Goal: Task Accomplishment & Management: Complete application form

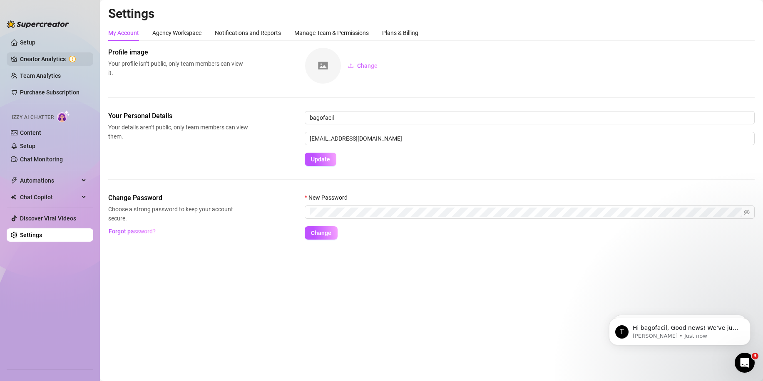
click at [56, 57] on link "Creator Analytics" at bounding box center [53, 58] width 67 height 13
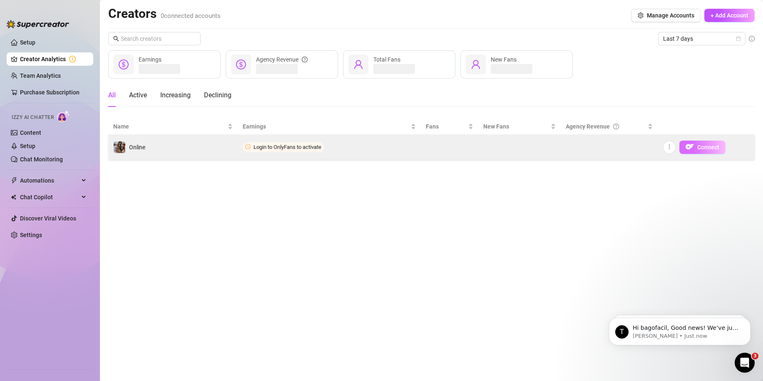
click at [703, 146] on span "Connect" at bounding box center [708, 147] width 22 height 7
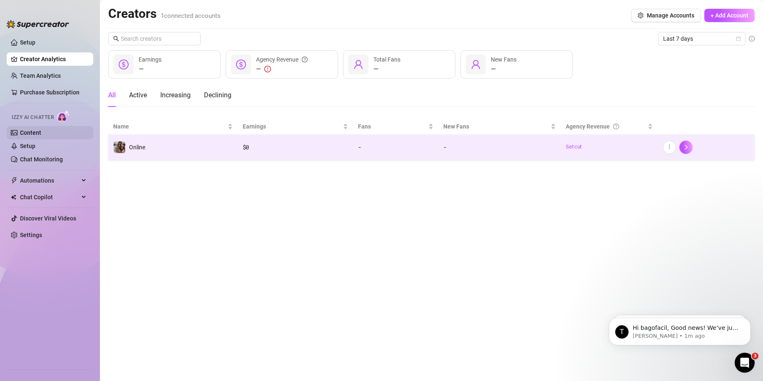
click at [35, 136] on link "Content" at bounding box center [30, 132] width 21 height 7
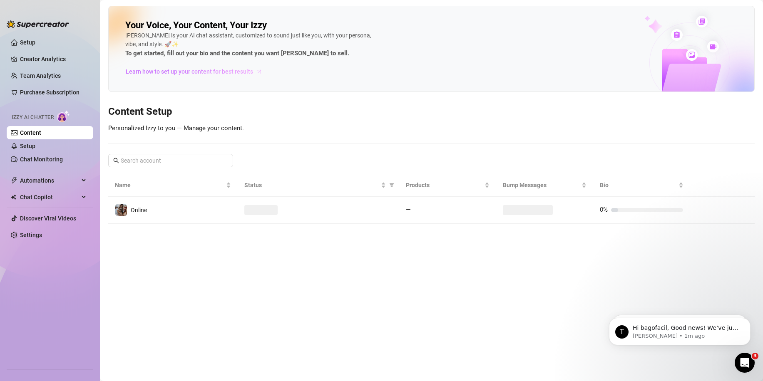
click at [197, 71] on span "Learn how to set up your content for best results" at bounding box center [189, 71] width 127 height 9
drag, startPoint x: 207, startPoint y: 212, endPoint x: 371, endPoint y: 210, distance: 164.1
click at [216, 214] on td "Online" at bounding box center [172, 210] width 129 height 27
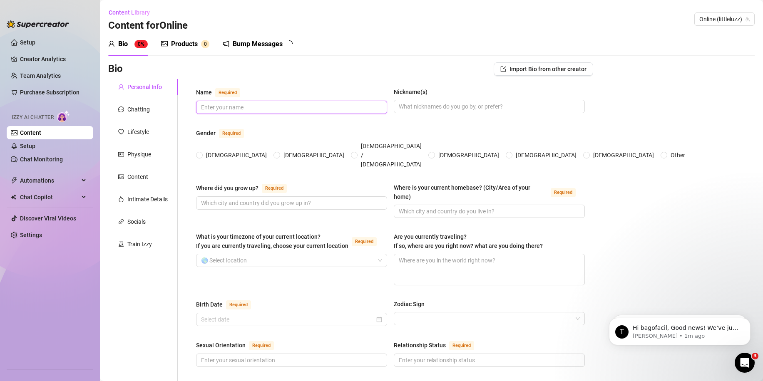
click at [260, 109] on input "Name Required" at bounding box center [290, 107] width 179 height 9
click at [520, 75] on button "Import Bio from other creator" at bounding box center [544, 68] width 100 height 13
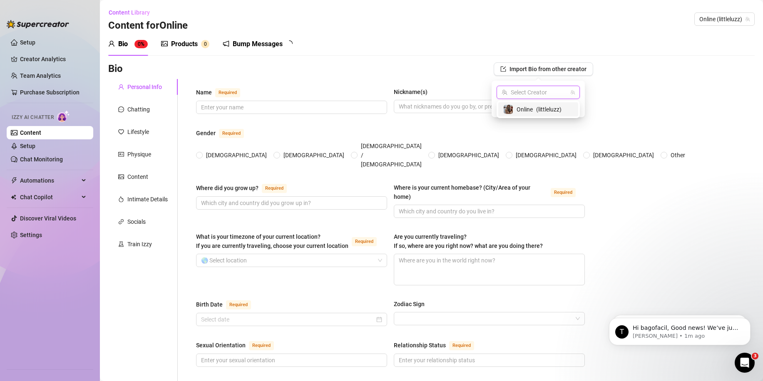
click at [522, 91] on input "search" at bounding box center [535, 92] width 66 height 12
click at [410, 94] on div "Nickname(s)" at bounding box center [411, 91] width 34 height 9
click at [410, 102] on input "Nickname(s)" at bounding box center [488, 106] width 179 height 9
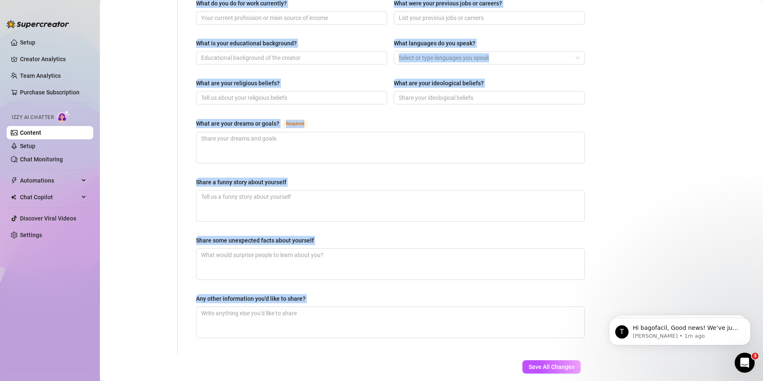
scroll to position [438, 0]
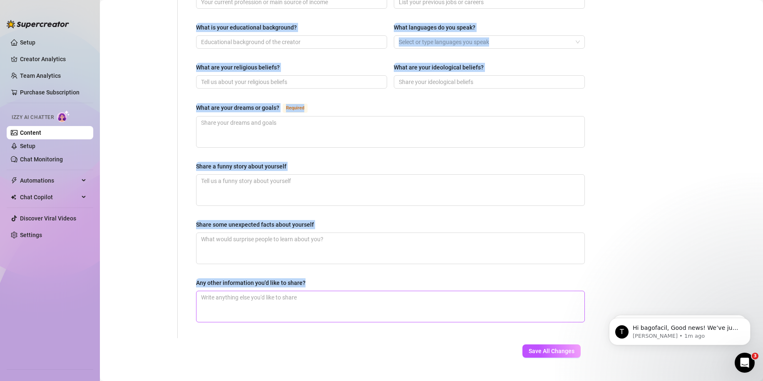
drag, startPoint x: 199, startPoint y: 88, endPoint x: 368, endPoint y: 280, distance: 255.8
copy div "ame Required Nickname(s) Gender Required Female Male Non-Binary / Genderqueer A…"
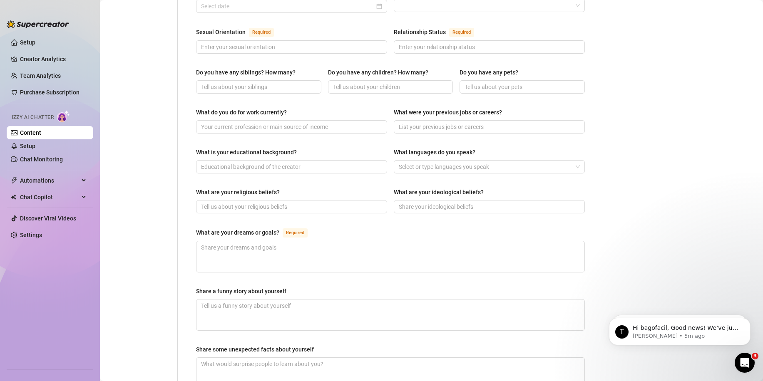
click at [167, 246] on div "Personal Info Chatting Lifestyle Physique Content Intimate Details Socials Trai…" at bounding box center [143, 115] width 70 height 698
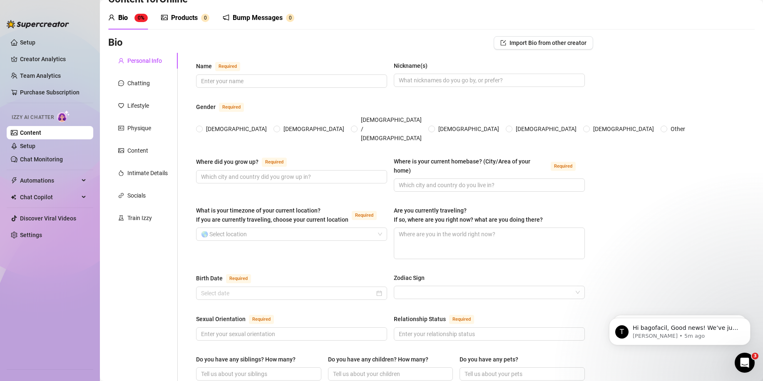
scroll to position [22, 0]
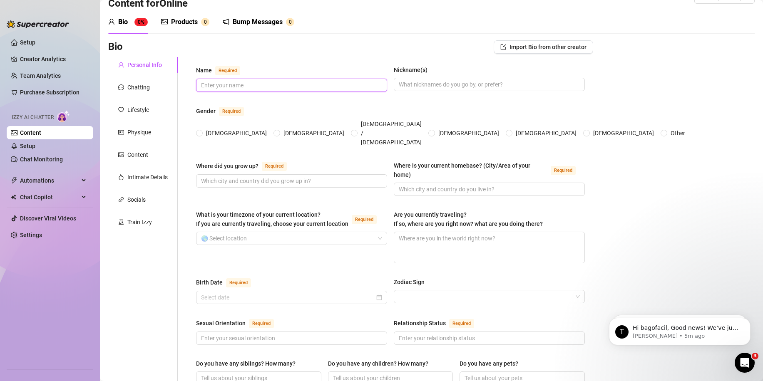
click at [227, 89] on input "Name Required" at bounding box center [290, 85] width 179 height 9
type input "[PERSON_NAME]"
type input "Luzz"
click at [212, 129] on span "Female" at bounding box center [236, 133] width 67 height 9
click at [202, 131] on input "Female" at bounding box center [199, 133] width 3 height 5
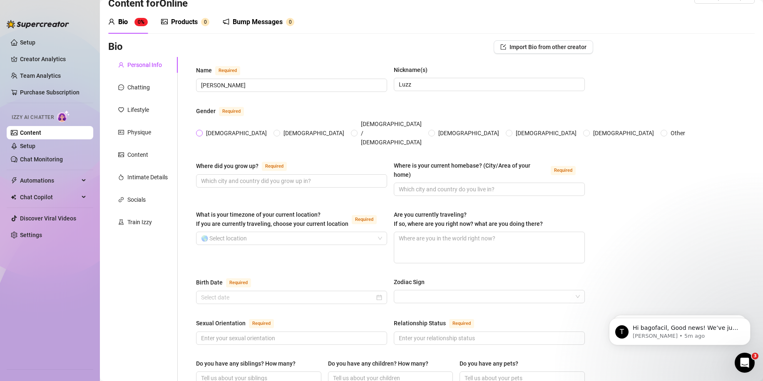
radio input "true"
click at [228, 177] on input "Where did you grow up? Required" at bounding box center [290, 181] width 179 height 9
type input "Argentina"
type input "Buenos Aires"
click at [259, 232] on input "What is your timezone of your current location? If you are currently traveling,…" at bounding box center [288, 238] width 174 height 12
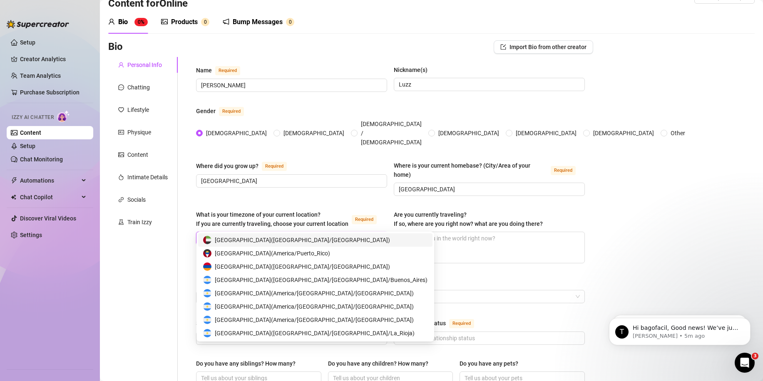
type input "Arge"
click at [246, 244] on span "Argentina ( America/Argentina/Buenos_Aires )" at bounding box center [321, 240] width 213 height 9
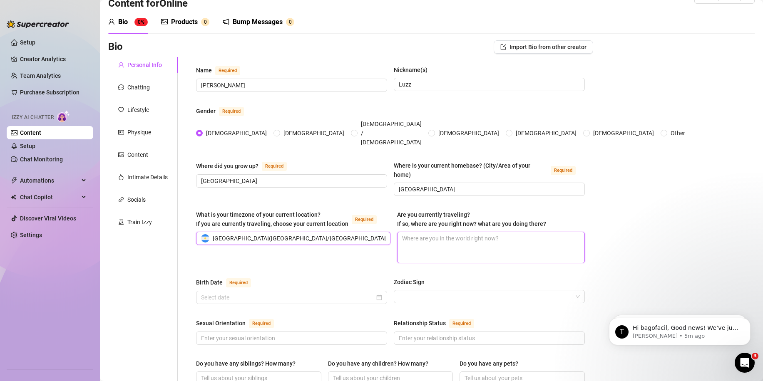
click at [423, 232] on textarea "Are you currently traveling? If so, where are you right now? what are you doing…" at bounding box center [491, 247] width 187 height 31
type textarea "U"
type textarea "I"
type textarea "I d"
type textarea "I do"
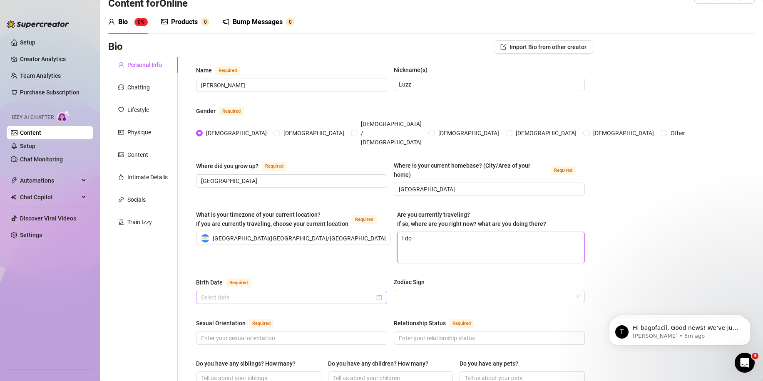
type textarea "I don"
type textarea "I don'"
type textarea "I don't"
click at [243, 293] on input "Birth Date Required" at bounding box center [288, 297] width 174 height 9
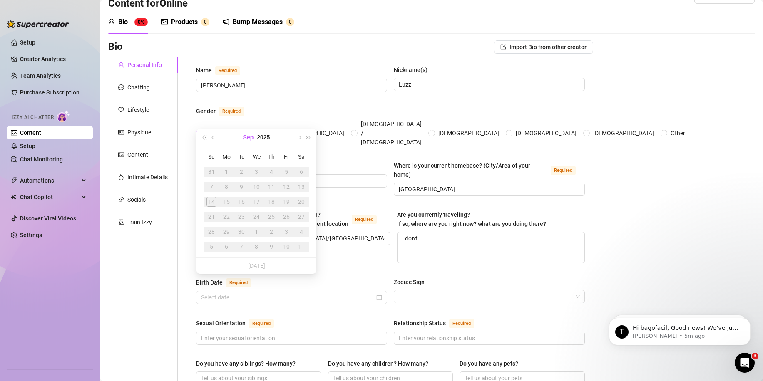
click at [253, 139] on button "Sep" at bounding box center [248, 137] width 11 height 17
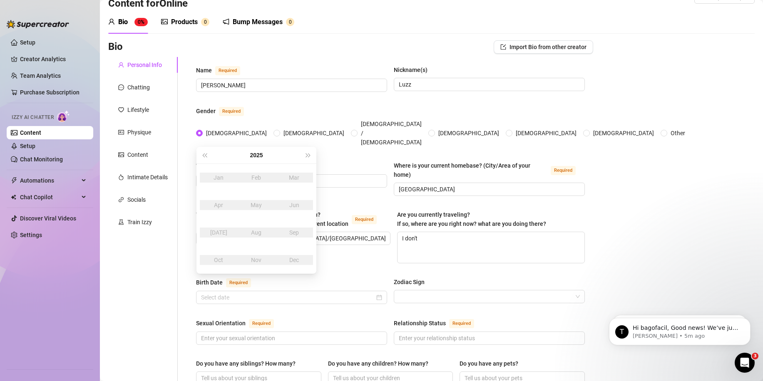
click at [248, 154] on div "2025" at bounding box center [256, 155] width 95 height 17
click at [256, 154] on button "2025" at bounding box center [256, 155] width 13 height 17
click at [249, 155] on button "2020 - 2029" at bounding box center [257, 155] width 28 height 17
click at [254, 176] on div "2000-2009" at bounding box center [256, 178] width 39 height 10
click at [260, 176] on div "2000" at bounding box center [256, 178] width 25 height 10
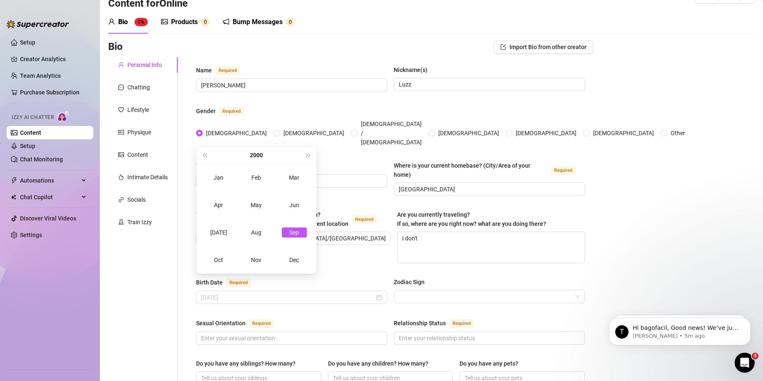
click at [297, 233] on div "Sep" at bounding box center [294, 233] width 25 height 10
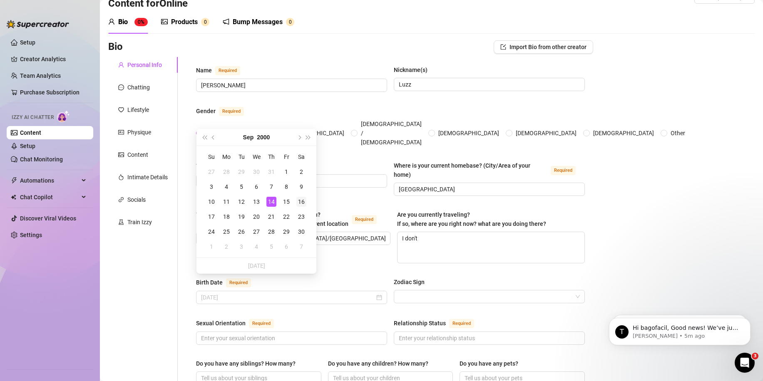
click at [304, 204] on div "16" at bounding box center [301, 202] width 10 height 10
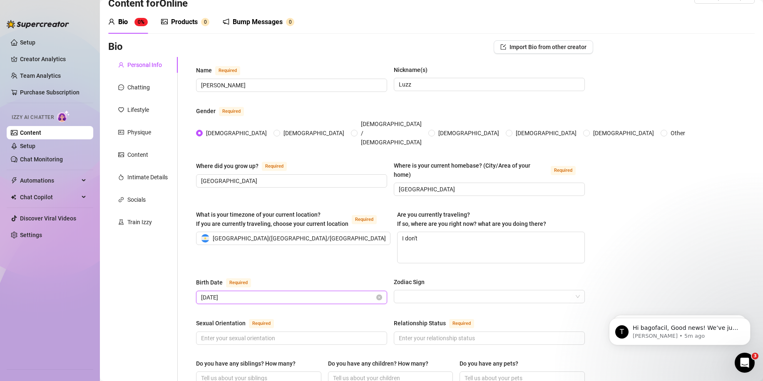
click at [274, 293] on input "September 16th, 2000" at bounding box center [288, 297] width 174 height 9
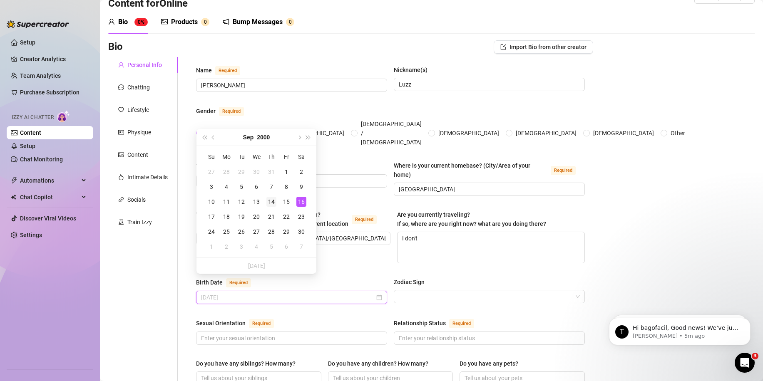
type input "September 14th, 2000"
click at [270, 201] on div "14" at bounding box center [271, 202] width 10 height 10
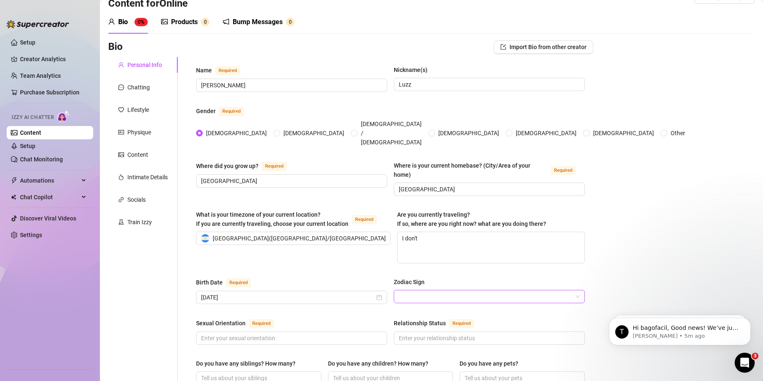
click at [424, 291] on input "Zodiac Sign" at bounding box center [486, 297] width 174 height 12
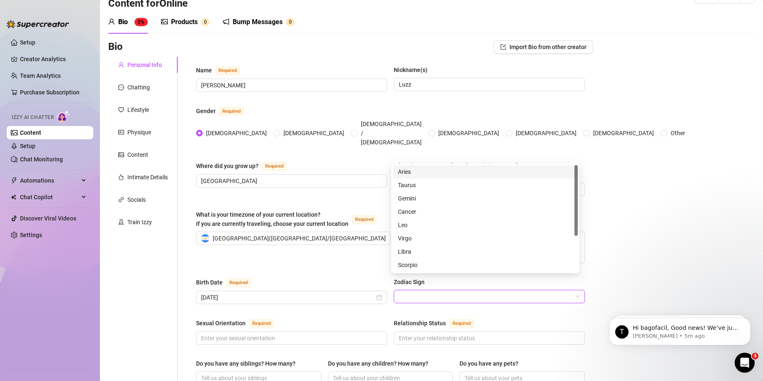
click at [424, 291] on input "Zodiac Sign" at bounding box center [486, 297] width 174 height 12
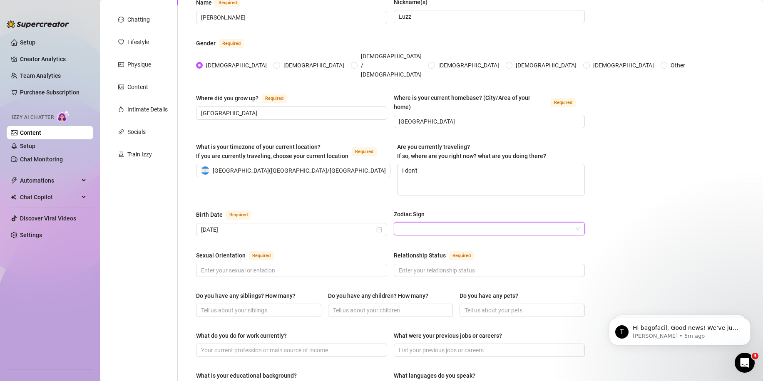
scroll to position [105, 0]
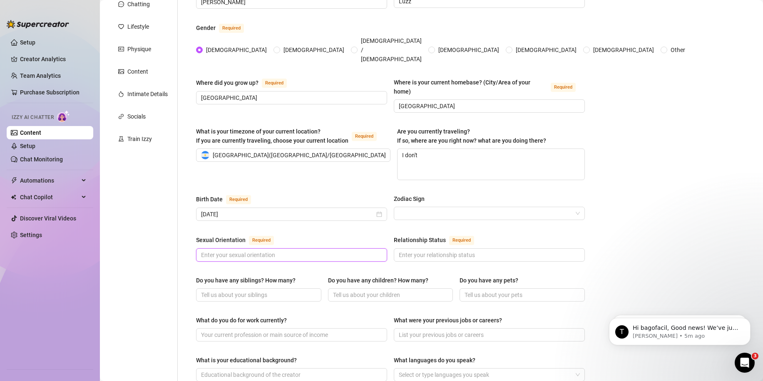
click at [257, 251] on input "Sexual Orientation Required" at bounding box center [290, 255] width 179 height 9
type input "Bisexual"
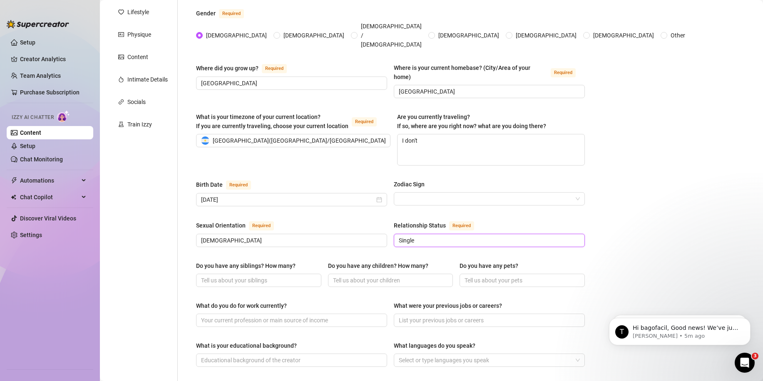
scroll to position [147, 0]
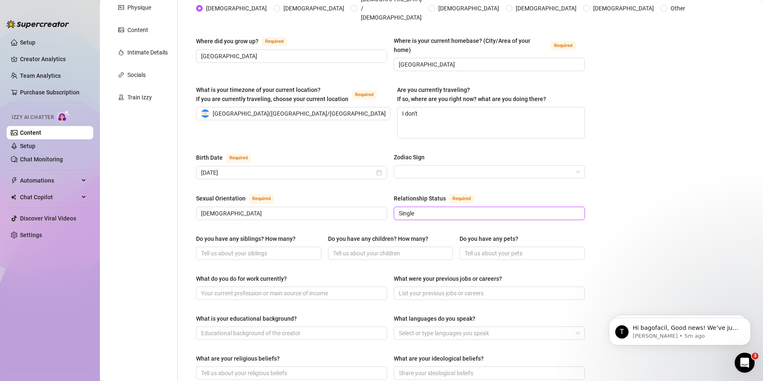
type input "Single"
drag, startPoint x: 194, startPoint y: 221, endPoint x: 306, endPoint y: 221, distance: 112.0
click at [306, 221] on div "Name Required Luz Nickname(s) Luzz Gender Required Female Male Non-Binary / Gen…" at bounding box center [391, 281] width 406 height 698
copy div "Do you have any siblings? How many?"
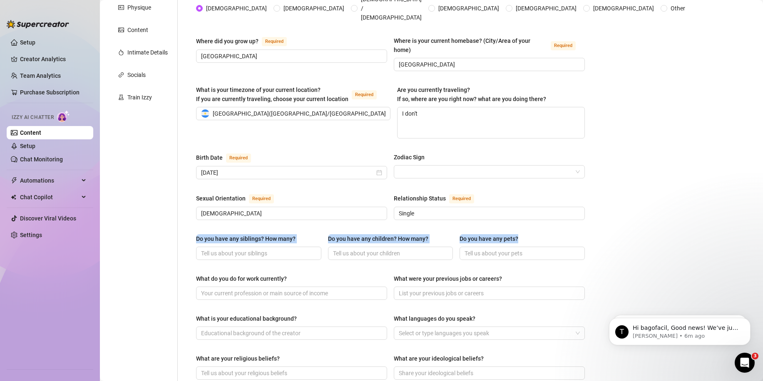
click at [527, 234] on div "Do you have any pets?" at bounding box center [522, 240] width 125 height 12
copy div "Do you have any siblings? How many? Do you have any children? How many? Do you …"
click at [223, 244] on div "Do you have any siblings? How many? Do you have any children? How many? Do you …" at bounding box center [390, 250] width 389 height 33
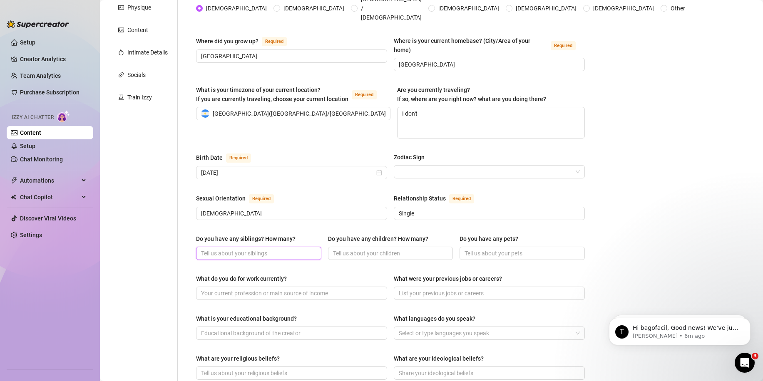
click at [224, 249] on input "Do you have any siblings? How many?" at bounding box center [258, 253] width 114 height 9
type input "No sibling"
type input "A sister"
type input "No childrens"
type input "N"
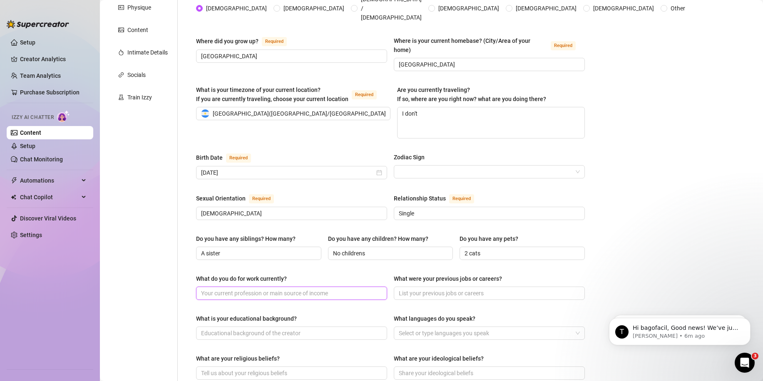
click at [280, 289] on input "What do you do for work currently?" at bounding box center [290, 293] width 179 height 9
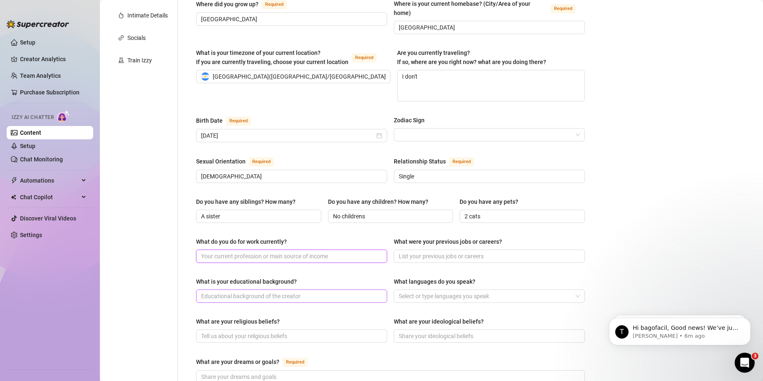
scroll to position [189, 0]
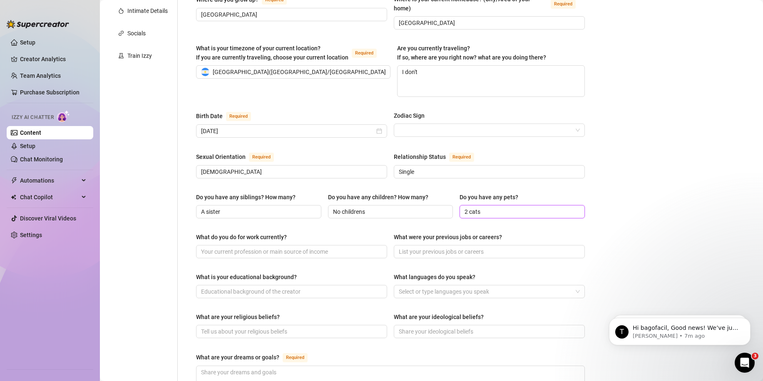
click at [476, 207] on input "2 cats" at bounding box center [522, 211] width 114 height 9
paste input "No, I don’t have kids."
type input "2 cats"
click at [388, 207] on input "No childrens" at bounding box center [390, 211] width 114 height 9
paste input ", I don’t have kids."
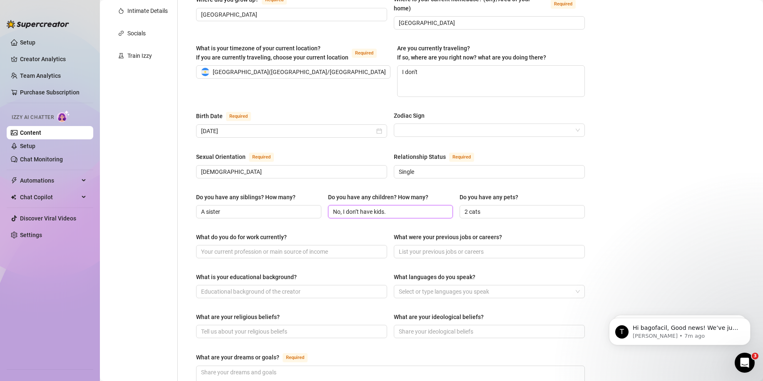
type input "No, I don’t have kids."
click at [238, 167] on input "Bisexual" at bounding box center [290, 171] width 179 height 9
click at [229, 207] on input "A sister" at bounding box center [258, 211] width 114 height 9
paste input "I have one younger sister, and we’re really close."
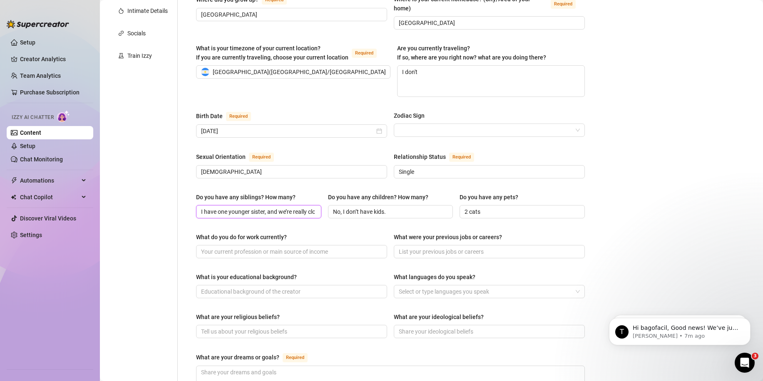
scroll to position [0, 11]
type input "I have one younger sister, and we’re really close."
click at [478, 207] on input "2 cats" at bounding box center [522, 211] width 114 height 9
type input "t"
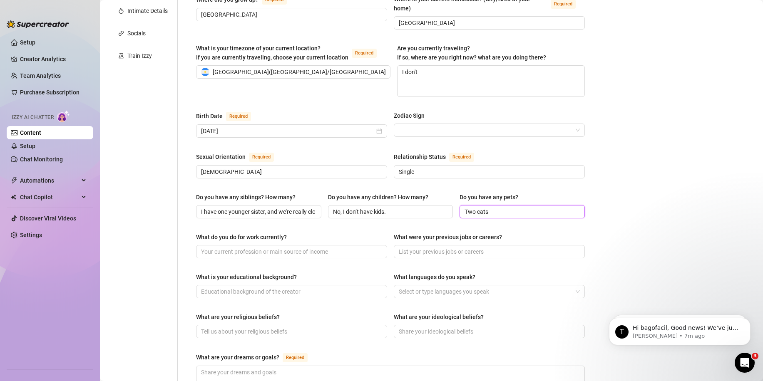
paste input "I love animals."
click at [488, 207] on input "Two cats I love animals." at bounding box center [522, 211] width 114 height 9
type input "Two cats i love animals."
click at [297, 247] on input "What do you do for work currently?" at bounding box center [290, 251] width 179 height 9
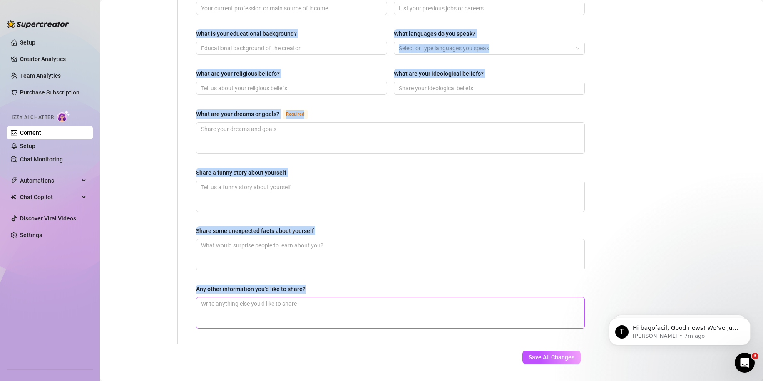
scroll to position [438, 0]
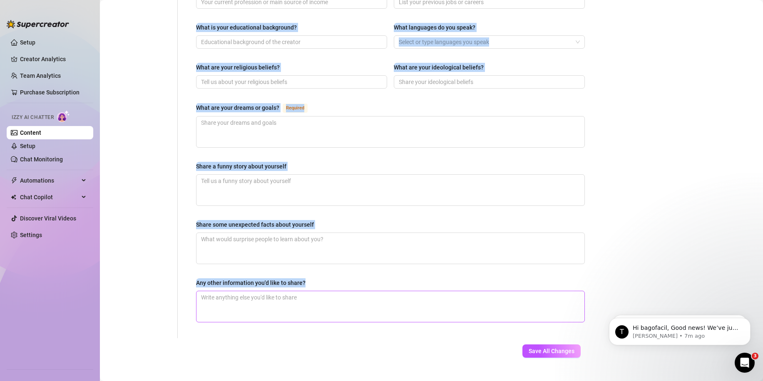
drag, startPoint x: 194, startPoint y: 227, endPoint x: 399, endPoint y: 289, distance: 213.6
copy div "What do you do for work currently? What were your previous jobs or careers? Wha…"
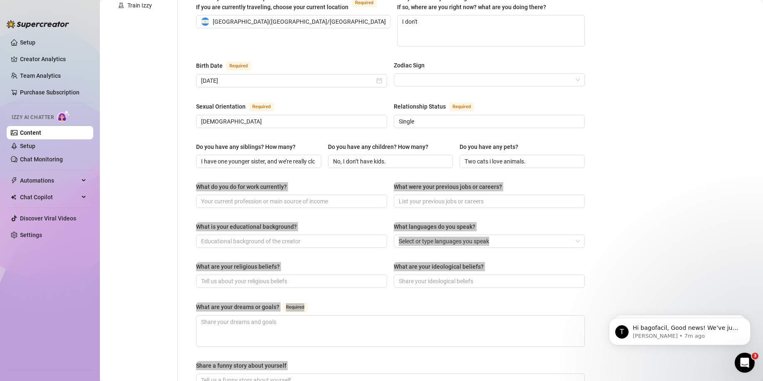
scroll to position [230, 0]
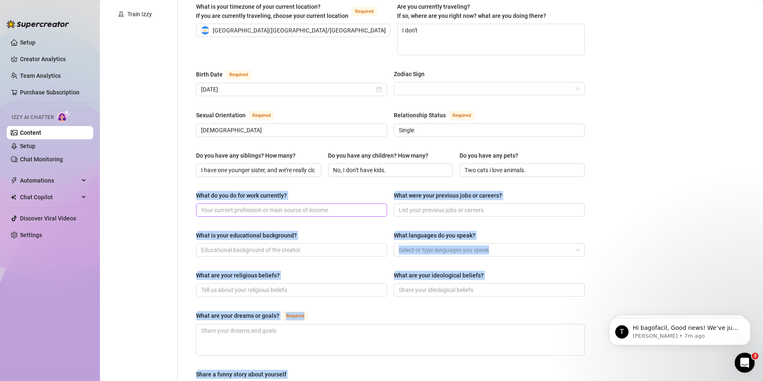
click at [251, 206] on input "What do you do for work currently?" at bounding box center [290, 210] width 179 height 9
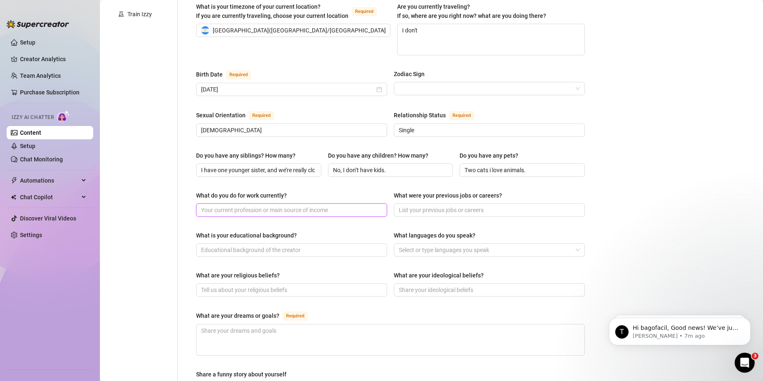
paste input "I work in a bar making cocktails, and I also create exclusive content online."
type input "I work in a bar making cocktails, and I also create exclusive content online."
click at [429, 206] on input "What were your previous jobs or careers?" at bounding box center [488, 210] width 179 height 9
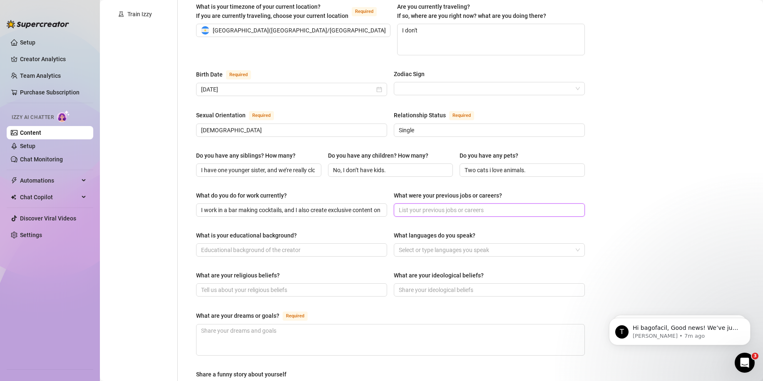
paste input "I’ve worked in customer service and hospitality before focusing on bartending a…"
type input "I’ve worked in customer service and hospitality before focusing on bartending a…"
click at [259, 246] on input "What is your educational background?" at bounding box center [290, 250] width 179 height 9
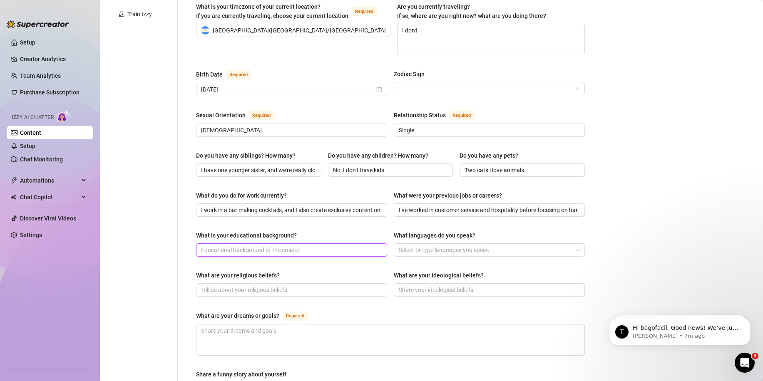
paste input "I studied communications and hospitality, which really helps me connect with pe…"
type input "I studied communications and hospitality, which really helps me connect with pe…"
click at [452, 241] on div "What is your educational background? I studied communications and hospitality, …" at bounding box center [390, 247] width 389 height 33
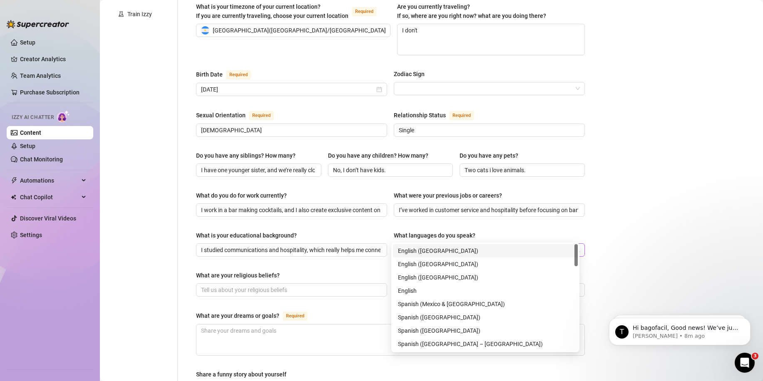
click at [452, 244] on div at bounding box center [485, 250] width 179 height 12
click at [437, 252] on div "English (US)" at bounding box center [485, 250] width 175 height 9
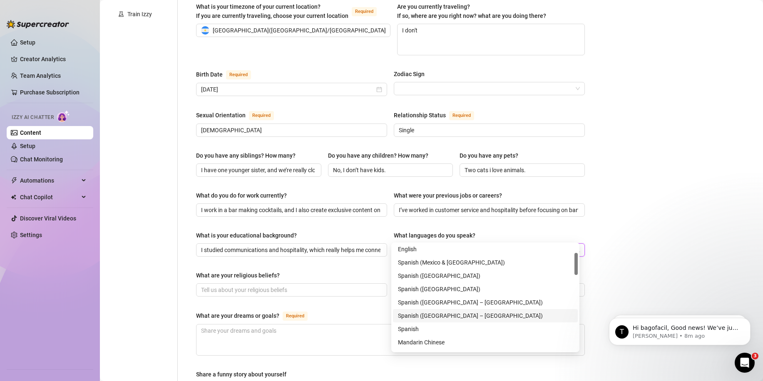
click at [458, 317] on div "Spanish (South America – South)" at bounding box center [485, 315] width 175 height 9
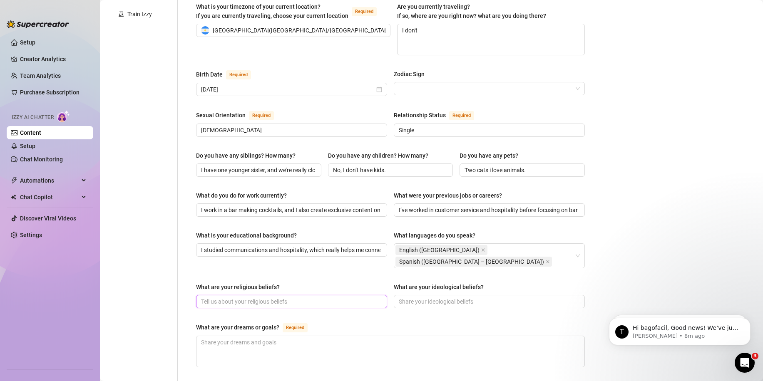
click at [293, 297] on input "What are your religious beliefs?" at bounding box center [290, 301] width 179 height 9
click at [261, 297] on input "What are your religious beliefs?" at bounding box center [290, 301] width 179 height 9
paste input "I’m more spiritual than religious — I believe in good vibes and positive energy."
type input "I’m more spiritual than religious — I believe in good vibes and positive energy."
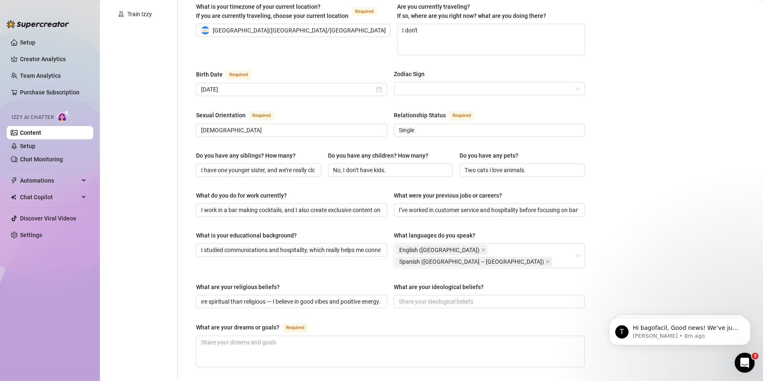
scroll to position [0, 0]
click at [458, 297] on input "What are your ideological beliefs?" at bounding box center [488, 301] width 179 height 9
paste input "I believe in freedom, creativity, and enjoying life to the fullest."
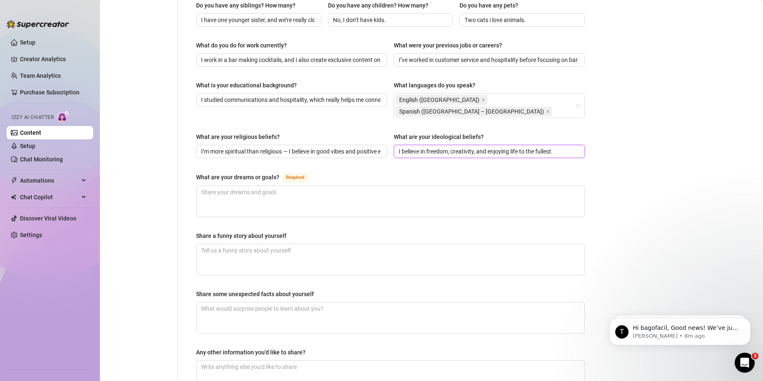
scroll to position [397, 0]
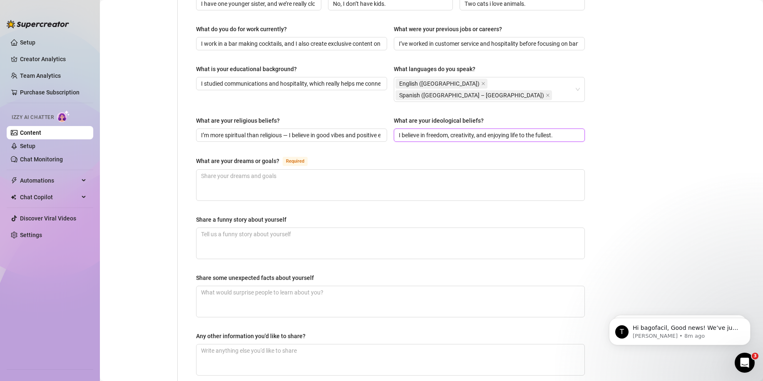
type input "I believe in freedom, creativity, and enjoying life to the fullest."
click at [258, 228] on textarea "Share a funny story about yourself" at bounding box center [391, 243] width 388 height 31
paste textarea "To keep growing my community, share my passions with people who connect with me…"
type textarea "To keep growing my community, share my passions with people who connect with me…"
click at [260, 170] on textarea "What are your dreams or goals? Required" at bounding box center [391, 185] width 388 height 31
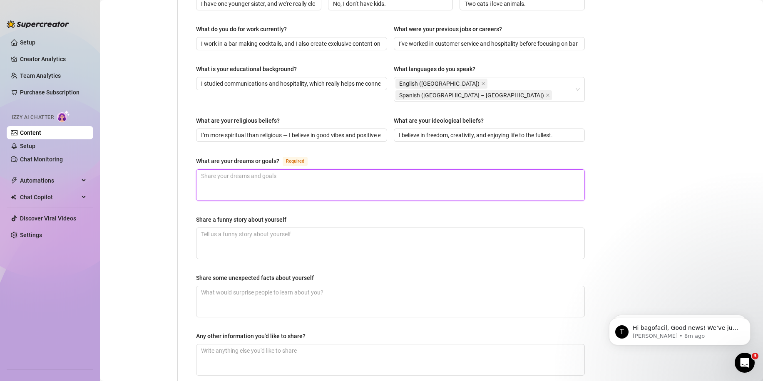
paste textarea "To keep growing my community, share my passions with people who connect with me…"
type textarea "To keep growing my community, share my passions with people who connect with me…"
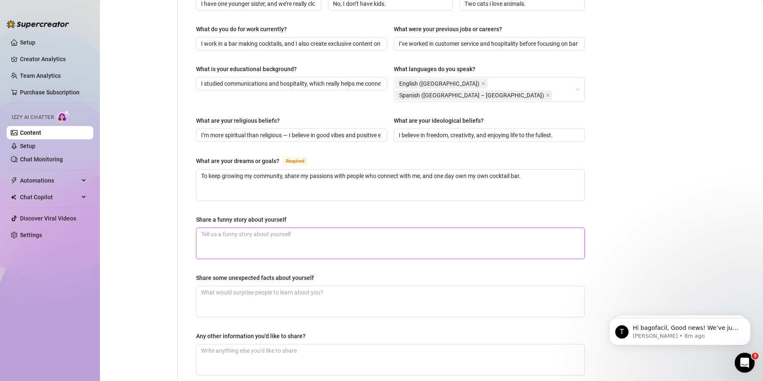
click at [221, 228] on textarea "Share a funny story about yourself" at bounding box center [391, 243] width 388 height 31
paste textarea "I once showed up to a bartending shift with controller marks on my hand because…"
type textarea "I once showed up to a bartending shift with controller marks on my hand because…"
click at [279, 286] on textarea "Share some unexpected facts about yourself" at bounding box center [391, 301] width 388 height 31
paste textarea "I can whistle really loud with my fingers, I mix a killer spicy mezcal cocktail…"
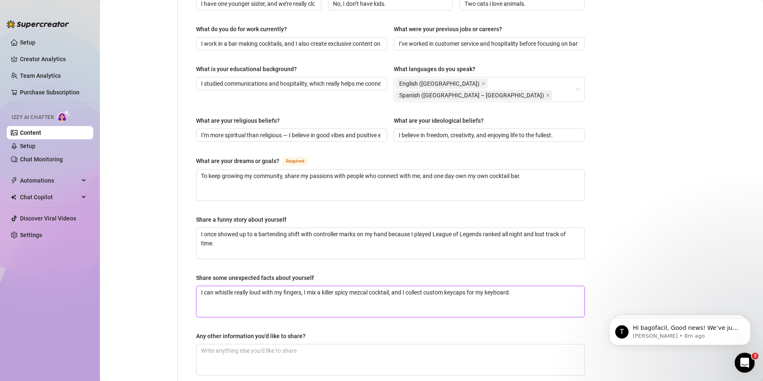
type textarea "I can whistle really loud with my fingers, I mix a killer spicy mezcal cocktail…"
click at [264, 345] on textarea "Any other information you'd like to share?" at bounding box center [391, 360] width 388 height 31
paste textarea "I’m a gamer girl at heart, an anime fan, and a cocktail creator — I love blendi…"
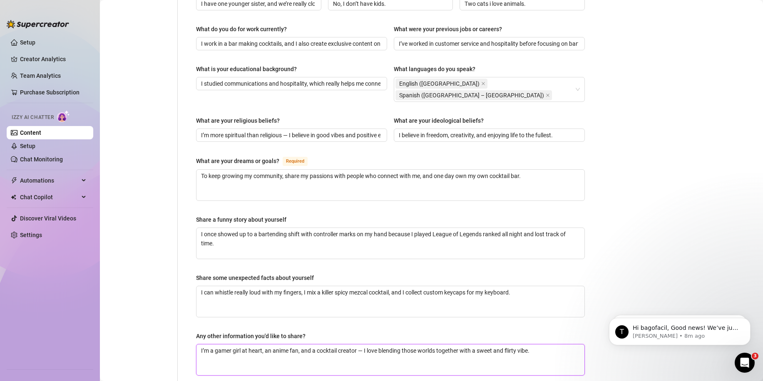
type textarea "I’m a gamer girl at heart, an anime fan, and a cocktail creator — I love blendi…"
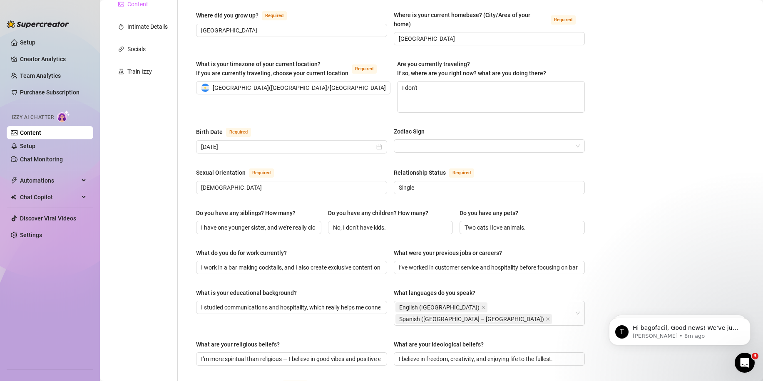
scroll to position [0, 0]
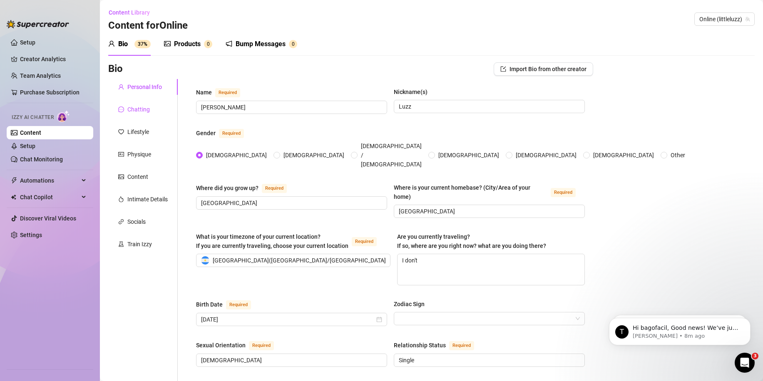
click at [140, 113] on div "Chatting" at bounding box center [138, 109] width 22 height 9
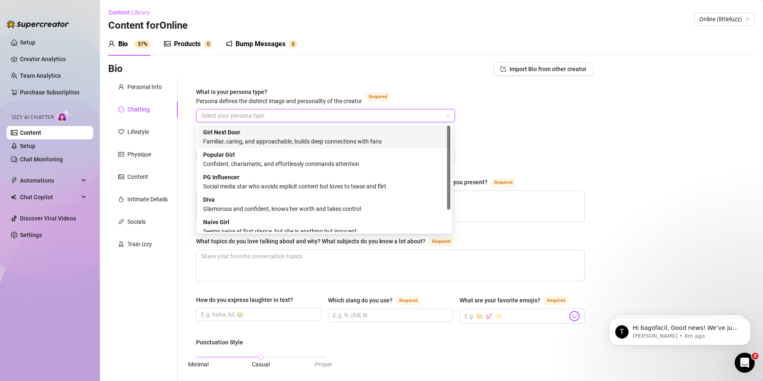
click at [219, 114] on input "What is your persona type? Persona defines the distinct image and personality o…" at bounding box center [321, 115] width 241 height 12
click at [279, 136] on div "Girl Next Door Familiar, caring, and approachable, builds deep connections with…" at bounding box center [324, 137] width 242 height 18
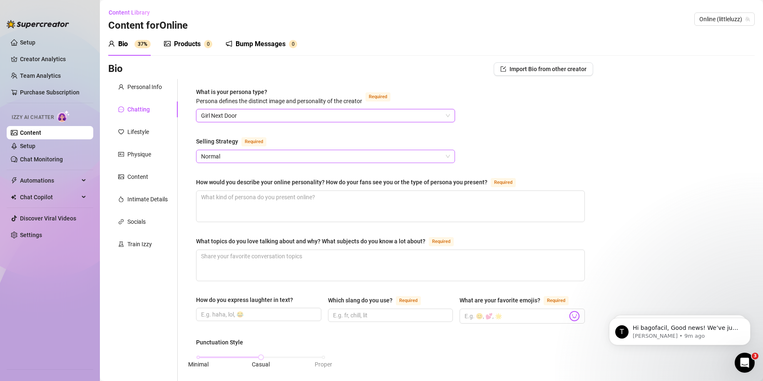
click at [274, 159] on span "Normal" at bounding box center [325, 156] width 249 height 12
click at [275, 155] on span "Normal" at bounding box center [325, 156] width 249 height 12
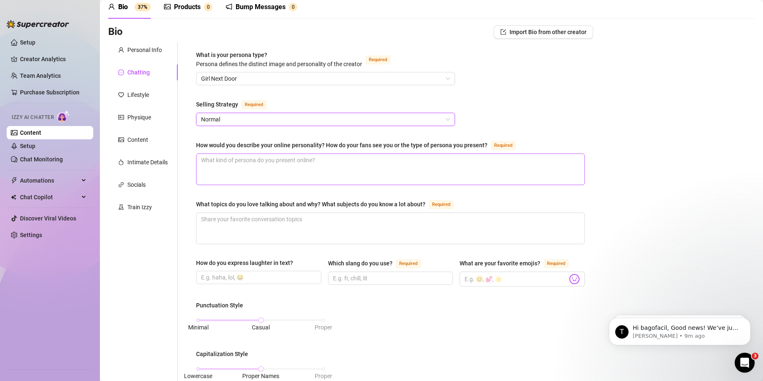
scroll to position [42, 0]
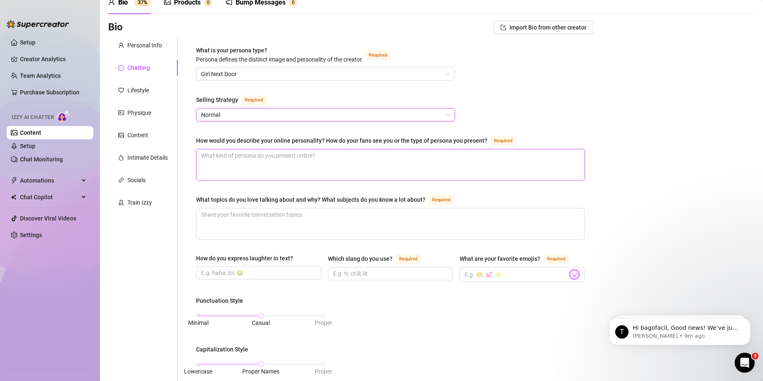
click at [251, 170] on textarea "How would you describe your online personality? How do your fans see you or the…" at bounding box center [391, 164] width 388 height 31
click at [241, 144] on div "How would you describe your online personality? How do your fans see you or the…" at bounding box center [341, 140] width 291 height 9
click at [241, 149] on textarea "How would you describe your online personality? How do your fans see you or the…" at bounding box center [391, 164] width 388 height 31
click at [242, 142] on div "How would you describe your online personality? How do your fans see you or the…" at bounding box center [341, 140] width 291 height 9
click at [242, 149] on textarea "How would you describe your online personality? How do your fans see you or the…" at bounding box center [391, 164] width 388 height 31
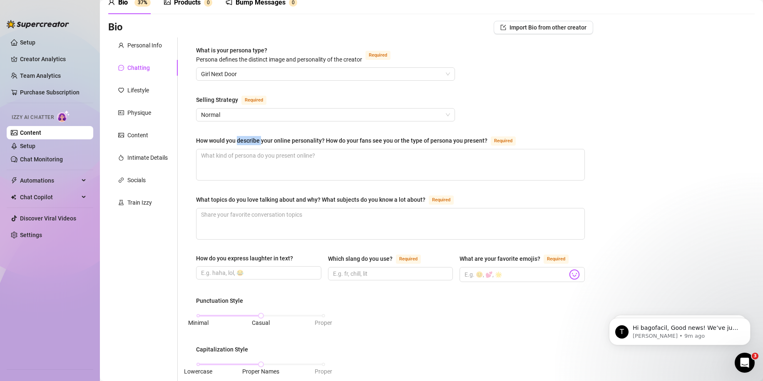
click at [242, 142] on div "How would you describe your online personality? How do your fans see you or the…" at bounding box center [341, 140] width 291 height 9
click at [242, 149] on textarea "How would you describe your online personality? How do your fans see you or the…" at bounding box center [391, 164] width 388 height 31
click at [242, 142] on div "How would you describe your online personality? How do your fans see you or the…" at bounding box center [341, 140] width 291 height 9
click at [242, 149] on textarea "How would you describe your online personality? How do your fans see you or the…" at bounding box center [391, 164] width 388 height 31
copy div "How would you describe your online personality? How do your fans see you or the…"
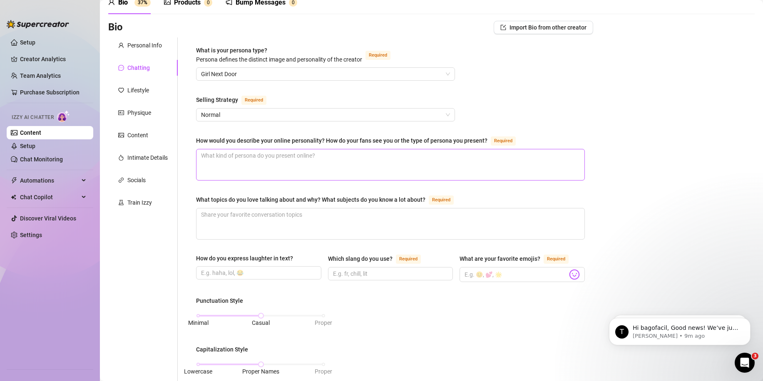
click at [196, 157] on span at bounding box center [390, 165] width 389 height 32
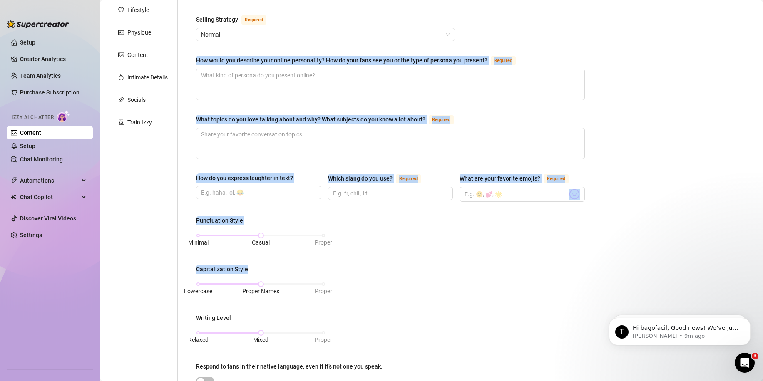
scroll to position [125, 0]
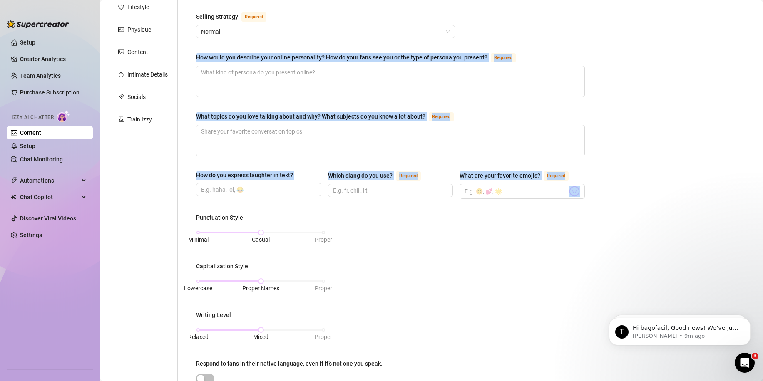
drag, startPoint x: 201, startPoint y: 145, endPoint x: 590, endPoint y: 205, distance: 393.9
click at [590, 205] on div "Bio Import Bio from other creator Personal Info Chatting Lifestyle Physique Con…" at bounding box center [431, 285] width 647 height 695
copy div "How would you describe your online personality? How do your fans see you or the…"
click at [248, 82] on textarea "How would you describe your online personality? How do your fans see you or the…" at bounding box center [391, 81] width 388 height 31
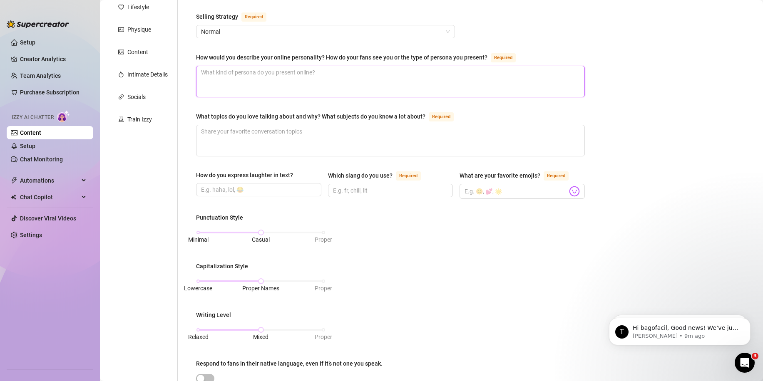
paste textarea "Sweet, playful, and a little mischievous. Fans see me as a smiley gamer girl wh…"
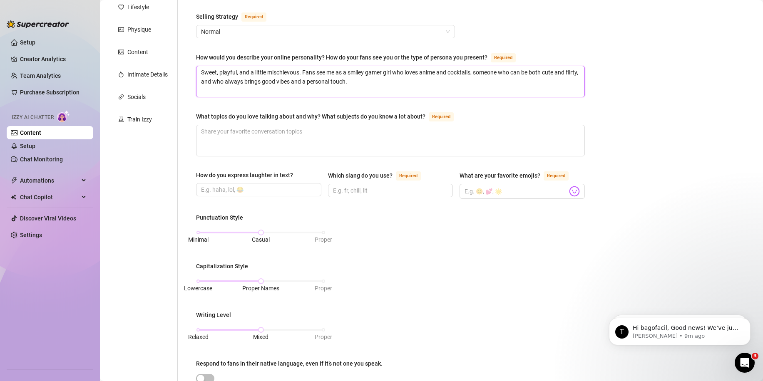
type textarea "Sweet, playful, and a little mischievous. Fans see me as a smiley gamer girl wh…"
click at [277, 142] on textarea "What topics do you love talking about and why? What subjects do you know a lot …" at bounding box center [391, 140] width 388 height 31
paste textarea "I love talking about video games, anime, tattoos, cocktails, fitness, and every…"
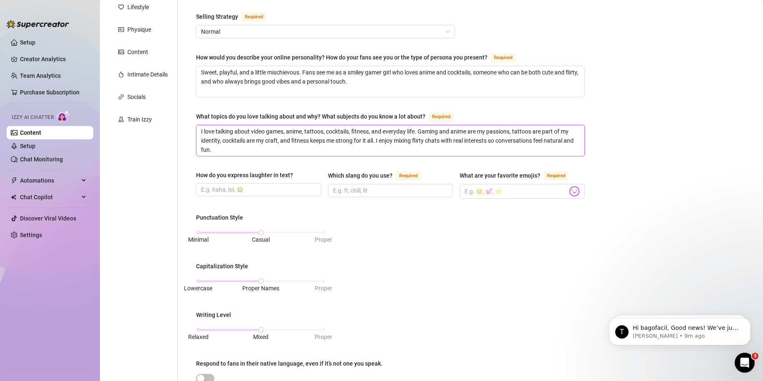
type textarea "I love talking about video games, anime, tattoos, cocktails, fitness, and every…"
click at [271, 190] on input "How do you express laughter in text?" at bounding box center [258, 189] width 114 height 9
paste input "haha, jajaja, lmao, 🤭, 😂"
type input "haha, jajaja, lmao, 🤭, 😂"
click at [358, 184] on span at bounding box center [390, 190] width 125 height 13
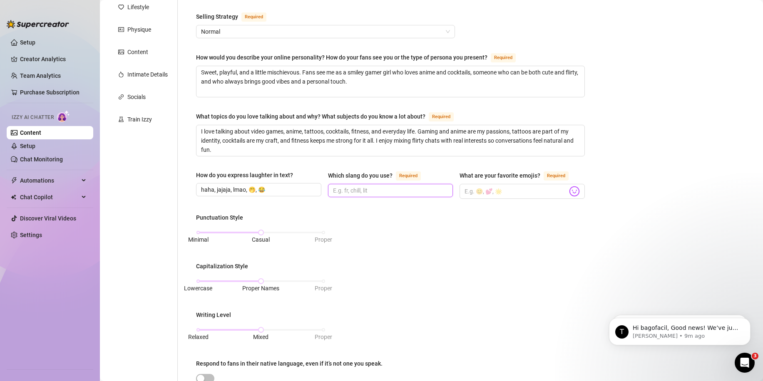
paste input "Flirty slang like cutie, hottie, naughty, casual words like tbh, kinda, low-key…"
click at [359, 186] on input "Flirty slang like cutie, hottie, naughty, casual words like tbh, kinda, low-key…" at bounding box center [377, 190] width 89 height 9
drag, startPoint x: 376, startPoint y: 191, endPoint x: 507, endPoint y: 192, distance: 131.6
click at [507, 192] on div "How do you express laughter in text? haha, jajaja, lmao, 🤭, 😂 Which slang do yo…" at bounding box center [390, 189] width 389 height 36
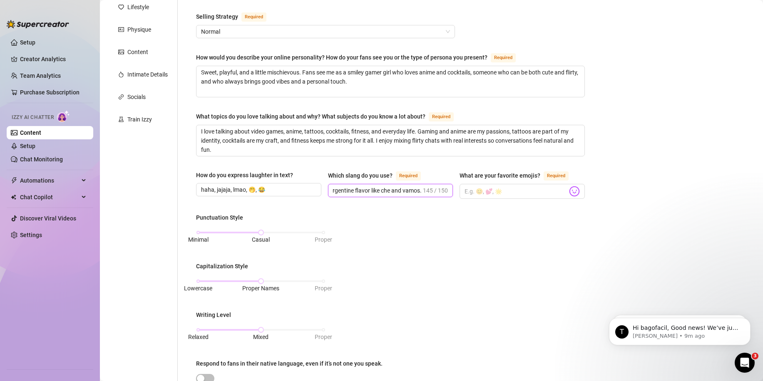
type input "Flirty slang like cutie, hottie, naughty, casual words like tbh, kinda, low-key…"
click at [358, 252] on div "Punctuation Style Minimal Casual Proper Capitalization Style Lowercase Proper N…" at bounding box center [390, 316] width 389 height 207
click at [492, 190] on input "What are your favorite emojis? Required" at bounding box center [516, 191] width 103 height 11
paste input "😏🔥🙈🥰💋👀✨😉💦"
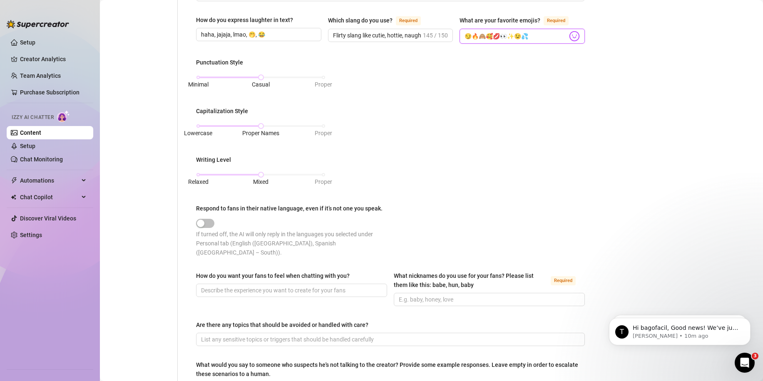
scroll to position [291, 0]
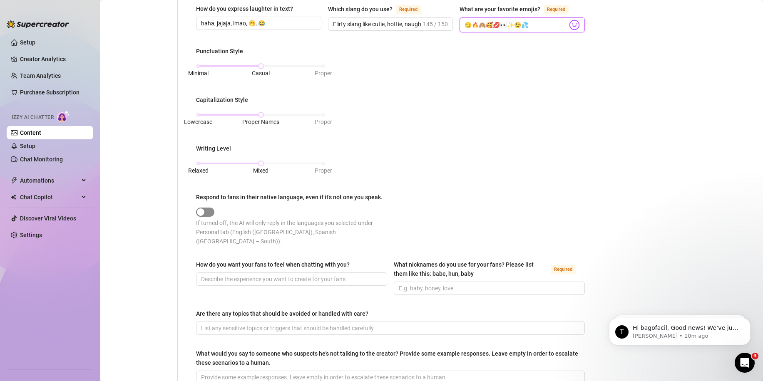
type input "😏🔥🙈🥰💋👀✨😉💦"
click at [208, 208] on span "button" at bounding box center [205, 212] width 18 height 9
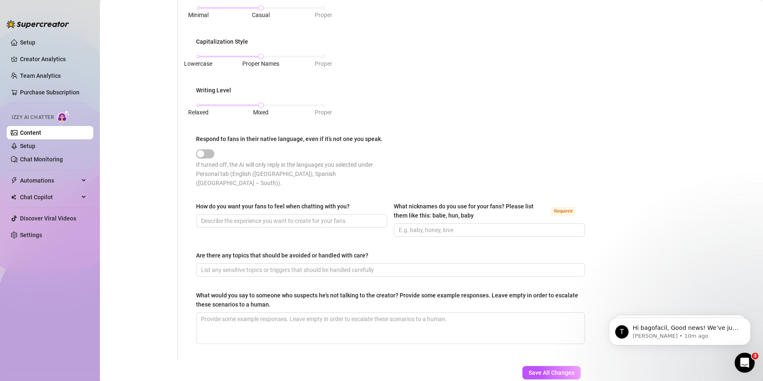
scroll to position [375, 0]
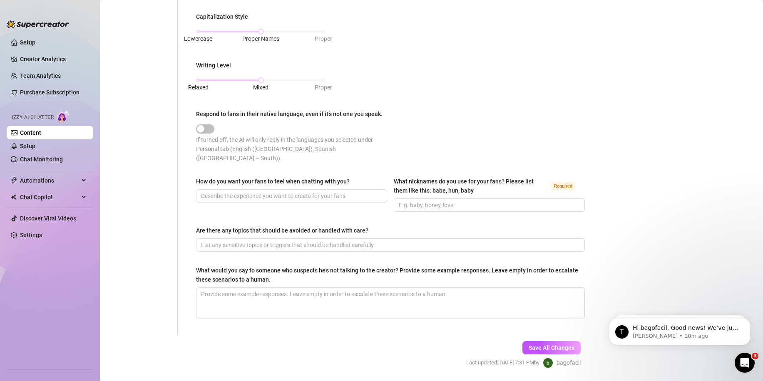
drag, startPoint x: 202, startPoint y: 129, endPoint x: 231, endPoint y: 130, distance: 28.8
click at [230, 129] on div at bounding box center [293, 129] width 194 height 10
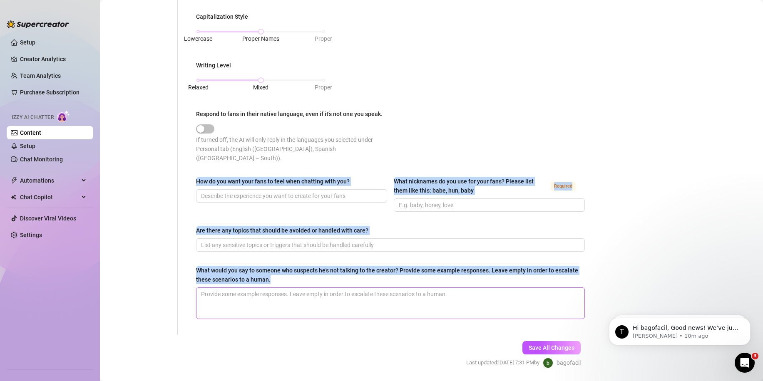
drag, startPoint x: 197, startPoint y: 167, endPoint x: 557, endPoint y: 279, distance: 377.3
click at [557, 279] on div "What is your persona type? Persona defines the distinct image and personality o…" at bounding box center [390, 20] width 389 height 614
copy div "How do you want your fans to feel when chatting with you? What nicknames do you…"
click at [207, 128] on span "button" at bounding box center [205, 128] width 18 height 9
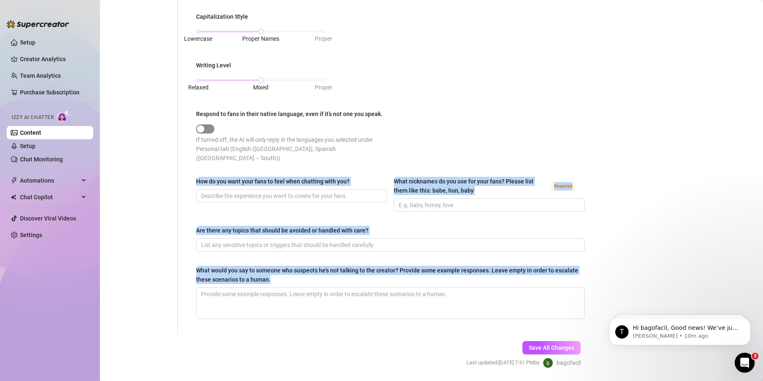
click at [207, 128] on span "button" at bounding box center [205, 128] width 18 height 9
click at [234, 192] on input "How do you want your fans to feel when chatting with you?" at bounding box center [290, 196] width 179 height 9
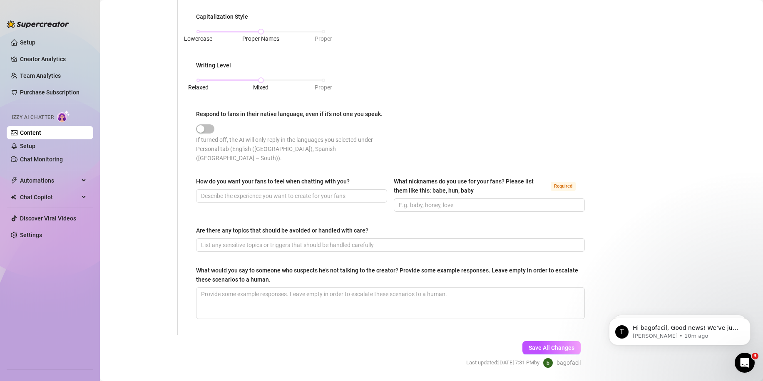
click at [196, 122] on div at bounding box center [293, 128] width 194 height 13
click at [202, 126] on div "button" at bounding box center [200, 128] width 7 height 7
click at [203, 126] on div "button" at bounding box center [200, 128] width 7 height 7
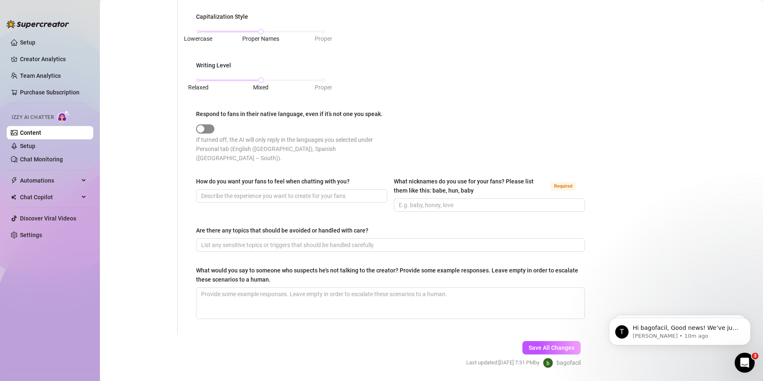
click at [203, 126] on div "button" at bounding box center [200, 128] width 7 height 7
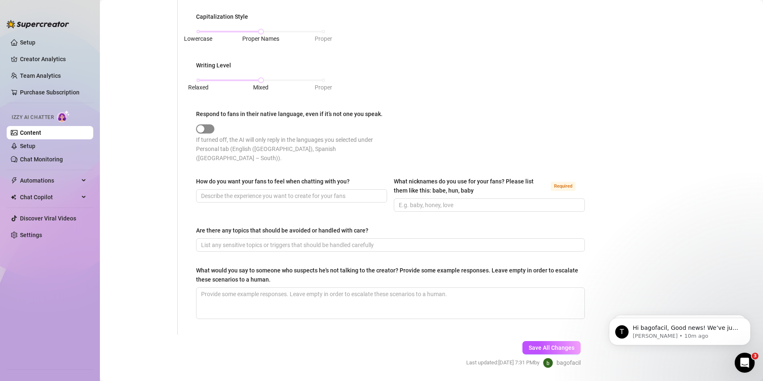
click at [203, 126] on div "button" at bounding box center [200, 128] width 7 height 7
click at [250, 192] on input "How do you want your fans to feel when chatting with you?" at bounding box center [290, 196] width 179 height 9
paste input "I want my fans to feel excited, special, and comfortable. Every chat should fee…"
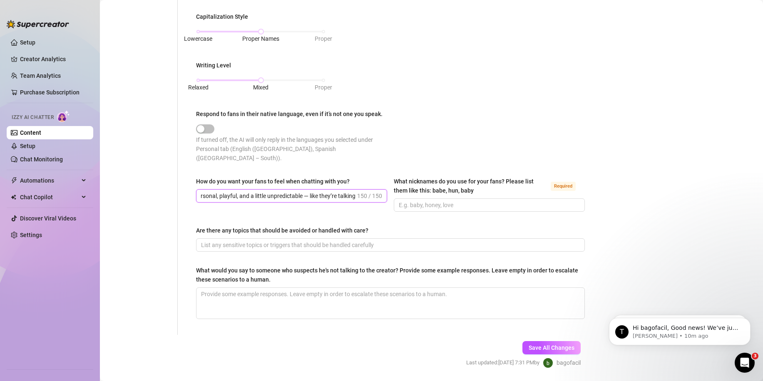
type input "I want my fans to feel excited, special, and comfortable. Every chat should fee…"
click at [418, 201] on input "What nicknames do you use for your fans? Please list them like this: babe, hun,…" at bounding box center [488, 205] width 179 height 9
paste input "babe, hun, cutie, love, hottie, cariño"
click at [481, 201] on input "babe, hun, cutie, love, hottie, cariño" at bounding box center [488, 205] width 179 height 9
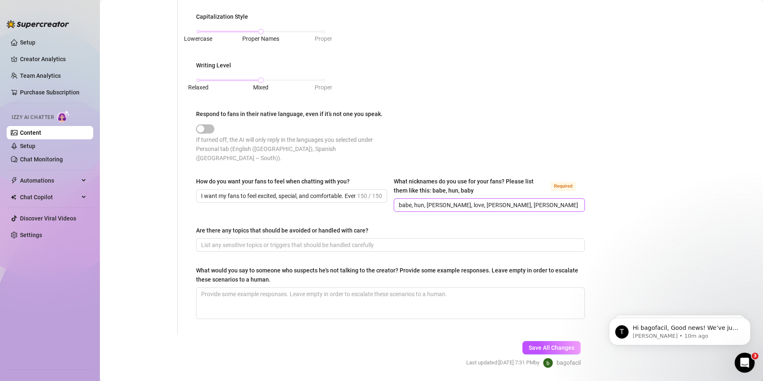
drag, startPoint x: 475, startPoint y: 193, endPoint x: 409, endPoint y: 192, distance: 65.8
click at [409, 201] on input "babe, hun, cutie, love, hottie, cariño" at bounding box center [488, 205] width 179 height 9
drag, startPoint x: 411, startPoint y: 190, endPoint x: 438, endPoint y: 192, distance: 27.1
click at [438, 201] on input "babe, hun, cutie, love, hottie, cariño" at bounding box center [488, 205] width 179 height 9
drag, startPoint x: 422, startPoint y: 192, endPoint x: 504, endPoint y: 196, distance: 82.1
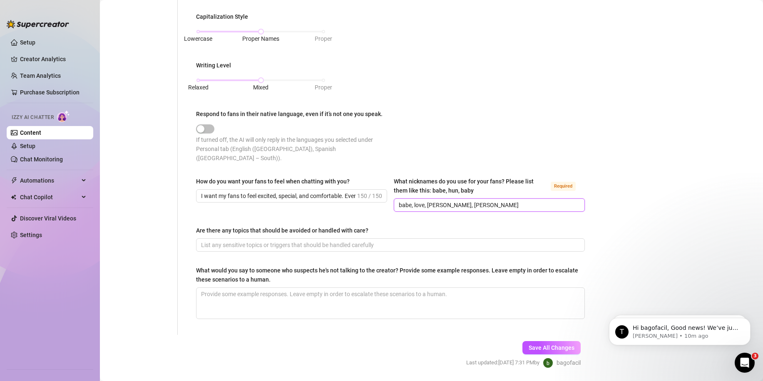
click at [504, 201] on input "babe, love, hottie, cariño" at bounding box center [488, 205] width 179 height 9
type input "babe, love"
drag, startPoint x: 446, startPoint y: 214, endPoint x: 440, endPoint y: 217, distance: 6.4
click at [442, 216] on div "What is your persona type? Persona defines the distinct image and personality o…" at bounding box center [390, 20] width 389 height 614
click at [374, 241] on input "Are there any topics that should be avoided or handled with care?" at bounding box center [389, 245] width 377 height 9
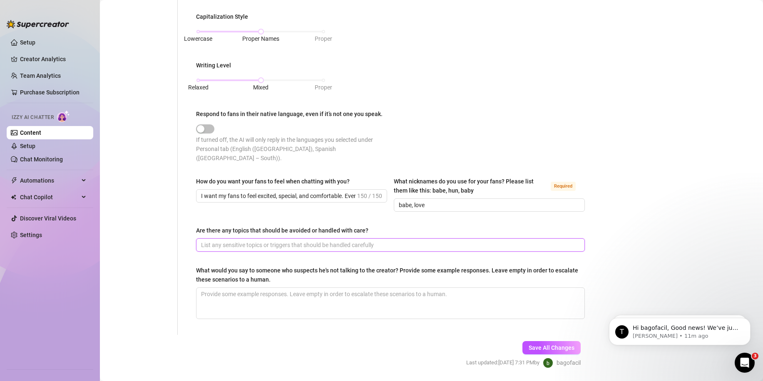
click at [256, 241] on input "Are there any topics that should be avoided or handled with care?" at bounding box center [389, 245] width 377 height 9
paste input "Yes — avoid anything illegal, underage, violent, involving animals, blood, or d…"
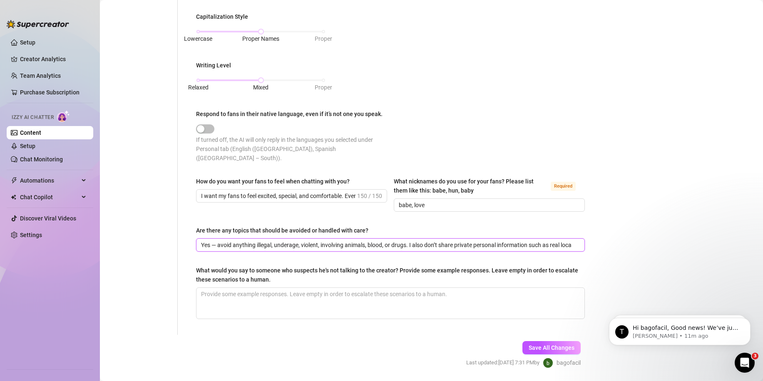
scroll to position [0, 26]
type input "Yes — avoid anything illegal, underage, violent, involving animals, blood, or d…"
click at [543, 345] on span "Save All Changes" at bounding box center [552, 348] width 46 height 7
click at [208, 126] on div "button" at bounding box center [209, 128] width 7 height 7
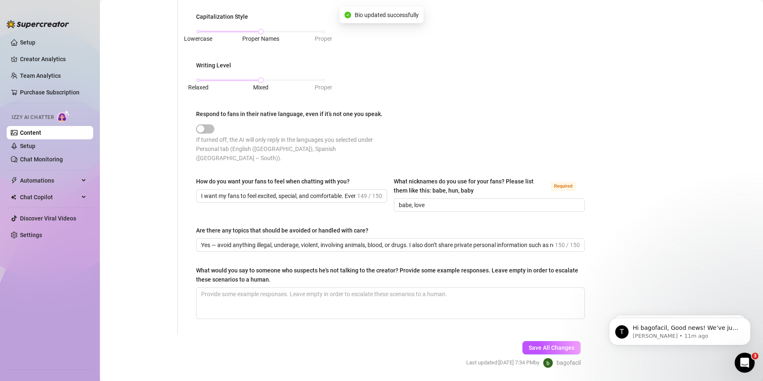
type input "I want my fans to feel excited, special, and comfortable. Every chat should fee…"
click at [545, 345] on span "Save All Changes" at bounding box center [552, 348] width 46 height 7
click at [205, 128] on button "Respond to fans in their native language, even if it’s not one you speak." at bounding box center [205, 128] width 18 height 9
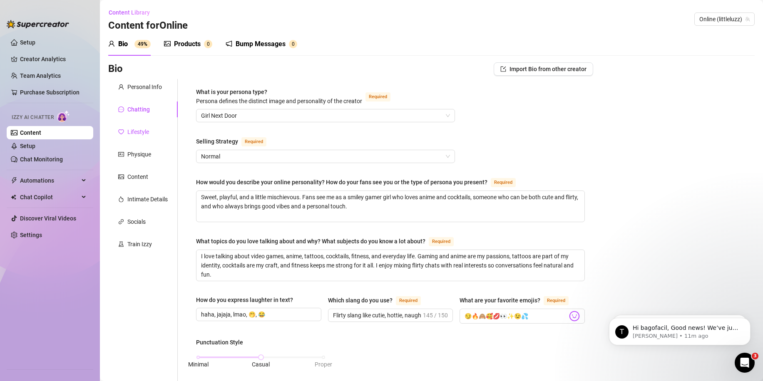
click at [138, 134] on div "Lifestyle" at bounding box center [138, 131] width 22 height 9
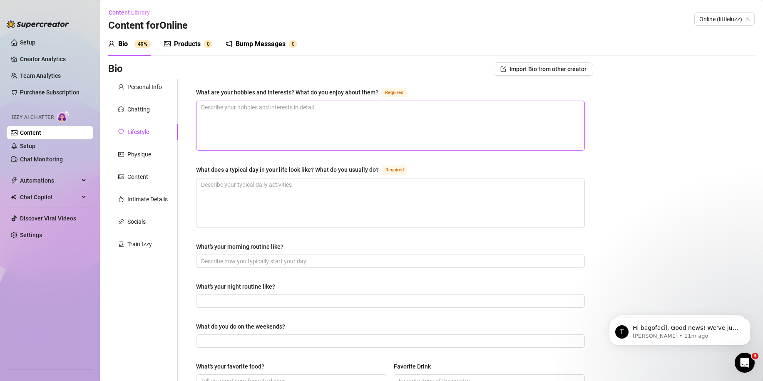
click at [230, 126] on textarea "What are your hobbies and interests? What do you enjoy about them? Required" at bounding box center [391, 125] width 388 height 49
click at [231, 92] on div "What are your hobbies and interests? What do you enjoy about them?" at bounding box center [287, 92] width 182 height 9
click at [231, 101] on textarea "What are your hobbies and interests? What do you enjoy about them? Required" at bounding box center [391, 125] width 388 height 49
click at [231, 92] on div "What are your hobbies and interests? What do you enjoy about them?" at bounding box center [287, 92] width 182 height 9
click at [231, 101] on textarea "What are your hobbies and interests? What do you enjoy about them? Required" at bounding box center [391, 125] width 388 height 49
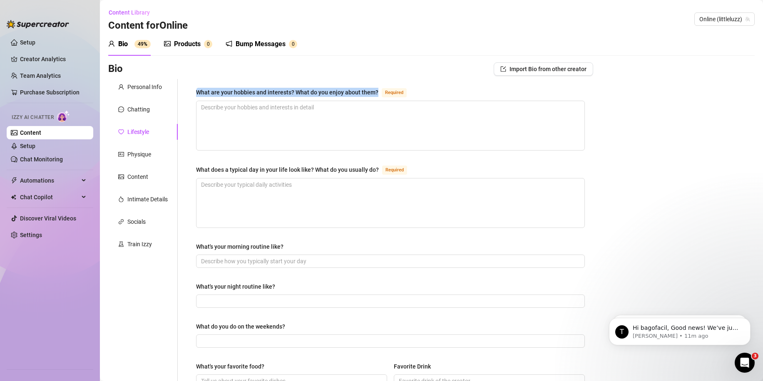
click at [231, 92] on div "What are your hobbies and interests? What do you enjoy about them?" at bounding box center [287, 92] width 182 height 9
click at [231, 101] on textarea "What are your hobbies and interests? What do you enjoy about them? Required" at bounding box center [391, 125] width 388 height 49
click at [199, 83] on div "What are your hobbies and interests? What do you enjoy about them? Required Wha…" at bounding box center [391, 359] width 406 height 561
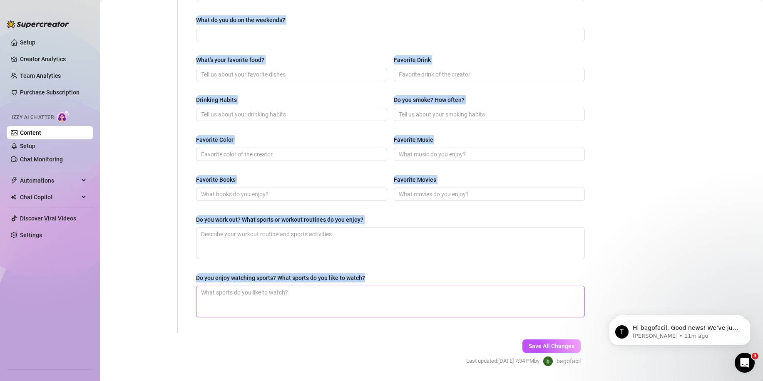
scroll to position [331, 0]
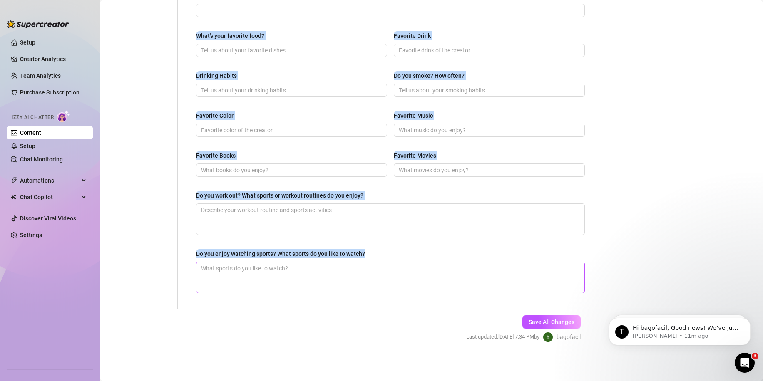
drag, startPoint x: 194, startPoint y: 82, endPoint x: 397, endPoint y: 275, distance: 279.5
click at [397, 275] on div "What are your hobbies and interests? What do you enjoy about them? Required Wha…" at bounding box center [391, 28] width 406 height 561
copy div "What are your hobbies and interests? What do you enjoy about them? Required Wha…"
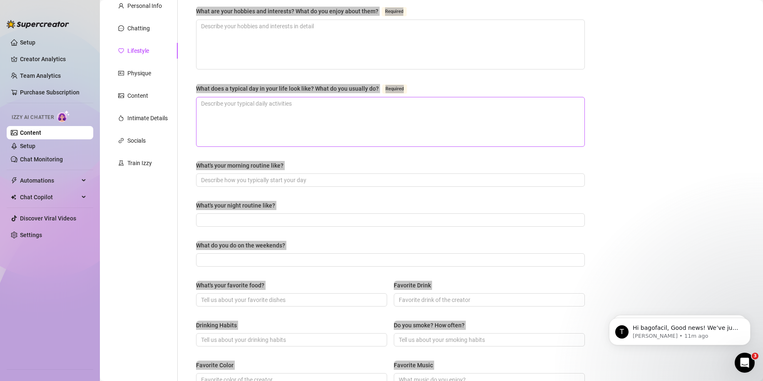
scroll to position [0, 0]
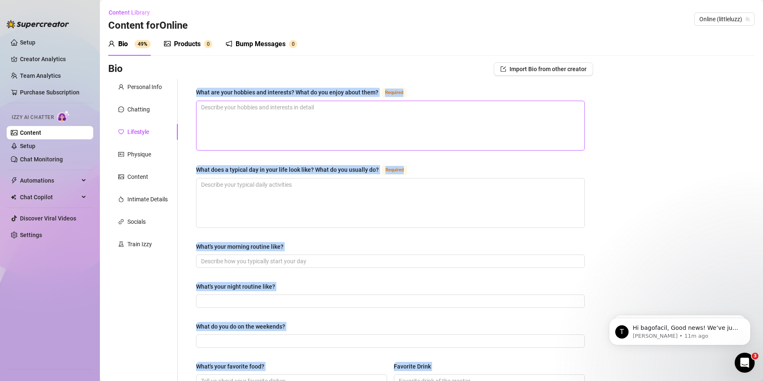
click at [234, 122] on textarea "What are your hobbies and interests? What do you enjoy about them? Required" at bounding box center [391, 125] width 388 height 49
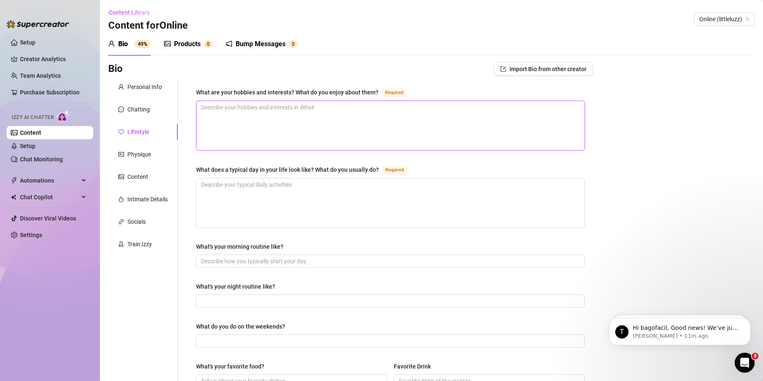
paste textarea "Gaming, anime, cocktails, tattoos, and fitness. I love gaming because it keeps …"
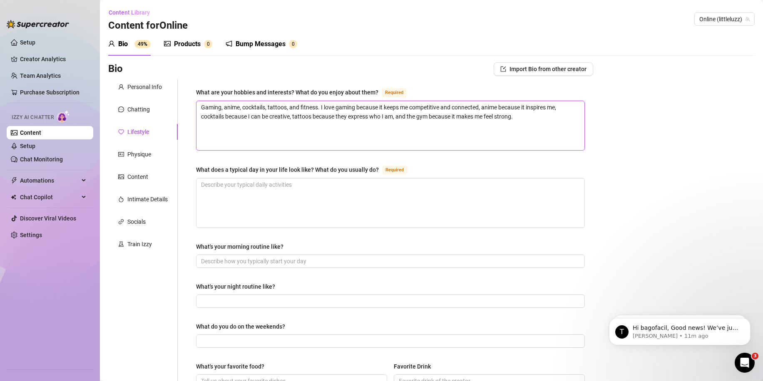
type textarea "Gaming, anime, cocktails, tattoos, and fitness. I love gaming because it keeps …"
drag, startPoint x: 246, startPoint y: 196, endPoint x: 218, endPoint y: 222, distance: 38.3
click at [245, 196] on textarea "What does a typical day in your life look like? What do you usually do? Required" at bounding box center [391, 203] width 388 height 49
paste textarea "My days are a mix of working at the bar, gaming sessions, watching anime, and h…"
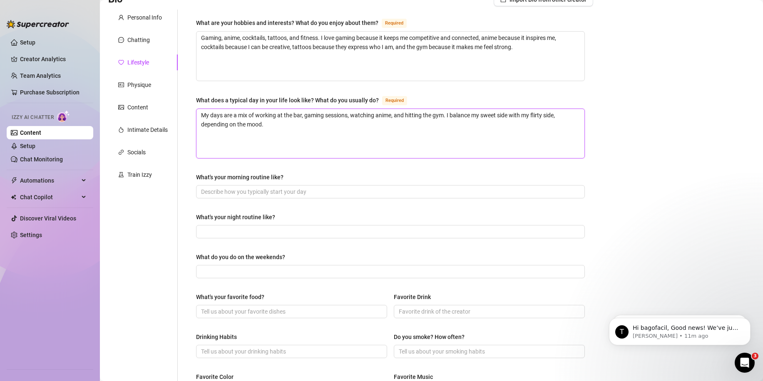
scroll to position [83, 0]
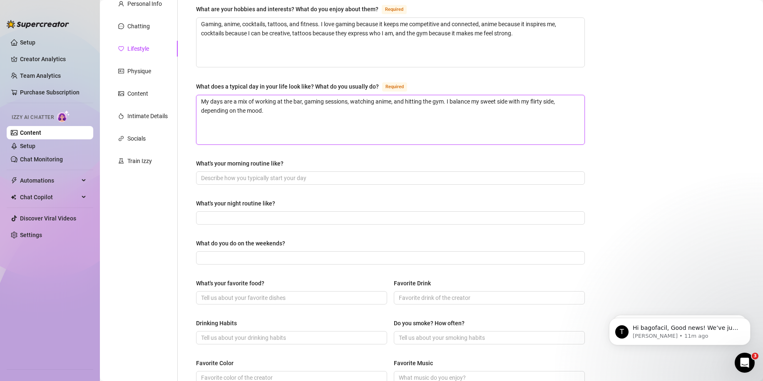
type textarea "My days are a mix of working at the bar, gaming sessions, watching anime, and h…"
click at [246, 181] on input "What's your morning routine like?" at bounding box center [389, 178] width 377 height 9
paste input "I usually start with a shower, coffee, checking my phone, and sometimes a quick…"
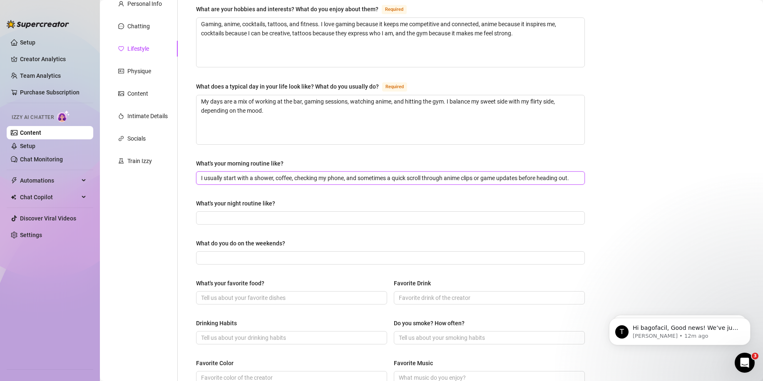
scroll to position [0, 25]
type input "I usually start with a shower, coffee, checking my phone, and sometimes a quick…"
click at [256, 218] on input "What's your night routine like?" at bounding box center [389, 218] width 377 height 9
paste input "At night I either work late at the bar or chill at home with games and anime. I…"
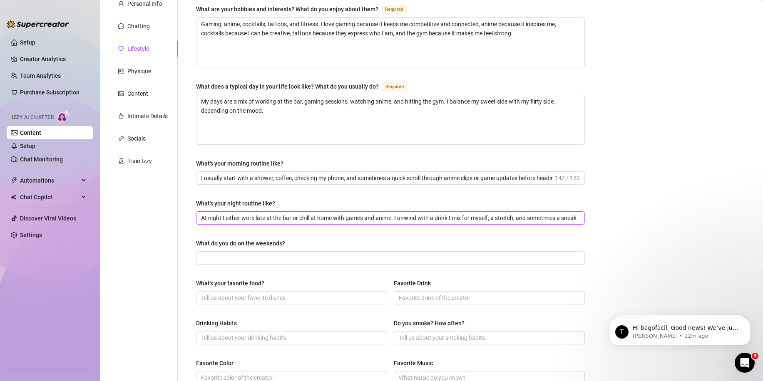
scroll to position [0, 32]
type input "At night I either work late at the bar or chill at home with games and anime. I…"
click at [246, 258] on input "What do you do on the weekends?" at bounding box center [389, 258] width 377 height 9
paste input "I hang out with friends, try new cocktails, game marathons, or binge anime. I l…"
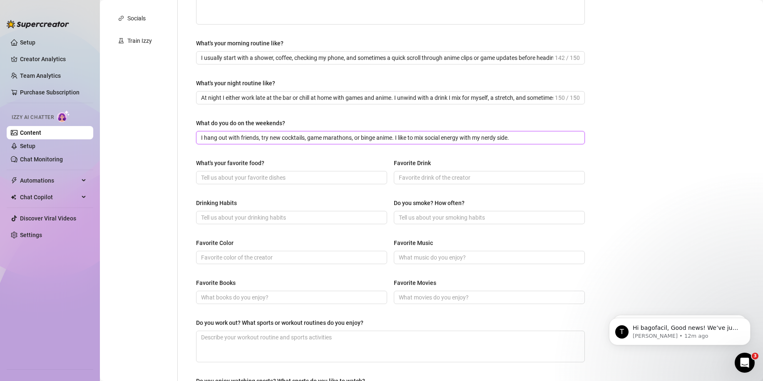
scroll to position [208, 0]
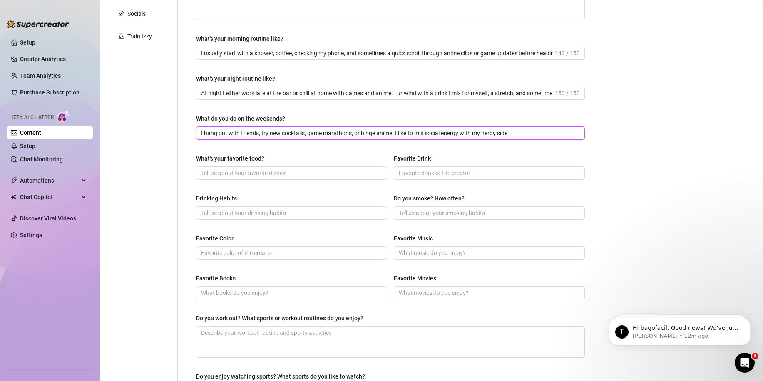
type input "I hang out with friends, try new cocktails, game marathons, or binge anime. I l…"
click at [236, 175] on input "What's your favorite food?" at bounding box center [290, 173] width 179 height 9
paste input "Sushi, ramen, and Argentine asado when I get nostalgic."
type input "Sushi, ramen, and Argentine asado when I get nostalgic."
click at [416, 176] on input "Favorite Drink" at bounding box center [488, 173] width 179 height 9
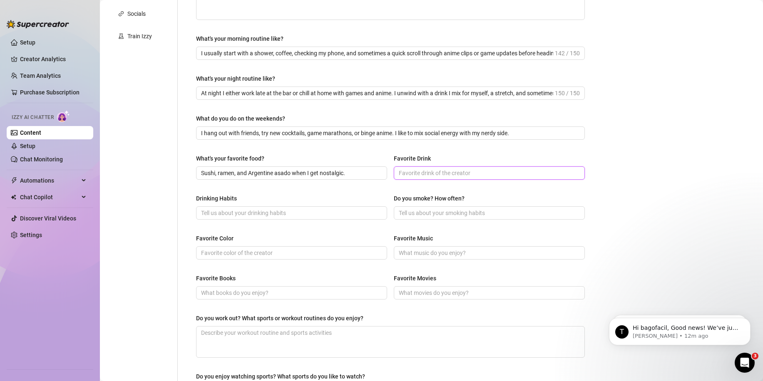
paste input "Signature cocktails — I love smoky mezcal and fruity gin twists."
type input "Signature cocktails — I love smoky mezcal and fruity gin twists."
click at [244, 210] on input "Drinking Habits" at bounding box center [290, 213] width 179 height 9
paste input "Social drinker, but I love experimenting with new mixes since I work in a bar."
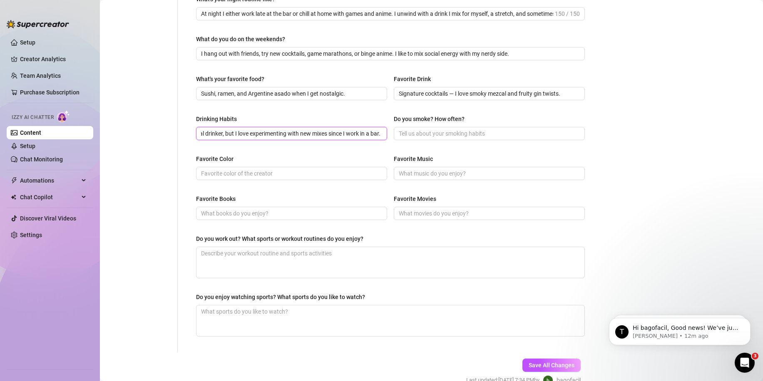
scroll to position [291, 0]
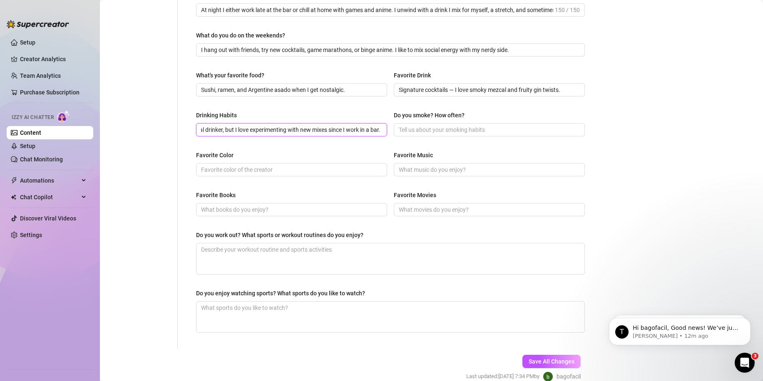
type input "Social drinker, but I love experimenting with new mixes since I work in a bar."
click at [418, 171] on input "Favorite Music" at bounding box center [488, 169] width 179 height 9
click at [422, 125] on input "Do you smoke? How often?" at bounding box center [488, 129] width 179 height 9
paste input "No, I don’t smoke."
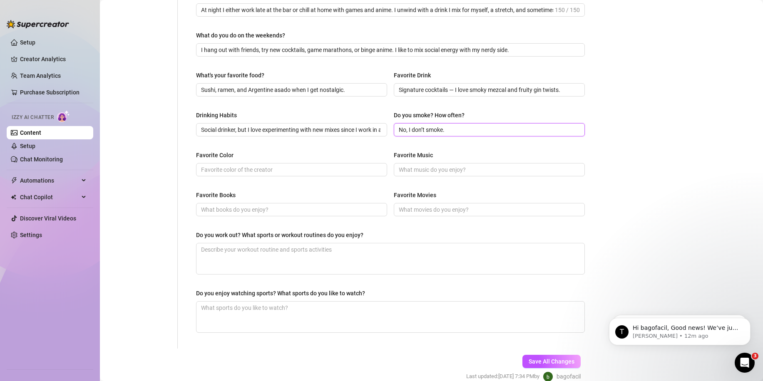
type input "No, I don’t smoke."
click at [229, 173] on input "Favorite Color" at bounding box center [290, 169] width 179 height 9
paste input "Black and pastel pink."
type input "Black and pastel pink."
click at [424, 163] on span at bounding box center [489, 169] width 191 height 13
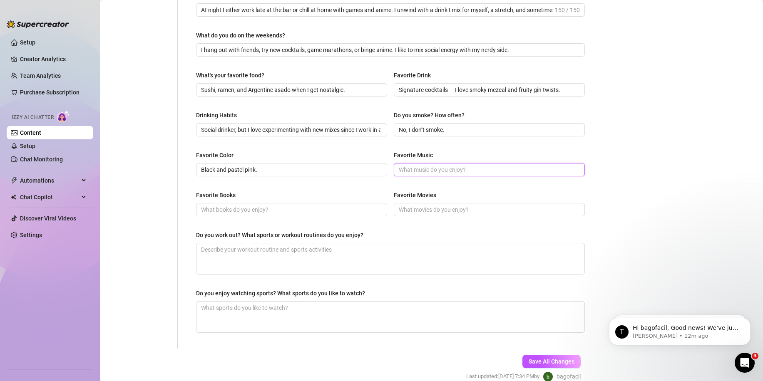
paste input "I love rock, EDM, and anime soundtracks — perfect for gaming sessions."
type input "I love rock, EDM, and anime soundtracks — perfect for gaming sessions."
click at [241, 206] on input "Favorite Books" at bounding box center [290, 209] width 179 height 9
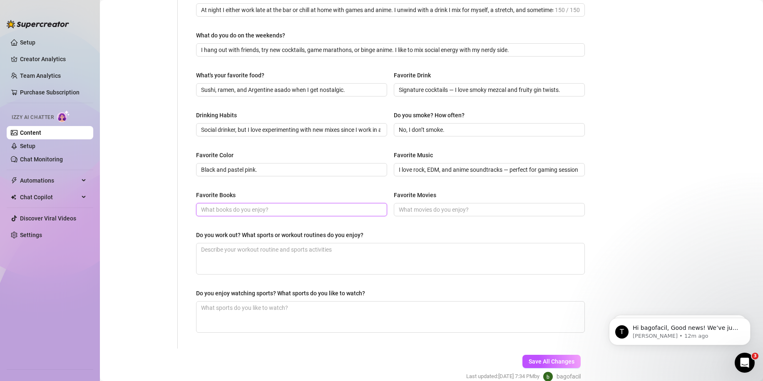
paste input "Manga like Berserk, Naruto, and One Piece — I read them as much as I watch anim…"
type input "Manga like Berserk, Naruto, and One Piece — I read them as much as I watch anim…"
click at [425, 212] on input "Favorite Movies" at bounding box center [488, 209] width 179 height 9
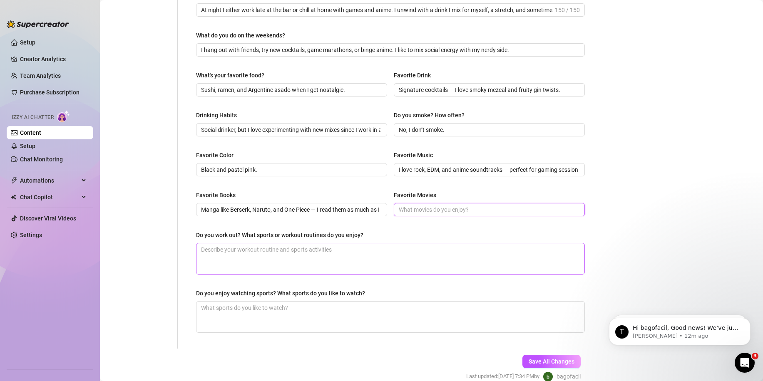
paste input "Action, fantasy, and anime movies like Dragon Ball Super: Broly."
type input "Action, fantasy, and anime movies like Dragon Ball Super: Broly."
click at [231, 245] on textarea "Do you work out? What sports or workout routines do you enjoy?" at bounding box center [391, 259] width 388 height 31
paste textarea "Yes, I hit the gym regularly. I focus on strength training, glutes, and cardio …"
type textarea "Yes, I hit the gym regularly. I focus on strength training, glutes, and cardio …"
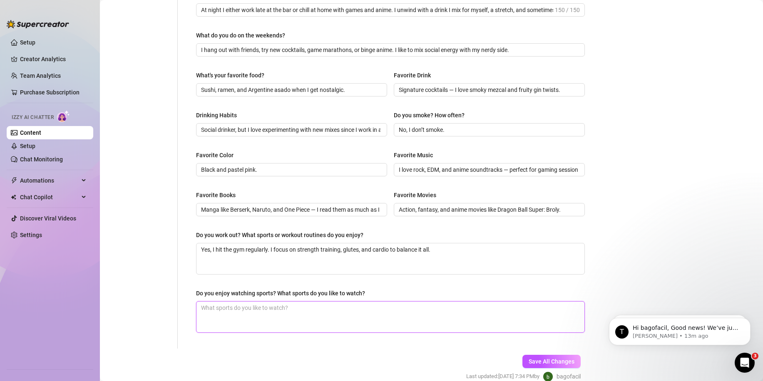
click at [290, 312] on textarea "Do you enjoy watching sports? What sports do you like to watch?" at bounding box center [391, 317] width 388 height 31
paste textarea "Sometimes — I enjoy watching eSports (LoL, Valorant tournaments) and a bit of M…"
type textarea "Sometimes — I enjoy watching eSports (LoL, Valorant tournaments) and a bit of M…"
click at [556, 362] on span "Save All Changes" at bounding box center [552, 361] width 46 height 7
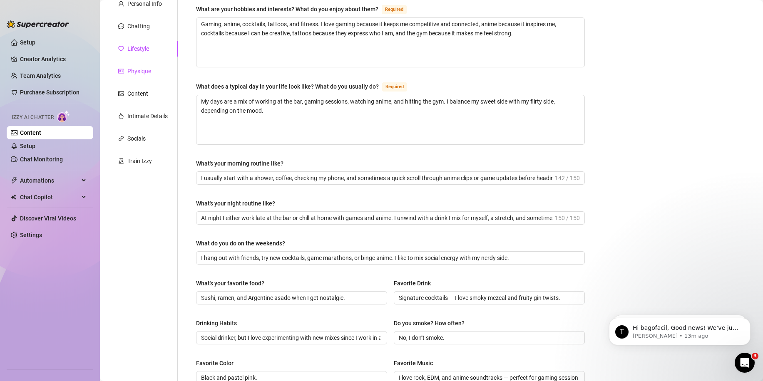
click at [142, 72] on div "Physique" at bounding box center [139, 71] width 24 height 9
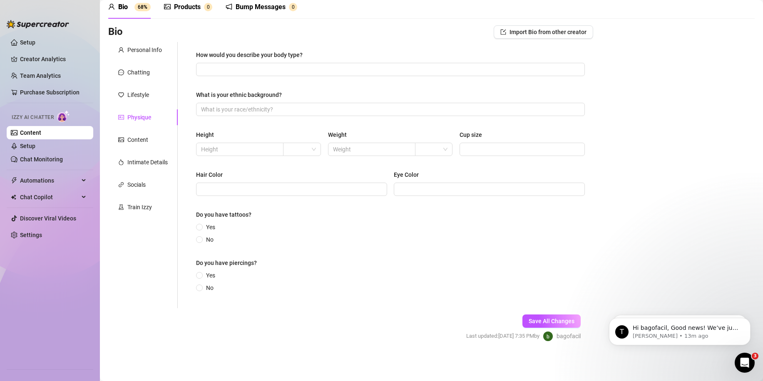
scroll to position [37, 0]
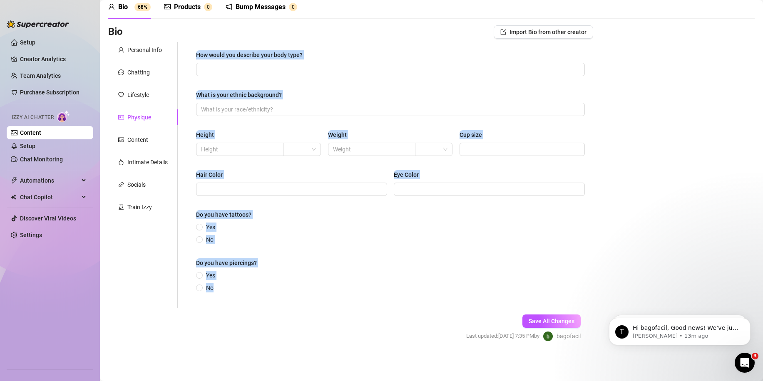
drag, startPoint x: 181, startPoint y: 46, endPoint x: 454, endPoint y: 274, distance: 355.9
click at [454, 274] on div "How would you describe your body type? What is your ethnic background? Height W…" at bounding box center [386, 175] width 416 height 266
copy div "How would you describe your body type? What is your ethnic background? Height W…"
click at [207, 276] on span "Yes" at bounding box center [211, 275] width 16 height 9
click at [202, 276] on input "Yes" at bounding box center [199, 276] width 3 height 5
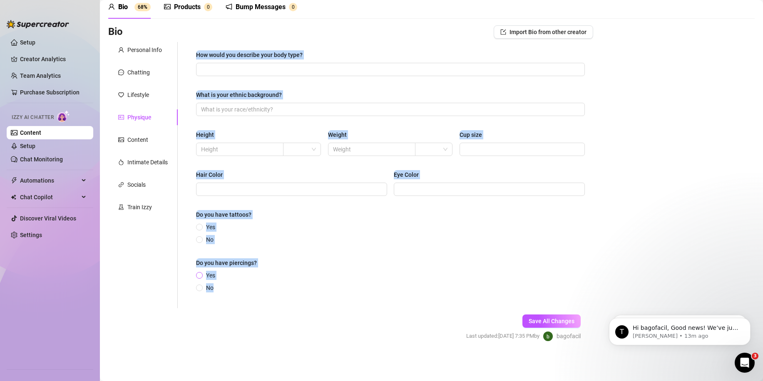
radio input "true"
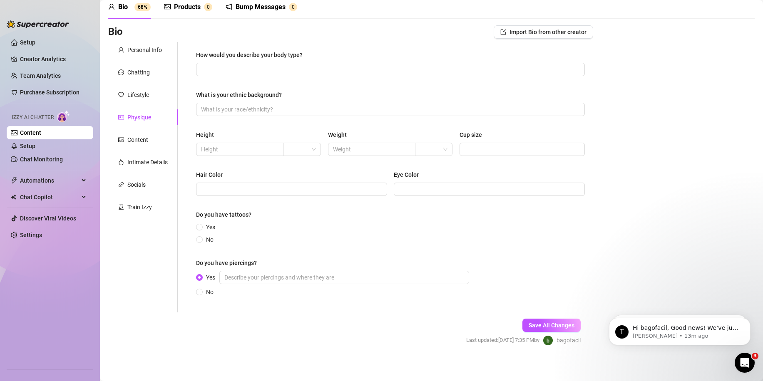
click at [213, 222] on div "Do you have tattoos?" at bounding box center [390, 216] width 389 height 12
click at [212, 224] on span "Yes" at bounding box center [211, 227] width 16 height 9
click at [202, 225] on input "Yes" at bounding box center [199, 227] width 3 height 5
radio input "true"
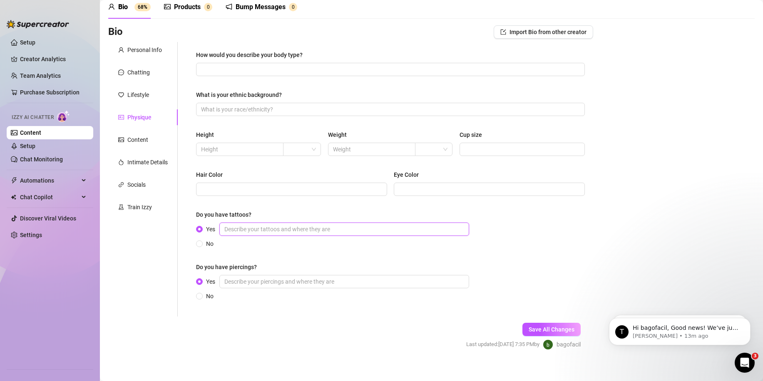
click at [259, 234] on input "Yes" at bounding box center [344, 229] width 250 height 13
type input "I have a lot"
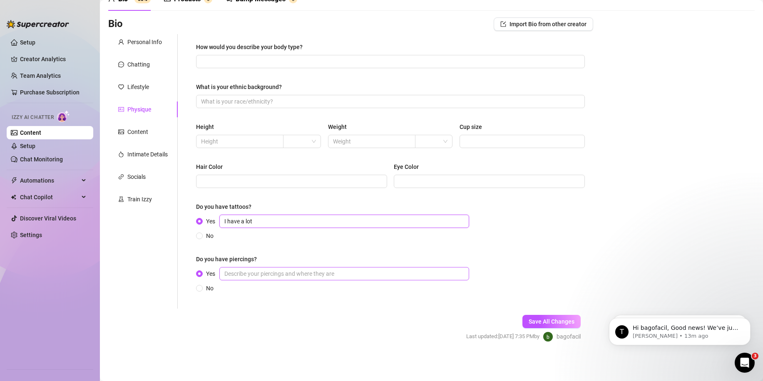
scroll to position [45, 0]
drag, startPoint x: 259, startPoint y: 224, endPoint x: 155, endPoint y: 214, distance: 104.6
click at [157, 214] on div "Personal Info Chatting Lifestyle Physique Content Intimate Details Socials Trai…" at bounding box center [350, 171] width 485 height 275
click at [234, 181] on input "Hair Color" at bounding box center [290, 181] width 179 height 9
type input "Black"
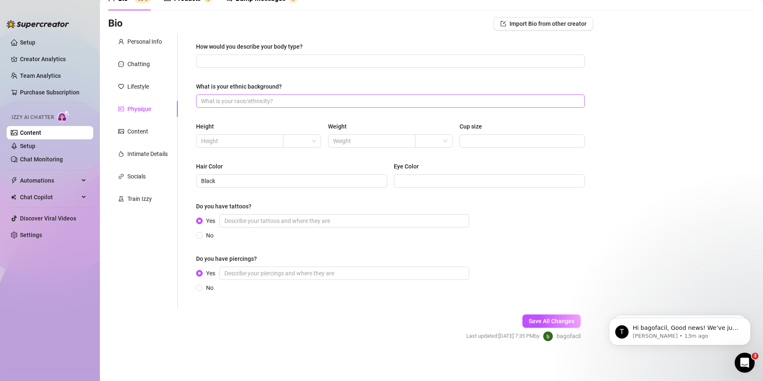
click at [252, 106] on span at bounding box center [390, 101] width 389 height 13
click at [255, 100] on input "What is your ethnic background?" at bounding box center [389, 101] width 377 height 9
type input "Latina"
click at [255, 62] on input "How would you describe your body type?" at bounding box center [389, 61] width 377 height 9
type input "Fit"
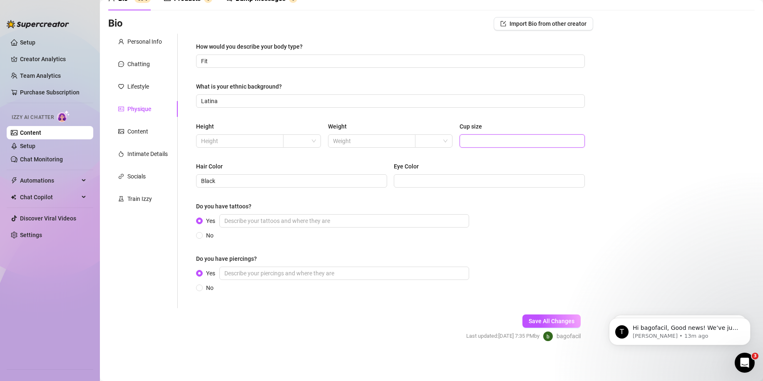
click at [500, 137] on input "Cup size" at bounding box center [522, 141] width 114 height 9
paste input "C"
type input "C"
click at [241, 139] on input "text" at bounding box center [239, 141] width 76 height 9
paste input "170 cm"
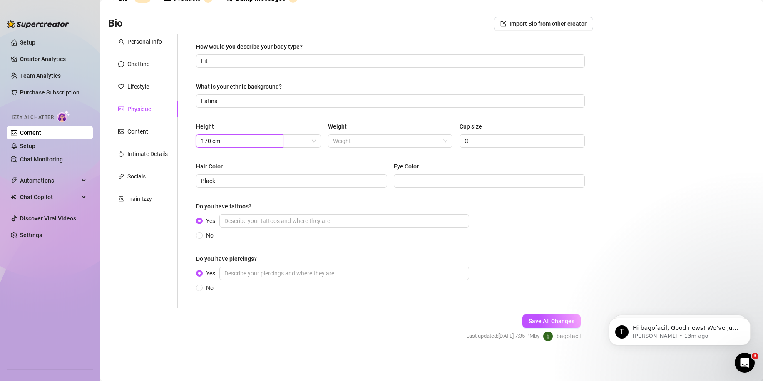
type input "170 cm"
click at [353, 143] on input "text" at bounding box center [371, 141] width 76 height 9
paste input "58 kg"
type input "58 kg"
click at [252, 225] on input "Yes" at bounding box center [344, 220] width 250 height 13
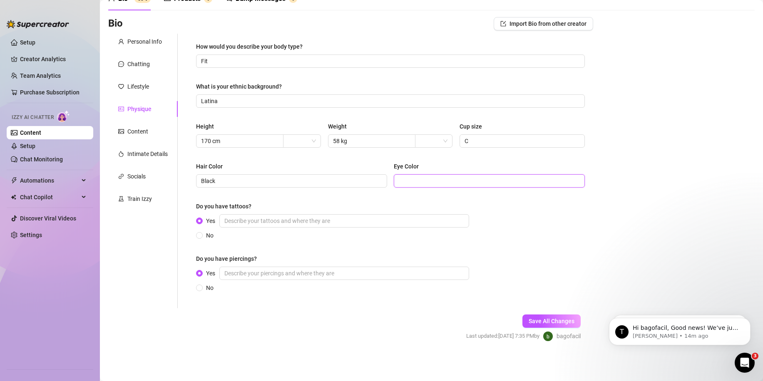
click at [431, 184] on input "Eye Color" at bounding box center [488, 181] width 179 height 9
click at [396, 181] on span "Brown" at bounding box center [489, 180] width 191 height 13
click at [399, 179] on input "Brown" at bounding box center [488, 181] width 179 height 9
type input "Dark brown"
click at [538, 321] on span "Save All Changes" at bounding box center [552, 321] width 46 height 7
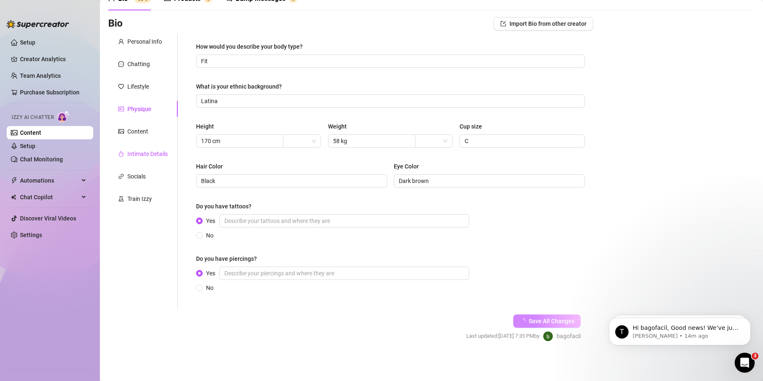
click at [134, 158] on div "Intimate Details" at bounding box center [147, 153] width 40 height 9
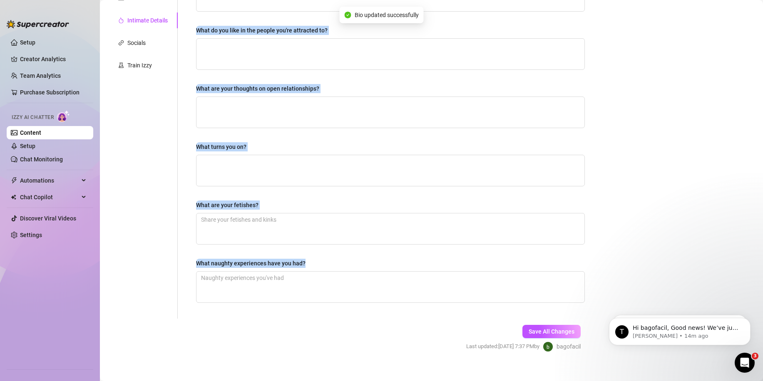
scroll to position [189, 0]
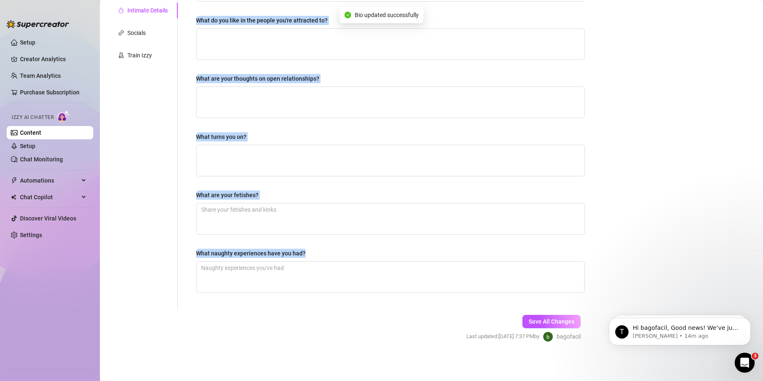
drag, startPoint x: 195, startPoint y: 54, endPoint x: 364, endPoint y: 258, distance: 264.7
click at [364, 258] on div "Why did you start OnlyFans? Required What type of people are you attracted to? …" at bounding box center [391, 99] width 406 height 419
copy div "Why did you start OnlyFans? Required What type of people are you attracted to? …"
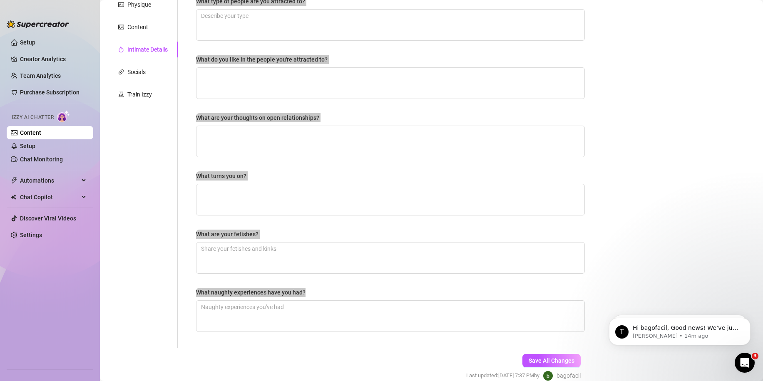
scroll to position [22, 0]
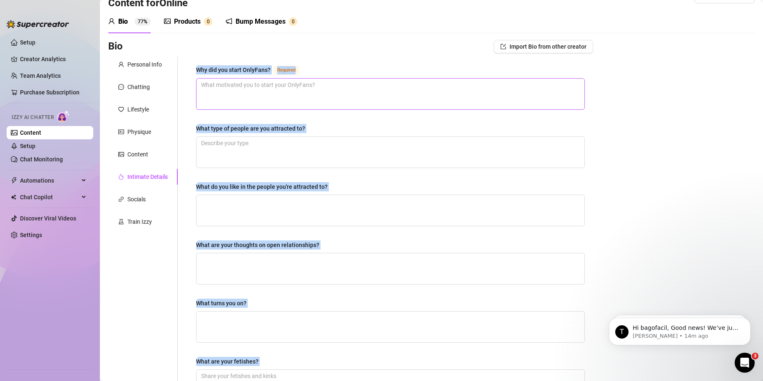
click at [241, 83] on textarea "Why did you start OnlyFans? Required" at bounding box center [391, 94] width 388 height 31
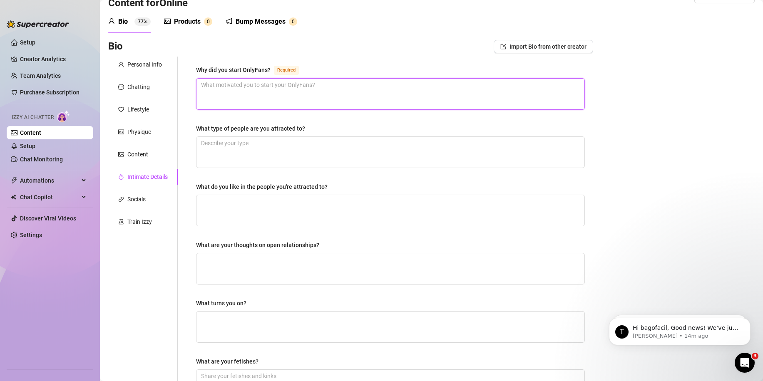
paste textarea "I wanted a place where I could share more of myself in a fun, authentic way, wi…"
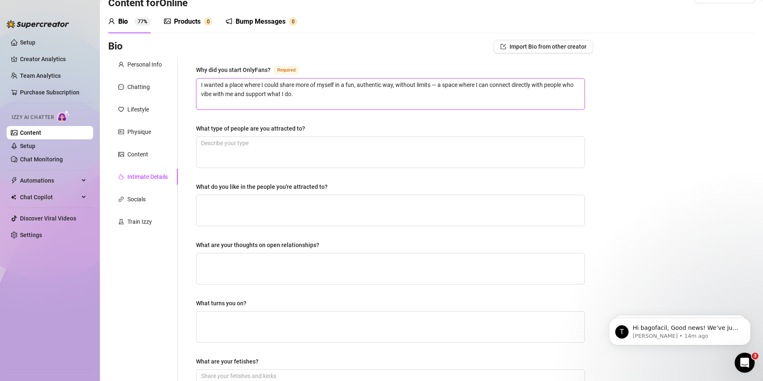
type textarea "I wanted a place where I could share more of myself in a fun, authentic way, wi…"
click at [264, 156] on textarea "What type of people are you attracted to?" at bounding box center [391, 152] width 388 height 31
paste textarea "Confident, playful, and kind people who don’t take themselves too seriously."
type textarea "Confident, playful, and kind people who don’t take themselves too seriously."
drag, startPoint x: 272, startPoint y: 211, endPoint x: 266, endPoint y: 223, distance: 13.6
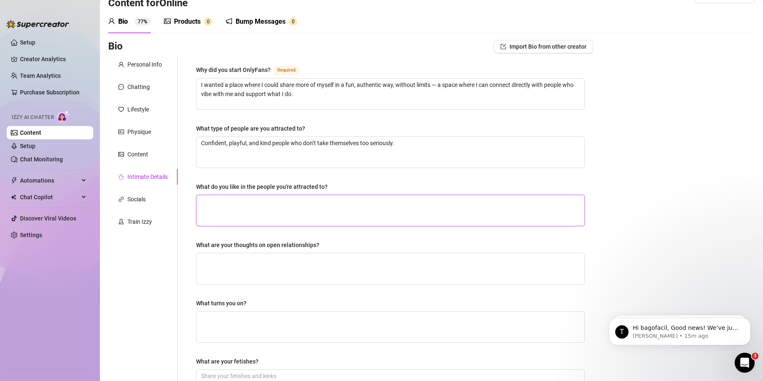
click at [271, 211] on textarea "What do you like in the people you're attracted to?" at bounding box center [391, 210] width 388 height 31
paste textarea "I love when someone makes me laugh, keeps a good conversation, and shows me the…"
type textarea "I love when someone makes me laugh, keeps a good conversation, and shows me the…"
click at [248, 269] on textarea "What are your thoughts on open relationships?" at bounding box center [391, 269] width 388 height 31
paste textarea "I think everyone should find what works for them. I like honesty, freedom, and …"
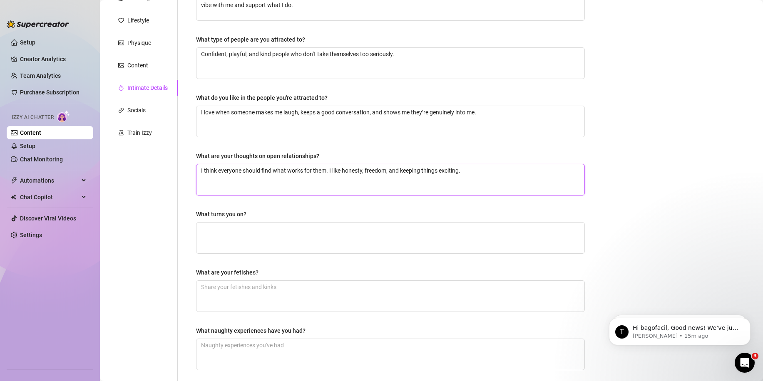
scroll to position [189, 0]
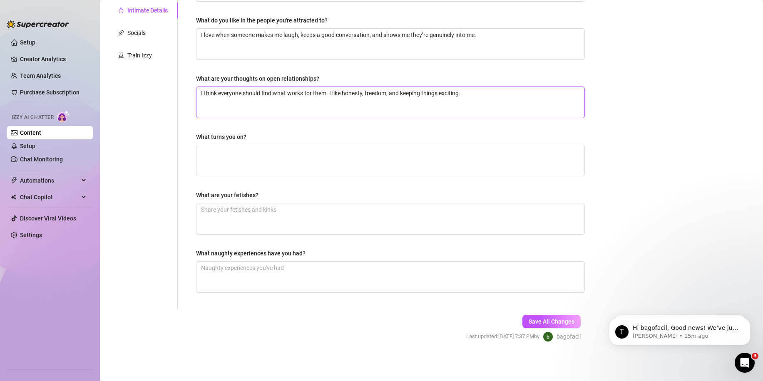
type textarea "I think everyone should find what works for them. I like honesty, freedom, and …"
click at [272, 171] on textarea "What turns you on?" at bounding box center [391, 160] width 388 height 31
paste textarea "Confidence, a bit of teasing, someone who knows how to take the lead, and good …"
type textarea "Confidence, a bit of teasing, someone who knows how to take the lead, and good …"
click at [276, 229] on textarea "What are your fetishes?" at bounding box center [391, 219] width 388 height 31
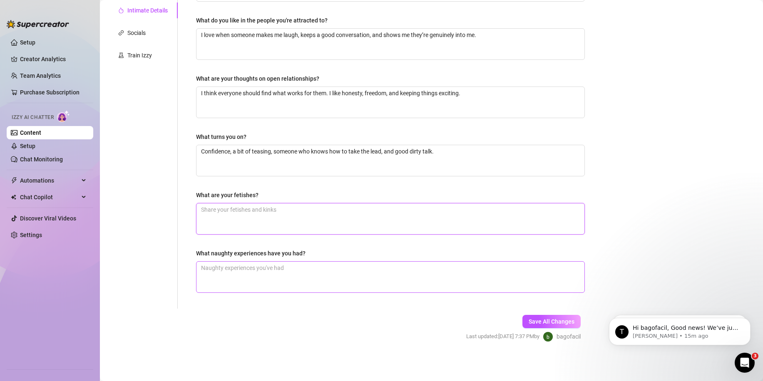
paste textarea "I enjoy roleplay, being teased, light domination, and the thrill of being watch…"
type textarea "I enjoy roleplay, being teased, light domination, and the thrill of being watch…"
click at [277, 267] on textarea "What naughty experiences have you had?" at bounding box center [391, 277] width 388 height 31
paste textarea "I’ve had fun sneaking quick make-out sessions in risky places, playing truth or…"
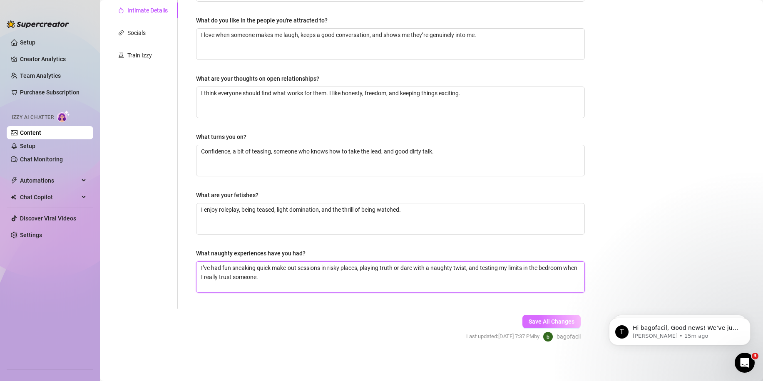
type textarea "I’ve had fun sneaking quick make-out sessions in risky places, playing truth or…"
click at [539, 319] on span "Save All Changes" at bounding box center [552, 322] width 46 height 7
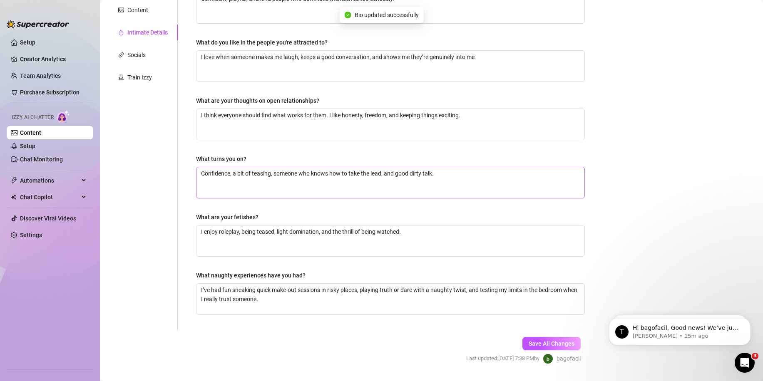
scroll to position [64, 0]
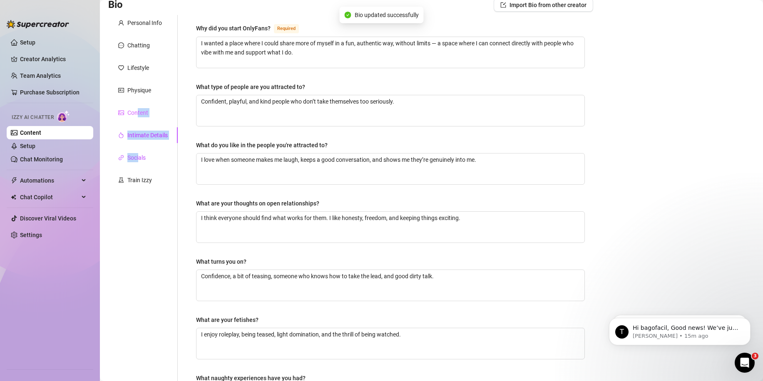
drag, startPoint x: 140, startPoint y: 157, endPoint x: 138, endPoint y: 110, distance: 46.7
click at [138, 110] on div "Personal Info Chatting Lifestyle Physique Content Intimate Details Socials Trai…" at bounding box center [143, 224] width 70 height 419
click at [141, 153] on div "Socials" at bounding box center [143, 158] width 70 height 16
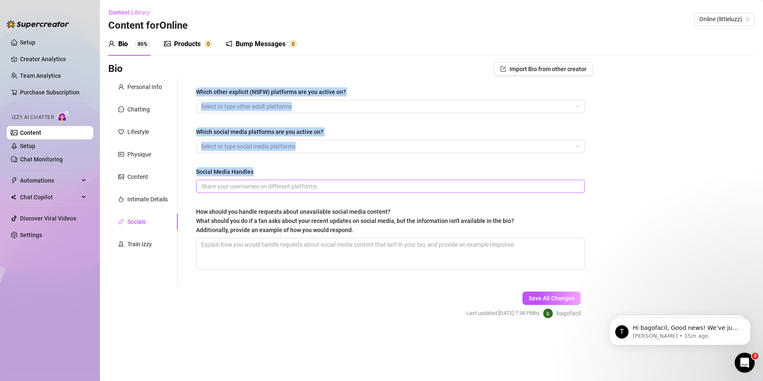
drag, startPoint x: 192, startPoint y: 92, endPoint x: 324, endPoint y: 191, distance: 165.1
click at [330, 184] on div "Which other explicit (NSFW) platforms are you active on? Select or type other a…" at bounding box center [391, 182] width 406 height 207
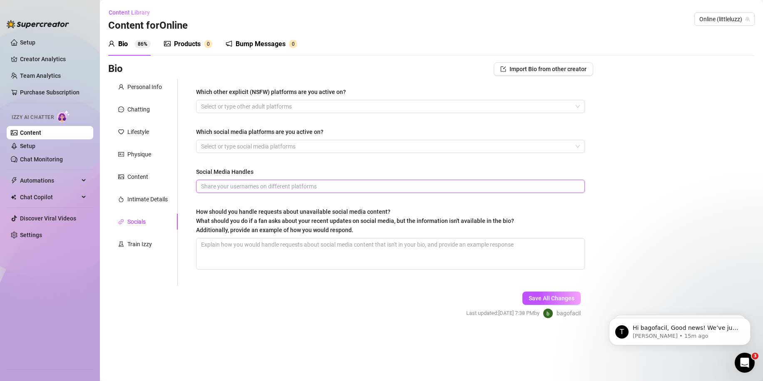
click at [324, 191] on input "Social Media Handles" at bounding box center [389, 186] width 377 height 9
click at [280, 108] on div at bounding box center [386, 107] width 377 height 12
click at [228, 205] on div "Which other explicit (NSFW) platforms are you active on? Select or type other a…" at bounding box center [390, 182] width 389 height 190
click at [241, 142] on div at bounding box center [386, 147] width 377 height 12
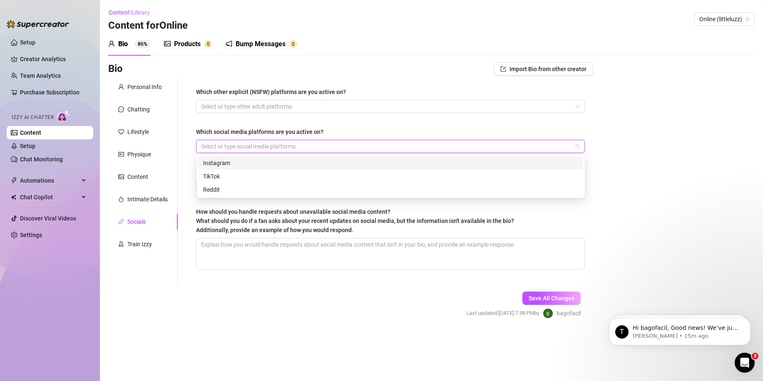
click at [222, 165] on div "Instagram" at bounding box center [390, 163] width 375 height 9
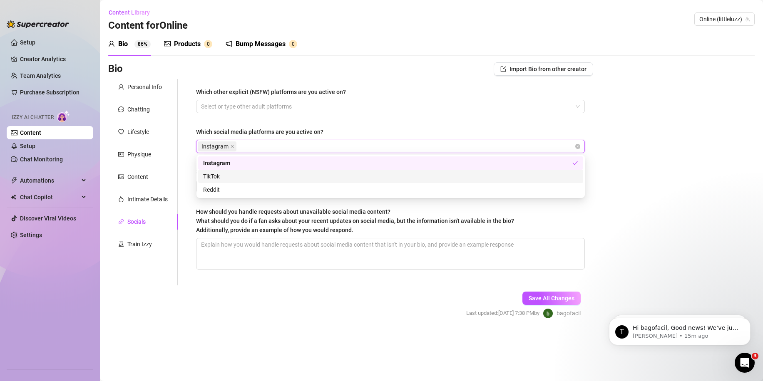
click at [239, 177] on div "TikTok" at bounding box center [390, 176] width 375 height 9
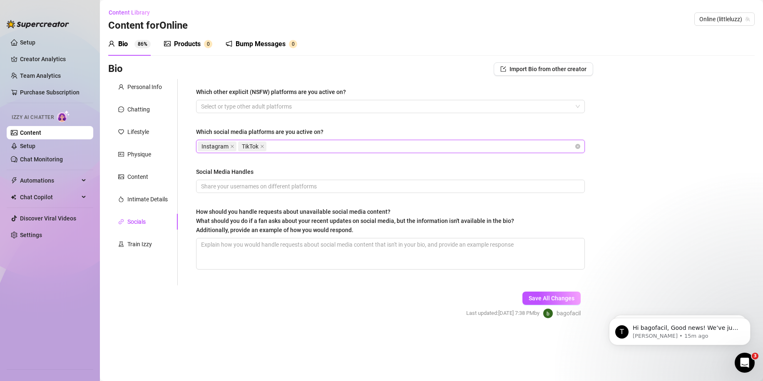
click at [233, 219] on span "What should you do if a fan asks about your recent updates on social media, but…" at bounding box center [355, 226] width 318 height 16
click at [233, 239] on textarea "How should you handle requests about unavailable social media content? What sho…" at bounding box center [391, 254] width 388 height 31
click at [233, 182] on input "Social Media Handles" at bounding box center [389, 186] width 377 height 9
type input "Luzz_chan"
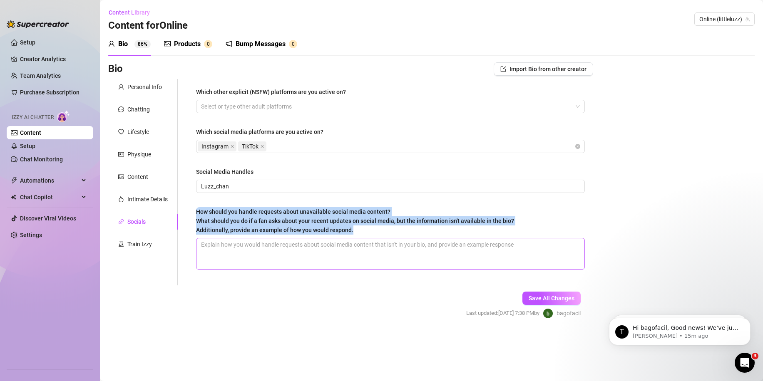
drag, startPoint x: 187, startPoint y: 205, endPoint x: 380, endPoint y: 243, distance: 196.4
click at [380, 243] on div "Which other explicit (NSFW) platforms are you active on? Select or type other a…" at bounding box center [386, 182] width 416 height 207
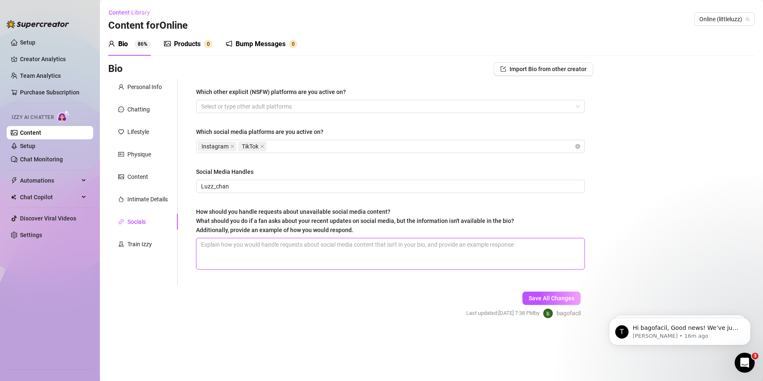
click at [302, 261] on textarea "How should you handle requests about unavailable social media content? What sho…" at bounding box center [391, 254] width 388 height 31
paste textarea "Aww you’re curious 😘 Everything important I want to share is always right here …"
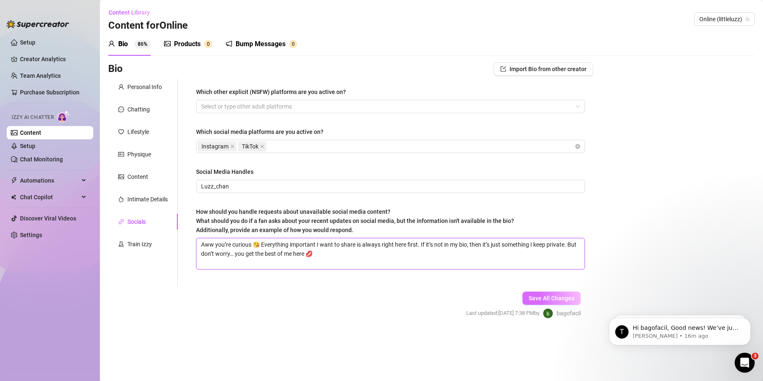
type textarea "Aww you’re curious 😘 Everything important I want to share is always right here …"
click at [547, 299] on span "Save All Changes" at bounding box center [552, 298] width 46 height 7
click at [139, 244] on div "Train Izzy" at bounding box center [139, 244] width 25 height 9
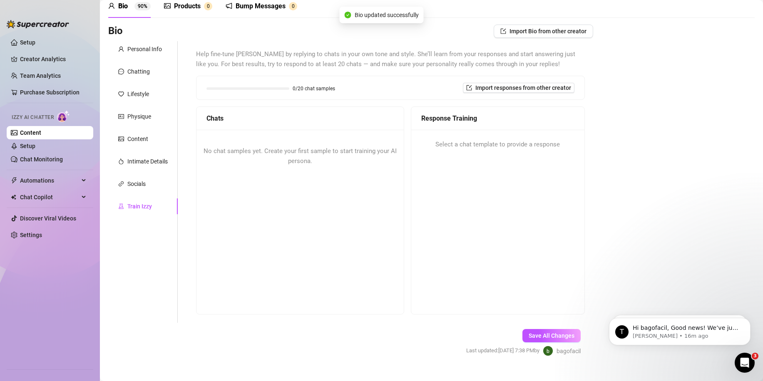
scroll to position [52, 0]
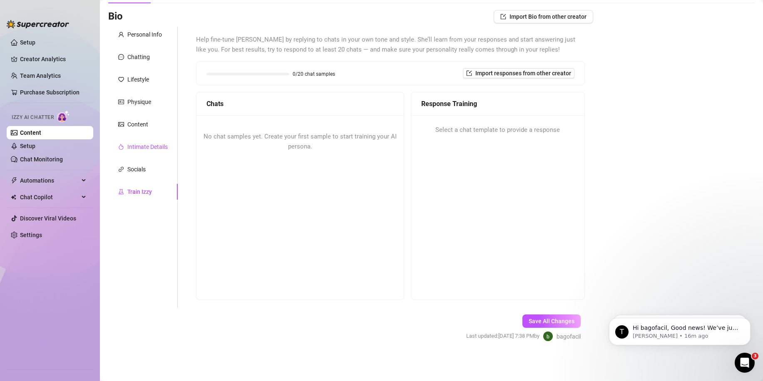
click at [139, 151] on div "Intimate Details" at bounding box center [147, 146] width 40 height 9
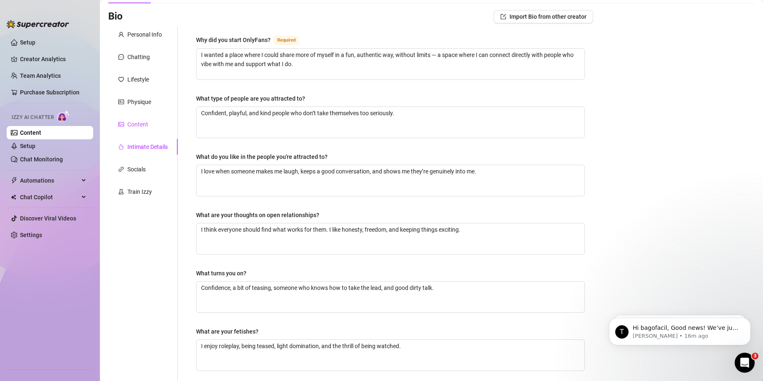
click at [130, 122] on div "Content" at bounding box center [137, 124] width 21 height 9
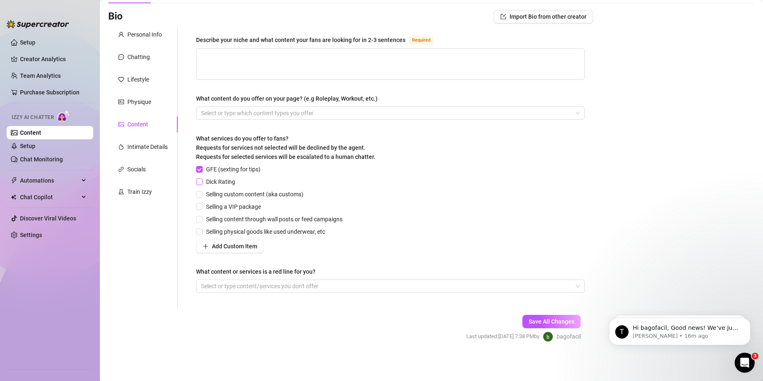
click at [212, 182] on span "Dick Rating" at bounding box center [221, 181] width 36 height 9
click at [202, 182] on input "Dick Rating" at bounding box center [199, 182] width 6 height 6
checkbox input "true"
click at [219, 197] on span "Selling custom content (aka customs)" at bounding box center [255, 194] width 104 height 9
click at [202, 197] on input "Selling custom content (aka customs)" at bounding box center [199, 194] width 6 height 6
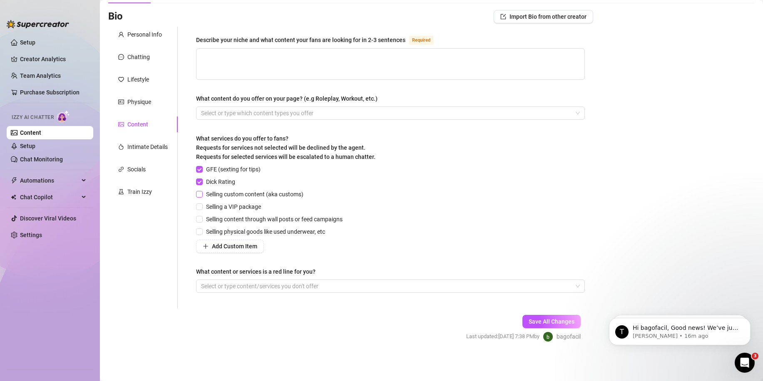
checkbox input "true"
click at [221, 219] on span "Selling content through wall posts or feed campaigns" at bounding box center [274, 219] width 143 height 9
click at [202, 219] on input "Selling content through wall posts or feed campaigns" at bounding box center [199, 219] width 6 height 6
checkbox input "true"
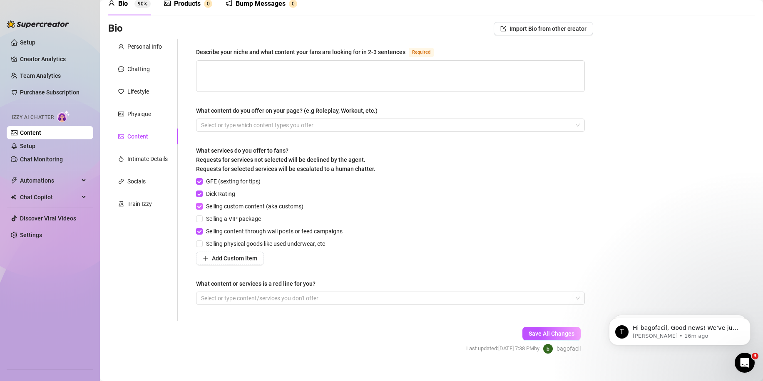
scroll to position [0, 0]
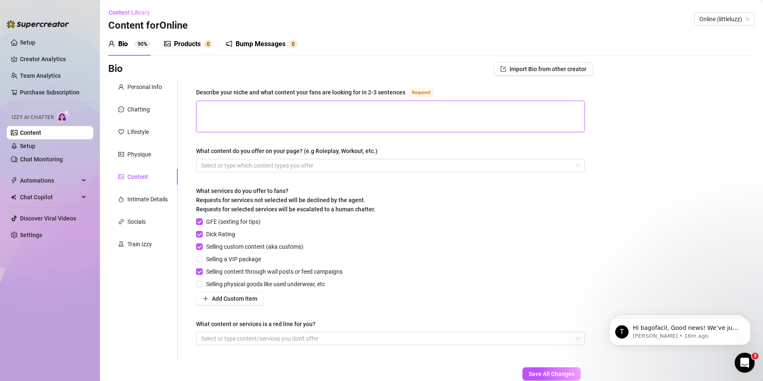
click at [265, 122] on textarea "Describe your niche and what content your fans are looking for in 2-3 sentences…" at bounding box center [391, 116] width 388 height 31
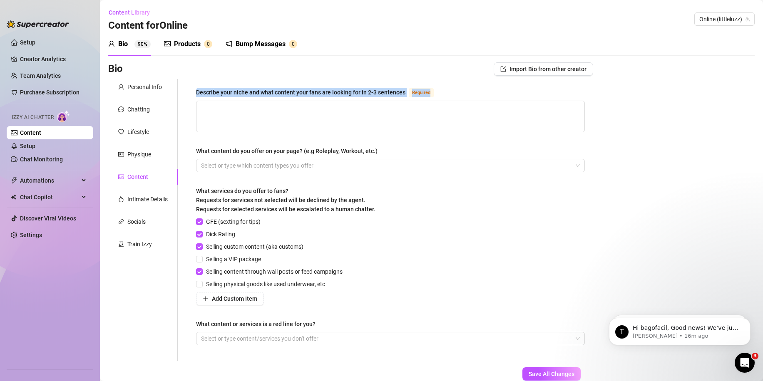
drag, startPoint x: 185, startPoint y: 84, endPoint x: 455, endPoint y: 92, distance: 269.5
click at [455, 92] on div "Describe your niche and what content your fans are looking for in 2-3 sentences…" at bounding box center [386, 220] width 416 height 282
click at [399, 152] on div "What content do you offer on your page? (e.g Roleplay, Workout, etc.)" at bounding box center [390, 153] width 389 height 12
click at [270, 115] on textarea "Describe your niche and what content your fans are looking for in 2-3 sentences…" at bounding box center [391, 116] width 388 height 31
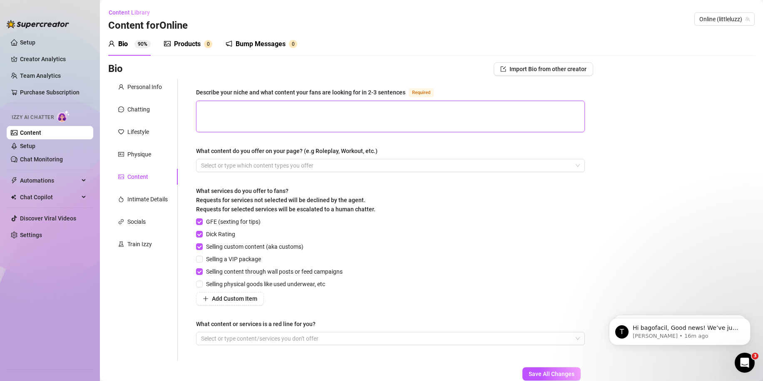
paste textarea "My niche blends the worlds of gaming, anime, tattoos, and fitness with a sweet …"
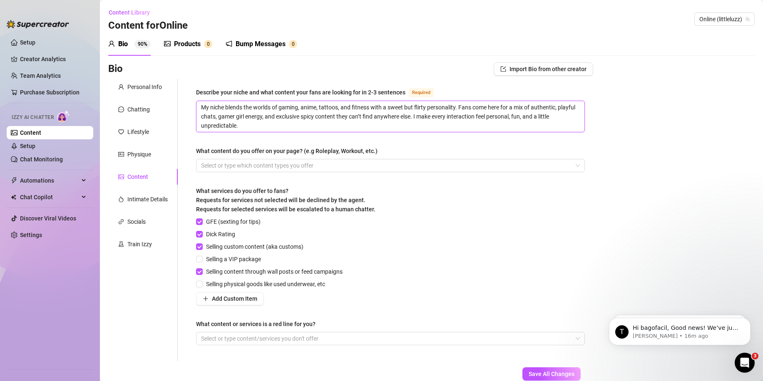
type textarea "My niche blends the worlds of gaming, anime, tattoos, and fitness with a sweet …"
click at [249, 163] on div at bounding box center [386, 166] width 377 height 12
paste input "search"
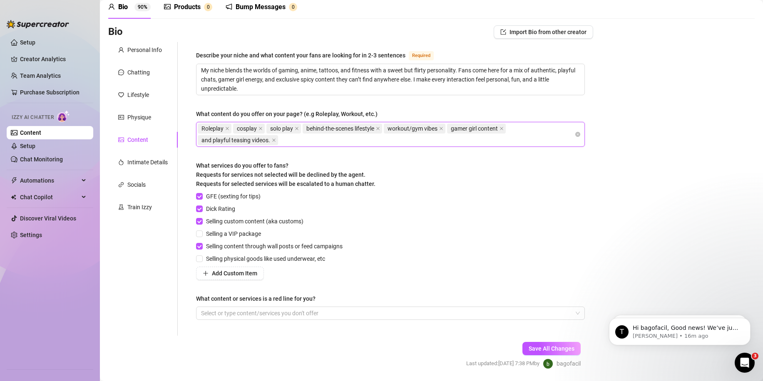
scroll to position [42, 0]
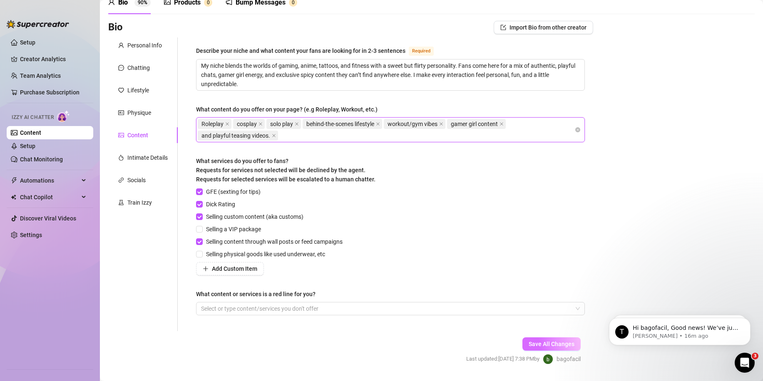
click at [549, 341] on span "Save All Changes" at bounding box center [552, 344] width 46 height 7
click at [137, 70] on div "Chatting" at bounding box center [138, 67] width 22 height 9
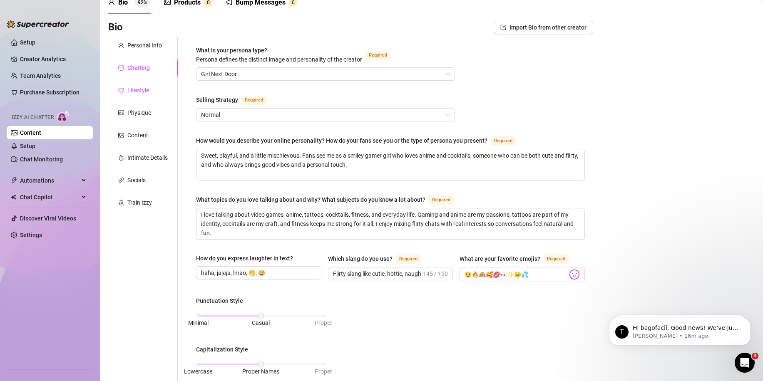
click at [136, 94] on div "Lifestyle" at bounding box center [138, 90] width 22 height 9
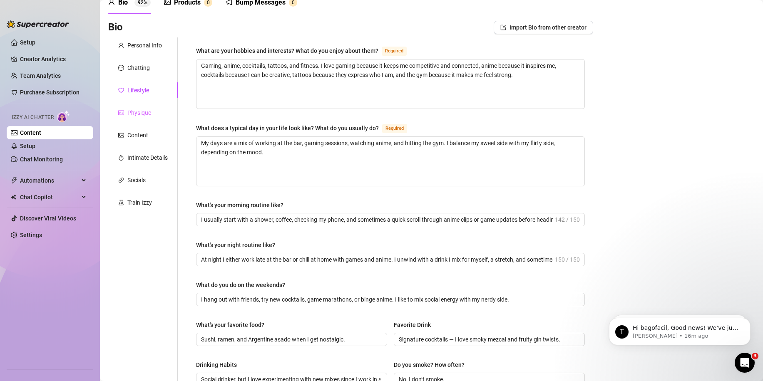
click at [133, 118] on div "Physique" at bounding box center [143, 113] width 70 height 16
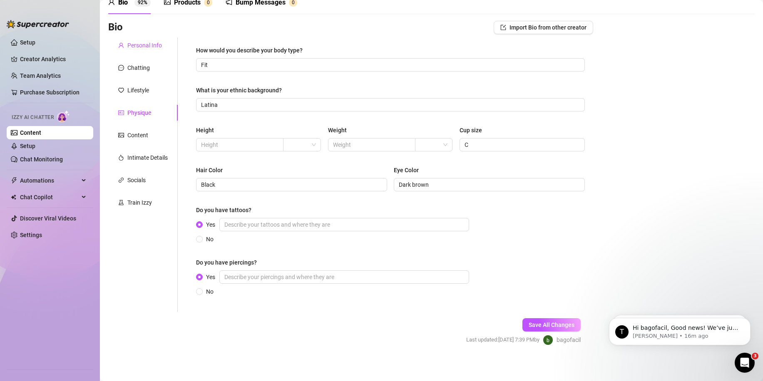
click at [127, 49] on div "Personal Info" at bounding box center [144, 45] width 35 height 9
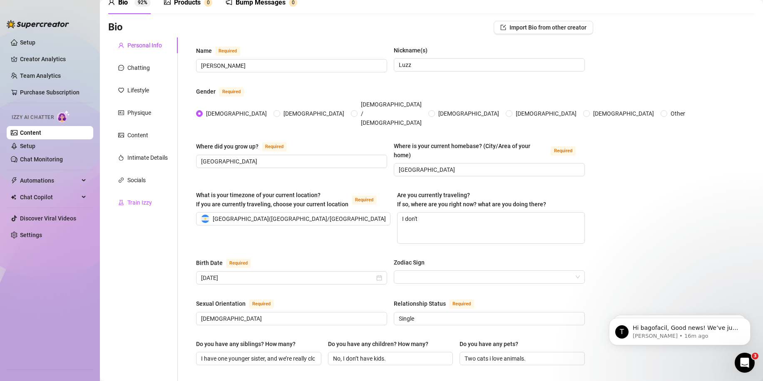
click at [137, 203] on div "Train Izzy" at bounding box center [139, 202] width 25 height 9
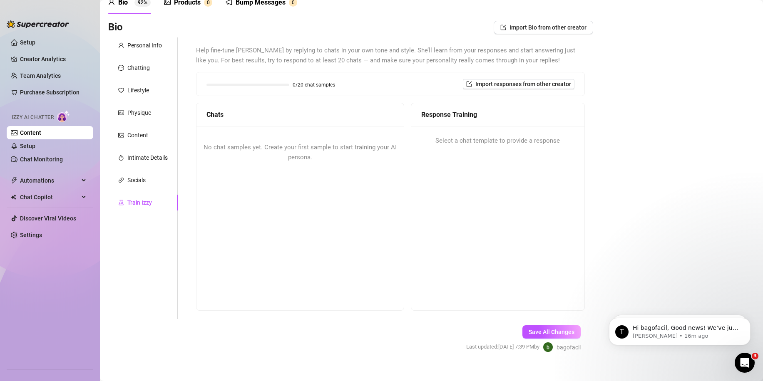
click at [282, 231] on div "No chat samples yet. Create your first sample to start training your AI persona." at bounding box center [300, 218] width 207 height 184
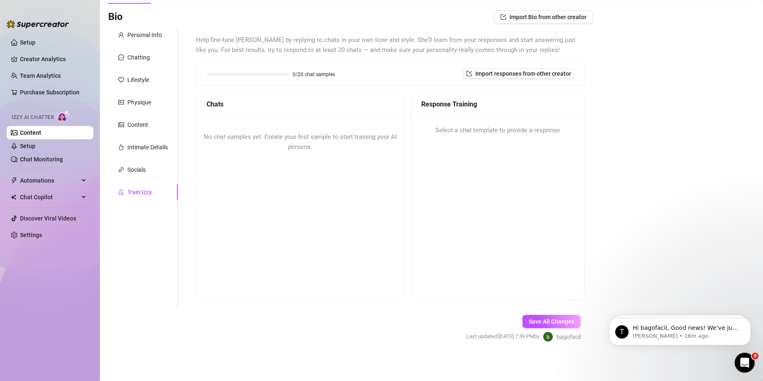
scroll to position [52, 0]
click at [500, 79] on div "0/20 chat samples Import responses from other creator" at bounding box center [391, 73] width 388 height 23
click at [503, 75] on span "Import responses from other creator" at bounding box center [523, 73] width 96 height 7
click at [511, 100] on input "search" at bounding box center [510, 95] width 66 height 12
click at [512, 114] on span "( littleluzz )" at bounding box center [524, 111] width 25 height 9
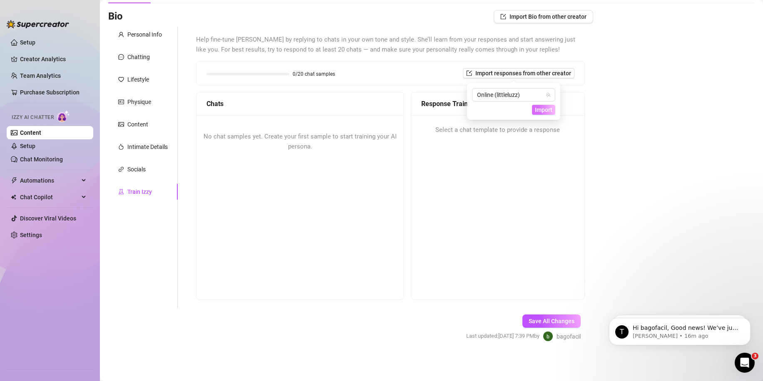
click at [538, 110] on span "Import" at bounding box center [543, 110] width 17 height 7
click at [526, 18] on span "Import Bio from other creator" at bounding box center [548, 16] width 77 height 7
click at [520, 38] on input "search" at bounding box center [535, 40] width 66 height 12
click at [378, 75] on div "0/20 chat samples Import responses from other creator" at bounding box center [391, 73] width 368 height 10
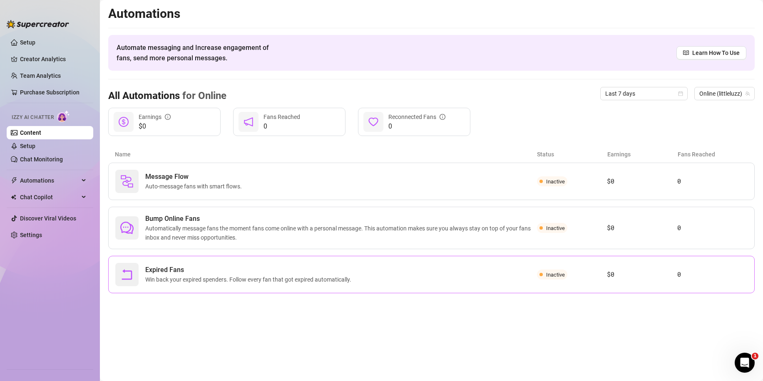
click at [429, 283] on div "Expired Fans Win back your expired spenders. Follow every fan that got expired …" at bounding box center [326, 274] width 422 height 23
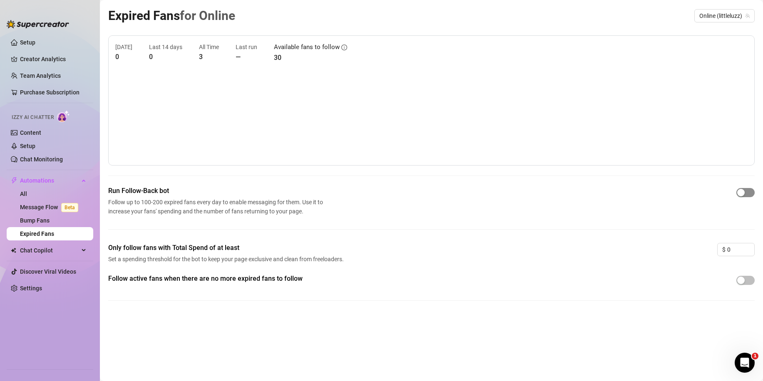
click at [749, 195] on span "button" at bounding box center [746, 192] width 18 height 9
click at [750, 280] on span "button" at bounding box center [746, 280] width 18 height 9
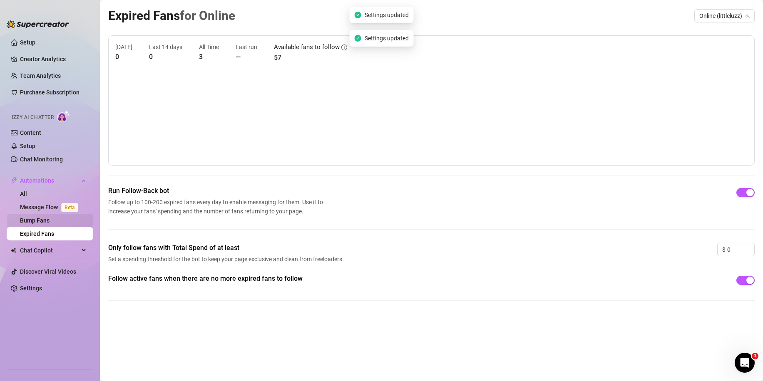
click at [50, 220] on link "Bump Fans" at bounding box center [35, 220] width 30 height 7
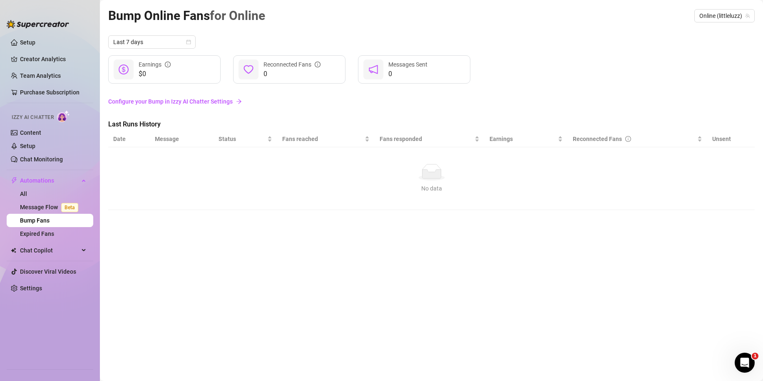
click at [211, 102] on link "Configure your Bump in Izzy AI Chatter Settings" at bounding box center [431, 101] width 647 height 9
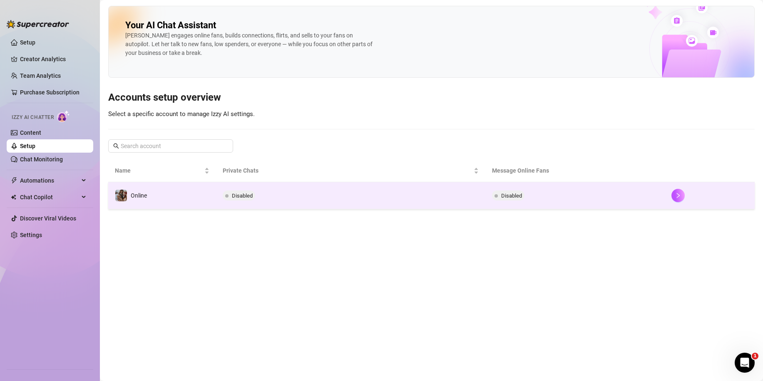
click at [469, 197] on td "Disabled" at bounding box center [350, 195] width 269 height 27
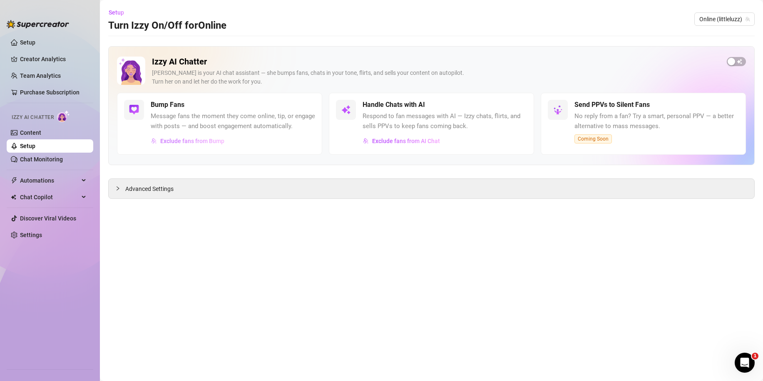
click at [216, 140] on span "Exclude fans from Bump" at bounding box center [192, 141] width 64 height 7
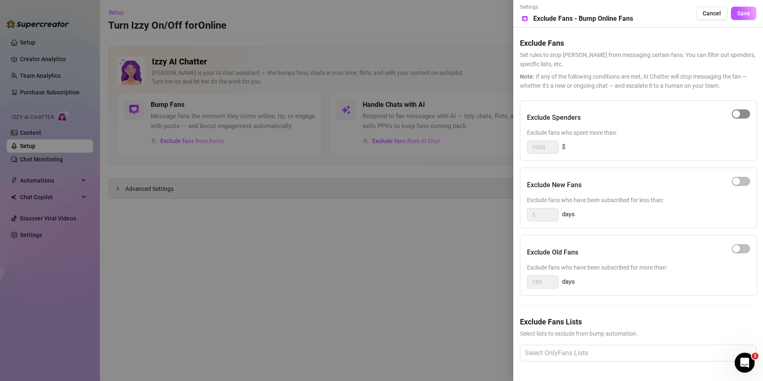
click at [741, 115] on span "button" at bounding box center [741, 113] width 18 height 9
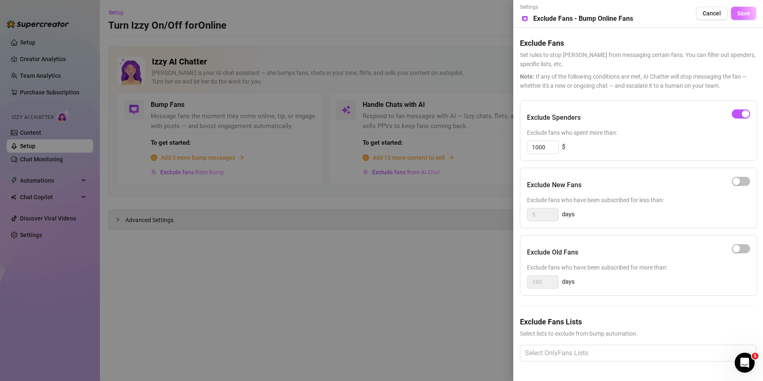
click at [740, 17] on button "Save" at bounding box center [743, 13] width 25 height 13
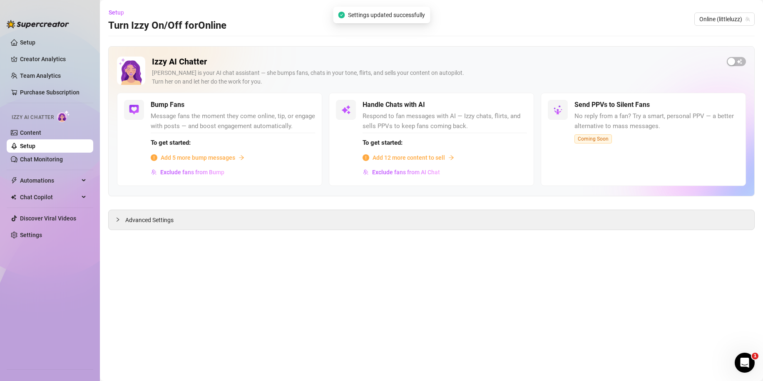
click at [214, 159] on span "Add 5 more bump messages" at bounding box center [198, 157] width 75 height 9
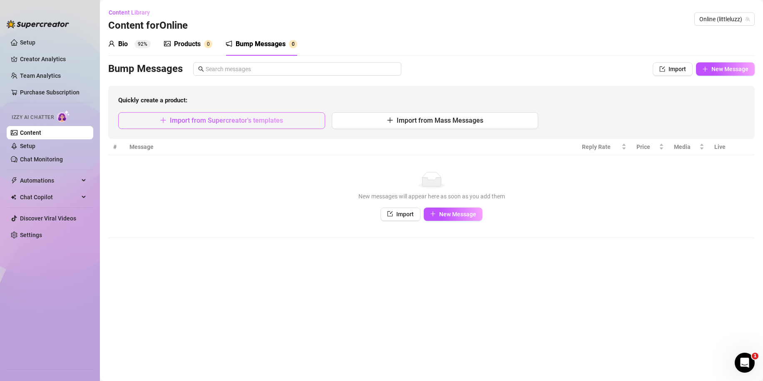
click at [265, 125] on button "Import from Supercreator's templates" at bounding box center [221, 120] width 207 height 17
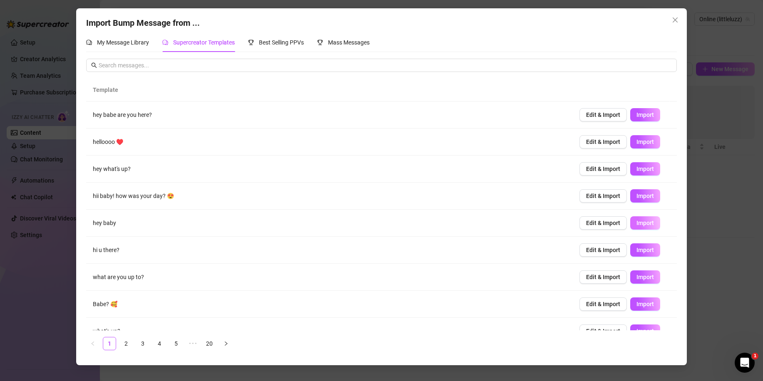
click at [637, 223] on span "Import" at bounding box center [645, 223] width 17 height 7
click at [637, 249] on span "Import" at bounding box center [645, 250] width 17 height 7
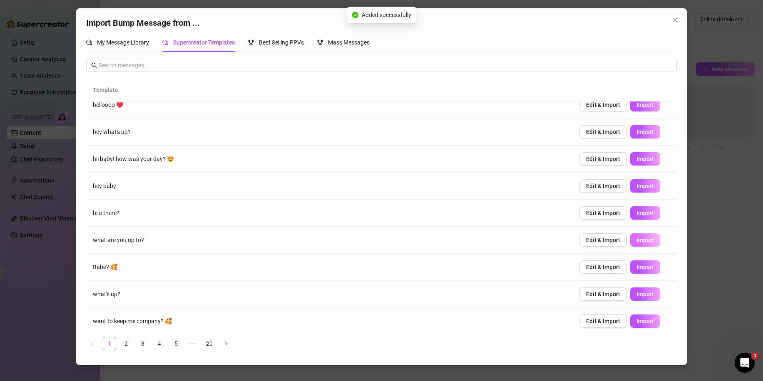
scroll to position [42, 0]
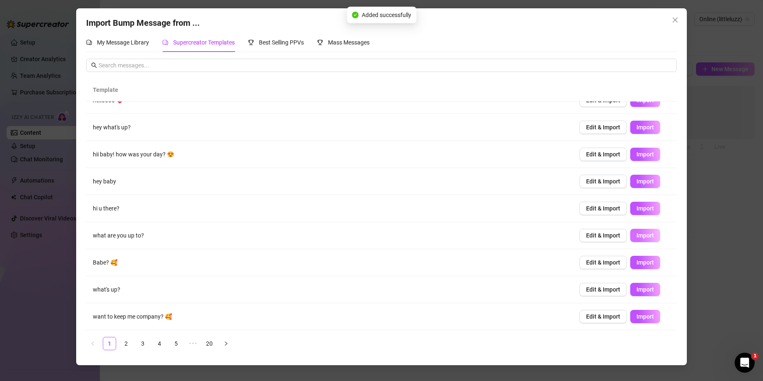
click at [637, 236] on span "Import" at bounding box center [645, 235] width 17 height 7
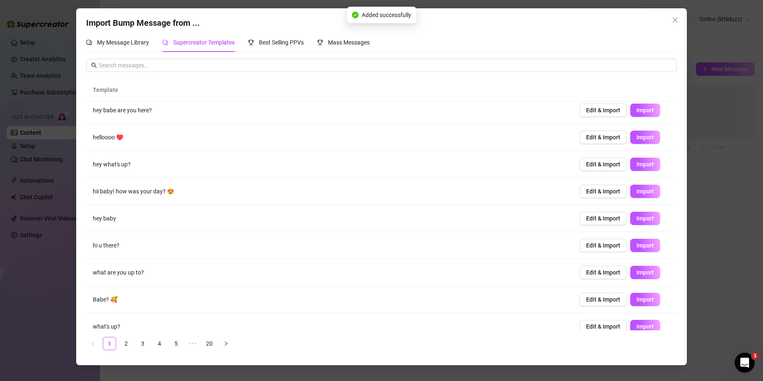
scroll to position [0, 0]
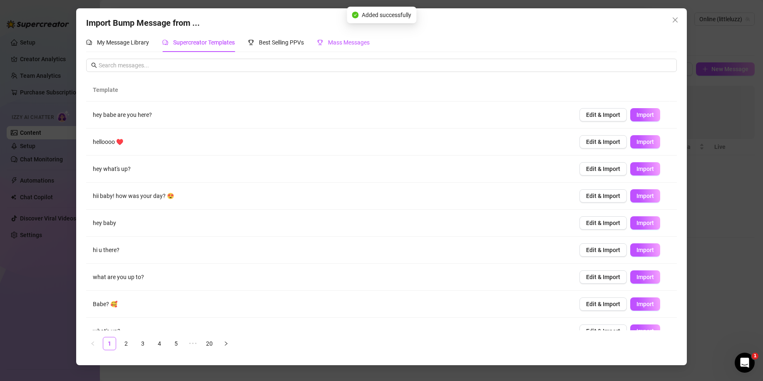
click at [325, 42] on div "Mass Messages" at bounding box center [343, 42] width 52 height 9
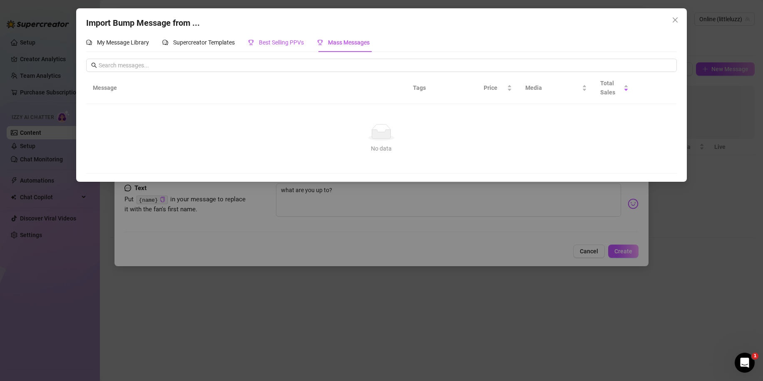
click at [295, 38] on div "Best Selling PPVs" at bounding box center [276, 42] width 56 height 9
click at [413, 200] on div "Import Bump Message from ... My Message Library Supercreator Templates Best Sel…" at bounding box center [381, 190] width 763 height 381
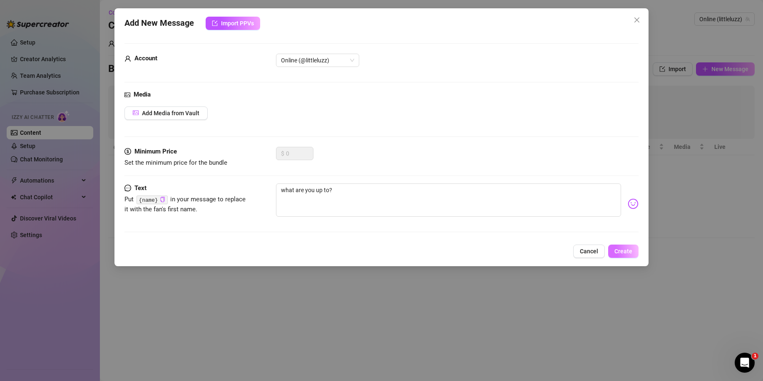
click at [618, 249] on span "Create" at bounding box center [624, 251] width 18 height 7
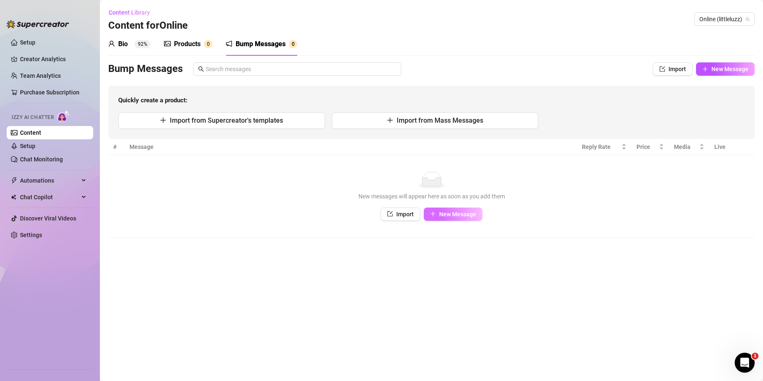
click at [457, 214] on span "New Message" at bounding box center [457, 214] width 37 height 7
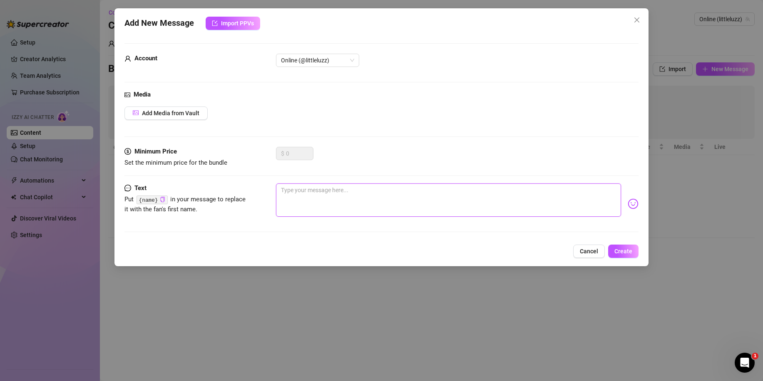
click at [441, 207] on textarea at bounding box center [448, 200] width 345 height 33
type textarea "W"
type textarea "Wh"
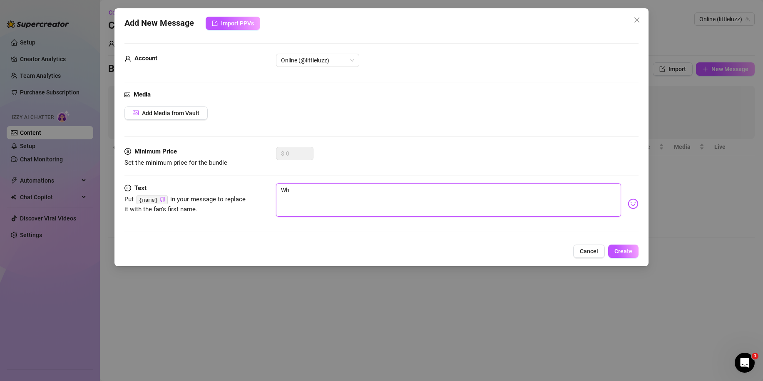
type textarea "Wha"
type textarea "What"
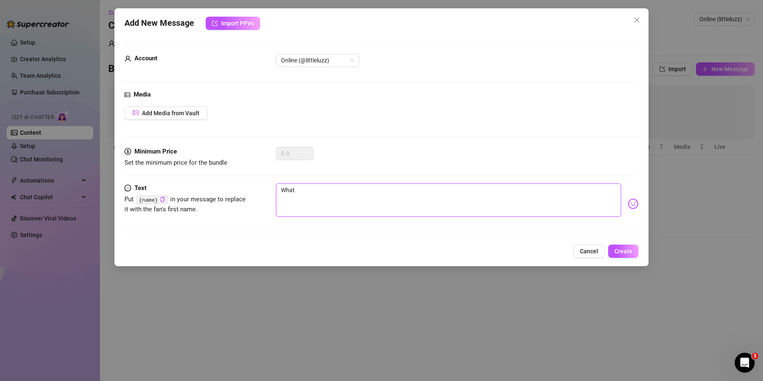
type textarea "What"
type textarea "What a"
type textarea "What ar"
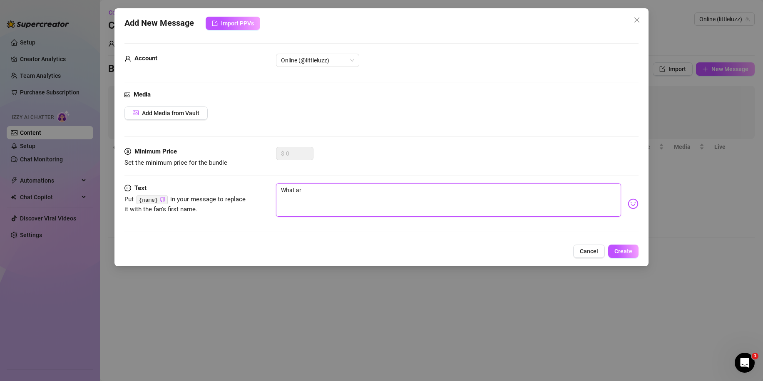
type textarea "What are"
type textarea "What are y"
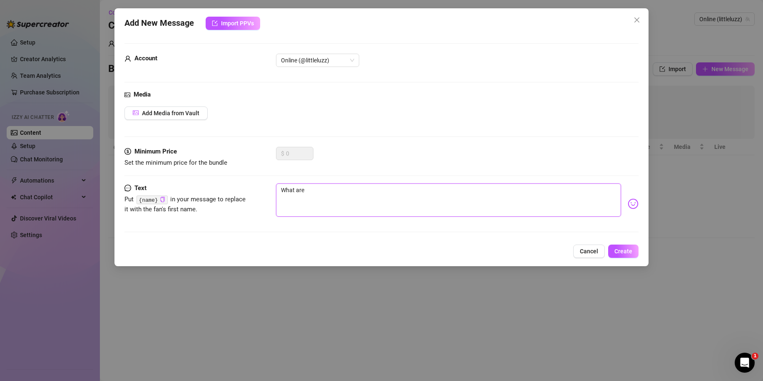
type textarea "What are y"
type textarea "What are yo"
type textarea "What are you"
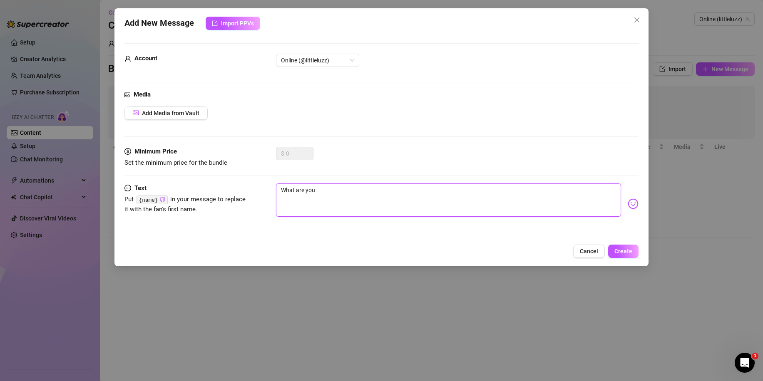
type textarea "What are you"
type textarea "What are you u"
type textarea "What are you up"
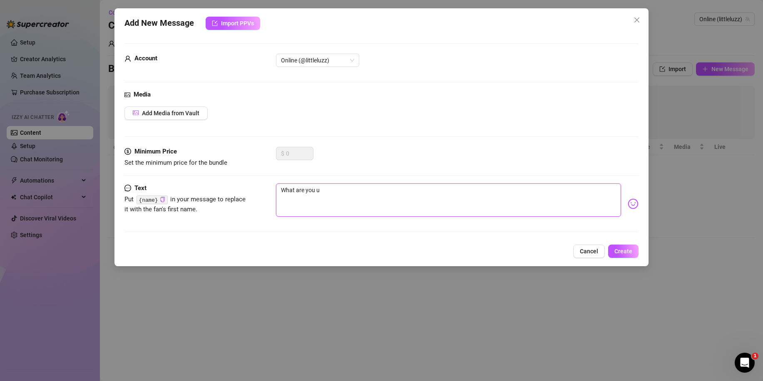
type textarea "What are you up"
type textarea "What are you up t"
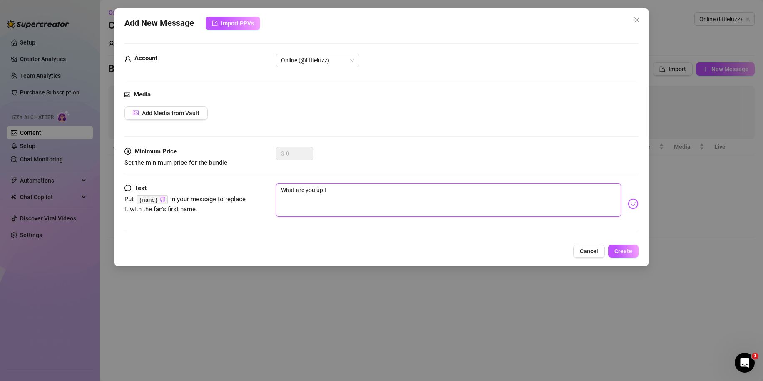
type textarea "What are you up to"
type textarea "What are you up to?"
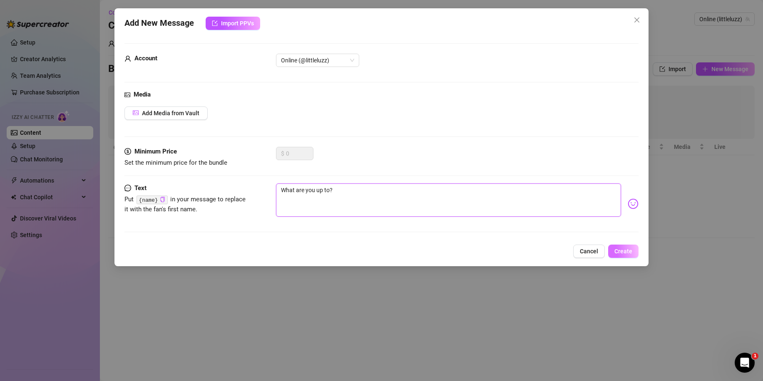
type textarea "What are you up to?"
click at [622, 246] on button "Create" at bounding box center [623, 251] width 30 height 13
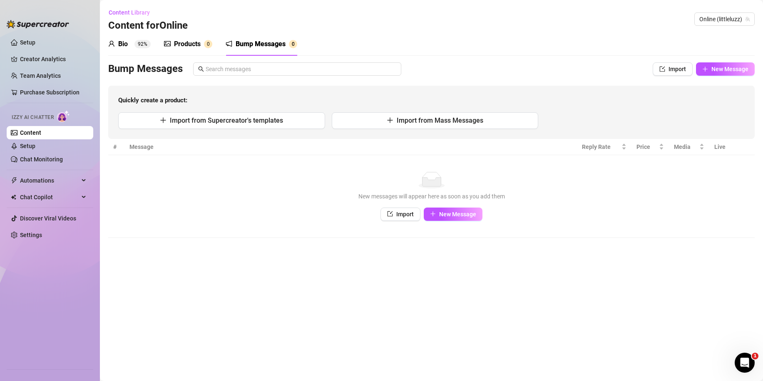
click at [183, 47] on div "Products" at bounding box center [187, 44] width 27 height 10
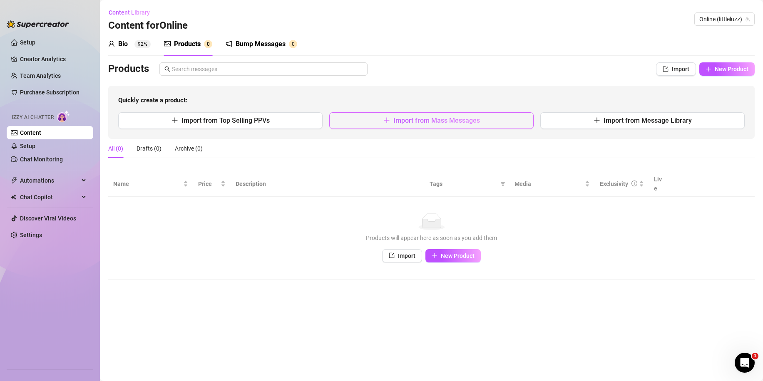
click at [389, 122] on icon "plus" at bounding box center [386, 120] width 7 height 7
type textarea "Type your message here..."
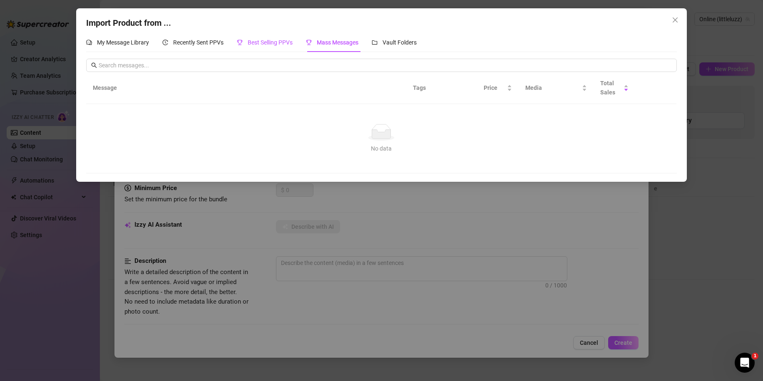
click at [283, 40] on span "Best Selling PPVs" at bounding box center [270, 42] width 45 height 7
click at [208, 39] on span "Recently Sent PPVs" at bounding box center [198, 42] width 50 height 7
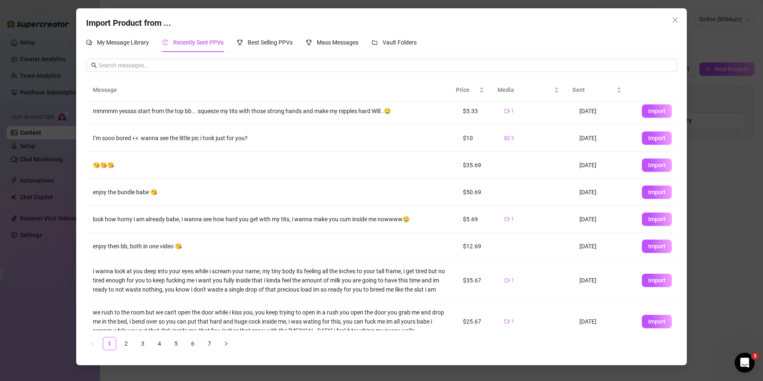
scroll to position [70, 0]
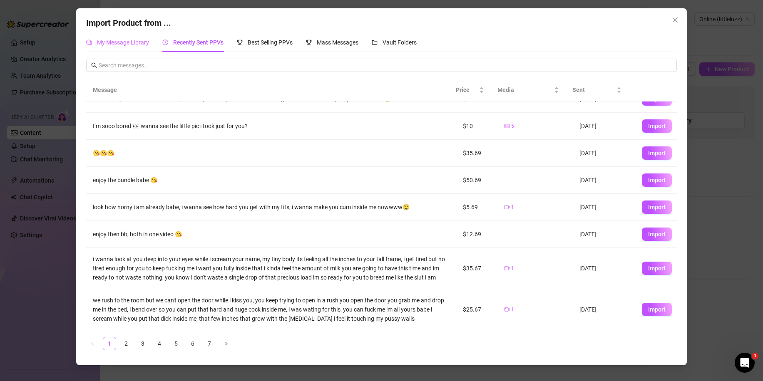
click at [138, 49] on div "My Message Library" at bounding box center [117, 42] width 63 height 19
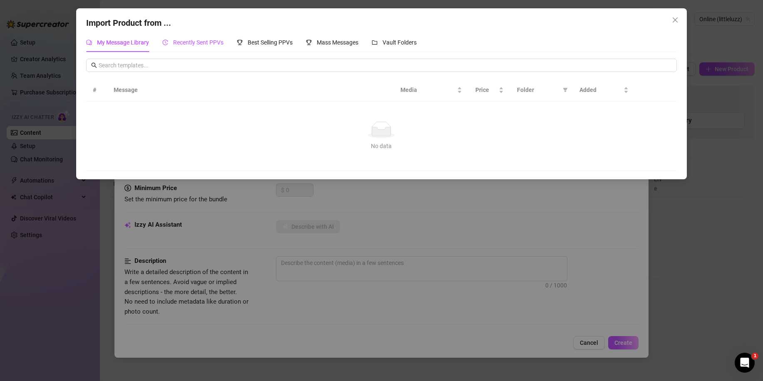
click at [192, 41] on span "Recently Sent PPVs" at bounding box center [198, 42] width 50 height 7
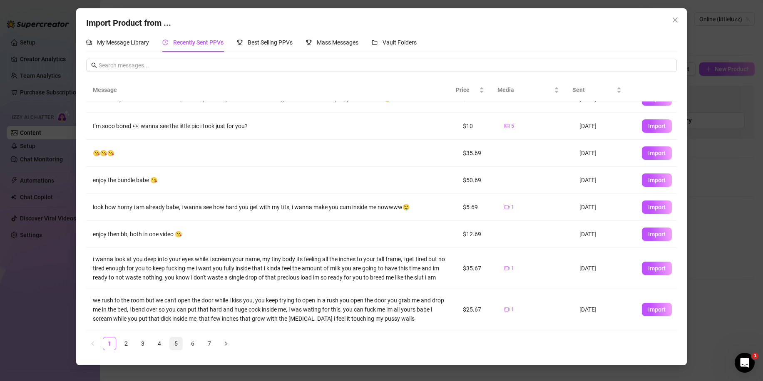
click at [171, 342] on link "5" at bounding box center [176, 344] width 12 height 12
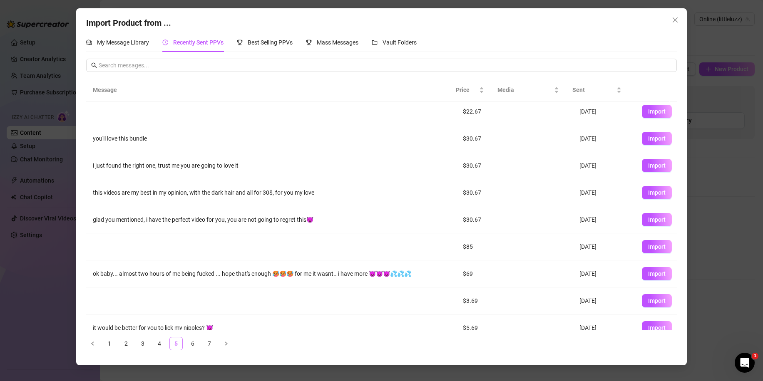
scroll to position [0, 0]
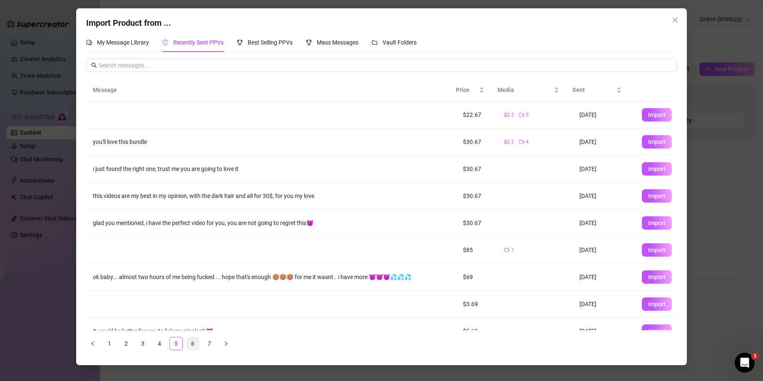
click at [198, 343] on link "6" at bounding box center [193, 344] width 12 height 12
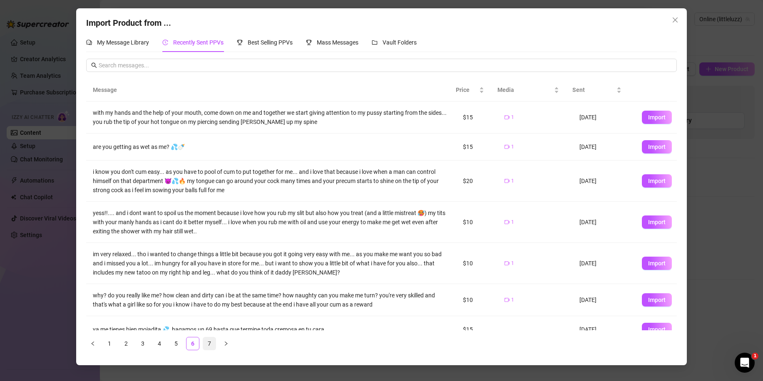
click at [215, 344] on link "7" at bounding box center [209, 344] width 12 height 12
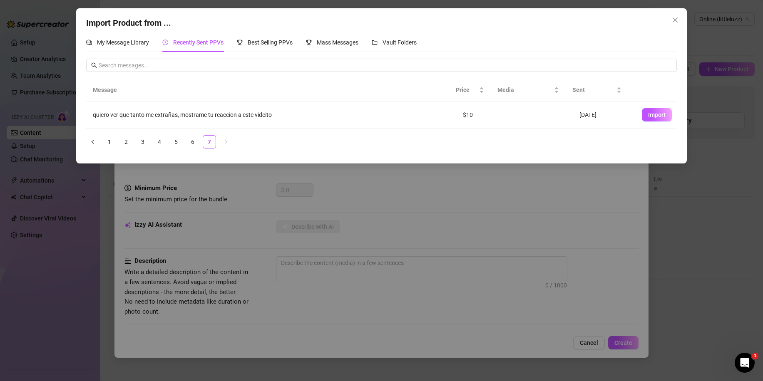
click at [150, 139] on ul "1 2 3 4 5 6 7" at bounding box center [381, 141] width 590 height 13
click at [144, 143] on link "3" at bounding box center [143, 142] width 12 height 12
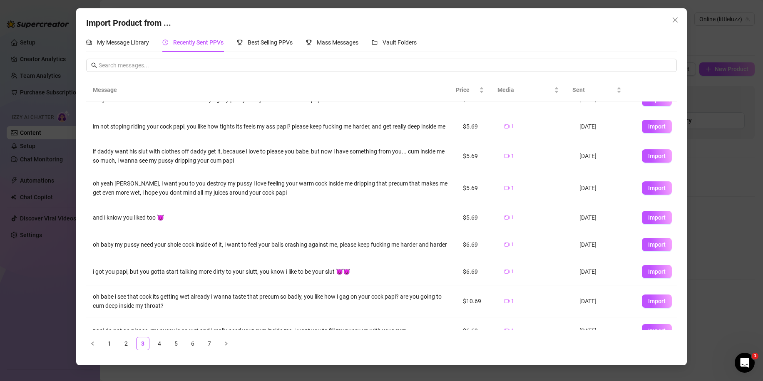
scroll to position [67, 0]
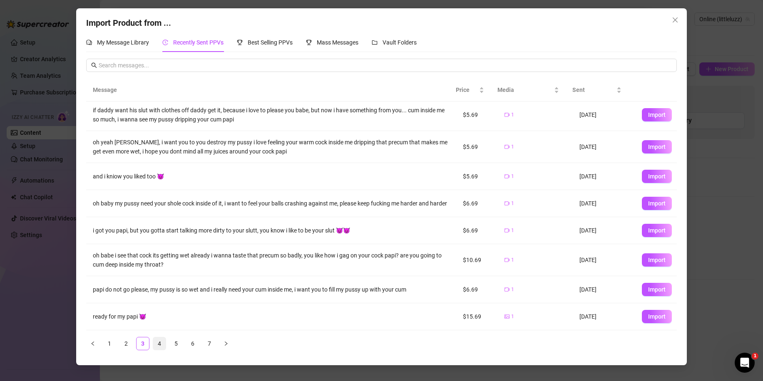
click at [162, 343] on link "4" at bounding box center [159, 344] width 12 height 12
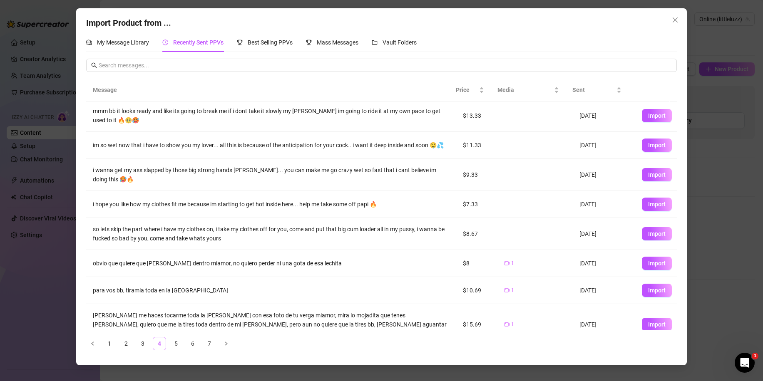
scroll to position [0, 0]
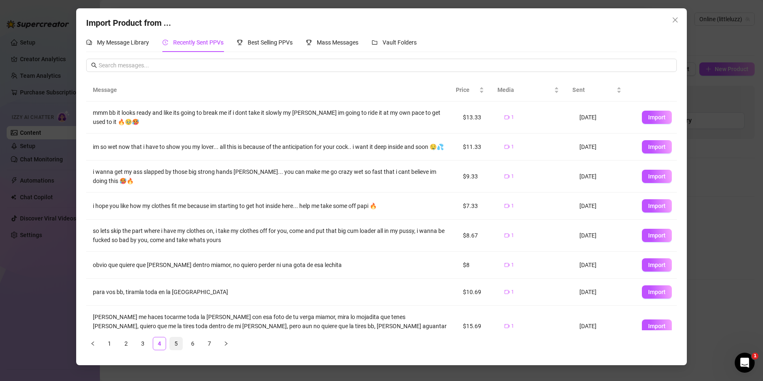
click at [174, 344] on link "5" at bounding box center [176, 344] width 12 height 12
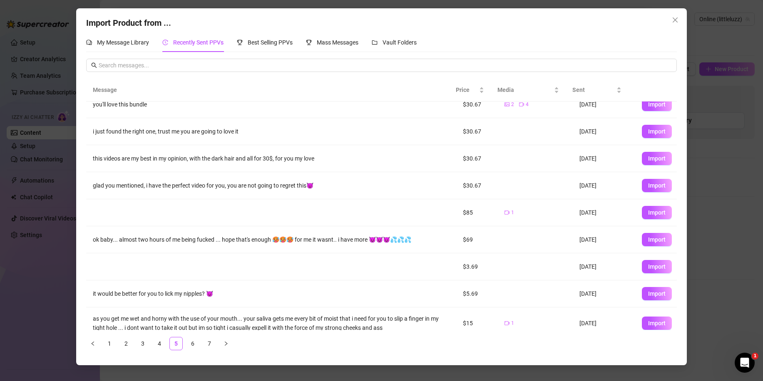
scroll to position [47, 0]
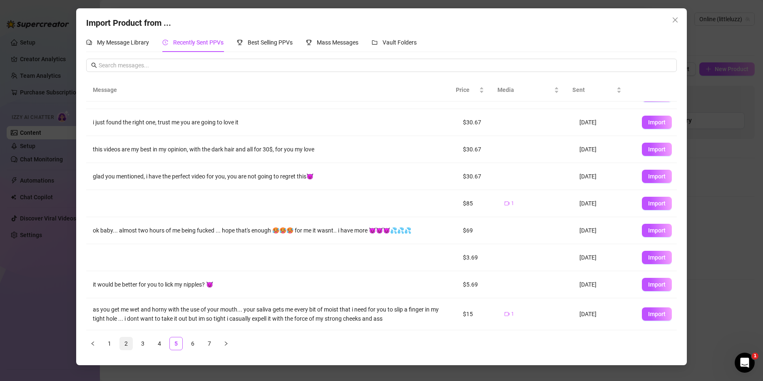
click at [130, 343] on link "2" at bounding box center [126, 344] width 12 height 12
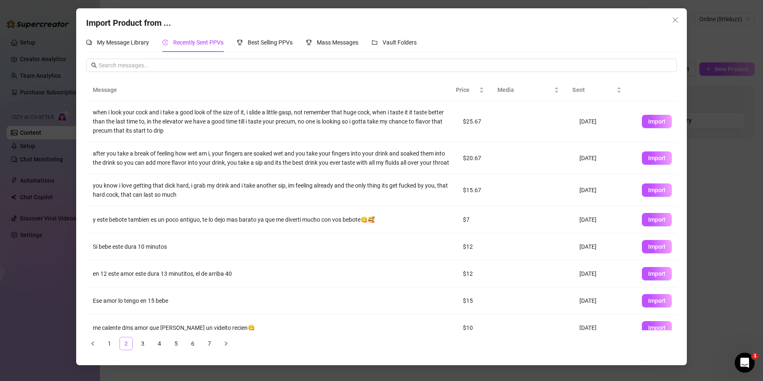
scroll to position [0, 0]
click at [139, 343] on link "3" at bounding box center [143, 344] width 12 height 12
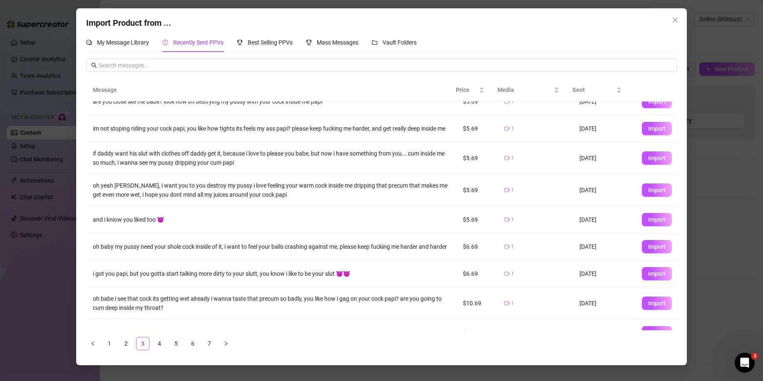
scroll to position [67, 0]
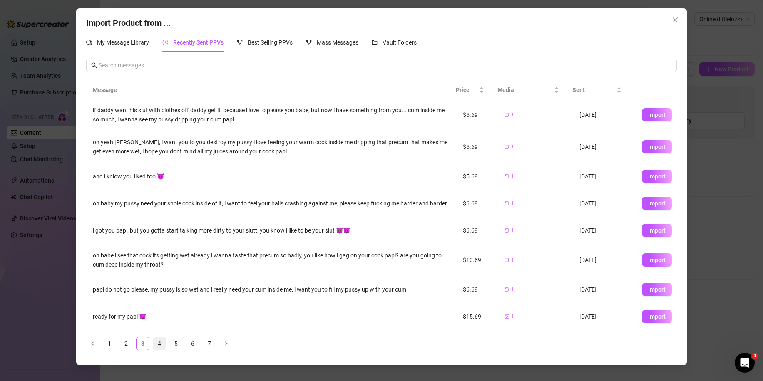
click at [155, 343] on link "4" at bounding box center [159, 344] width 12 height 12
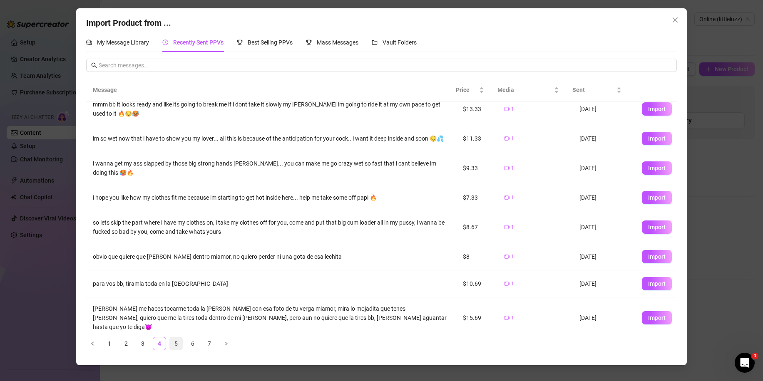
scroll to position [0, 0]
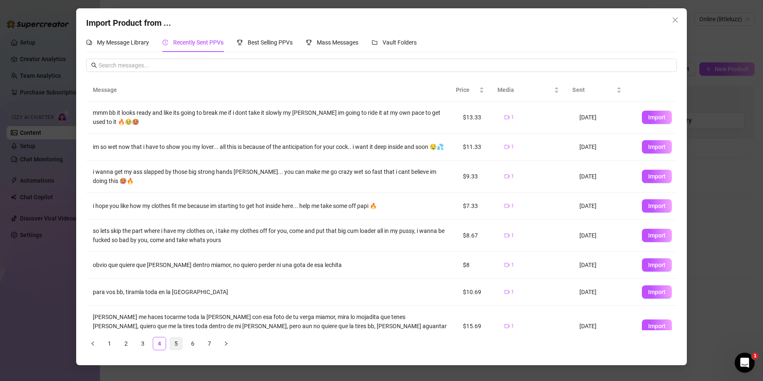
click at [179, 346] on link "5" at bounding box center [176, 344] width 12 height 12
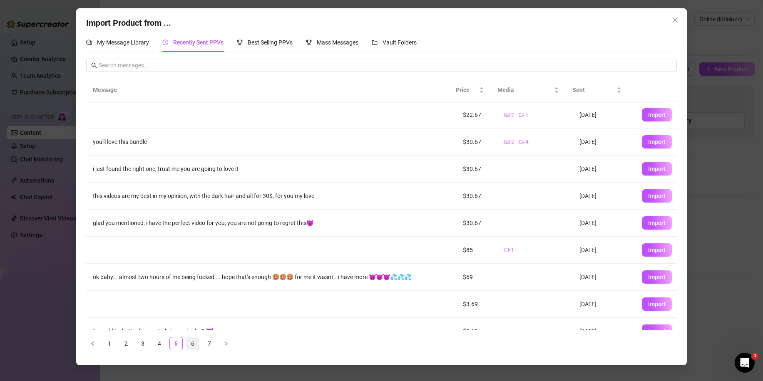
click at [189, 346] on link "6" at bounding box center [193, 344] width 12 height 12
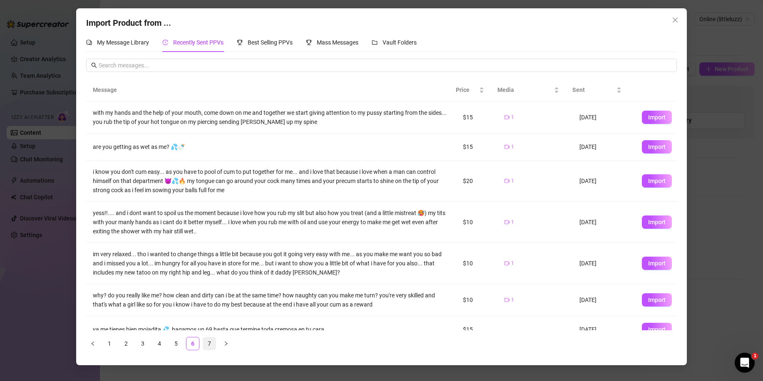
click at [209, 345] on link "7" at bounding box center [209, 344] width 12 height 12
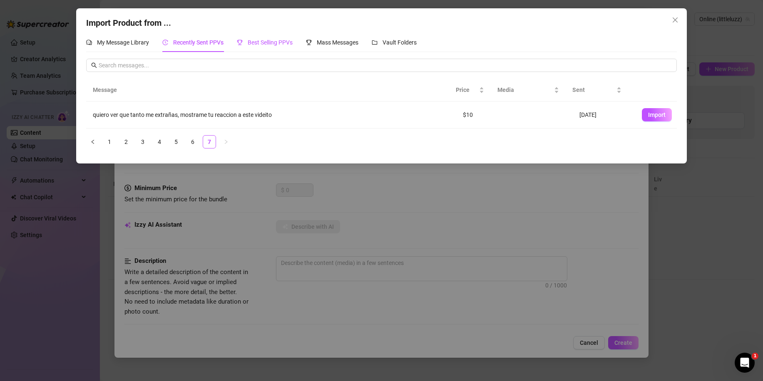
click at [287, 41] on span "Best Selling PPVs" at bounding box center [270, 42] width 45 height 7
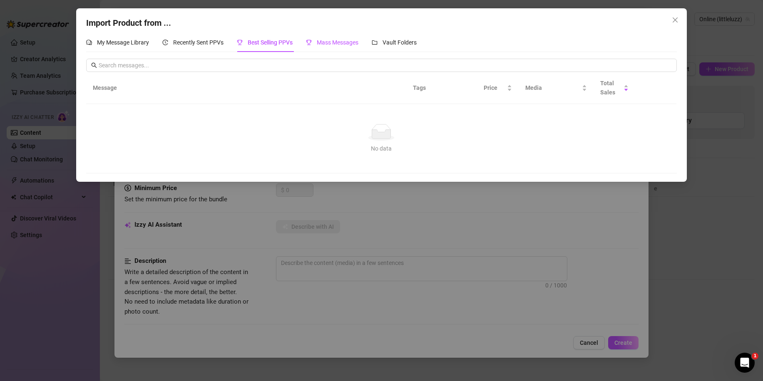
click at [333, 38] on div "Mass Messages" at bounding box center [332, 42] width 52 height 9
click at [282, 49] on div "Best Selling PPVs" at bounding box center [265, 42] width 56 height 19
click at [314, 48] on div "Mass Messages" at bounding box center [332, 42] width 52 height 19
click at [478, 247] on div "Import Product from ... My Message Library Recently Sent PPVs Best Selling PPVs…" at bounding box center [381, 190] width 763 height 381
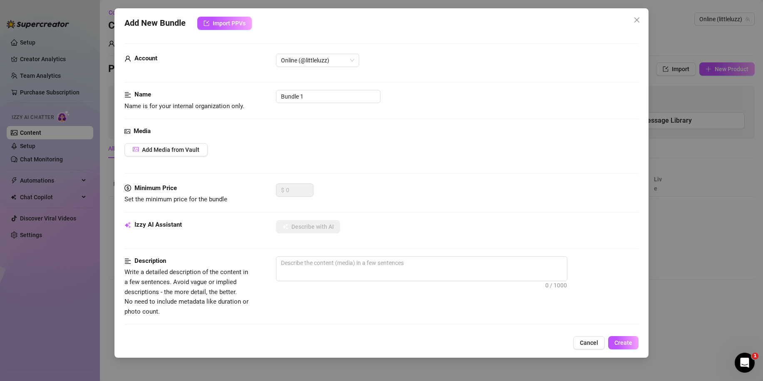
click at [678, 207] on div "Add New Bundle Import PPVs Account Online (@littleluzz) Name Name is for your i…" at bounding box center [381, 190] width 763 height 381
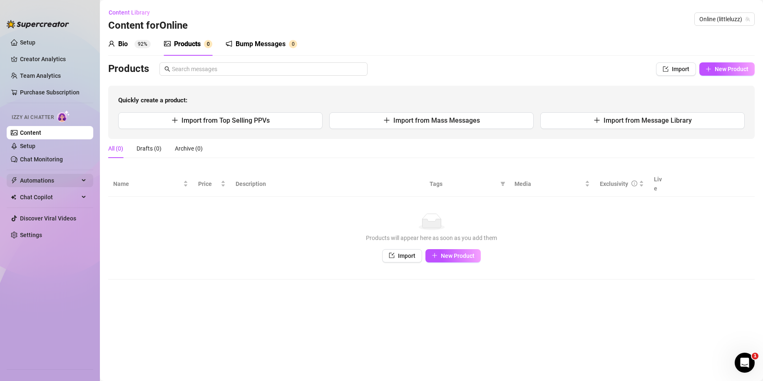
click at [53, 183] on span "Automations" at bounding box center [49, 180] width 59 height 13
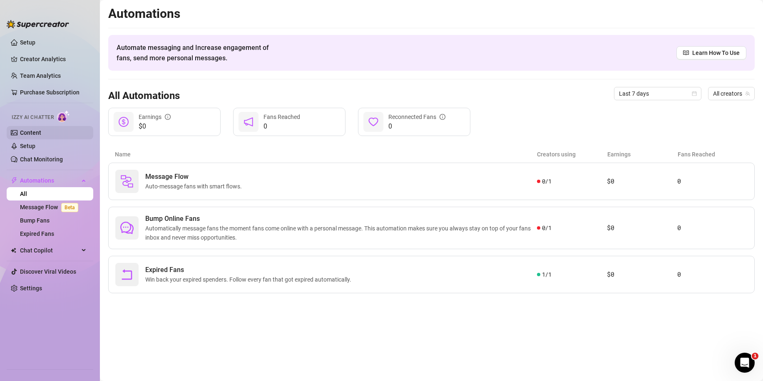
click at [40, 132] on link "Content" at bounding box center [30, 132] width 21 height 7
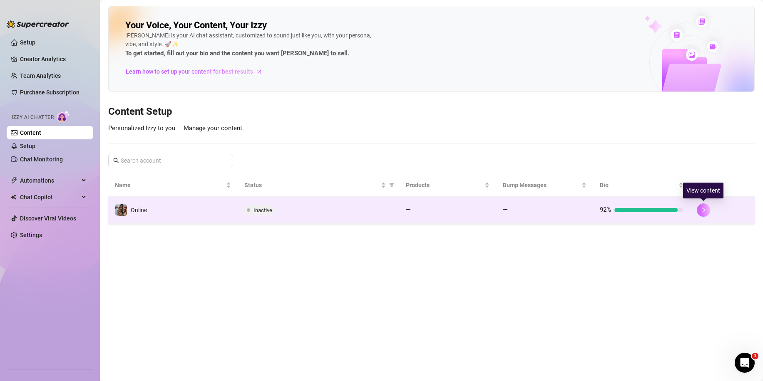
click at [706, 208] on icon "right" at bounding box center [704, 210] width 6 height 6
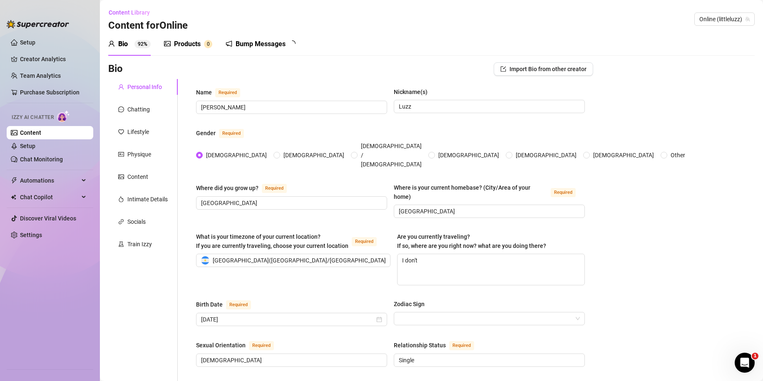
click at [197, 34] on div "Products 0" at bounding box center [188, 43] width 48 height 23
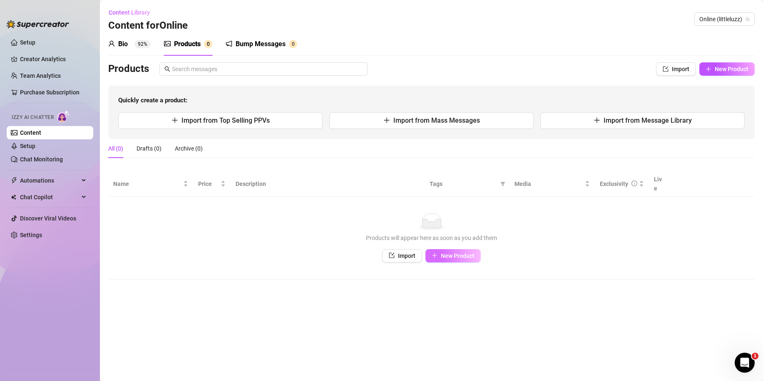
click at [456, 252] on button "New Product" at bounding box center [453, 255] width 55 height 13
type textarea "Type your message here..."
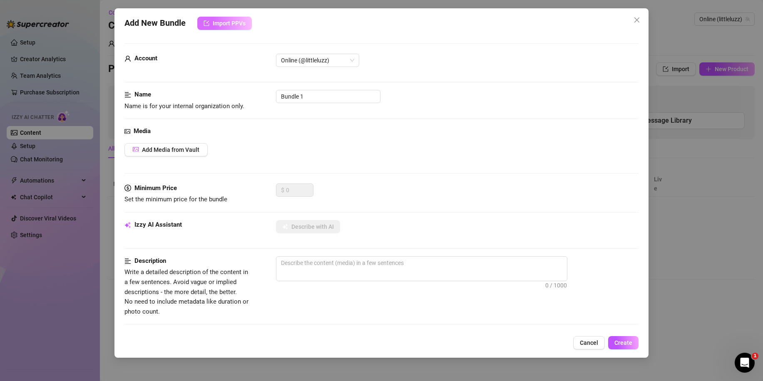
click at [224, 28] on button "Import PPVs" at bounding box center [224, 23] width 55 height 13
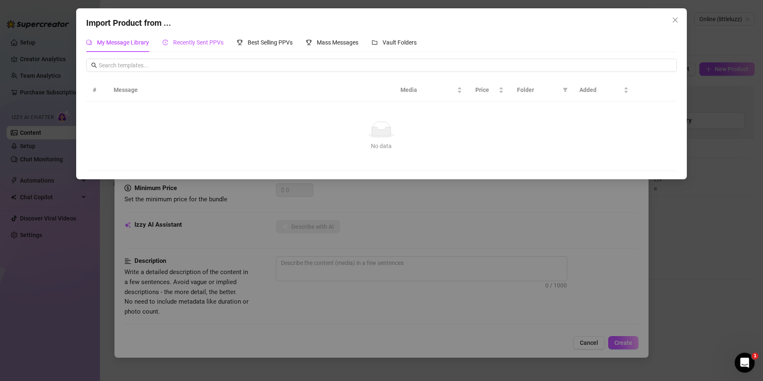
click at [217, 44] on span "Recently Sent PPVs" at bounding box center [198, 42] width 50 height 7
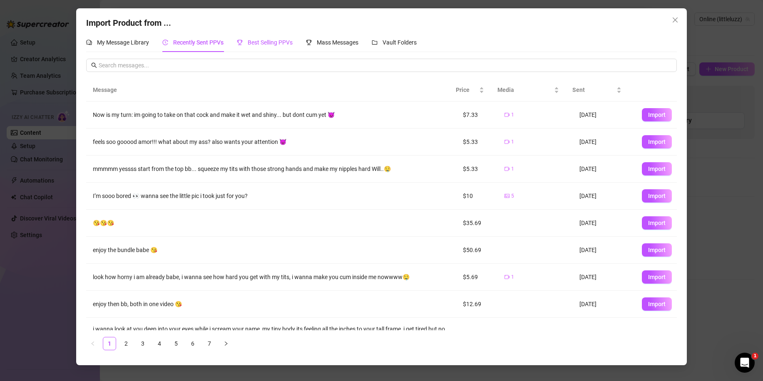
click at [265, 42] on span "Best Selling PPVs" at bounding box center [270, 42] width 45 height 7
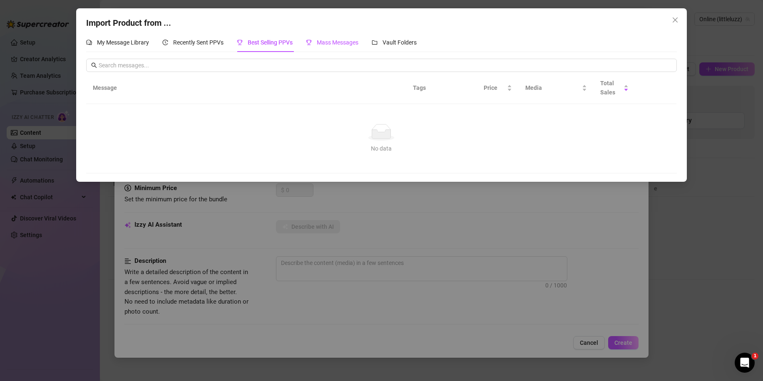
click at [321, 44] on span "Mass Messages" at bounding box center [338, 42] width 42 height 7
click at [273, 47] on div "Best Selling PPVs" at bounding box center [265, 42] width 56 height 19
click at [201, 41] on span "Recently Sent PPVs" at bounding box center [198, 42] width 50 height 7
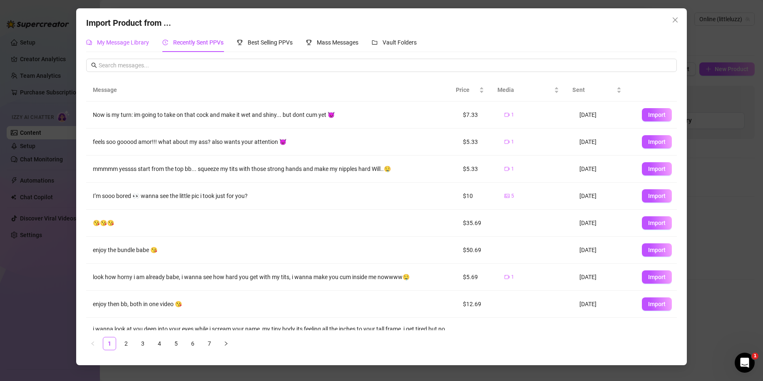
click at [144, 45] on span "My Message Library" at bounding box center [123, 42] width 52 height 7
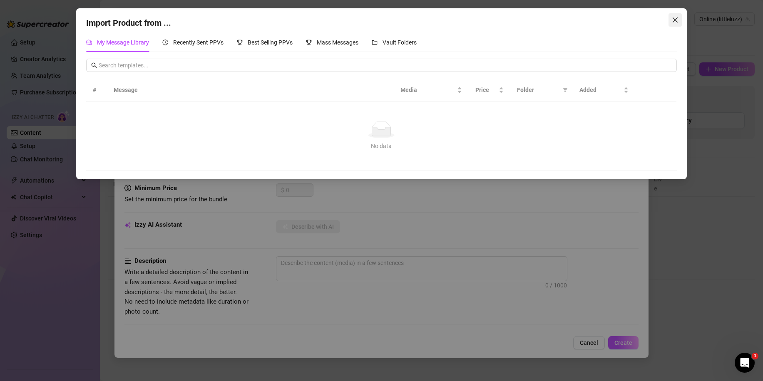
click at [673, 23] on button "Close" at bounding box center [675, 19] width 13 height 13
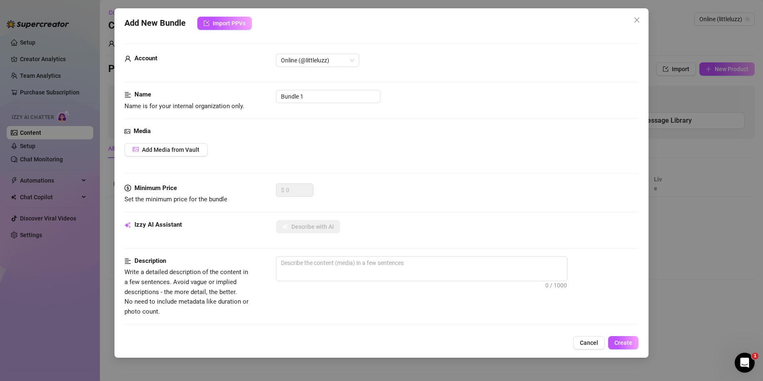
drag, startPoint x: 625, startPoint y: 19, endPoint x: 270, endPoint y: 22, distance: 355.2
click at [312, 27] on div "Add New Bundle Import PPVs" at bounding box center [381, 23] width 514 height 13
click at [217, 23] on span "Import PPVs" at bounding box center [229, 23] width 33 height 7
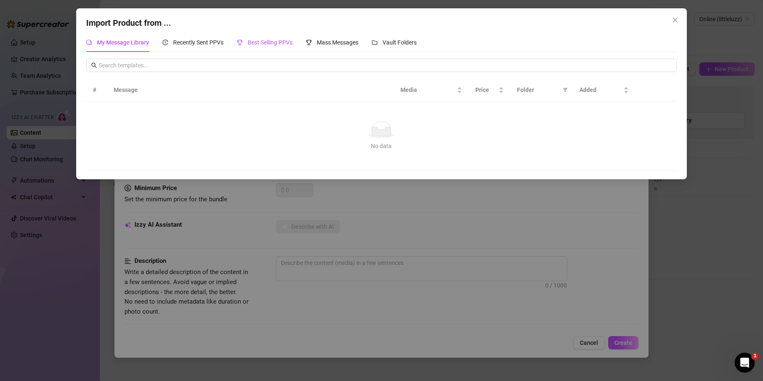
click at [287, 38] on div "Best Selling PPVs" at bounding box center [265, 42] width 56 height 9
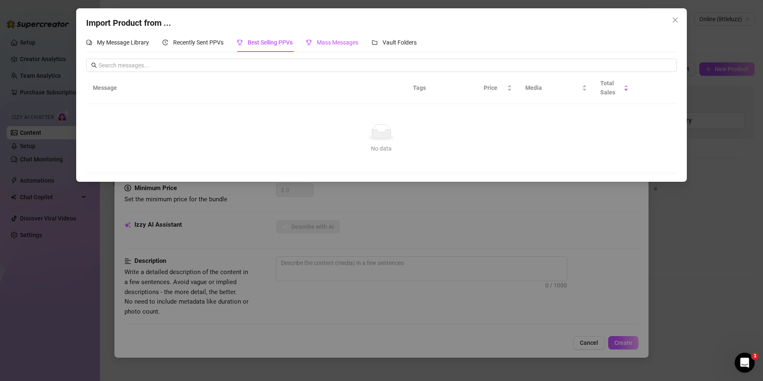
click at [326, 45] on span "Mass Messages" at bounding box center [338, 42] width 42 height 7
click at [409, 41] on span "Vault Folders" at bounding box center [400, 42] width 34 height 7
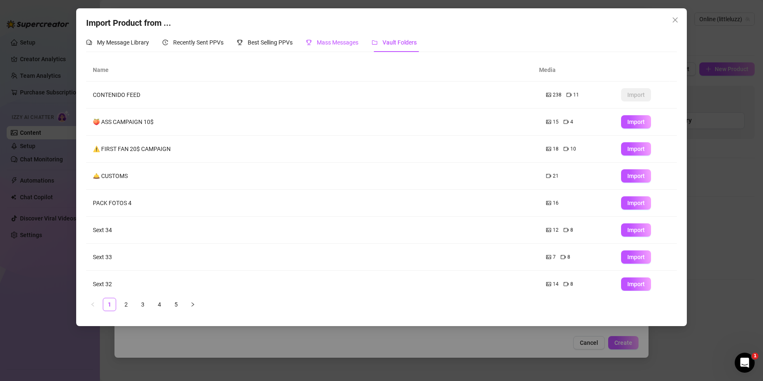
click at [330, 40] on span "Mass Messages" at bounding box center [338, 42] width 42 height 7
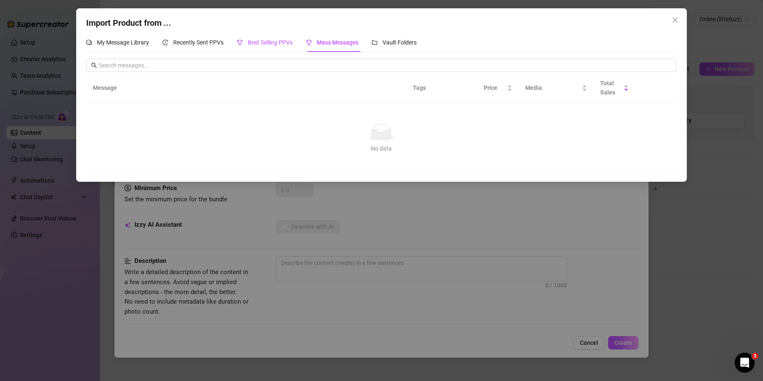
click at [272, 41] on span "Best Selling PPVs" at bounding box center [270, 42] width 45 height 7
click at [227, 43] on div "My Message Library Recently Sent PPVs Best Selling PPVs Mass Messages Vault Fol…" at bounding box center [251, 42] width 331 height 19
click at [211, 43] on span "Recently Sent PPVs" at bounding box center [198, 42] width 50 height 7
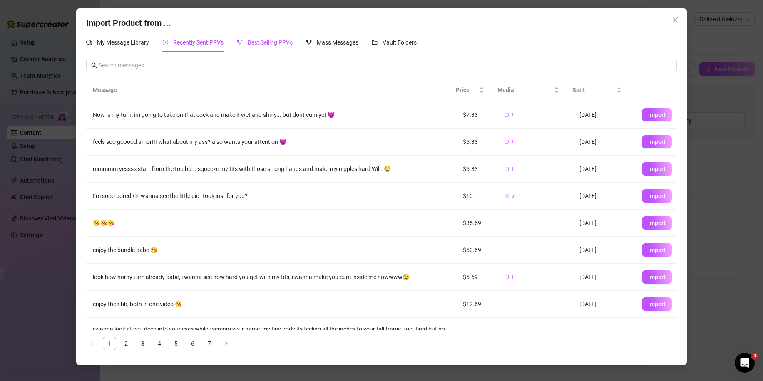
click at [261, 47] on div "Best Selling PPVs" at bounding box center [265, 42] width 56 height 9
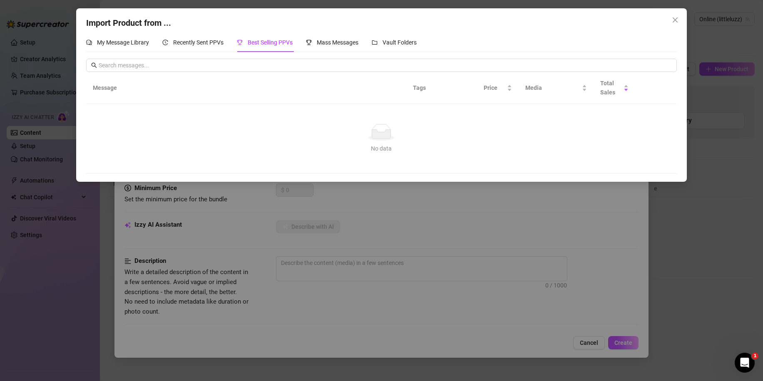
click at [398, 197] on div "Import Product from ... My Message Library Recently Sent PPVs Best Selling PPVs…" at bounding box center [381, 190] width 763 height 381
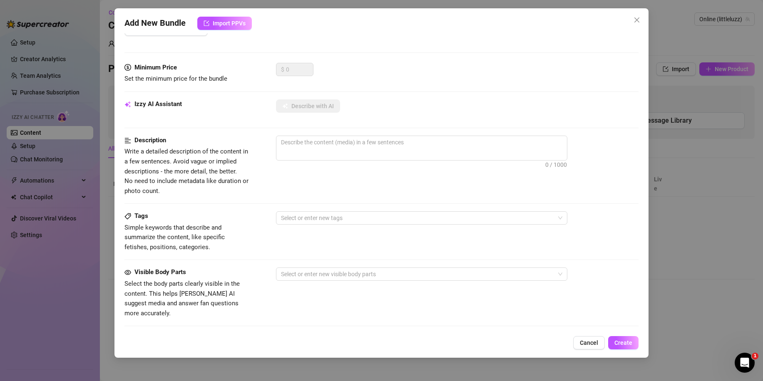
scroll to position [125, 0]
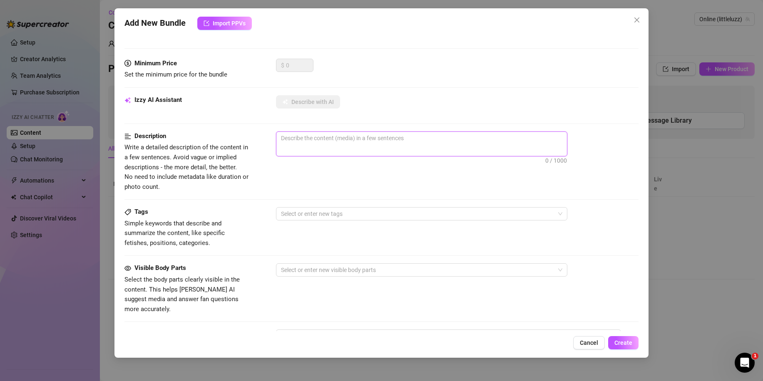
click at [318, 135] on textarea at bounding box center [421, 138] width 291 height 12
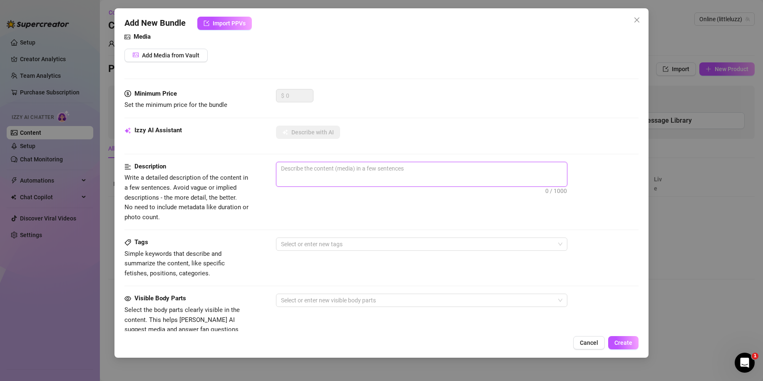
scroll to position [0, 0]
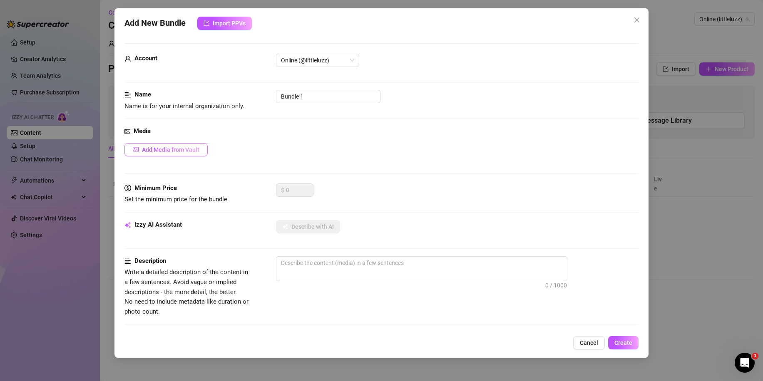
click at [182, 147] on span "Add Media from Vault" at bounding box center [170, 150] width 57 height 7
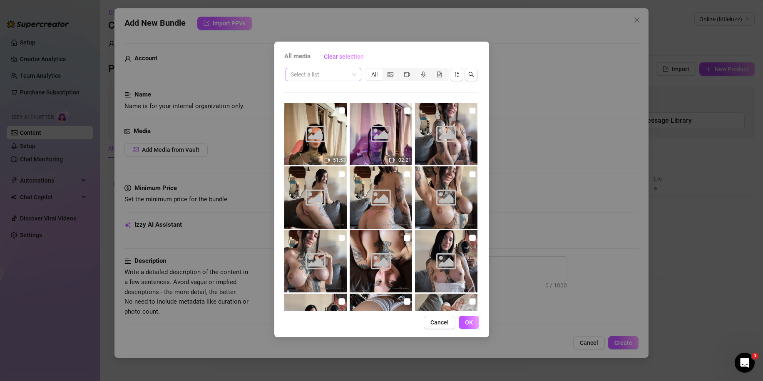
click at [344, 77] on input "search" at bounding box center [320, 74] width 58 height 12
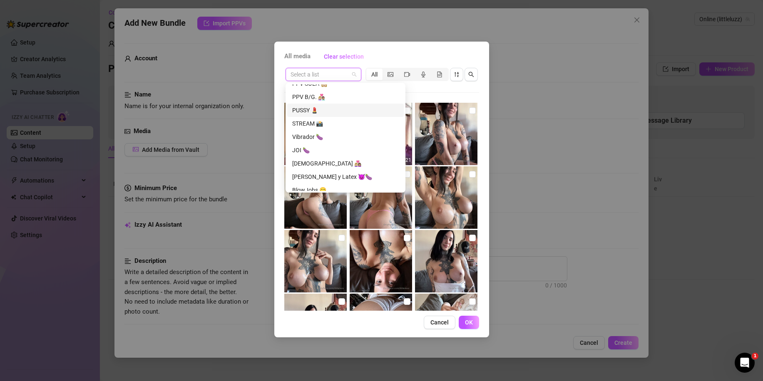
scroll to position [493, 0]
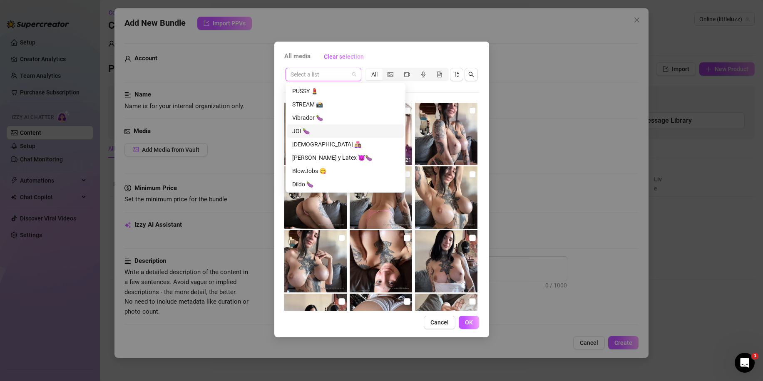
drag, startPoint x: 320, startPoint y: 152, endPoint x: 316, endPoint y: 133, distance: 18.9
click at [315, 133] on div "JOI 🍆" at bounding box center [345, 131] width 107 height 9
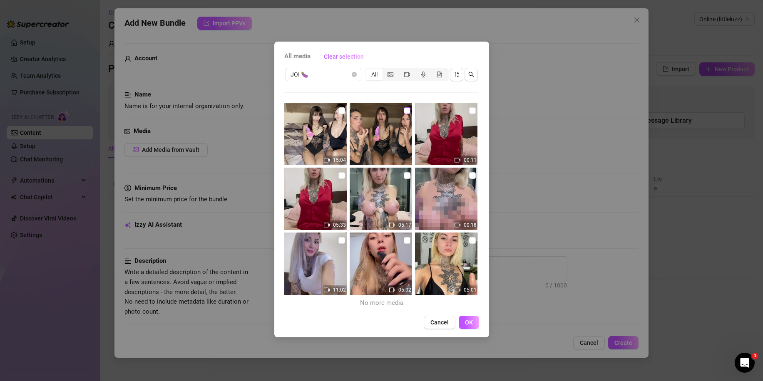
click at [405, 112] on input "checkbox" at bounding box center [407, 110] width 7 height 7
checkbox input "true"
click at [341, 112] on input "checkbox" at bounding box center [341, 110] width 7 height 7
checkbox input "true"
click at [468, 324] on span "OK" at bounding box center [469, 322] width 8 height 7
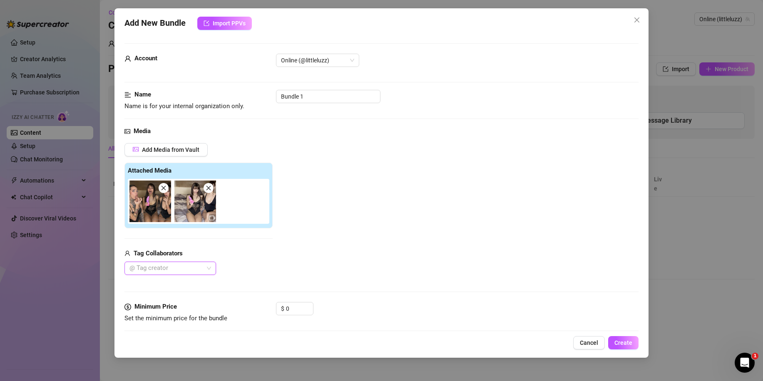
click at [176, 268] on div at bounding box center [166, 269] width 80 height 12
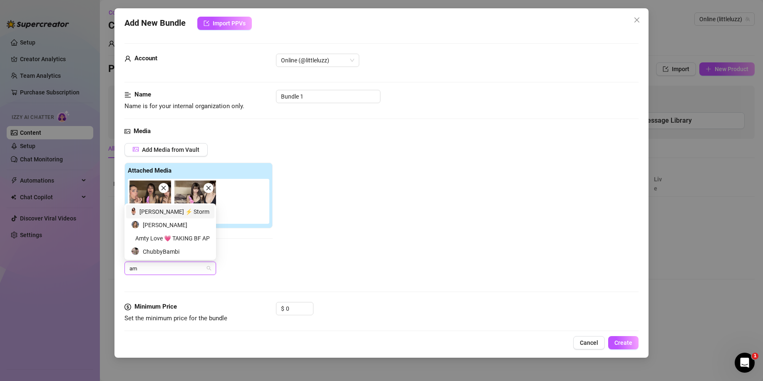
type input "amt"
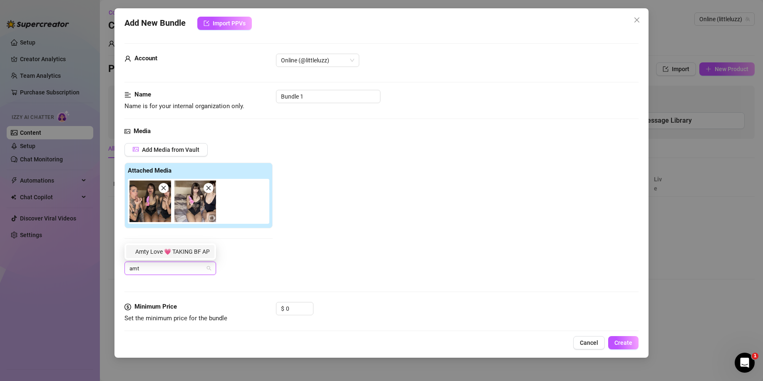
click at [173, 253] on div "Amty Love 💗 TAKING BF APPLICATIONS🔥" at bounding box center [170, 251] width 78 height 9
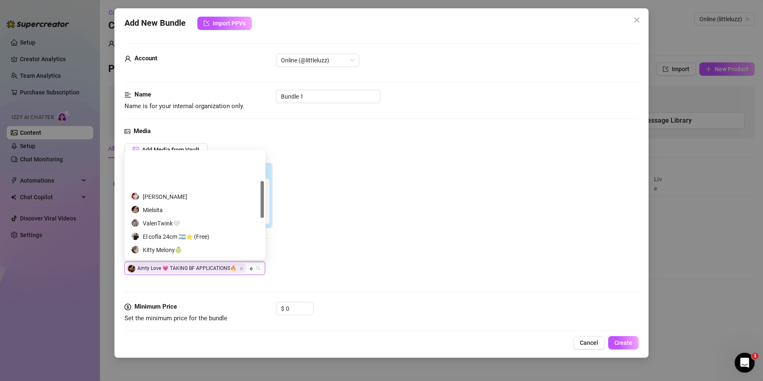
scroll to position [83, 0]
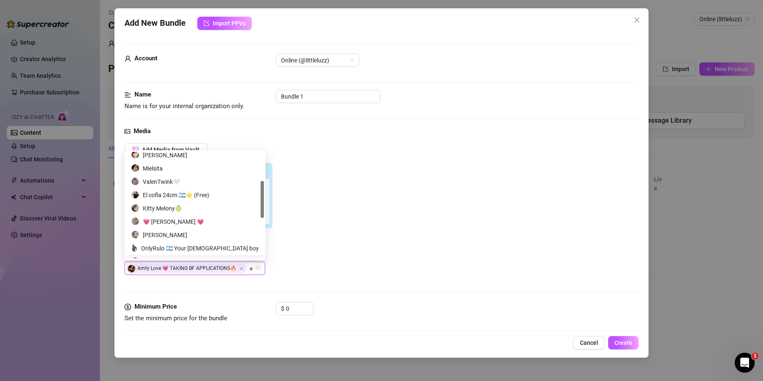
type input "e"
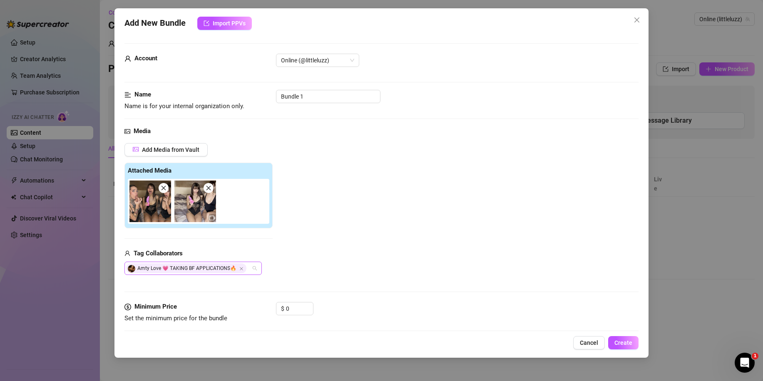
click at [252, 269] on div "Amty Love 💗 TAKING BF APPLICATIONS🔥" at bounding box center [192, 268] width 137 height 13
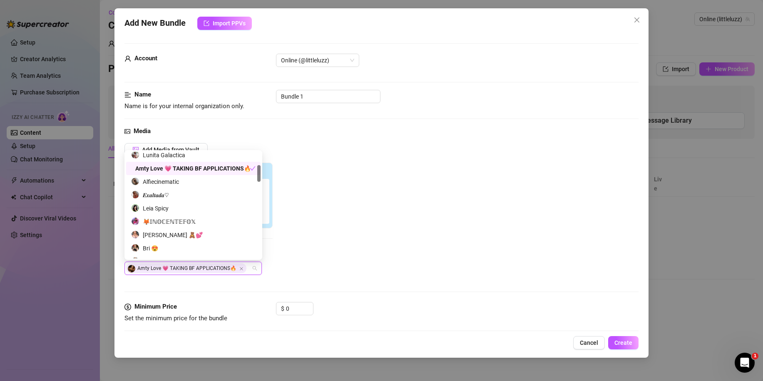
paste input "@exaltada"
type input "@exaltada"
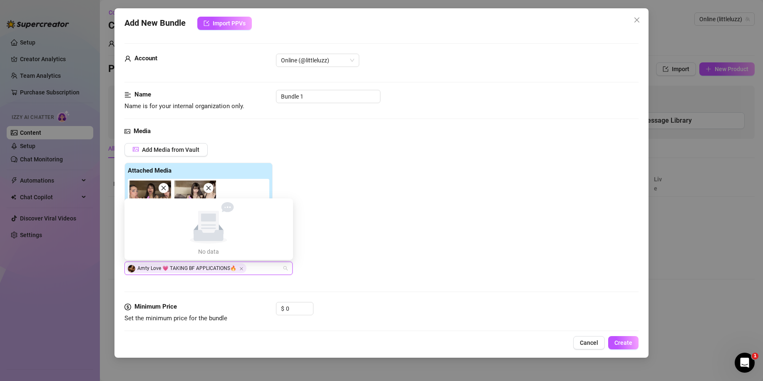
click at [307, 266] on div "Add Media from Vault Attached Media Tag Collaborators Amty Love 💗 TAKING BF APP…" at bounding box center [381, 209] width 514 height 132
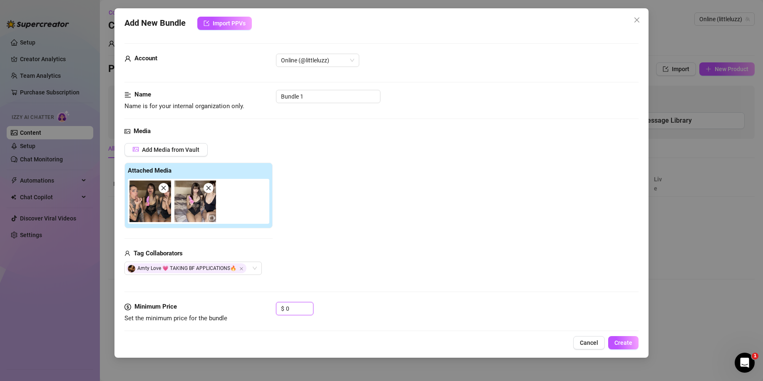
drag, startPoint x: 295, startPoint y: 311, endPoint x: 263, endPoint y: 309, distance: 32.2
click at [262, 309] on div "Minimum Price Set the minimum price for the bundle $ 0" at bounding box center [381, 312] width 514 height 21
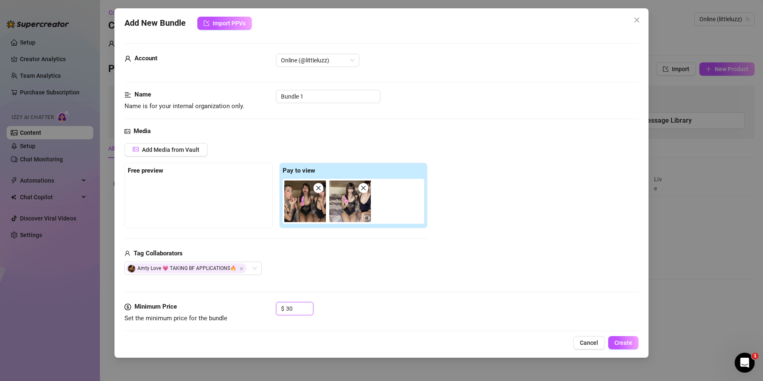
drag, startPoint x: 298, startPoint y: 311, endPoint x: 270, endPoint y: 310, distance: 27.9
click at [270, 310] on div "Minimum Price Set the minimum price for the bundle $ 30" at bounding box center [381, 312] width 514 height 21
type input "25"
click at [351, 308] on div "$ 25" at bounding box center [457, 312] width 363 height 21
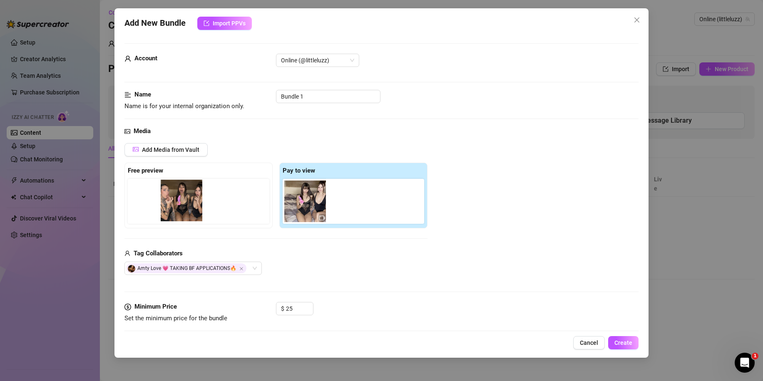
drag, startPoint x: 297, startPoint y: 214, endPoint x: 142, endPoint y: 216, distance: 154.9
click at [142, 215] on div "Free preview Pay to view" at bounding box center [275, 196] width 303 height 66
drag, startPoint x: 293, startPoint y: 209, endPoint x: 138, endPoint y: 207, distance: 154.5
click at [138, 207] on div "Free preview Pay to view" at bounding box center [275, 196] width 303 height 66
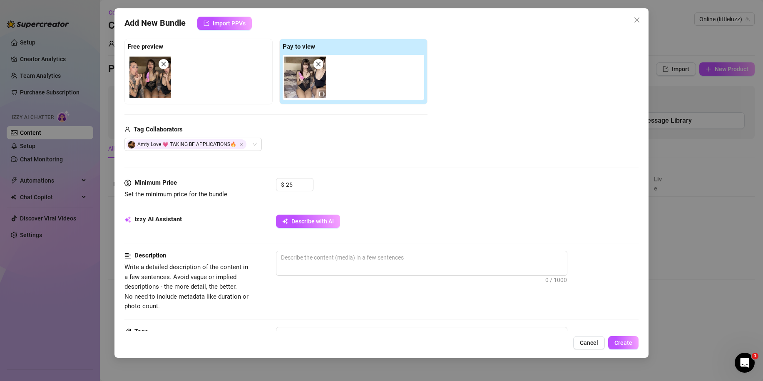
scroll to position [167, 0]
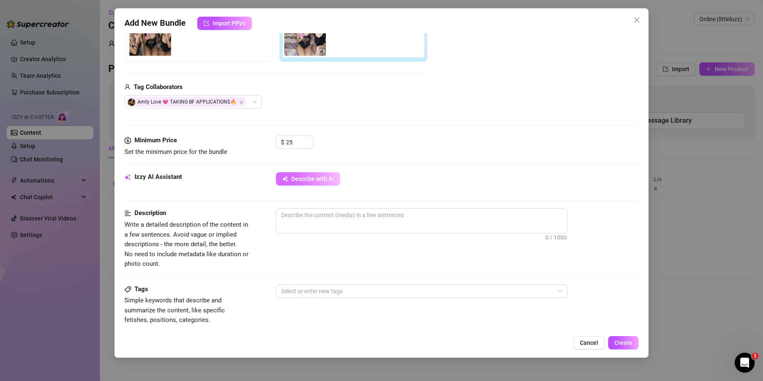
click at [317, 179] on span "Describe with AI" at bounding box center [312, 179] width 42 height 7
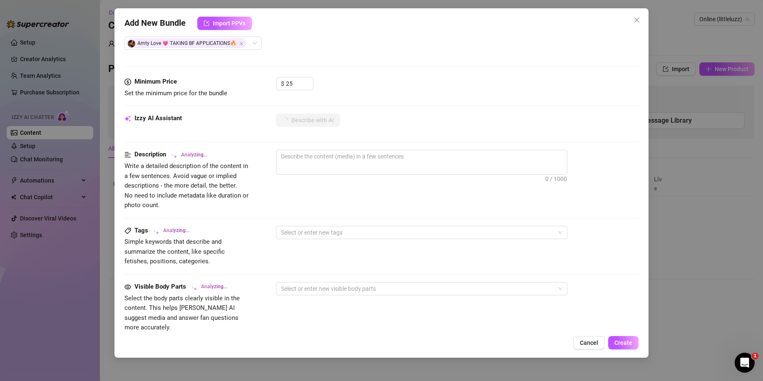
scroll to position [291, 0]
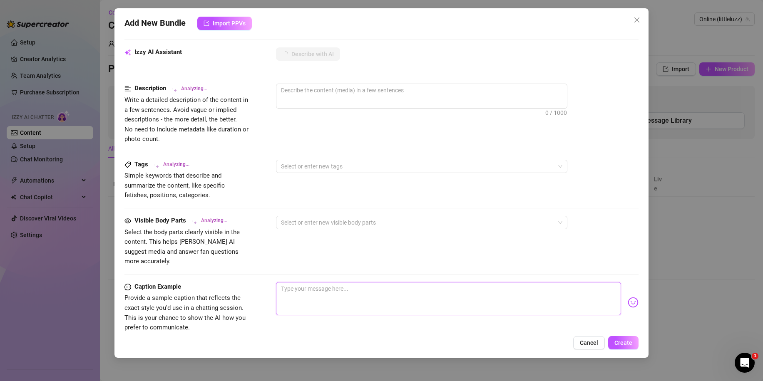
click at [316, 289] on textarea at bounding box center [448, 298] width 345 height 33
paste textarea "Triple trouble = soaked sheets 😈🛏️ the most intense JOI I’ve done 🙀"
type textarea "Triple trouble = soaked sheets 😈🛏️ the most intense JOI I’ve done 🙀"
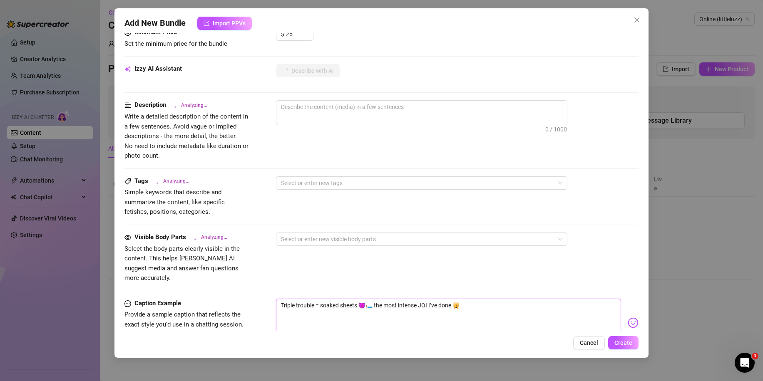
scroll to position [250, 0]
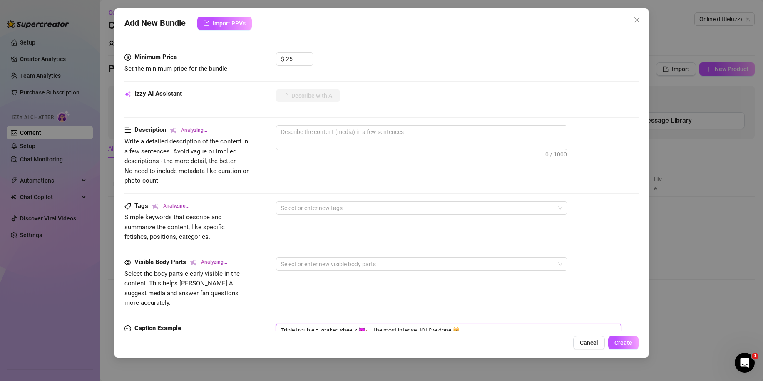
type textarea "Two"
type textarea "Two women"
type textarea "Two women in"
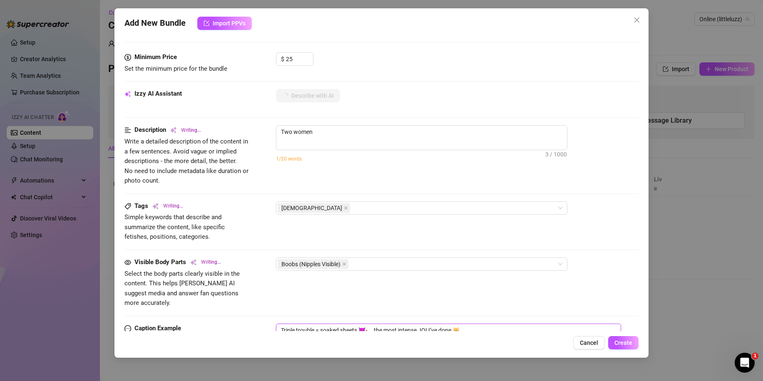
type textarea "Two women in"
type textarea "Two women in black"
type textarea "Two women in black lingerie"
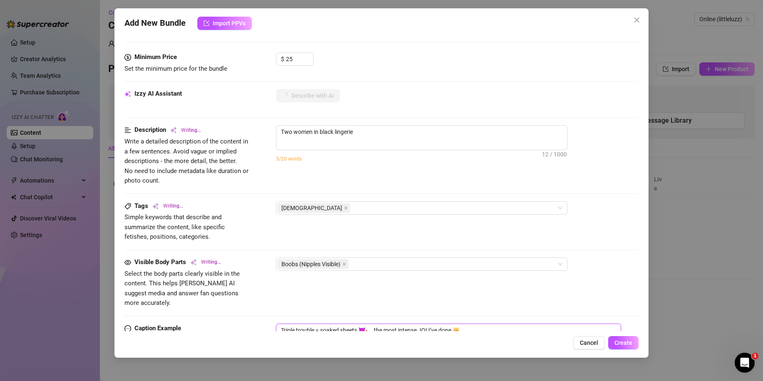
type textarea "Two women in black lingerie play"
type textarea "Two women in black lingerie play with"
type textarea "Two women in black lingerie play with a"
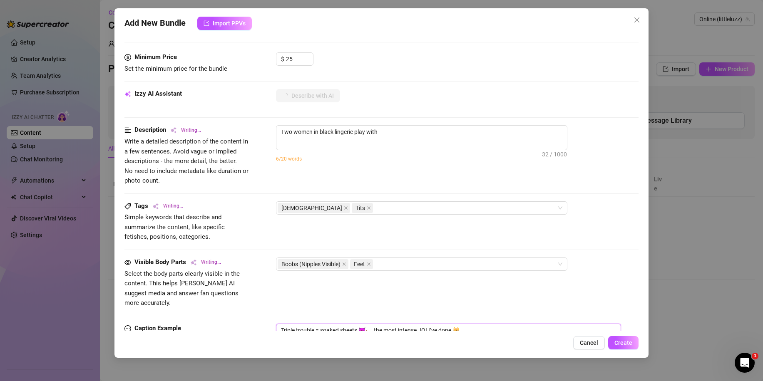
type textarea "Two women in black lingerie play with a"
type textarea "Two women in black lingerie play with a pink"
type textarea "Two women in black lingerie play with a pink dildo"
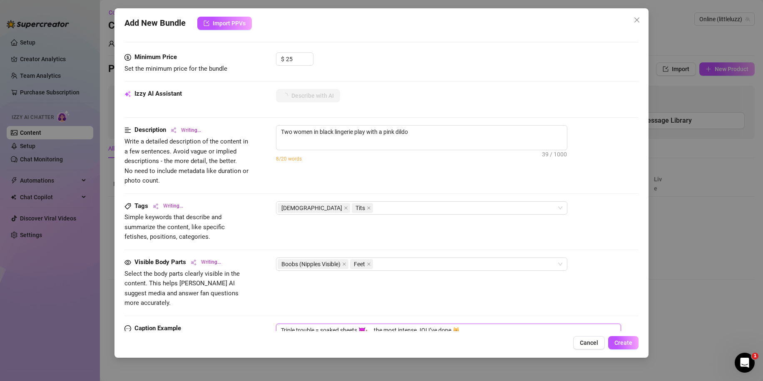
type textarea "Two women in black lingerie play with a pink dildo on"
type textarea "Two women in black lingerie play with a pink dildo on a"
type textarea "Two women in black lingerie play with a pink dildo on a bed,"
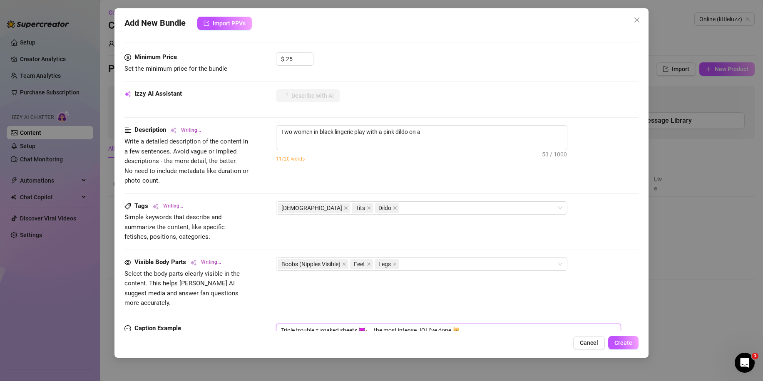
type textarea "Two women in black lingerie play with a pink dildo on a bed,"
type textarea "Two women in black lingerie play with a pink dildo on a bed, teasing"
type textarea "Two women in black lingerie play with a pink dildo on a bed, teasing and"
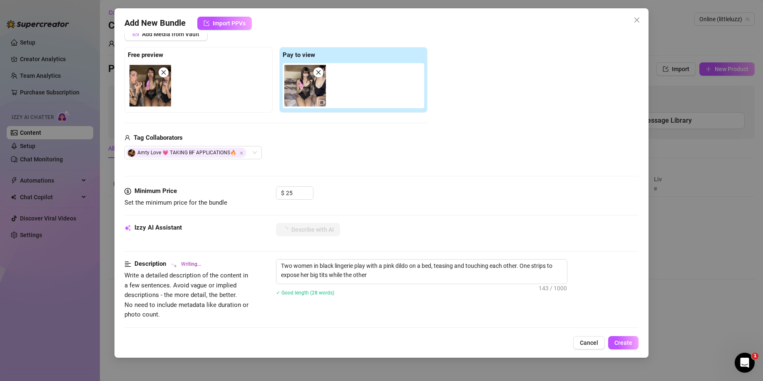
scroll to position [83, 0]
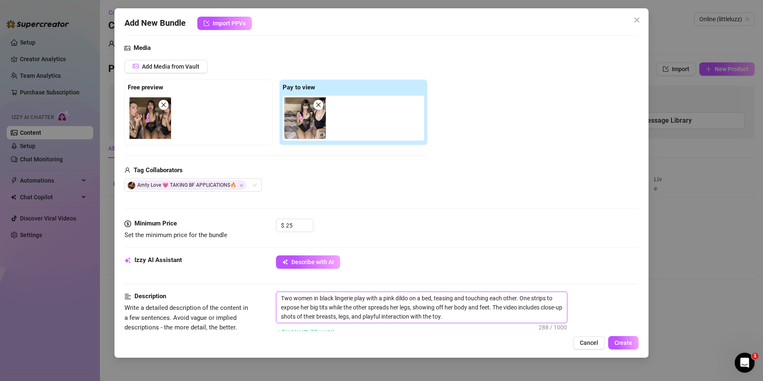
drag, startPoint x: 291, startPoint y: 298, endPoint x: 286, endPoint y: 297, distance: 5.9
click at [286, 297] on textarea "Two women in black lingerie play with a pink dildo on a bed, teasing and touchi…" at bounding box center [421, 307] width 291 height 31
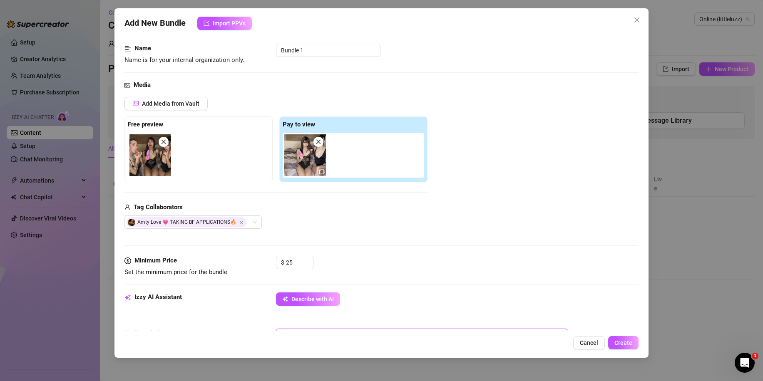
scroll to position [42, 0]
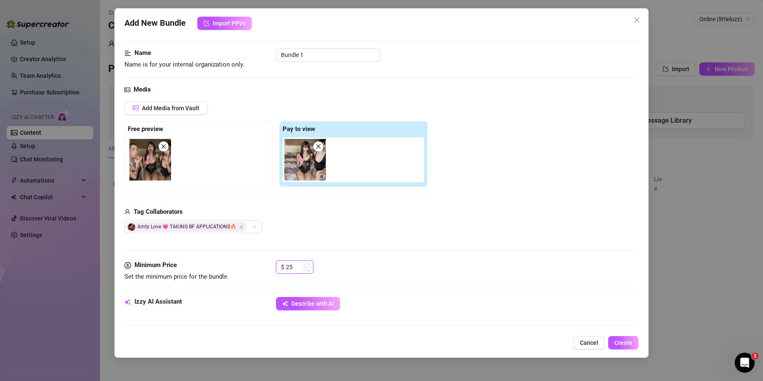
drag, startPoint x: 295, startPoint y: 264, endPoint x: 289, endPoint y: 266, distance: 6.2
click at [289, 266] on input "25" at bounding box center [299, 267] width 27 height 12
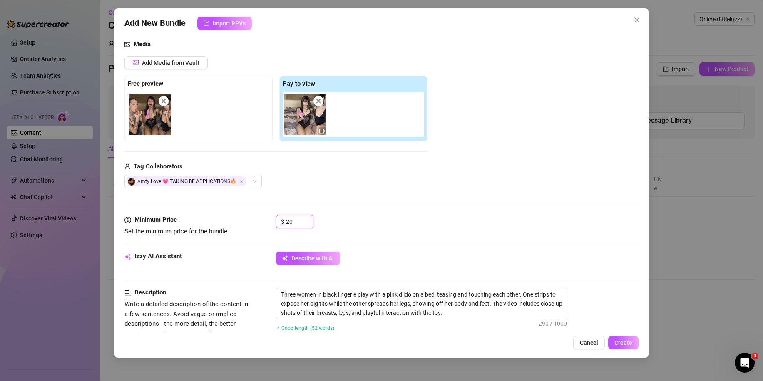
scroll to position [125, 0]
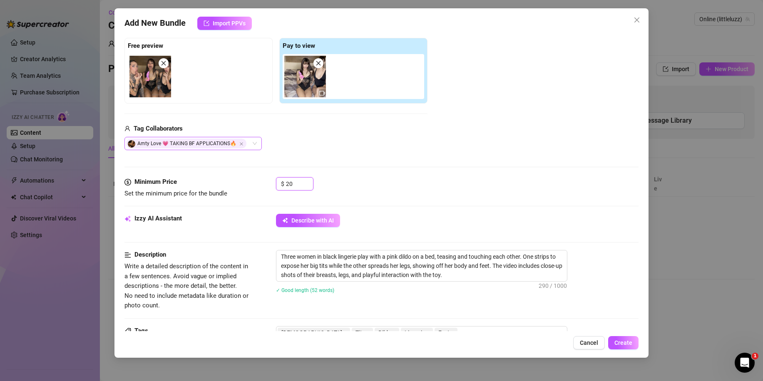
click at [257, 140] on div "Amty Love 💗 TAKING BF APPLICATIONS🔥" at bounding box center [192, 143] width 137 height 13
click at [621, 344] on span "Create" at bounding box center [624, 343] width 18 height 7
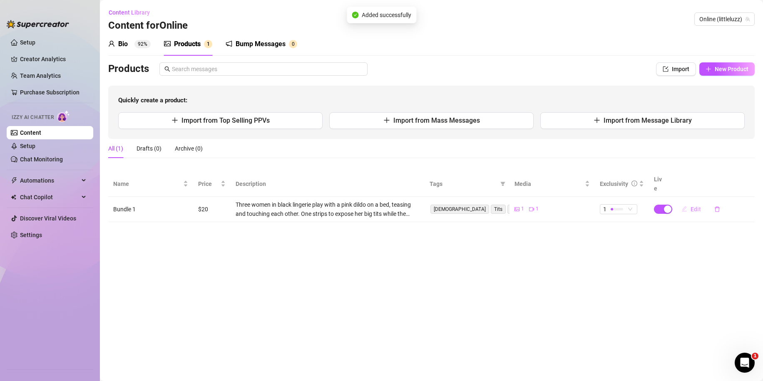
click at [696, 206] on span "Edit" at bounding box center [696, 209] width 10 height 7
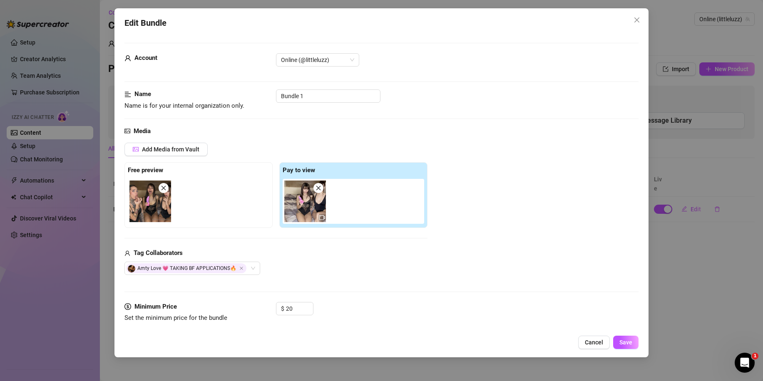
click at [692, 258] on div "Edit Bundle Account Online (@littleluzz) Name Name is for your internal organiz…" at bounding box center [381, 190] width 763 height 381
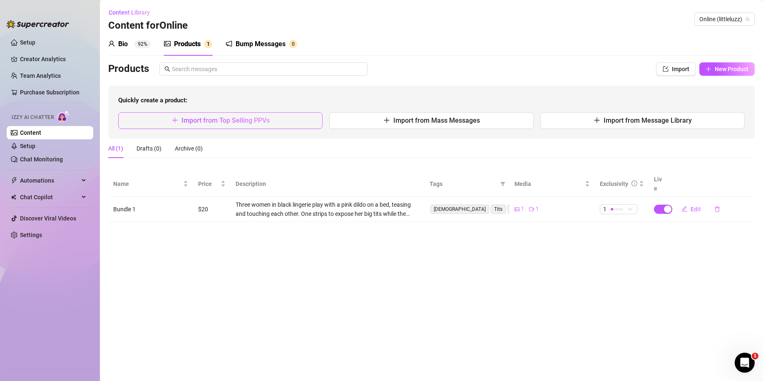
click at [249, 123] on span "Import from Top Selling PPVs" at bounding box center [226, 121] width 88 height 8
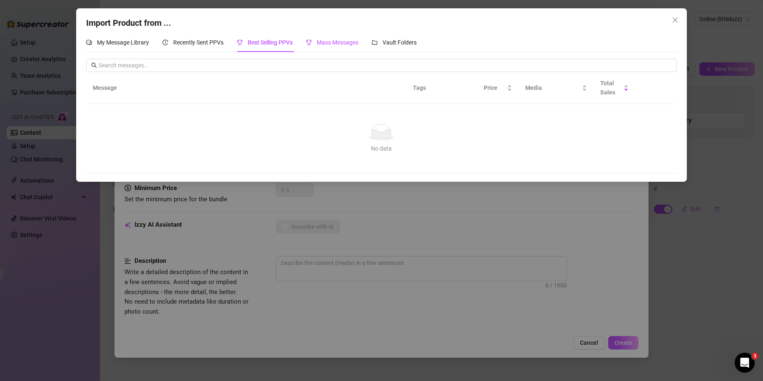
click at [333, 44] on span "Mass Messages" at bounding box center [338, 42] width 42 height 7
click at [326, 224] on div "Import Product from ... My Message Library Recently Sent PPVs Best Selling PPVs…" at bounding box center [381, 190] width 763 height 381
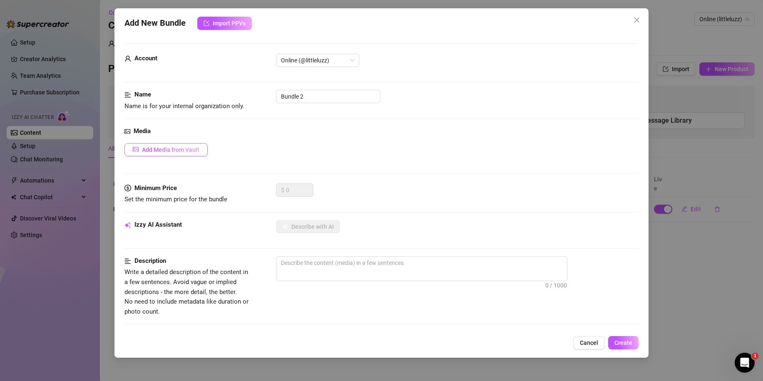
click at [190, 151] on span "Add Media from Vault" at bounding box center [170, 150] width 57 height 7
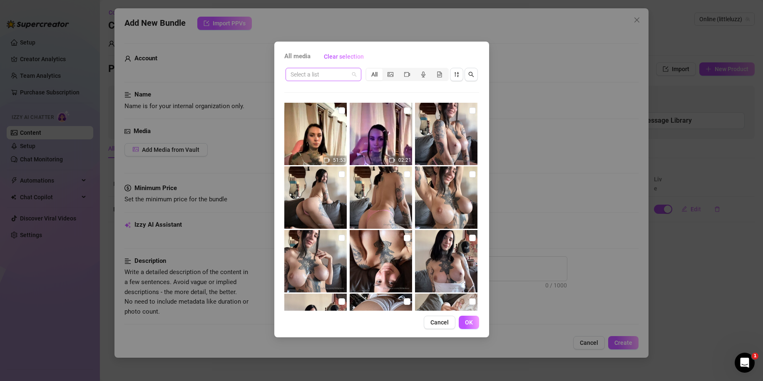
click at [329, 72] on input "search" at bounding box center [320, 74] width 58 height 12
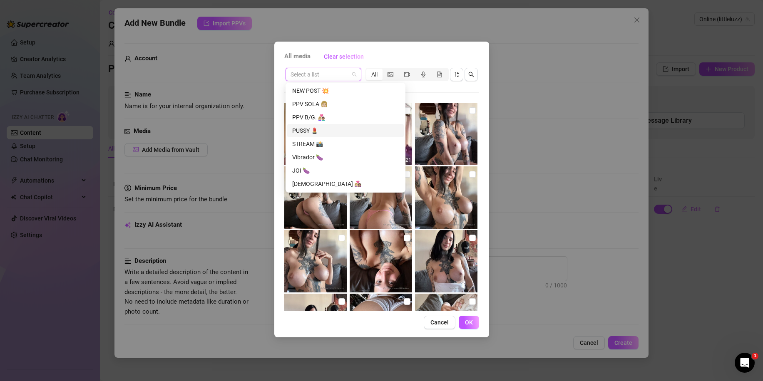
scroll to position [458, 0]
click at [317, 166] on div "JOI 🍆" at bounding box center [345, 166] width 107 height 9
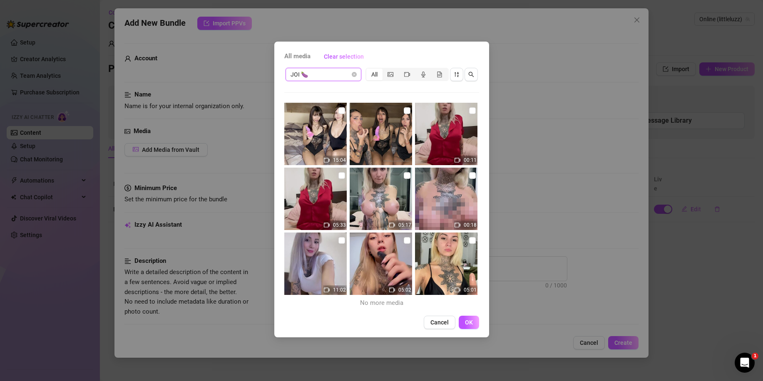
drag, startPoint x: 466, startPoint y: 174, endPoint x: 419, endPoint y: 181, distance: 47.0
click at [469, 174] on input "checkbox" at bounding box center [472, 175] width 7 height 7
click at [407, 175] on img at bounding box center [381, 199] width 62 height 62
click at [406, 178] on input "checkbox" at bounding box center [407, 175] width 7 height 7
click at [468, 321] on span "OK" at bounding box center [469, 322] width 8 height 7
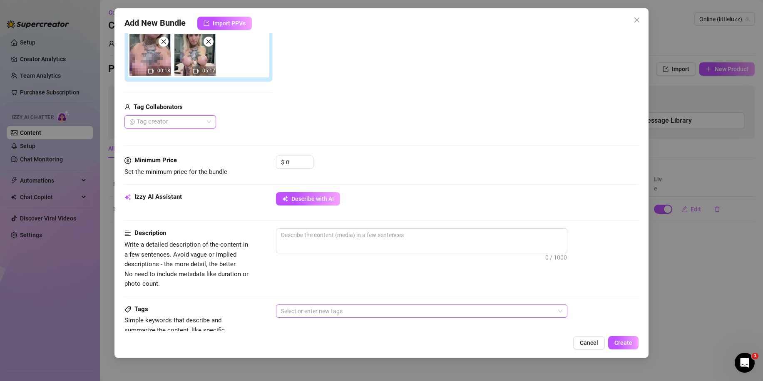
scroll to position [167, 0]
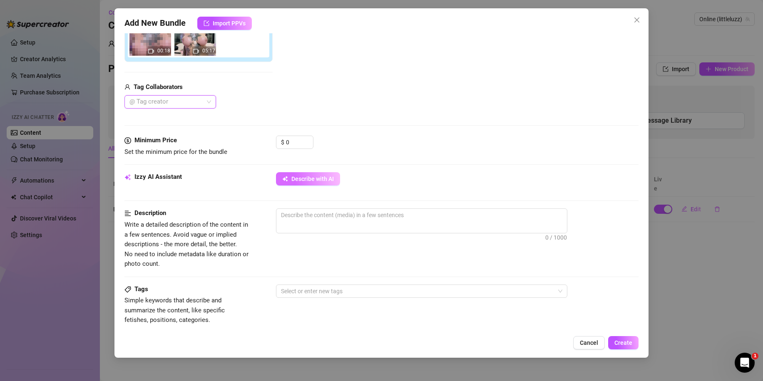
click at [319, 179] on span "Describe with AI" at bounding box center [312, 179] width 42 height 7
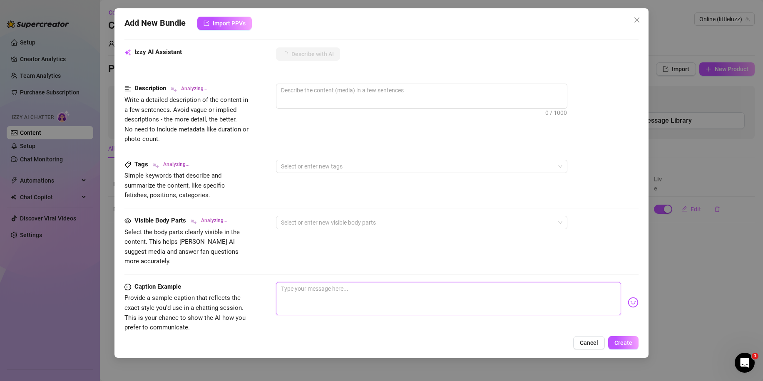
click at [347, 293] on textarea at bounding box center [448, 298] width 345 height 33
paste textarea "I’ll tell you exactly what to do… but you better follow orders 🖤🎧"
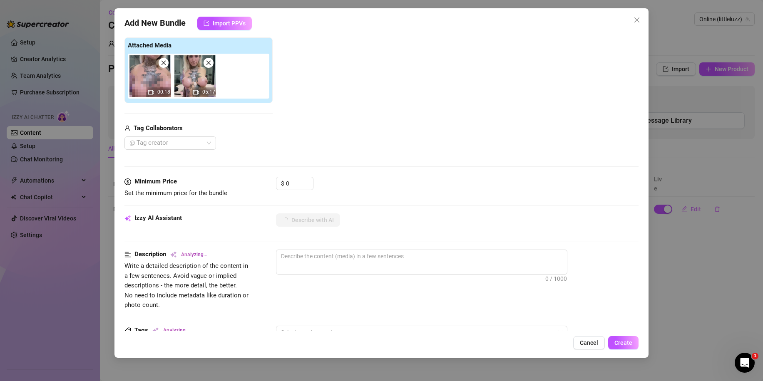
scroll to position [125, 0]
drag, startPoint x: 290, startPoint y: 186, endPoint x: 262, endPoint y: 184, distance: 28.3
click at [264, 184] on div "Minimum Price Set the minimum price for the bundle $ 0" at bounding box center [381, 187] width 514 height 21
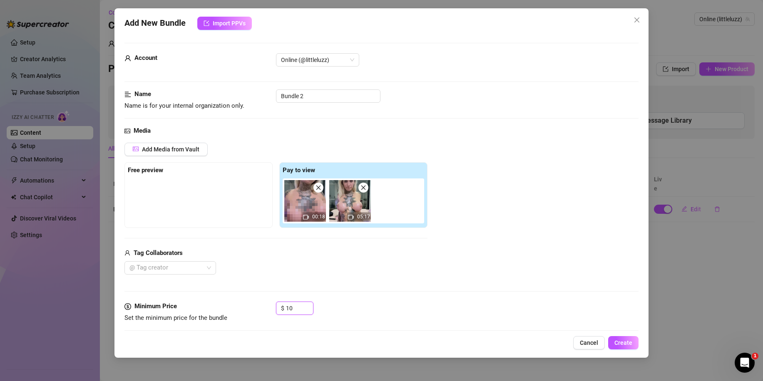
scroll to position [0, 0]
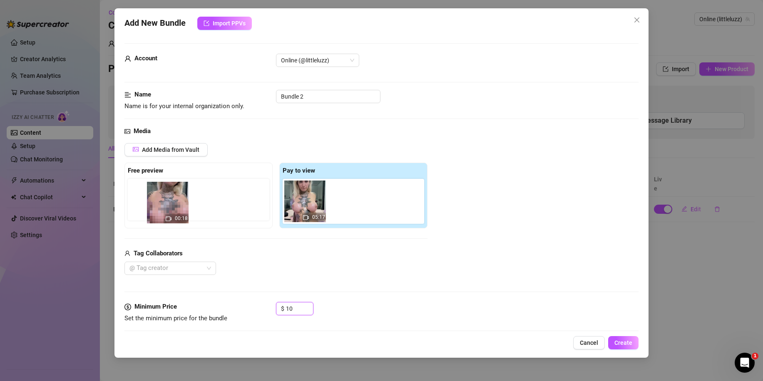
drag, startPoint x: 301, startPoint y: 197, endPoint x: 141, endPoint y: 200, distance: 159.5
click at [141, 200] on div "Free preview Pay to view 00:18 05:17" at bounding box center [275, 196] width 303 height 66
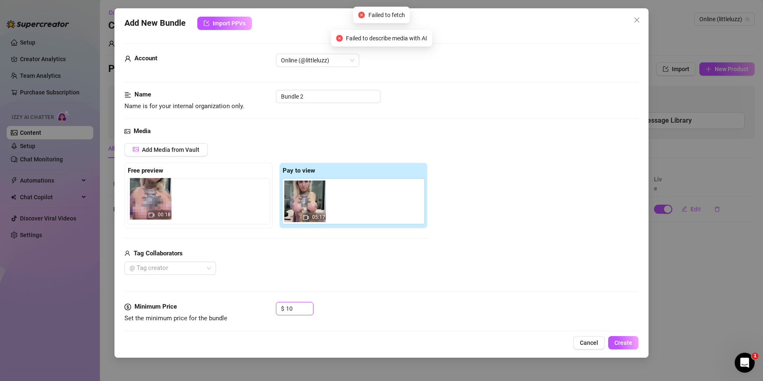
drag, startPoint x: 305, startPoint y: 208, endPoint x: 148, endPoint y: 207, distance: 157.0
click at [148, 207] on div "Free preview Pay to view 00:18 05:17" at bounding box center [275, 196] width 303 height 66
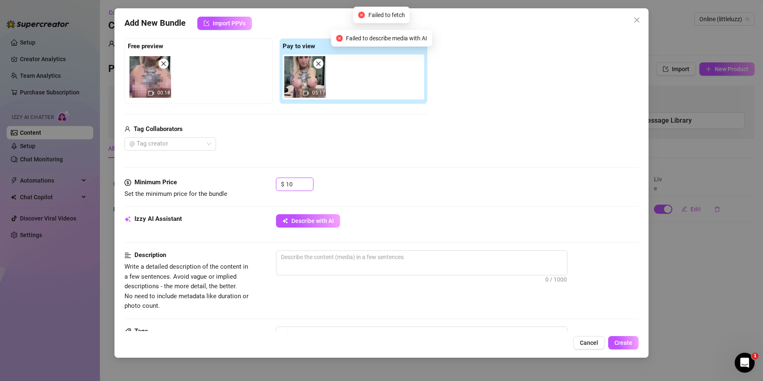
scroll to position [125, 0]
click at [301, 227] on button "Describe with AI" at bounding box center [308, 220] width 64 height 13
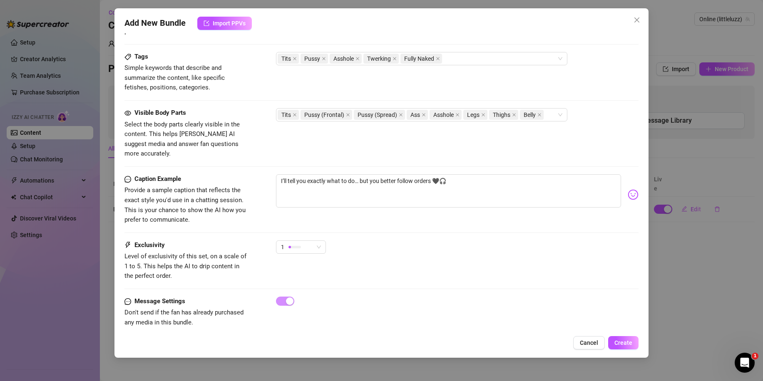
scroll to position [401, 0]
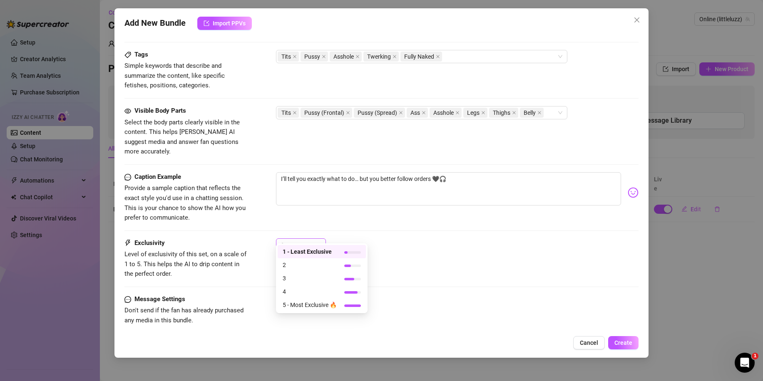
click at [309, 239] on div "1" at bounding box center [297, 245] width 32 height 12
click at [300, 264] on span "2" at bounding box center [310, 265] width 54 height 9
click at [627, 345] on span "Create" at bounding box center [624, 343] width 18 height 7
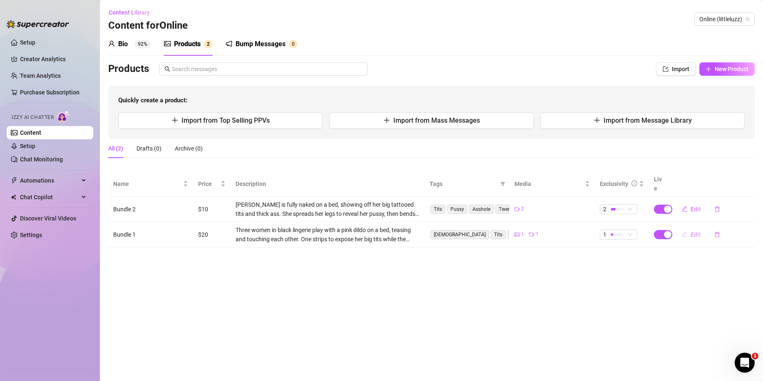
click at [699, 231] on span "Edit" at bounding box center [696, 234] width 10 height 7
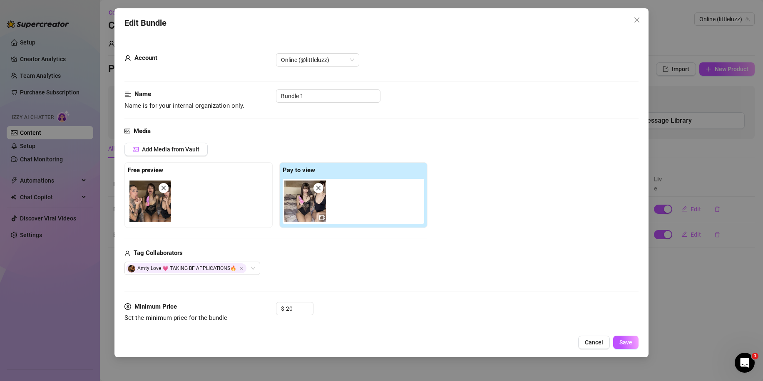
click at [697, 273] on div "Edit Bundle Account Online (@littleluzz) Name Name is for your internal organiz…" at bounding box center [381, 190] width 763 height 381
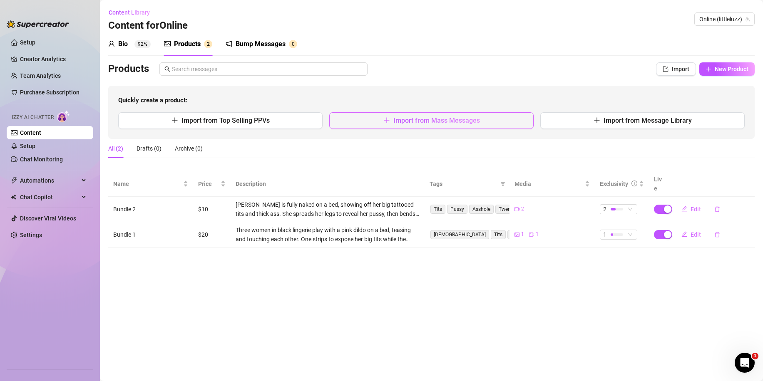
click at [346, 126] on button "Import from Mass Messages" at bounding box center [431, 120] width 204 height 17
click at [431, 125] on button "Import from Mass Messages" at bounding box center [431, 120] width 204 height 17
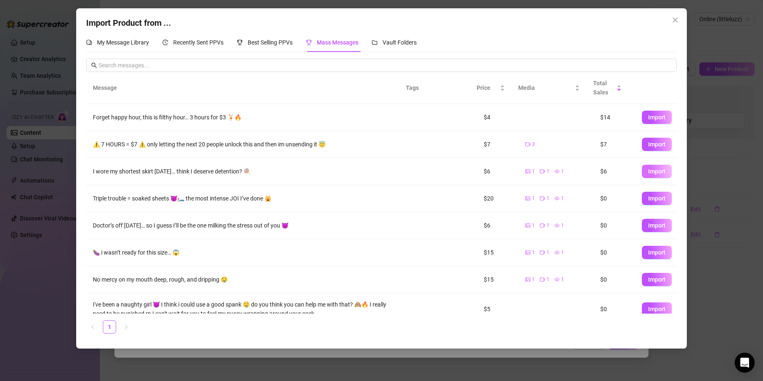
click at [648, 173] on span "Import" at bounding box center [656, 171] width 17 height 7
type textarea "I wore my shortest skirt [DATE]… think I deserve detention? 🍭"
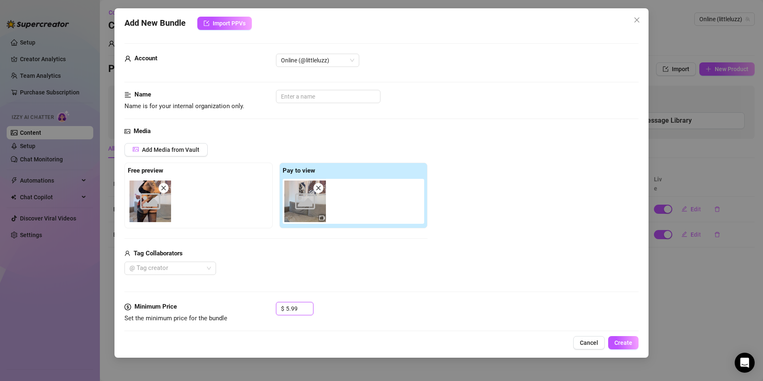
drag, startPoint x: 301, startPoint y: 311, endPoint x: 273, endPoint y: 307, distance: 28.1
click at [272, 310] on div "Minimum Price Set the minimum price for the bundle $ 5.99" at bounding box center [381, 312] width 514 height 21
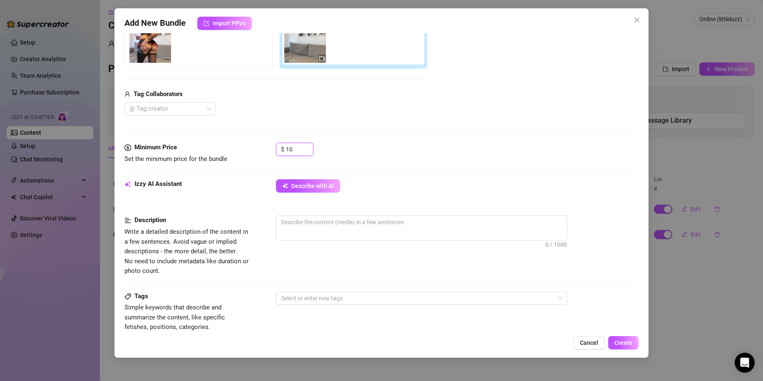
scroll to position [167, 0]
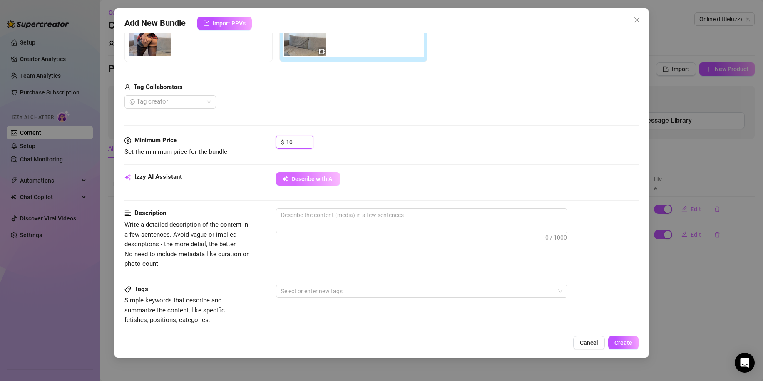
type input "10"
click at [323, 182] on span "Describe with AI" at bounding box center [312, 179] width 42 height 7
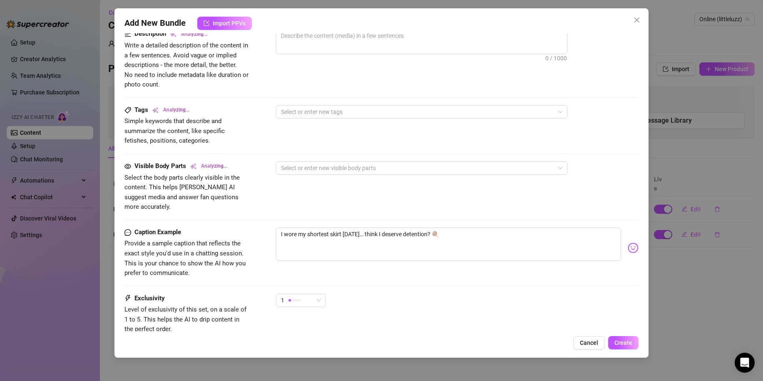
scroll to position [360, 0]
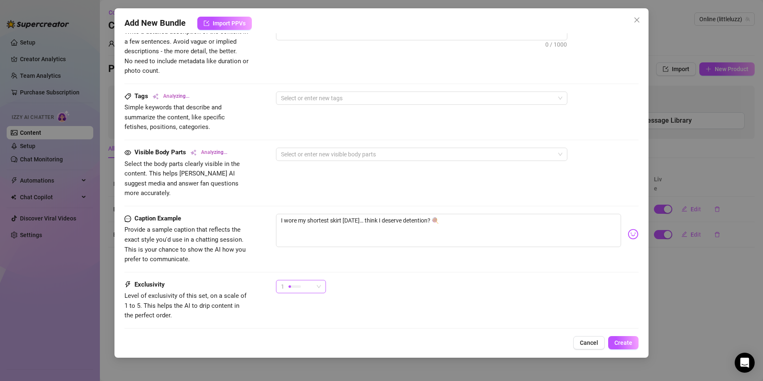
click at [320, 281] on span "1" at bounding box center [301, 287] width 40 height 12
type textarea "[PERSON_NAME]"
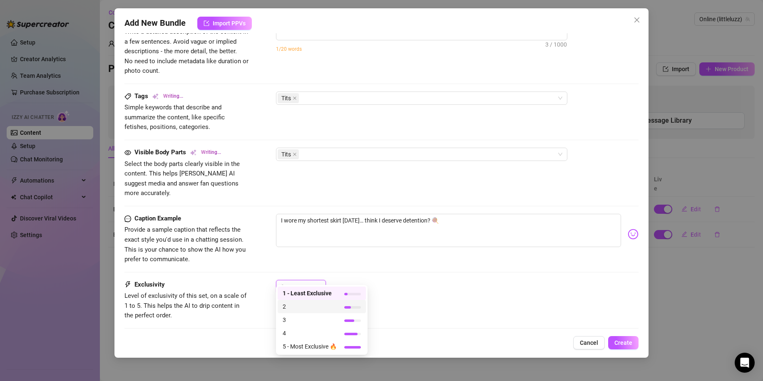
type textarea "Luz teases"
click at [308, 305] on span "2" at bounding box center [310, 306] width 54 height 9
type textarea "Luz teases in"
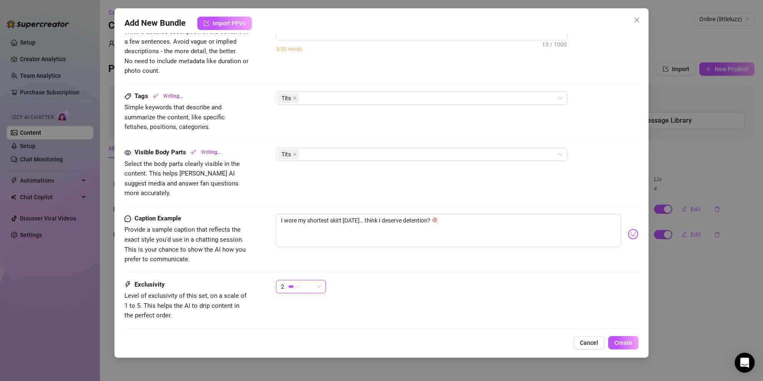
type textarea "Luz teases in a"
type textarea "Luz teases in a kinky"
type textarea "Luz teases in a kinky black"
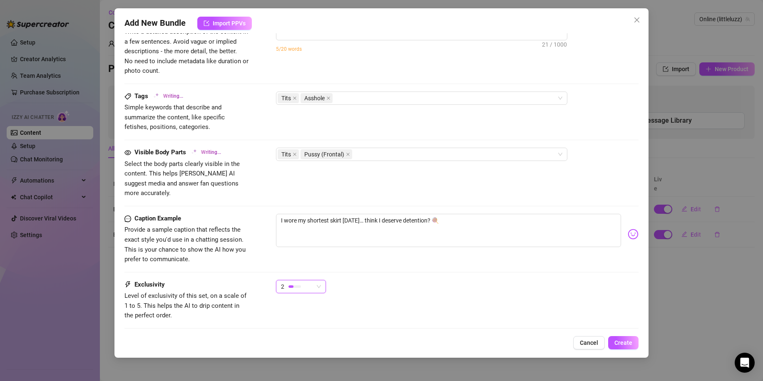
type textarea "Luz teases in a kinky black"
type textarea "Luz teases in a kinky black strappy"
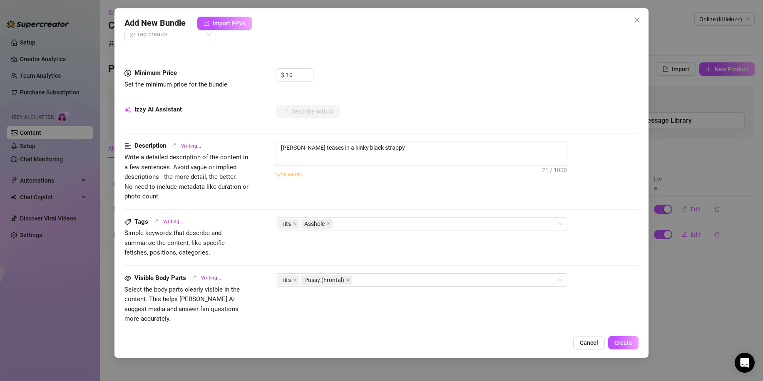
type textarea "Luz teases in a kinky black strappy harness"
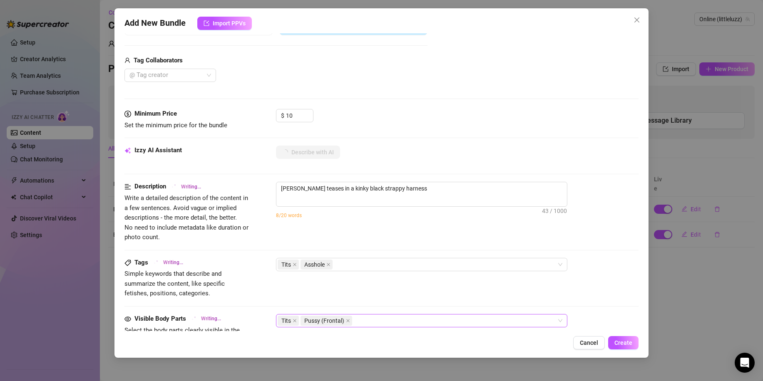
type textarea "Luz teases in a kinky black strappy harness with"
type textarea "Luz teases in a kinky black strappy harness with a"
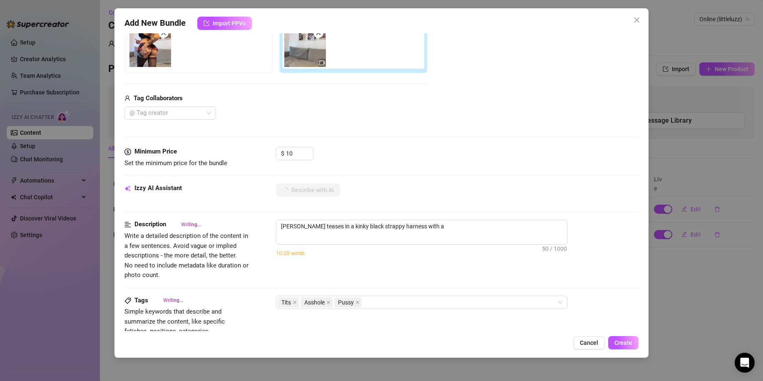
type textarea "Luz teases in a kinky black strappy harness with a tiny"
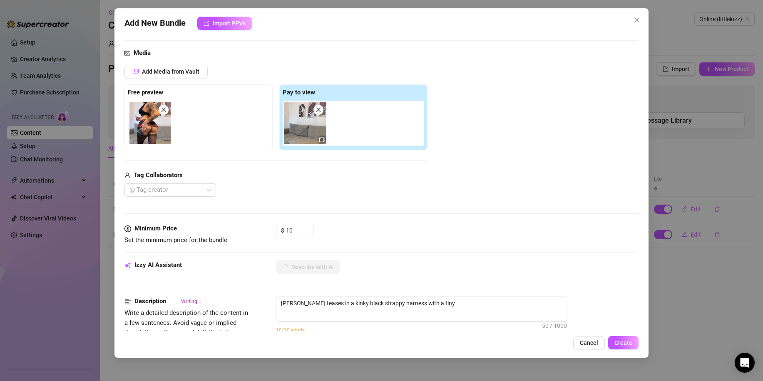
type textarea "Luz teases in a kinky black strappy harness with a tiny red"
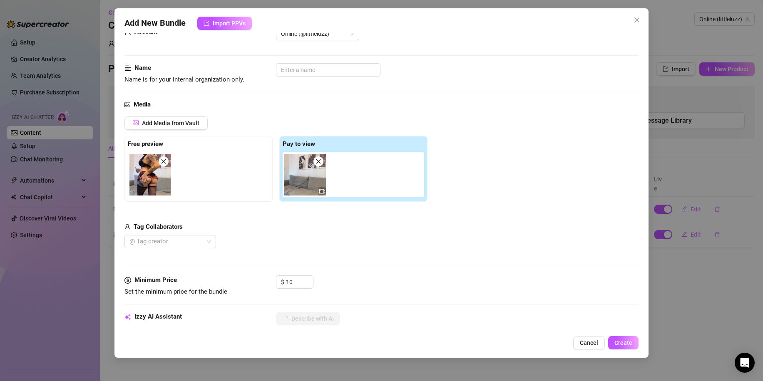
type textarea "Luz teases in a kinky black strappy harness with a tiny red plaid"
type textarea "Luz teases in a kinky black strappy harness with a tiny red plaid mini"
type textarea "Luz teases in a kinky black strappy harness with a tiny red plaid mini skirt"
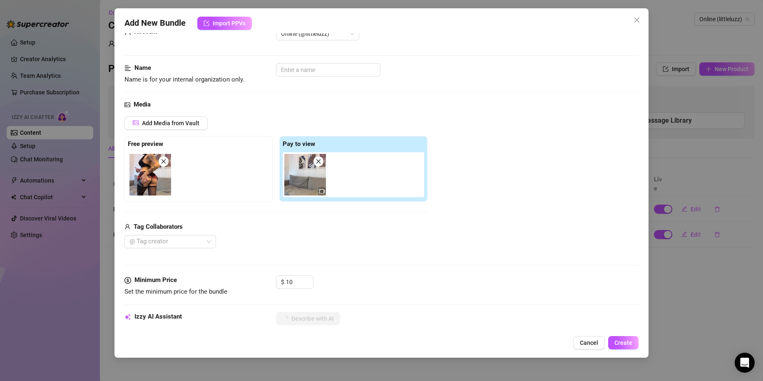
type textarea "Luz teases in a kinky black strappy harness with a tiny red plaid mini skirt"
type textarea "Luz teases in a kinky black strappy harness with a tiny red plaid mini skirt and"
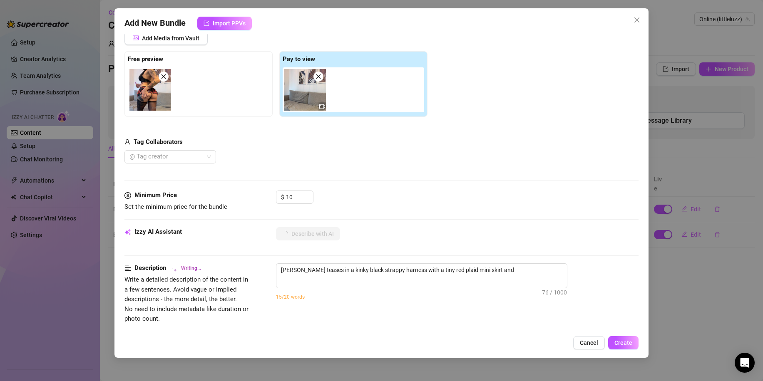
type textarea "Luz teases in a kinky black strappy harness with a tiny red plaid mini skirt an…"
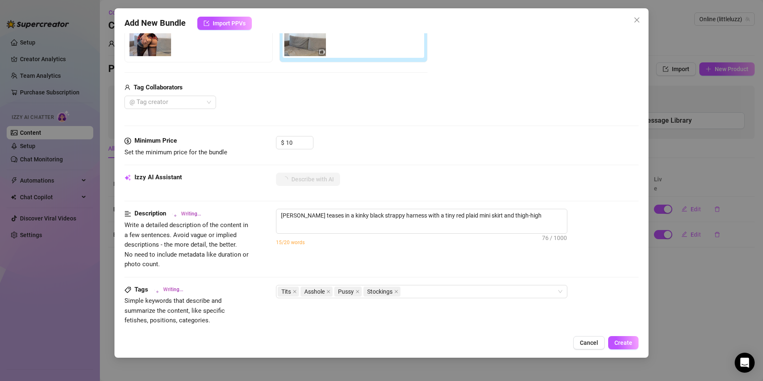
type textarea "Luz teases in a kinky black strappy harness with a tiny red plaid mini skirt an…"
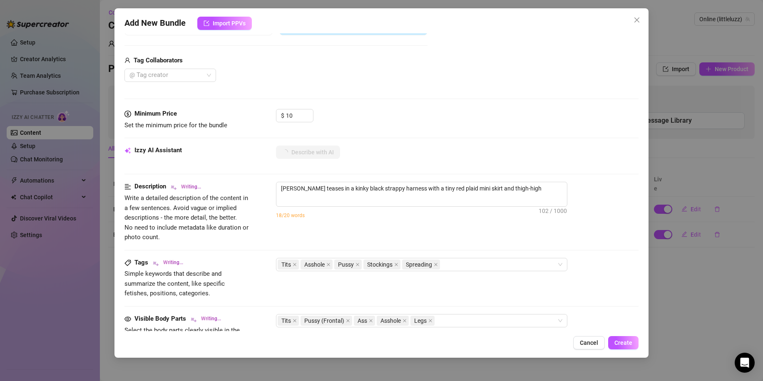
type textarea "Luz teases in a kinky black strappy harness with a tiny red plaid mini skirt an…"
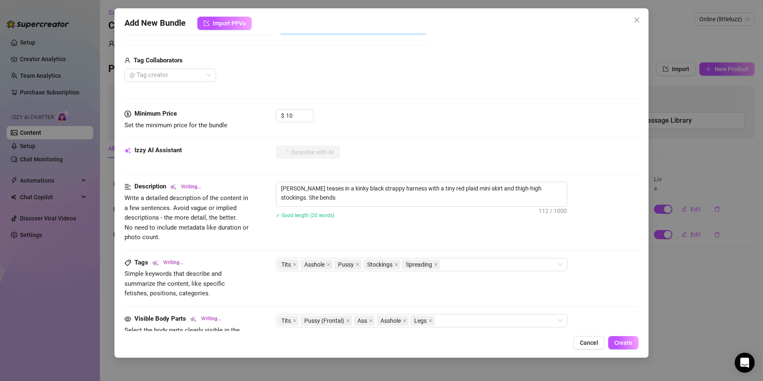
type textarea "Luz teases in a kinky black strappy harness with a tiny red plaid mini skirt an…"
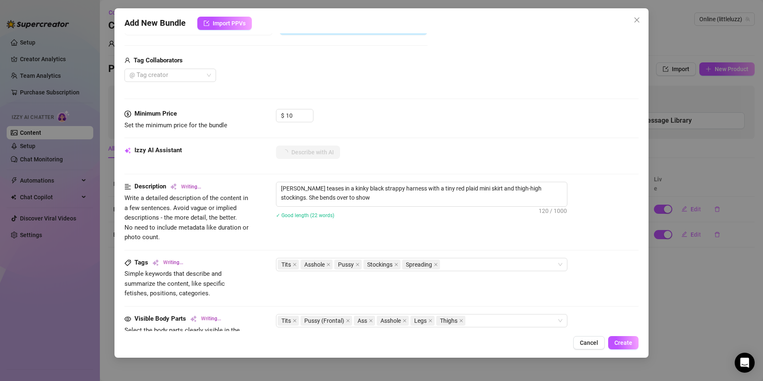
type textarea "Luz teases in a kinky black strappy harness with a tiny red plaid mini skirt an…"
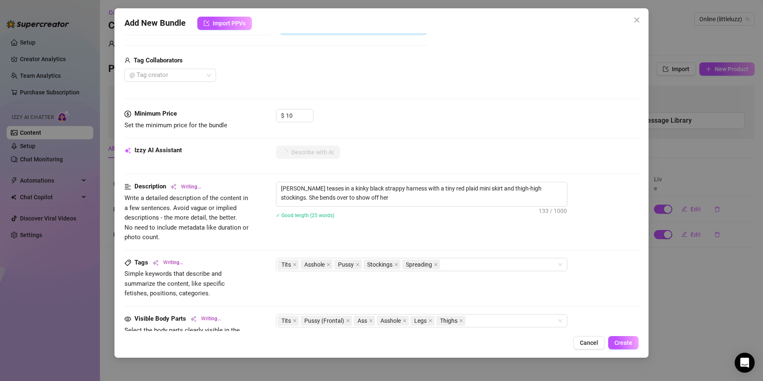
type textarea "Luz teases in a kinky black strappy harness with a tiny red plaid mini skirt an…"
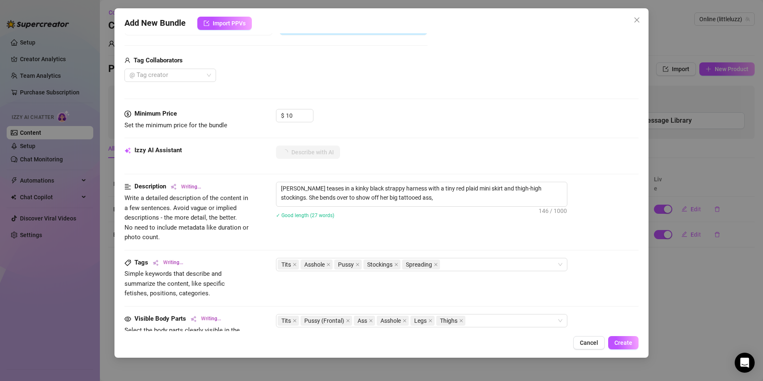
type textarea "Luz teases in a kinky black strappy harness with a tiny red plaid mini skirt an…"
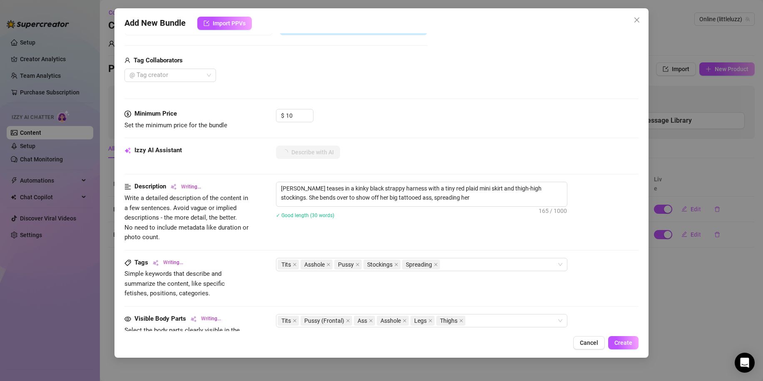
type textarea "Luz teases in a kinky black strappy harness with a tiny red plaid mini skirt an…"
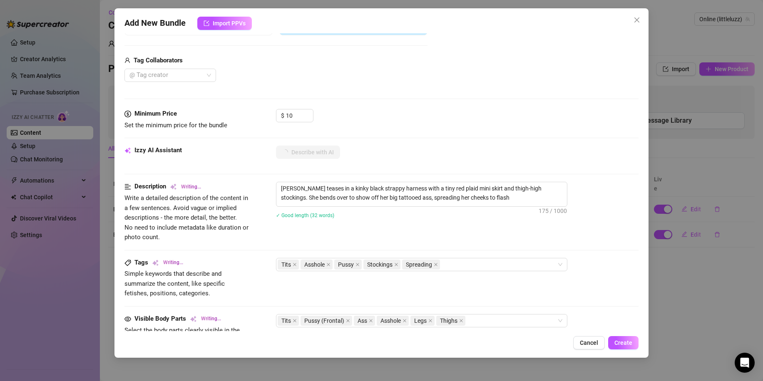
type textarea "Luz teases in a kinky black strappy harness with a tiny red plaid mini skirt an…"
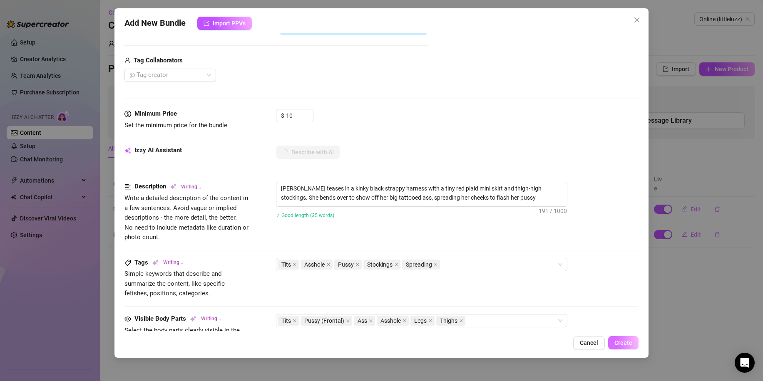
type textarea "Luz teases in a kinky black strappy harness with a tiny red plaid mini skirt an…"
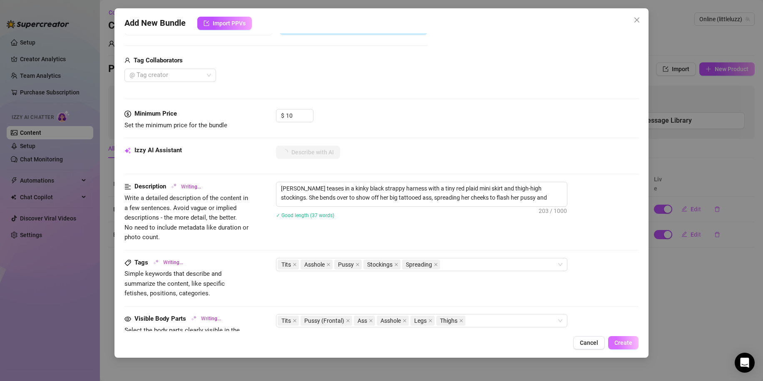
type textarea "Luz teases in a kinky black strappy harness with a tiny red plaid mini skirt an…"
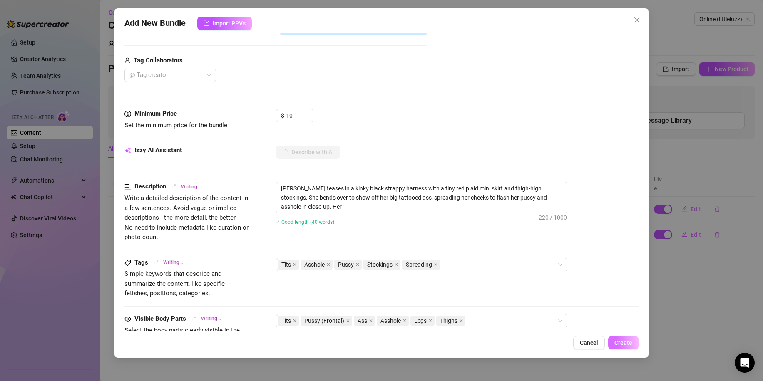
type textarea "Luz teases in a kinky black strappy harness with a tiny red plaid mini skirt an…"
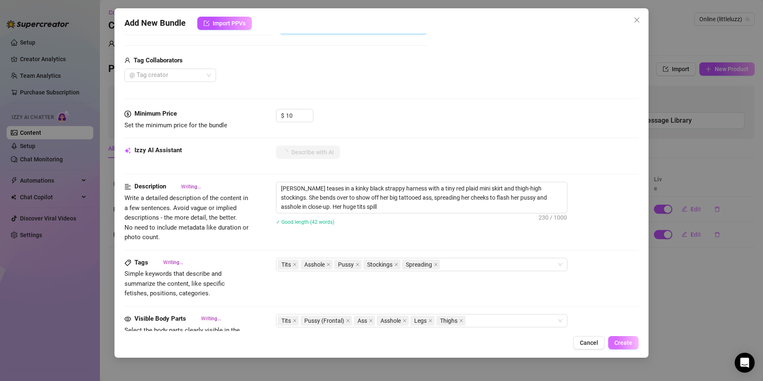
type textarea "Luz teases in a kinky black strappy harness with a tiny red plaid mini skirt an…"
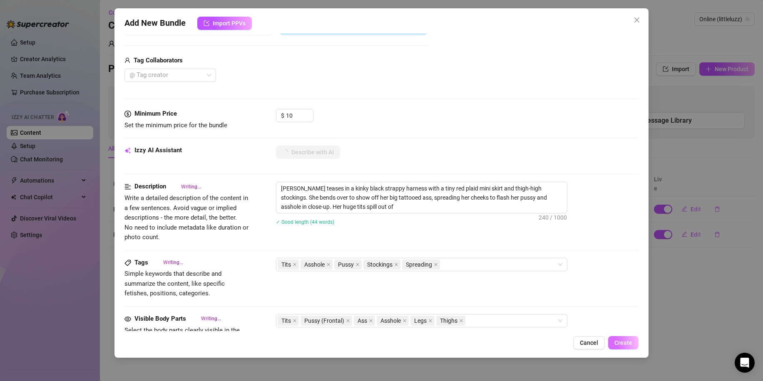
type textarea "Luz teases in a kinky black strappy harness with a tiny red plaid mini skirt an…"
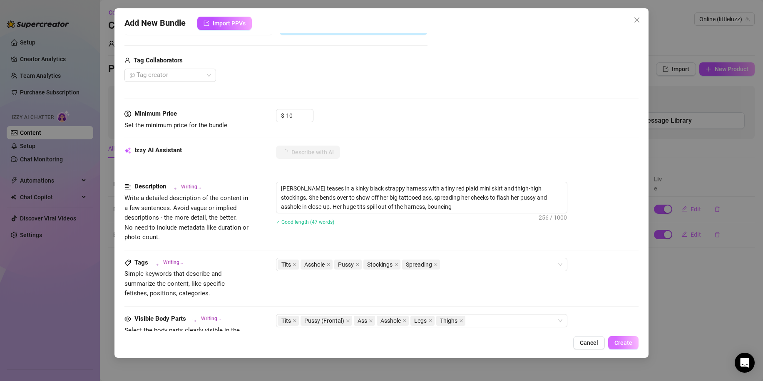
type textarea "Luz teases in a kinky black strappy harness with a tiny red plaid mini skirt an…"
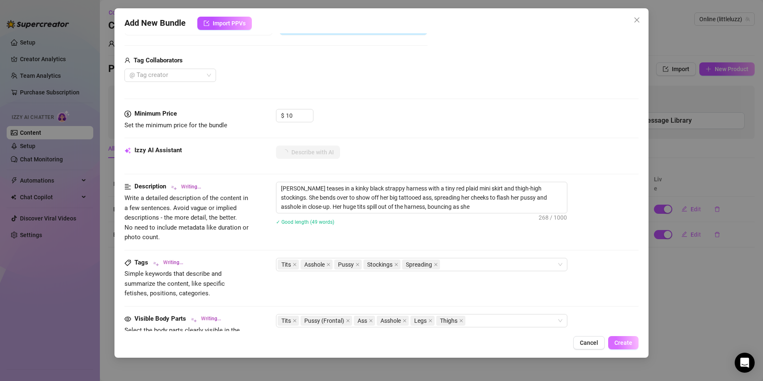
type textarea "Luz teases in a kinky black strappy harness with a tiny red plaid mini skirt an…"
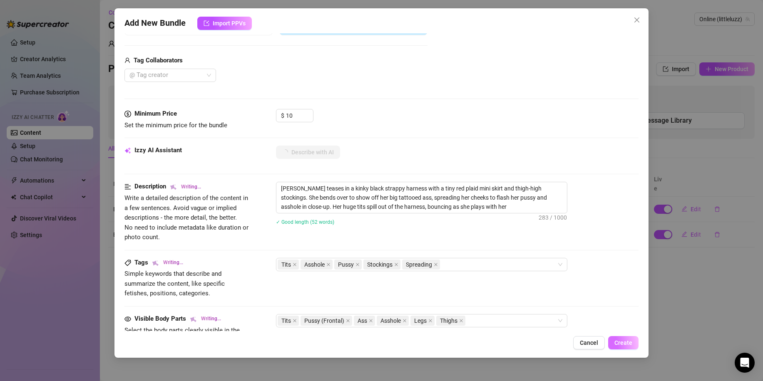
type textarea "Luz teases in a kinky black strappy harness with a tiny red plaid mini skirt an…"
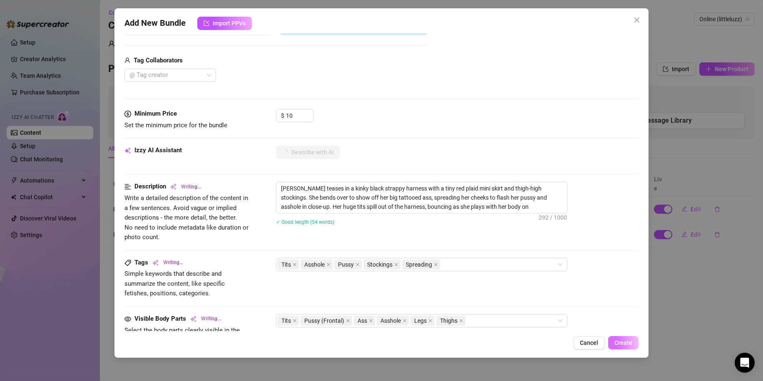
type textarea "Luz teases in a kinky black strappy harness with a tiny red plaid mini skirt an…"
type textarea "[PERSON_NAME] teases in a kinky black strappy harness with a tiny red plaid min…"
click at [627, 342] on span "Create" at bounding box center [624, 343] width 18 height 7
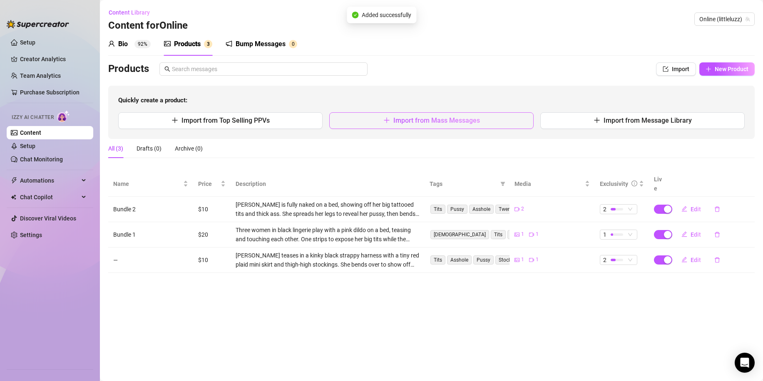
click at [399, 128] on button "Import from Mass Messages" at bounding box center [431, 120] width 204 height 17
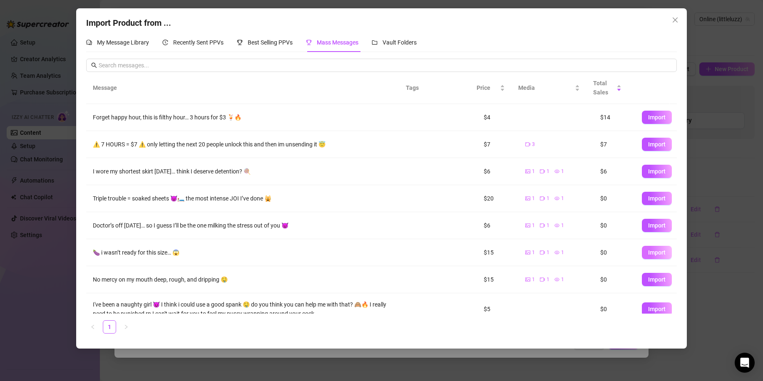
click at [642, 254] on button "Import" at bounding box center [657, 252] width 30 height 13
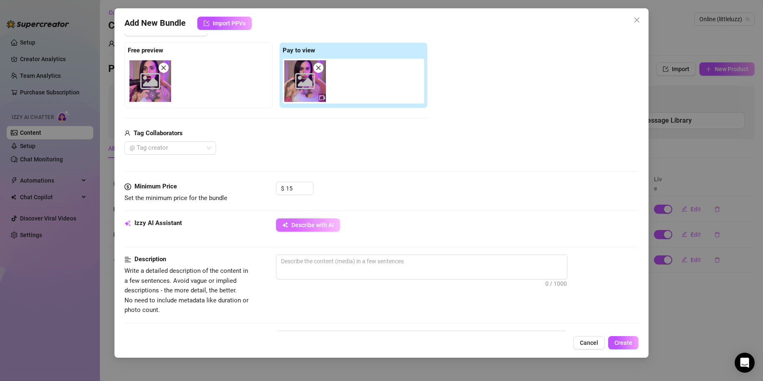
scroll to position [125, 0]
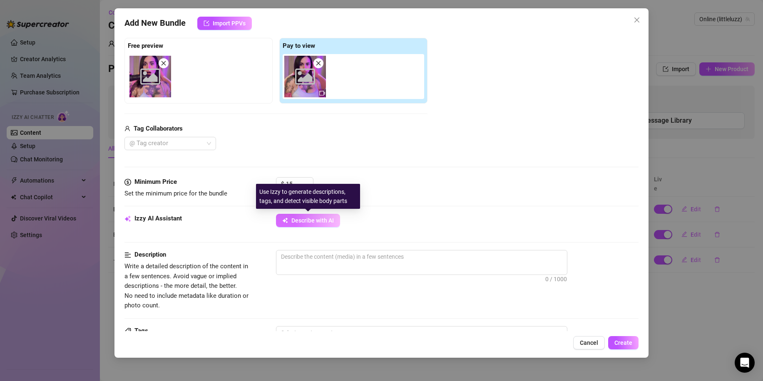
click at [304, 215] on button "Describe with AI" at bounding box center [308, 220] width 64 height 13
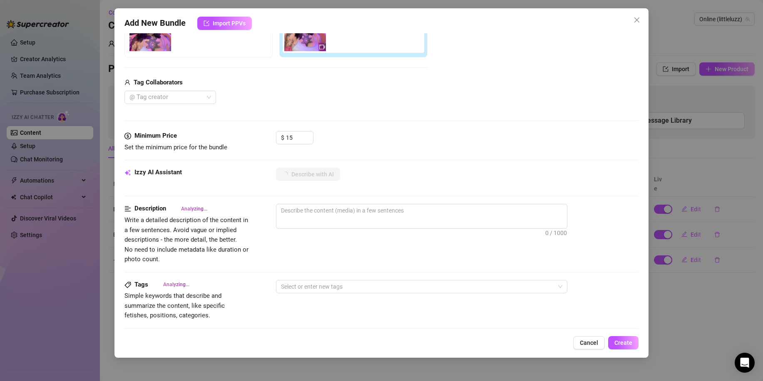
scroll to position [208, 0]
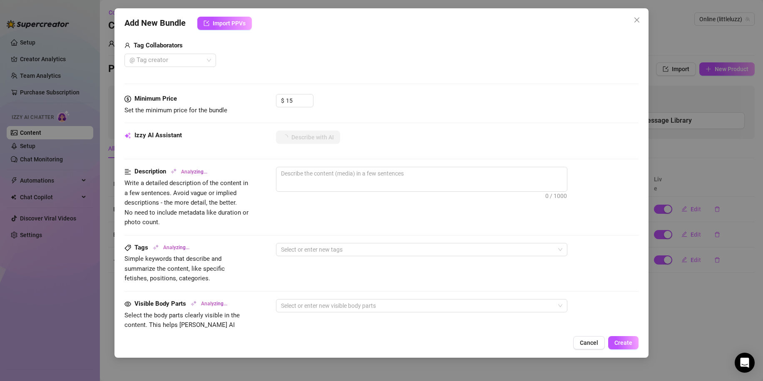
type textarea "[PERSON_NAME]"
type textarea "Luz teases"
type textarea "Luz teases in"
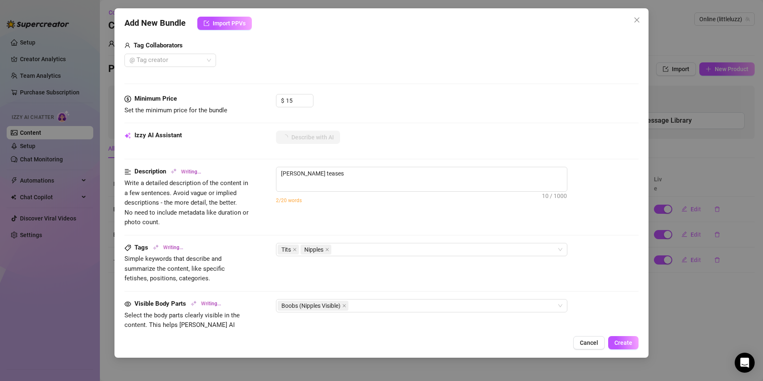
type textarea "Luz teases in"
type textarea "Luz teases in a"
type textarea "Luz teases in a low-cut"
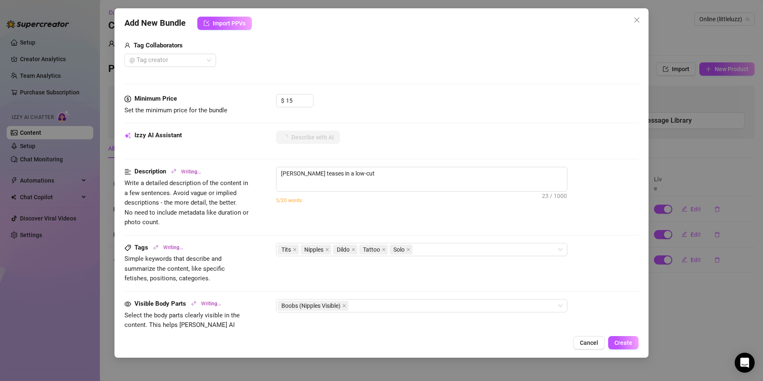
type textarea "Luz teases in a low-cut white"
type textarea "Luz teases in a low-cut white top,"
type textarea "Luz teases in a low-cut white top, pulling"
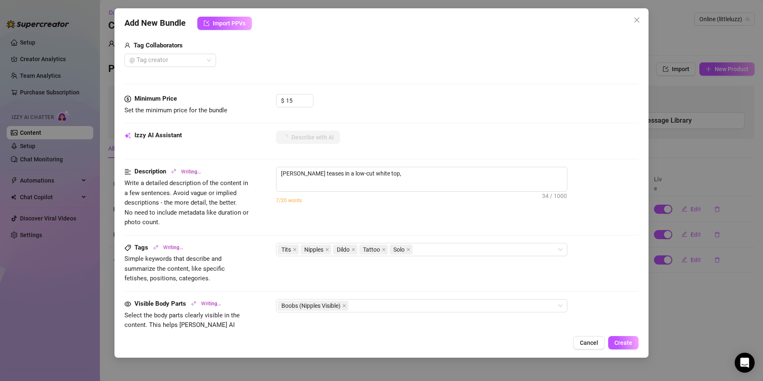
type textarea "Luz teases in a low-cut white top, pulling"
type textarea "Luz teases in a low-cut white top, pulling it"
type textarea "Luz teases in a low-cut white top, pulling it down"
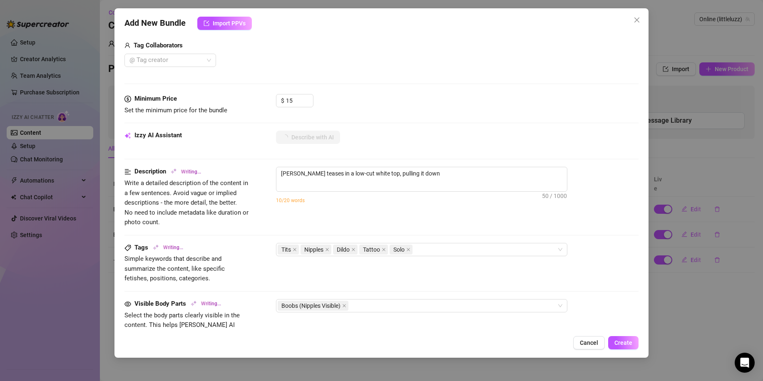
type textarea "Luz teases in a low-cut white top, pulling it down to"
type textarea "Luz teases in a low-cut white top, pulling it down to fully"
type textarea "Luz teases in a low-cut white top, pulling it down to fully expose"
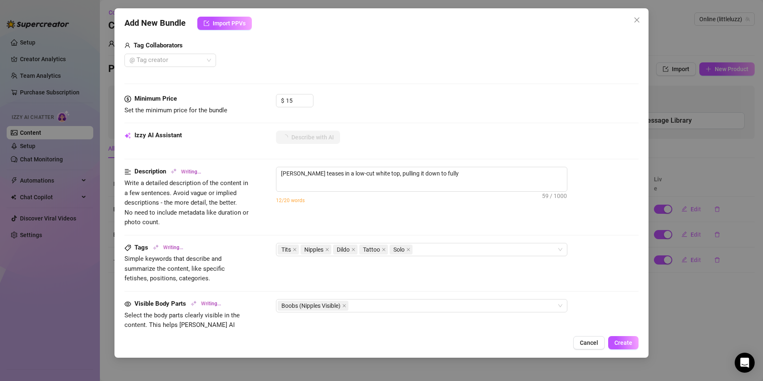
type textarea "Luz teases in a low-cut white top, pulling it down to fully expose"
type textarea "Luz teases in a low-cut white top, pulling it down to fully expose her"
type textarea "Luz teases in a low-cut white top, pulling it down to fully expose her big"
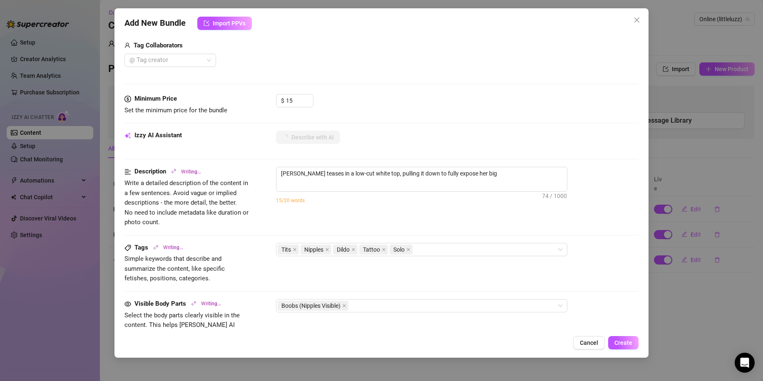
type textarea "Luz teases in a low-cut white top, pulling it down to fully expose her big tits"
type textarea "Luz teases in a low-cut white top, pulling it down to fully expose her big tits…"
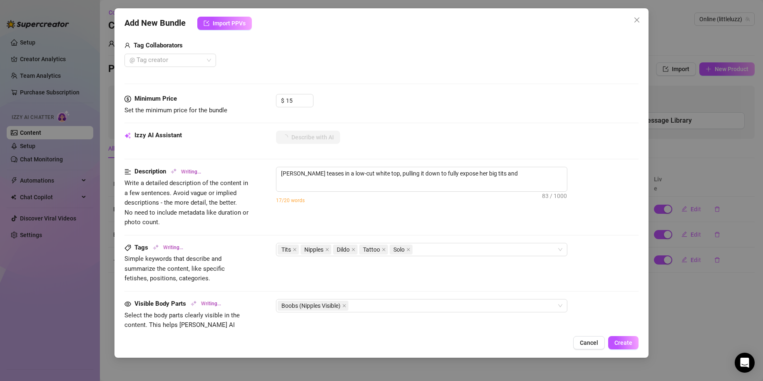
type textarea "Luz teases in a low-cut white top, pulling it down to fully expose her big tits…"
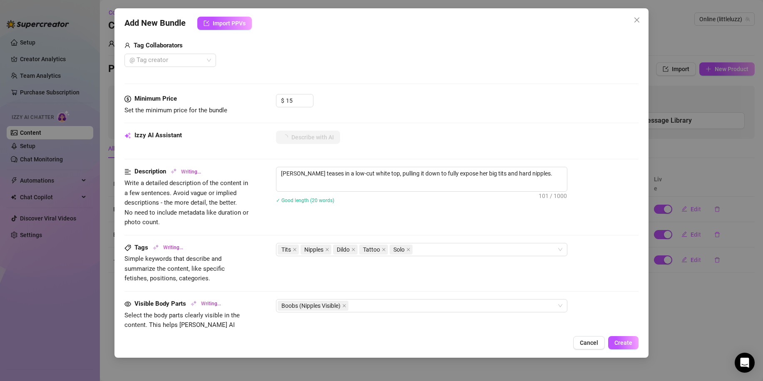
type textarea "Luz teases in a low-cut white top, pulling it down to fully expose her big tits…"
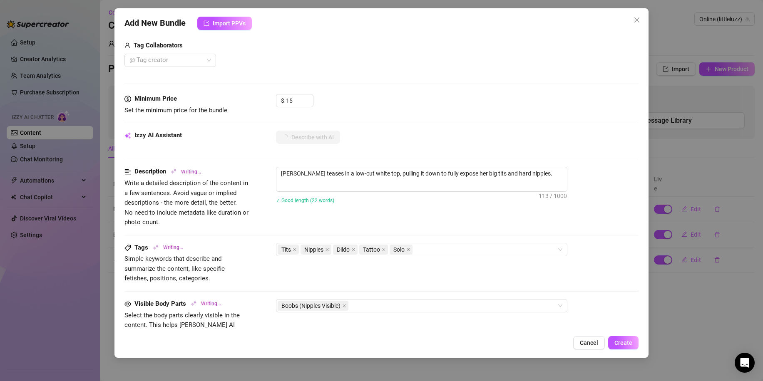
type textarea "Luz teases in a low-cut white top, pulling it down to fully expose her big tits…"
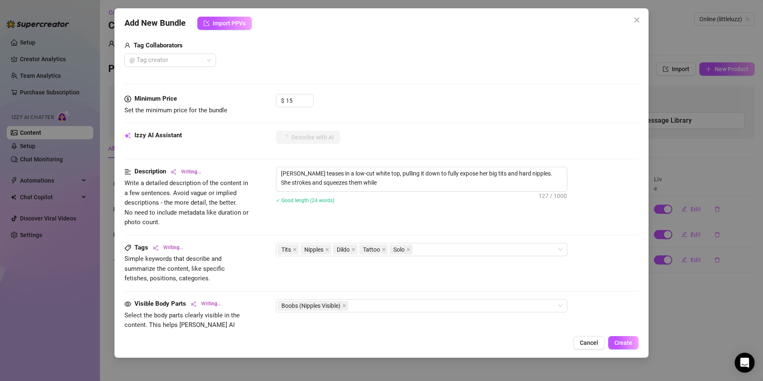
type textarea "Luz teases in a low-cut white top, pulling it down to fully expose her big tits…"
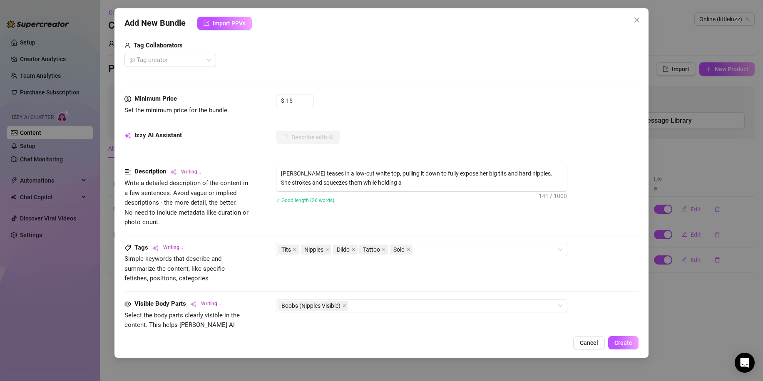
type textarea "Luz teases in a low-cut white top, pulling it down to fully expose her big tits…"
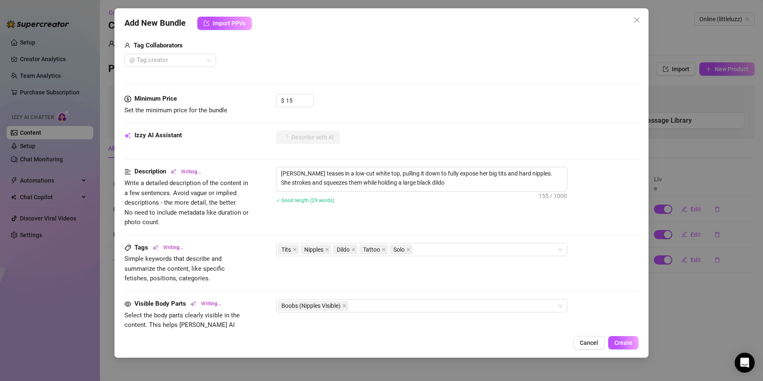
type textarea "Luz teases in a low-cut white top, pulling it down to fully expose her big tits…"
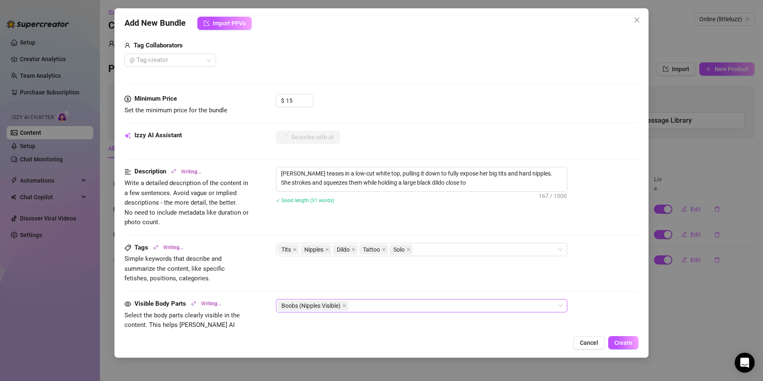
type textarea "Luz teases in a low-cut white top, pulling it down to fully expose her big tits…"
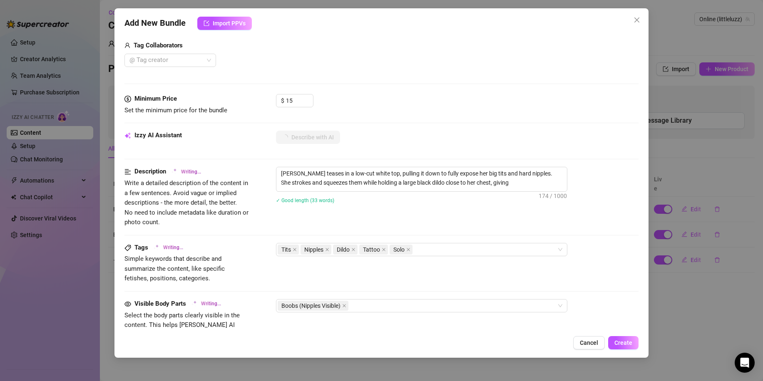
type textarea "Luz teases in a low-cut white top, pulling it down to fully expose her big tits…"
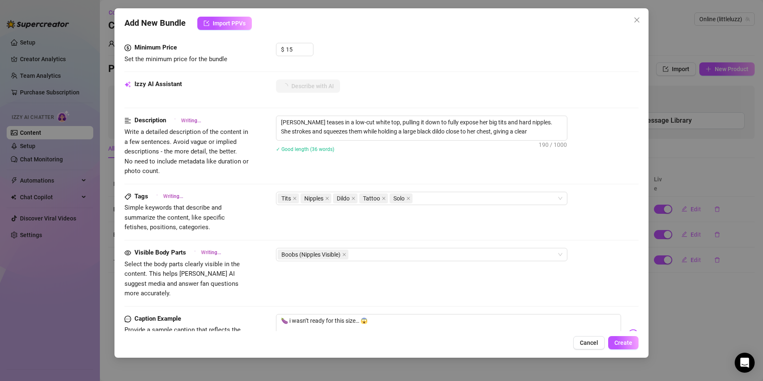
type textarea "Luz teases in a low-cut white top, pulling it down to fully expose her big tits…"
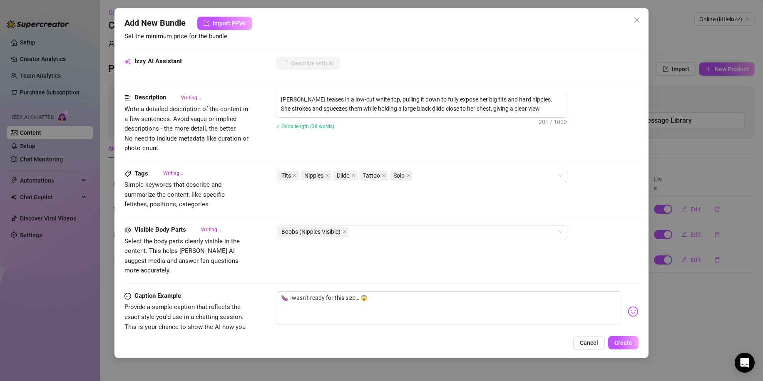
type textarea "Luz teases in a low-cut white top, pulling it down to fully expose her big tits…"
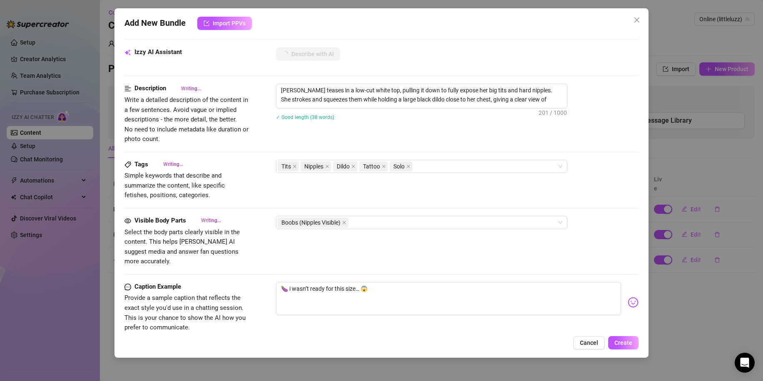
type textarea "Luz teases in a low-cut white top, pulling it down to fully expose her big tits…"
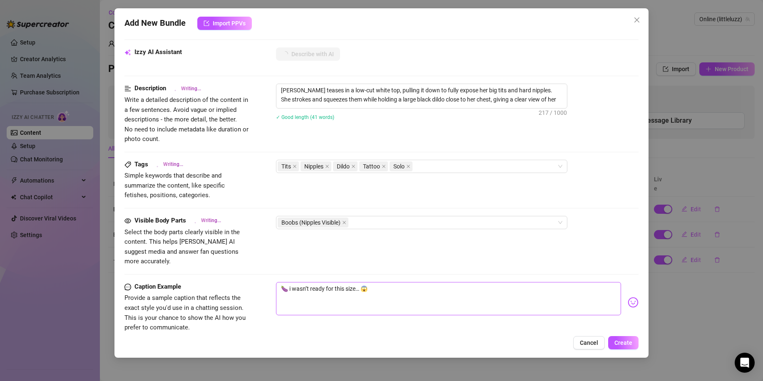
type textarea "Luz teases in a low-cut white top, pulling it down to fully expose her big tits…"
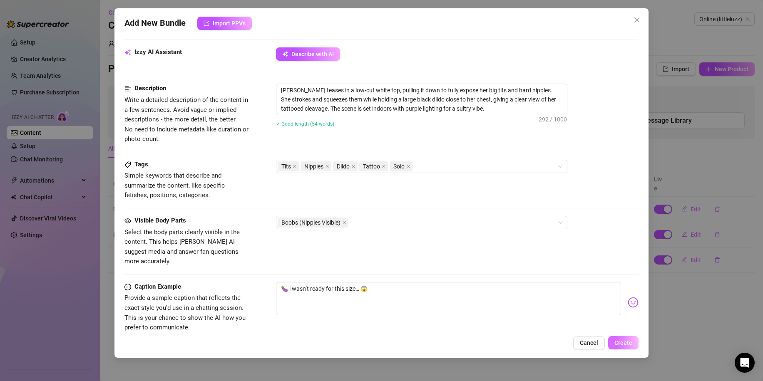
click at [622, 343] on span "Create" at bounding box center [624, 343] width 18 height 7
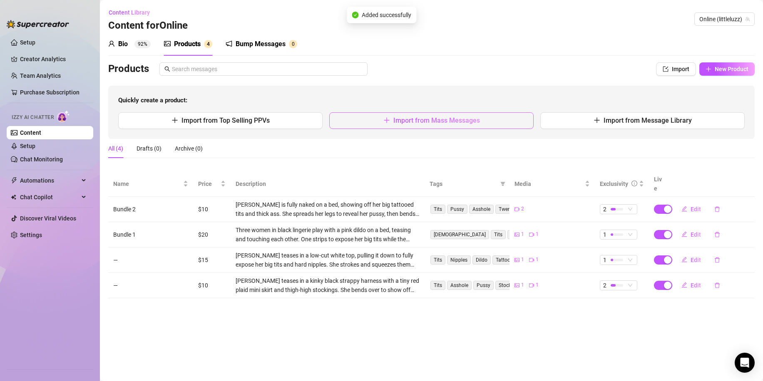
click at [408, 118] on span "Import from Mass Messages" at bounding box center [436, 121] width 87 height 8
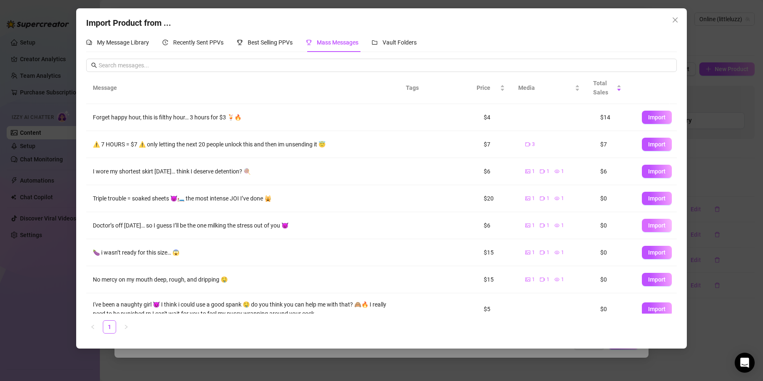
click at [648, 226] on span "Import" at bounding box center [656, 225] width 17 height 7
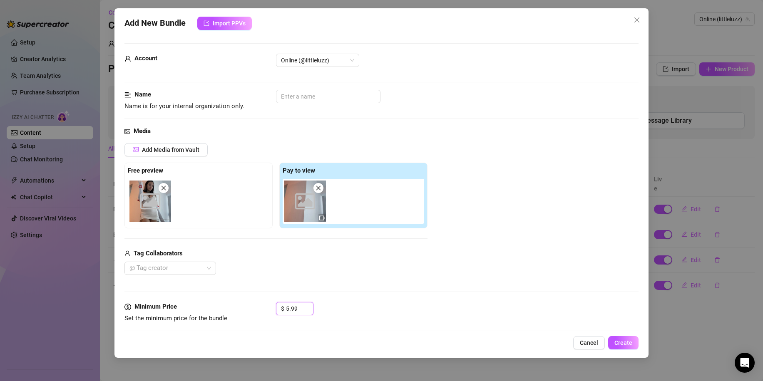
drag, startPoint x: 293, startPoint y: 307, endPoint x: 273, endPoint y: 309, distance: 20.0
click at [273, 309] on div "Minimum Price Set the minimum price for the bundle $ 5.99" at bounding box center [381, 312] width 514 height 21
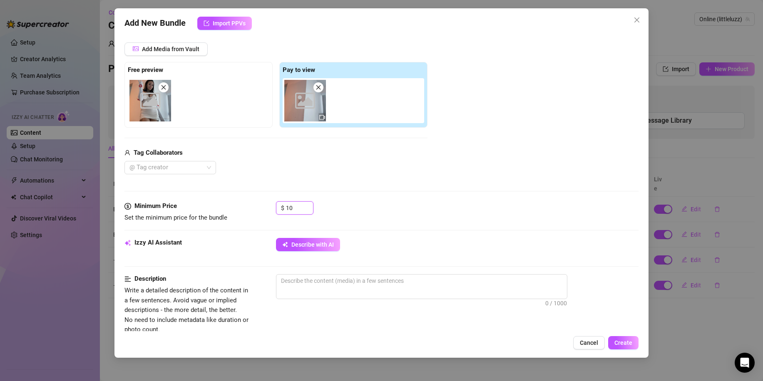
scroll to position [125, 0]
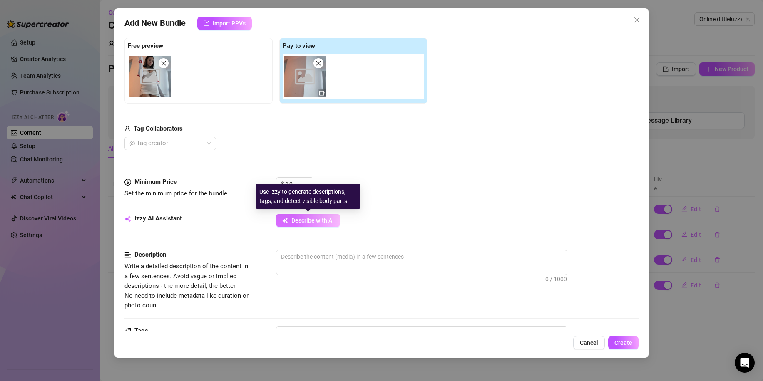
click at [329, 221] on span "Describe with AI" at bounding box center [312, 220] width 42 height 7
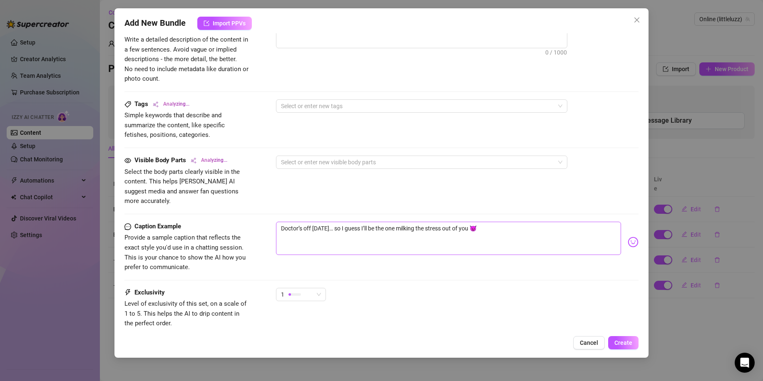
scroll to position [375, 0]
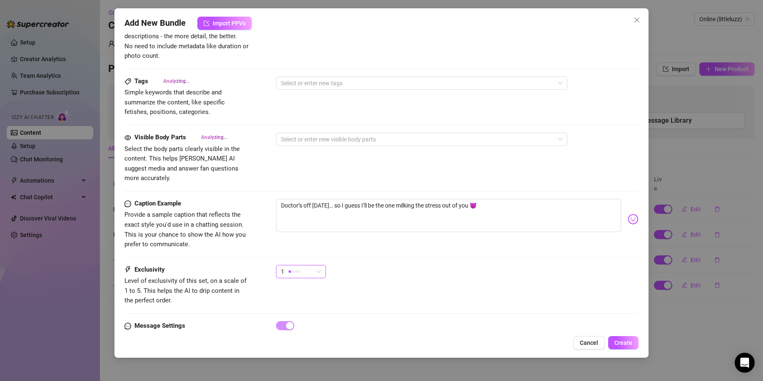
click at [309, 266] on div "1" at bounding box center [297, 272] width 32 height 12
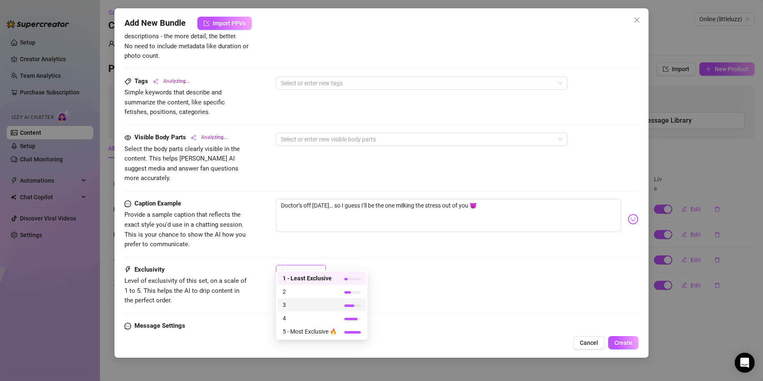
click at [295, 303] on span "3" at bounding box center [310, 305] width 54 height 9
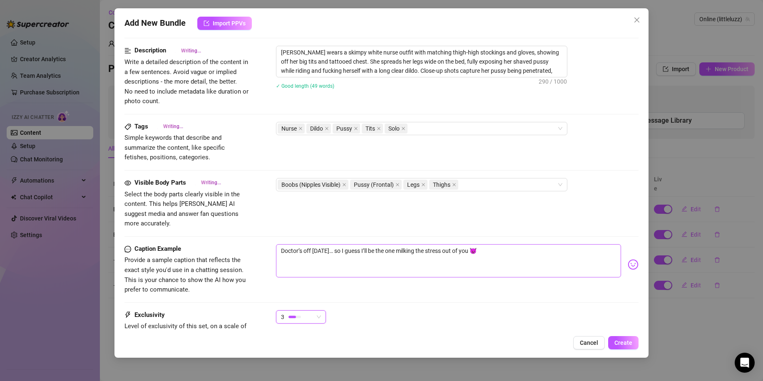
scroll to position [333, 0]
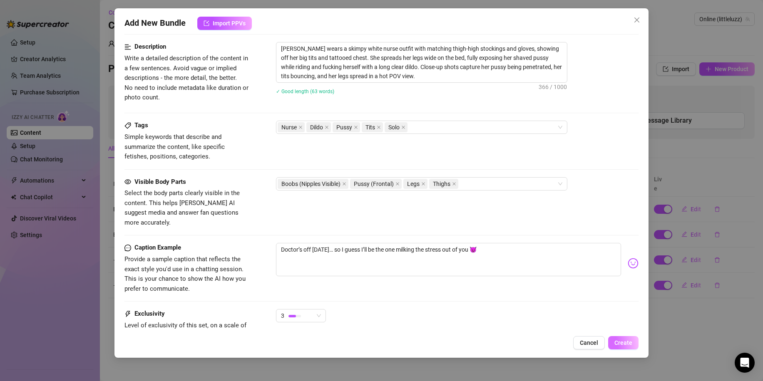
click at [627, 344] on span "Create" at bounding box center [624, 343] width 18 height 7
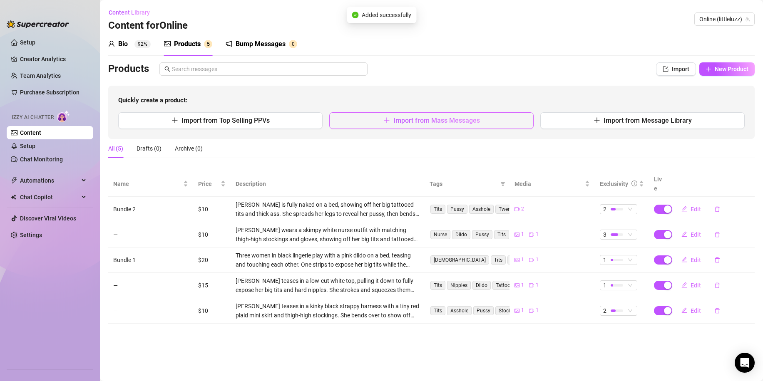
click at [397, 121] on span "Import from Mass Messages" at bounding box center [436, 121] width 87 height 8
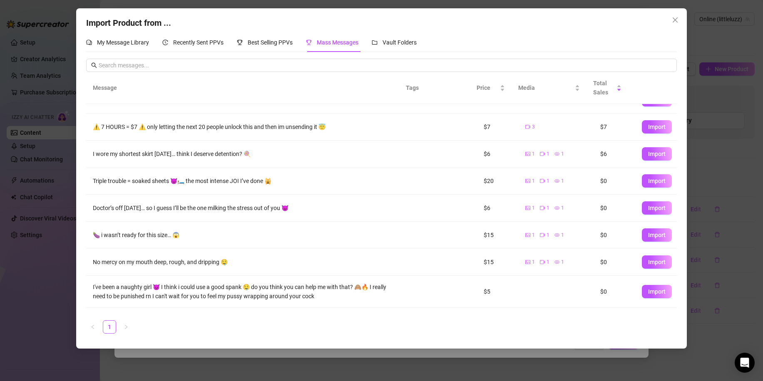
scroll to position [0, 0]
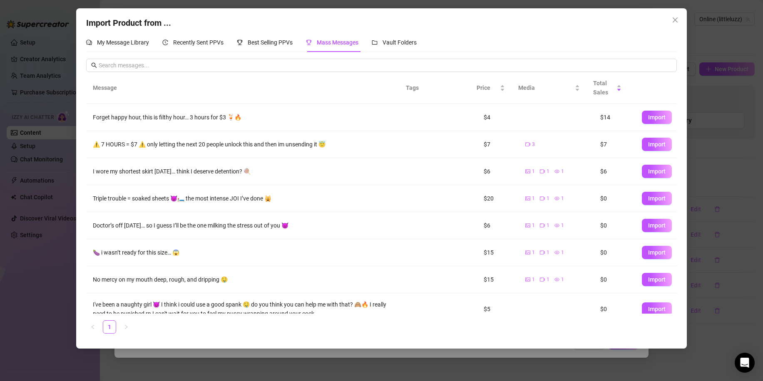
click at [277, 54] on div "My Message Library Recently Sent PPVs Best Selling PPVs Mass Messages Vault Fol…" at bounding box center [381, 187] width 590 height 308
click at [275, 45] on span "Best Selling PPVs" at bounding box center [270, 42] width 45 height 7
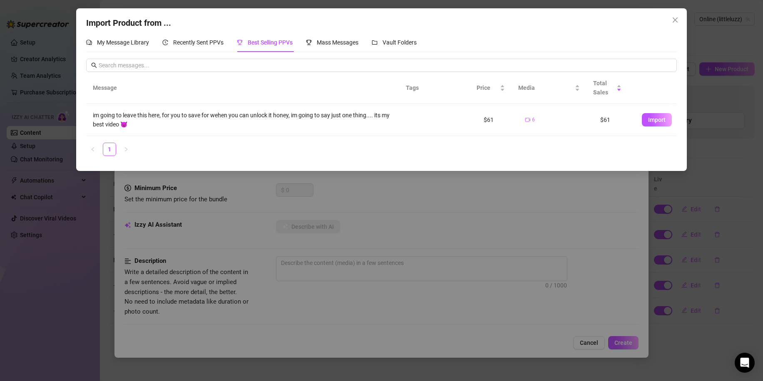
drag, startPoint x: 119, startPoint y: 224, endPoint x: 108, endPoint y: 124, distance: 100.6
click at [119, 223] on div "Import Product from ... My Message Library Recently Sent PPVs Best Selling PPVs…" at bounding box center [381, 190] width 763 height 381
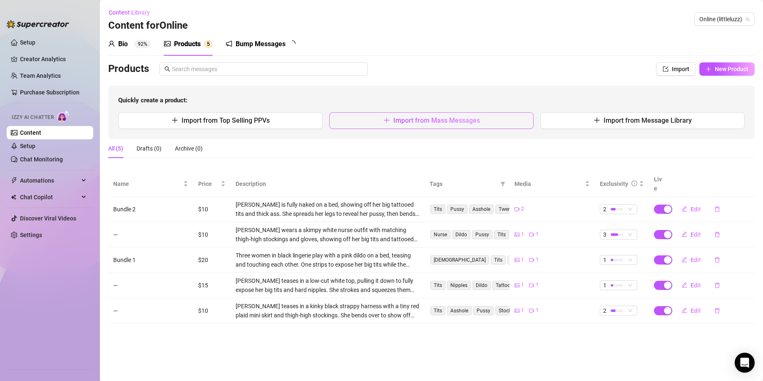
click at [401, 124] on span "Import from Mass Messages" at bounding box center [436, 121] width 87 height 8
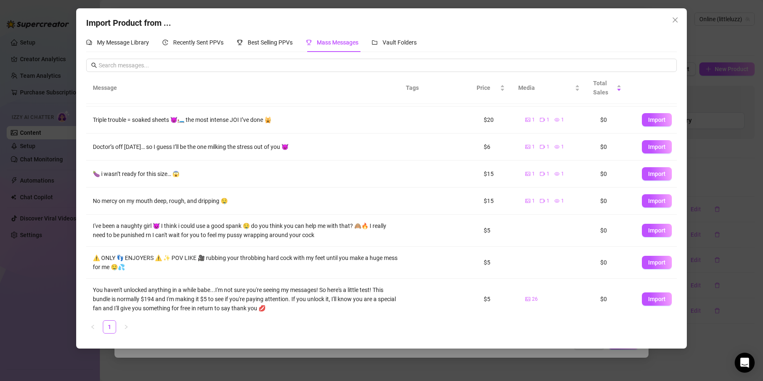
scroll to position [83, 0]
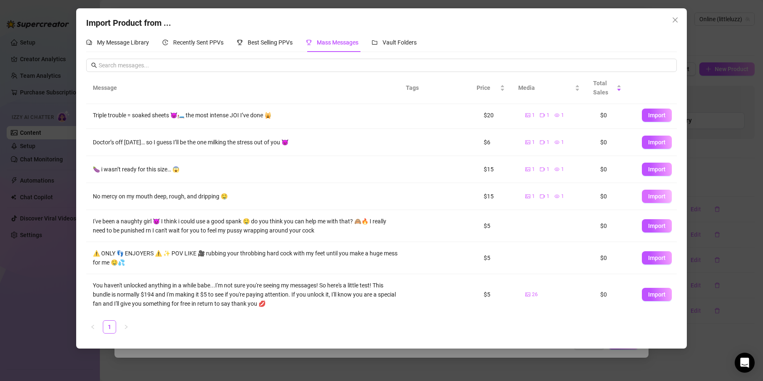
click at [652, 198] on span "Import" at bounding box center [656, 196] width 17 height 7
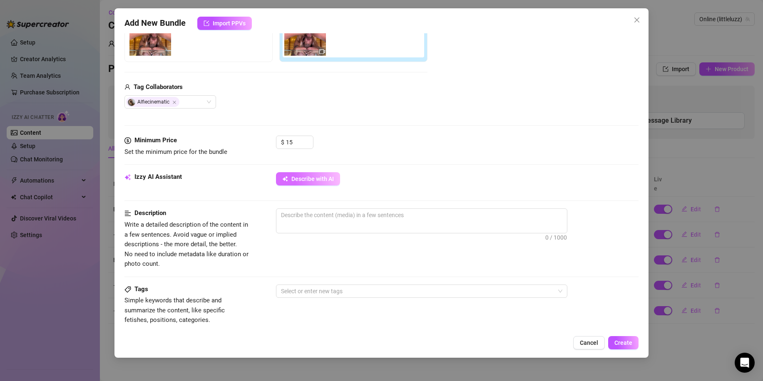
click at [319, 177] on span "Describe with AI" at bounding box center [312, 179] width 42 height 7
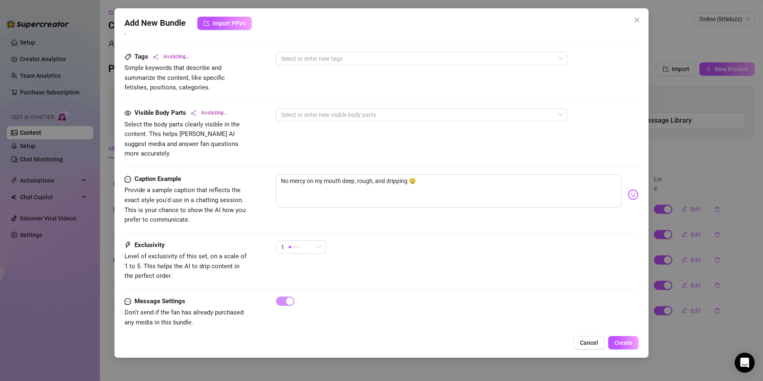
scroll to position [401, 0]
click at [311, 239] on div "1" at bounding box center [297, 245] width 32 height 12
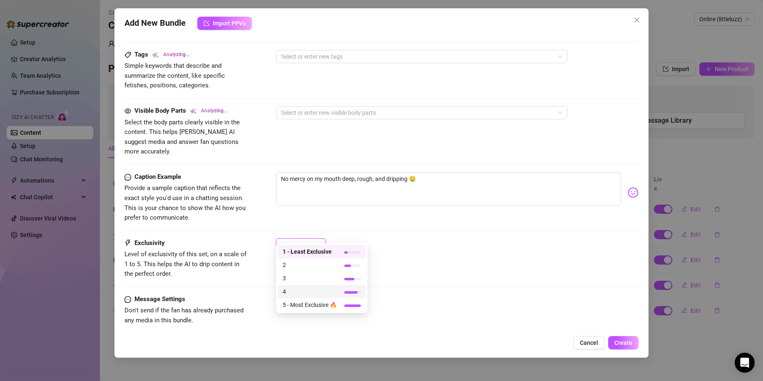
click at [314, 296] on span "4" at bounding box center [310, 291] width 54 height 9
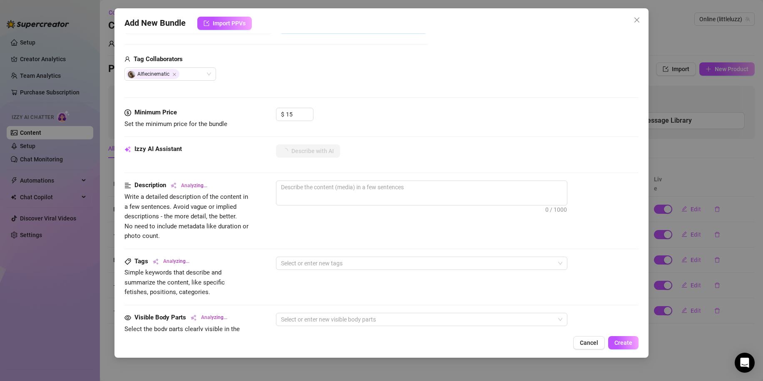
scroll to position [193, 0]
type textarea "[PERSON_NAME]"
type textarea "Luz is"
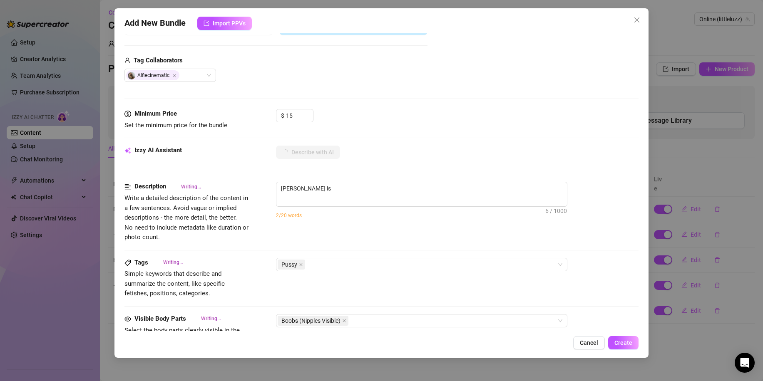
type textarea "Luz is fully"
type textarea "Luz is fully naked,"
type textarea "Luz is fully naked, riding"
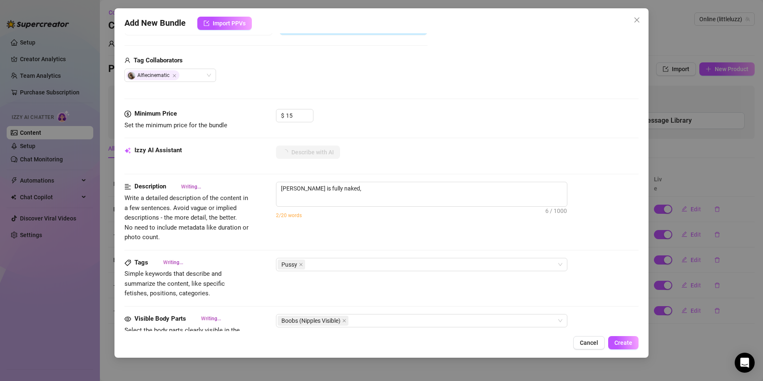
type textarea "Luz is fully naked, riding"
type textarea "Luz is fully naked, riding a"
type textarea "Luz is fully naked, riding a partner’s"
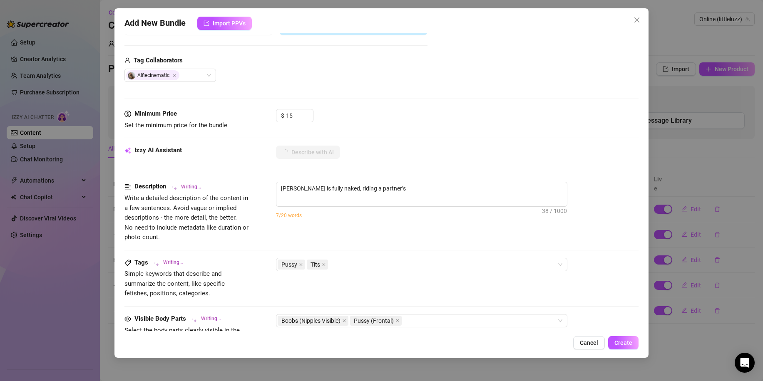
type textarea "Luz is fully naked, riding a partner’s hard"
type textarea "Luz is fully naked, riding a partner’s hard cock"
type textarea "Luz is fully naked, riding a partner’s hard cock in"
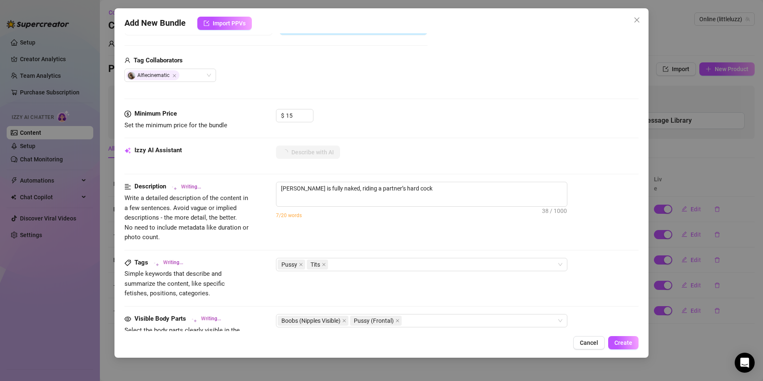
type textarea "Luz is fully naked, riding a partner’s hard cock in"
type textarea "Luz is fully naked, riding a partner’s hard cock in multiple"
type textarea "Luz is fully naked, riding a partner’s hard cock in multiple positions,"
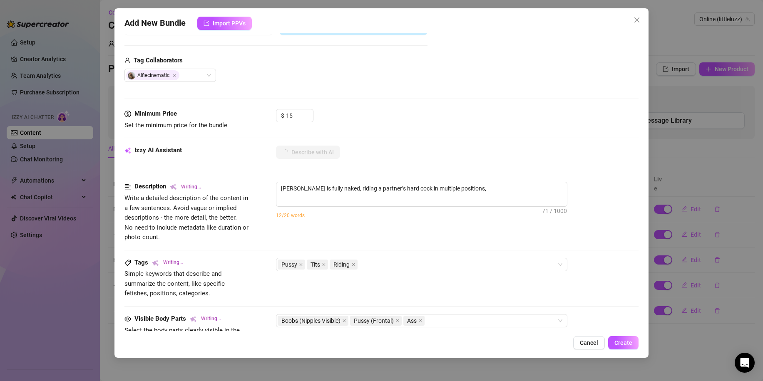
type textarea "Luz is fully naked, riding a partner’s hard cock in multiple positions, showing"
type textarea "Luz is fully naked, riding a partner’s hard cock in multiple positions, showing…"
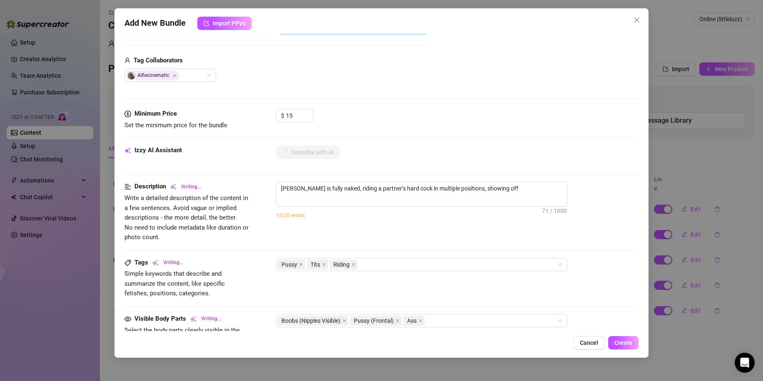
type textarea "Luz is fully naked, riding a partner’s hard cock in multiple positions, showing…"
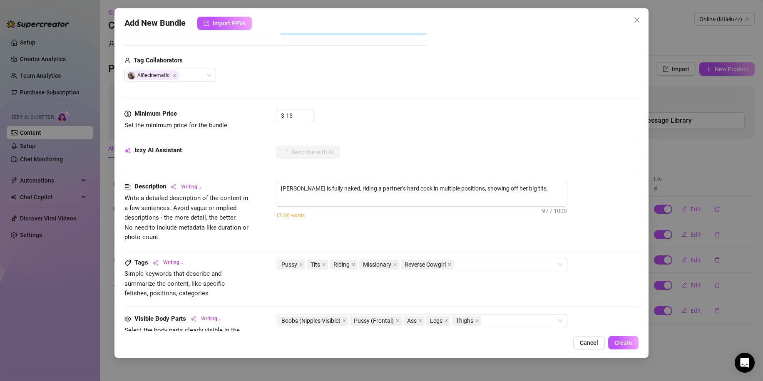
type textarea "Luz is fully naked, riding a partner’s hard cock in multiple positions, showing…"
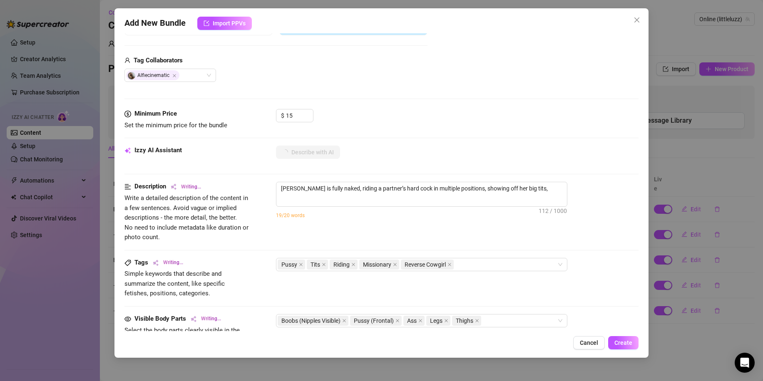
type textarea "Luz is fully naked, riding a partner’s hard cock in multiple positions, showing…"
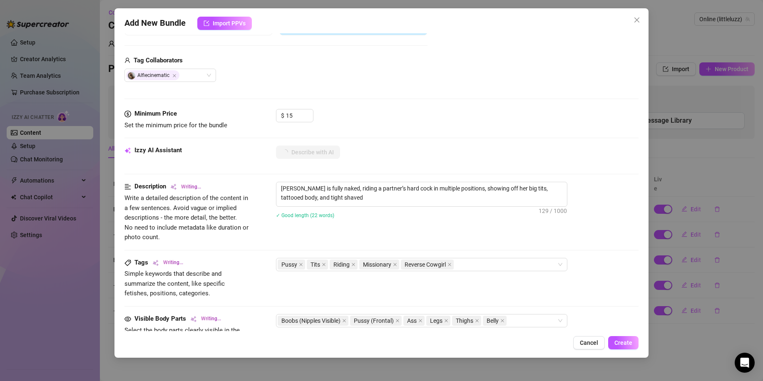
type textarea "Luz is fully naked, riding a partner’s hard cock in multiple positions, showing…"
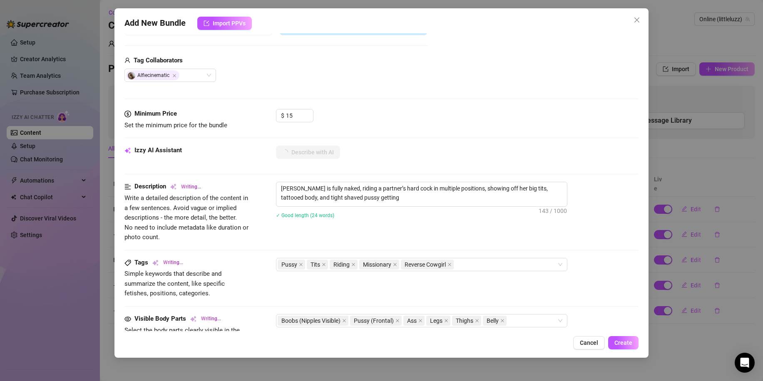
type textarea "Luz is fully naked, riding a partner’s hard cock in multiple positions, showing…"
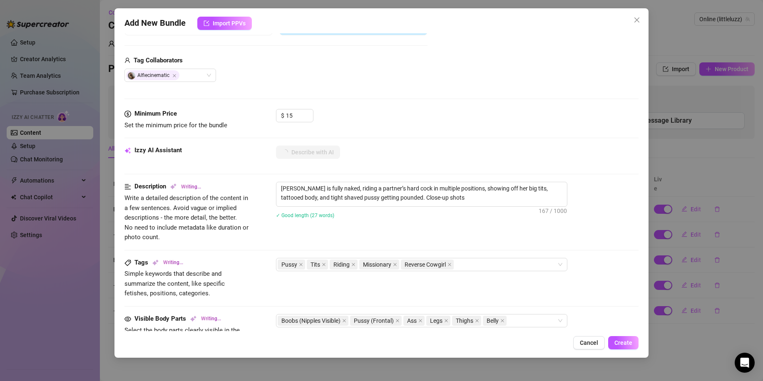
type textarea "Luz is fully naked, riding a partner’s hard cock in multiple positions, showing…"
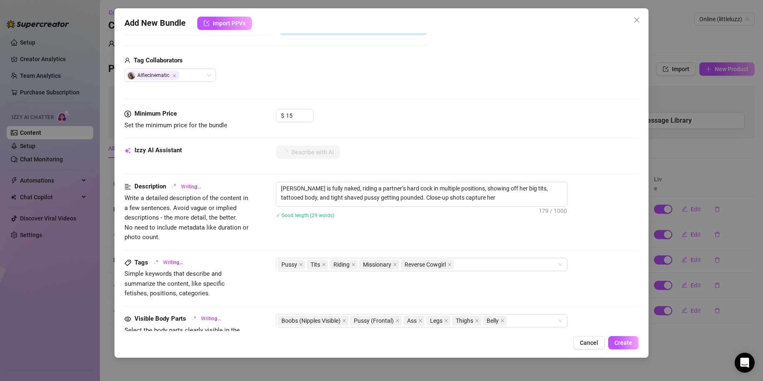
type textarea "Luz is fully naked, riding a partner’s hard cock in multiple positions, showing…"
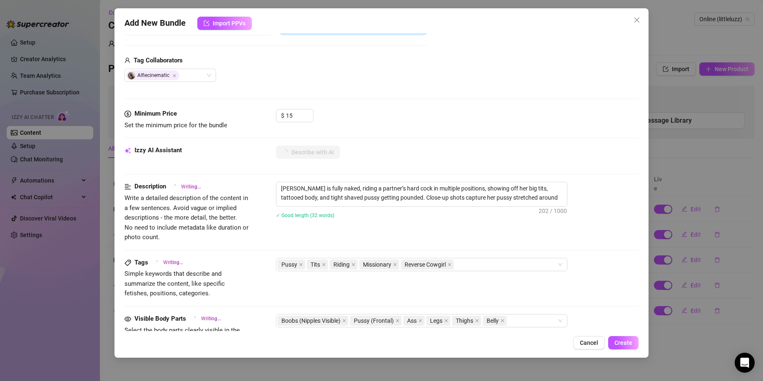
type textarea "Luz is fully naked, riding a partner’s hard cock in multiple positions, showing…"
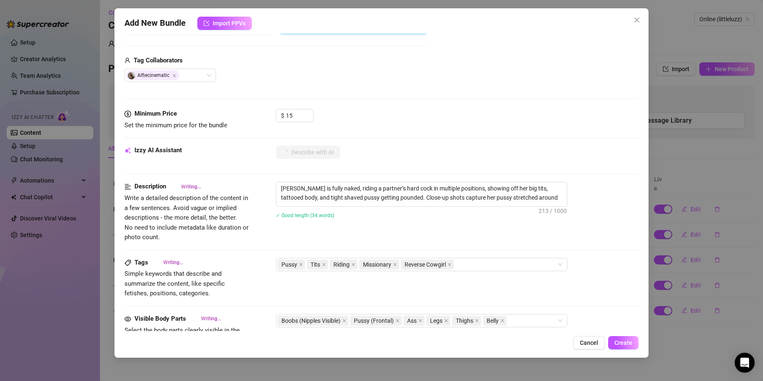
type textarea "Luz is fully naked, riding a partner’s hard cock in multiple positions, showing…"
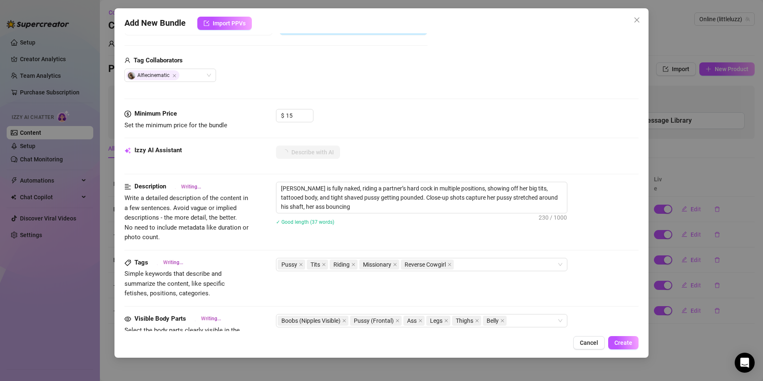
type textarea "Luz is fully naked, riding a partner’s hard cock in multiple positions, showing…"
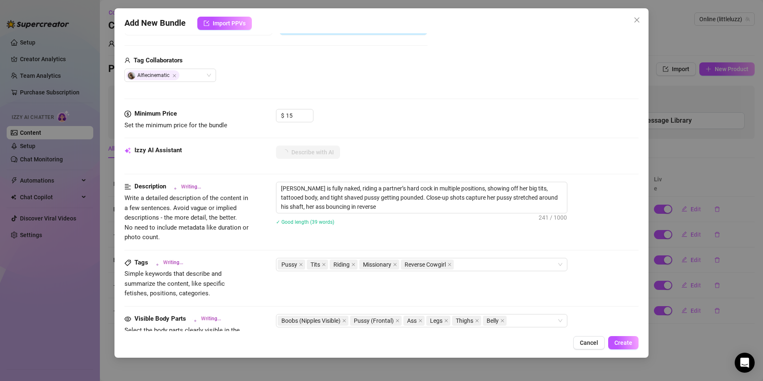
type textarea "Luz is fully naked, riding a partner’s hard cock in multiple positions, showing…"
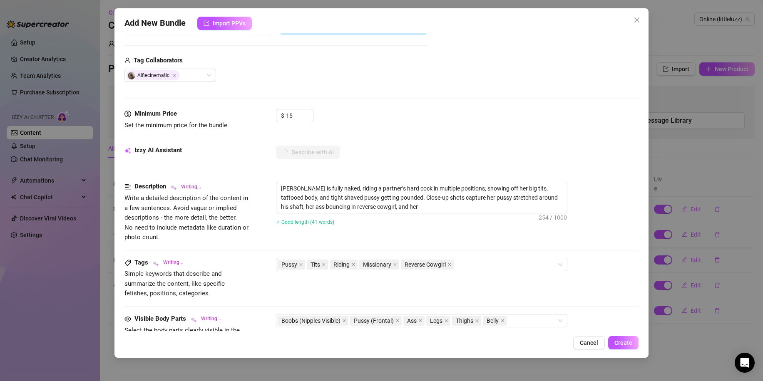
type textarea "Luz is fully naked, riding a partner’s hard cock in multiple positions, showing…"
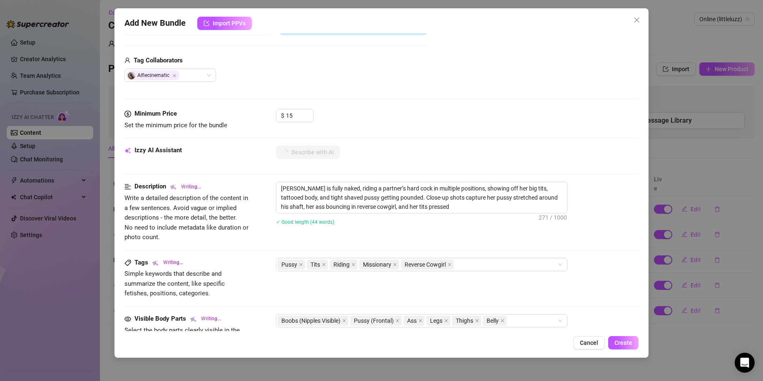
type textarea "Luz is fully naked, riding a partner’s hard cock in multiple positions, showing…"
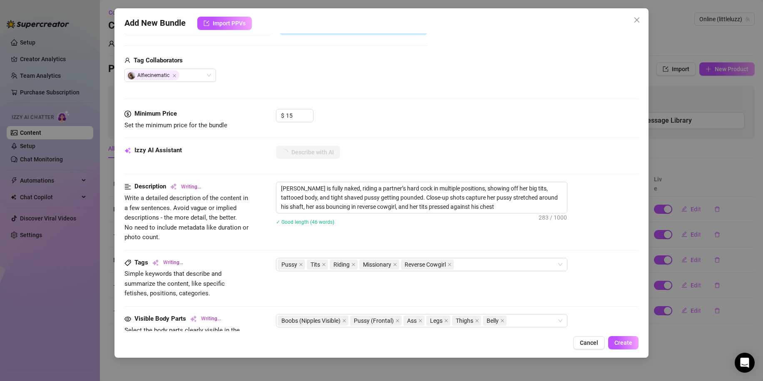
type textarea "Luz is fully naked, riding a partner’s hard cock in multiple positions, showing…"
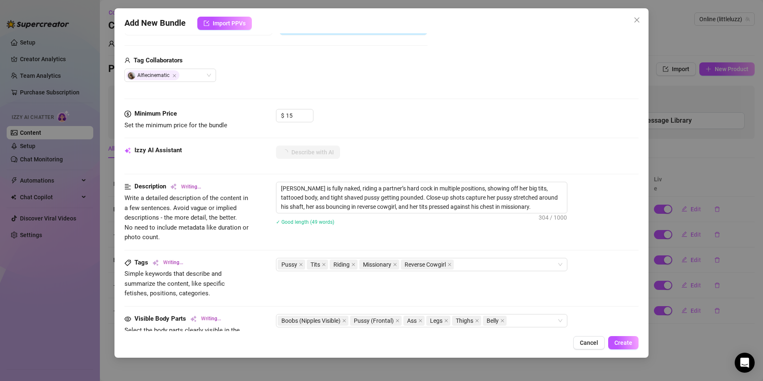
type textarea "Luz is fully naked, riding a partner’s hard cock in multiple positions, showing…"
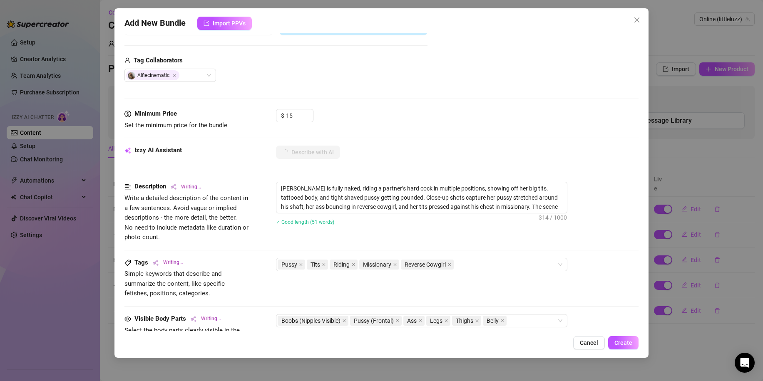
type textarea "Luz is fully naked, riding a partner’s hard cock in multiple positions, showing…"
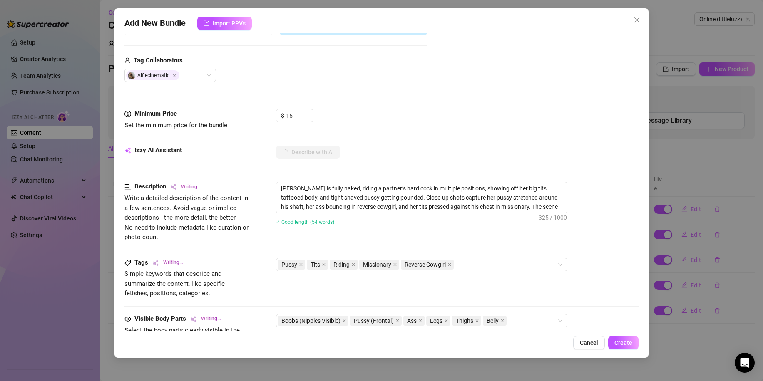
type textarea "Luz is fully naked, riding a partner’s hard cock in multiple positions, showing…"
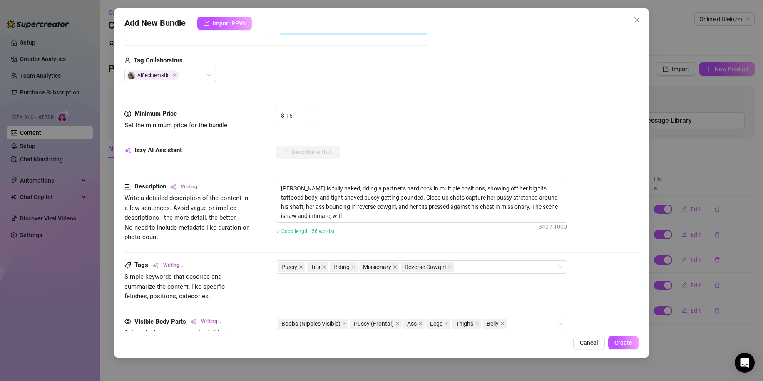
type textarea "Luz is fully naked, riding a partner’s hard cock in multiple positions, showing…"
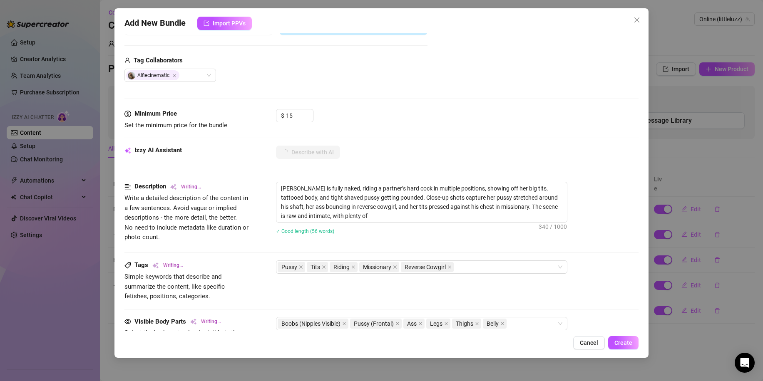
type textarea "Luz is fully naked, riding a partner’s hard cock in multiple positions, showing…"
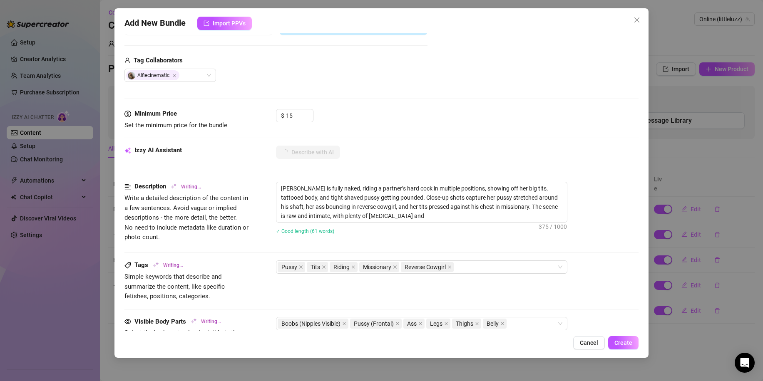
type textarea "Luz is fully naked, riding a partner’s hard cock in multiple positions, showing…"
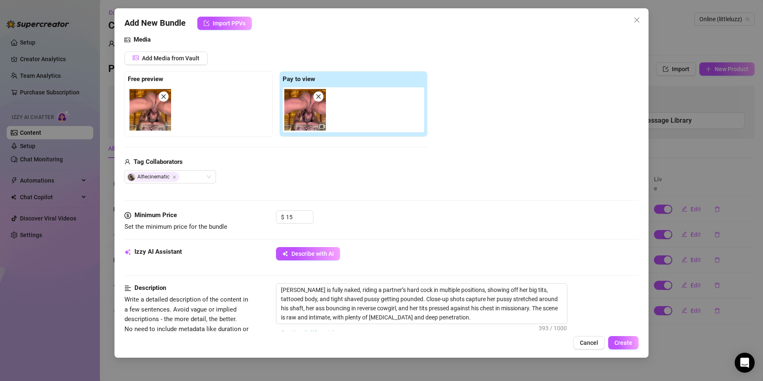
scroll to position [27, 0]
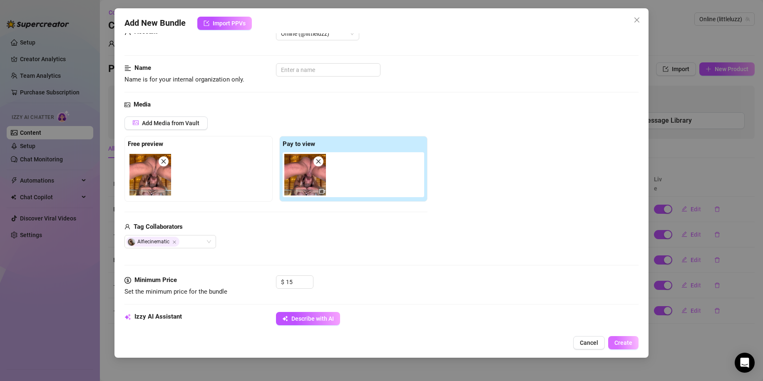
click at [618, 342] on span "Create" at bounding box center [624, 343] width 18 height 7
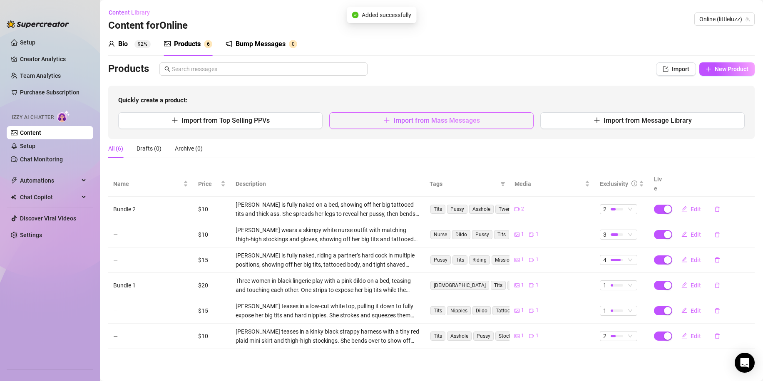
drag, startPoint x: 441, startPoint y: 131, endPoint x: 436, endPoint y: 123, distance: 9.1
click at [437, 123] on div "Quickly create a product: Import from Top Selling PPVs Import from Mass Message…" at bounding box center [431, 112] width 647 height 53
click at [436, 122] on span "Import from Mass Messages" at bounding box center [436, 121] width 87 height 8
type textarea "Type your message here..."
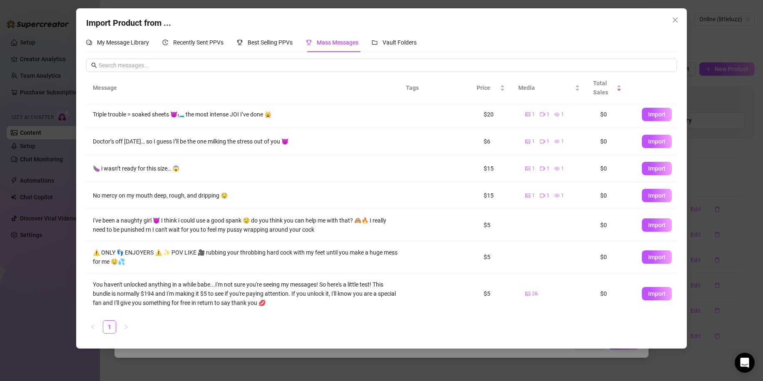
scroll to position [85, 0]
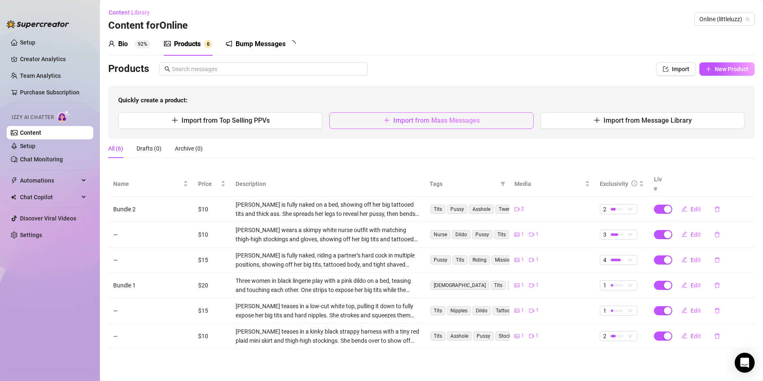
click at [439, 117] on span "Import from Mass Messages" at bounding box center [436, 121] width 87 height 8
type textarea "Type your message here..."
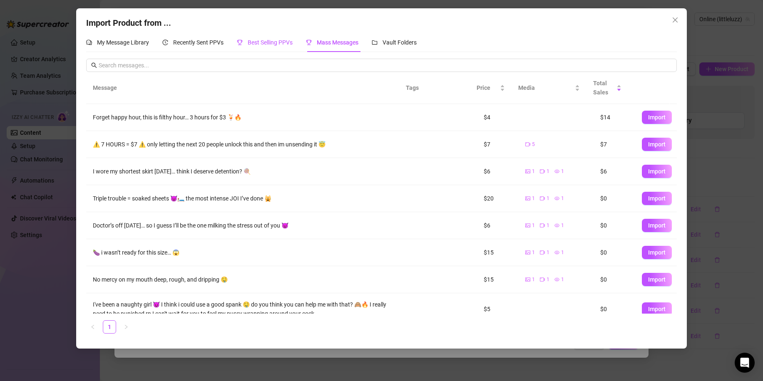
click at [275, 44] on span "Best Selling PPVs" at bounding box center [270, 42] width 45 height 7
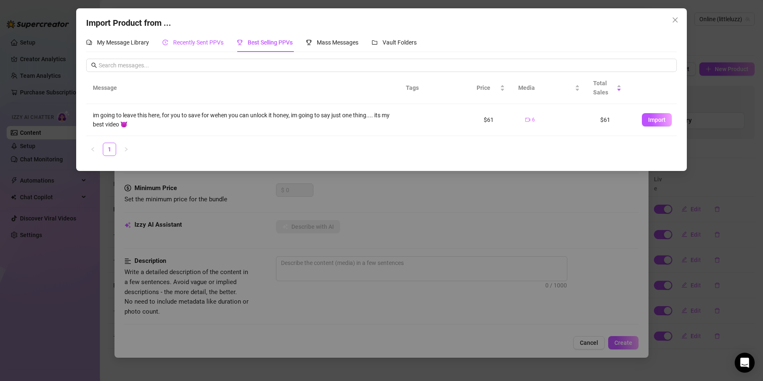
click at [217, 42] on span "Recently Sent PPVs" at bounding box center [198, 42] width 50 height 7
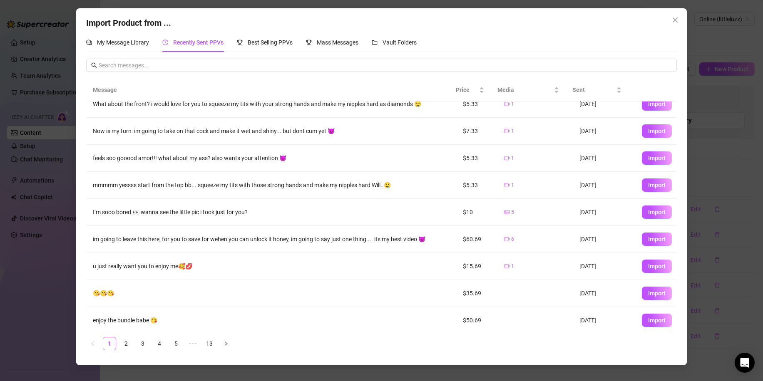
scroll to position [42, 0]
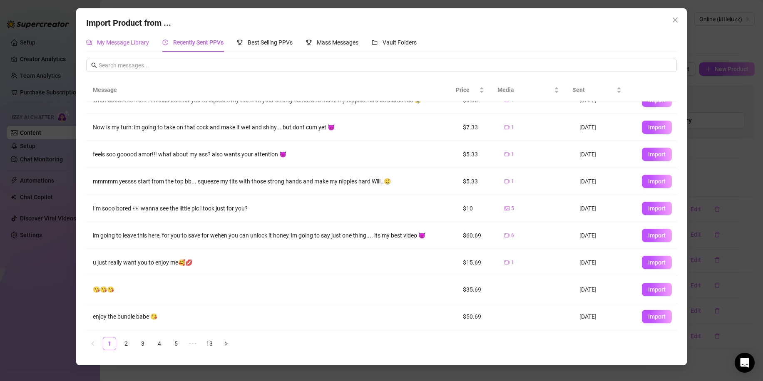
click at [130, 46] on div "My Message Library" at bounding box center [117, 42] width 63 height 9
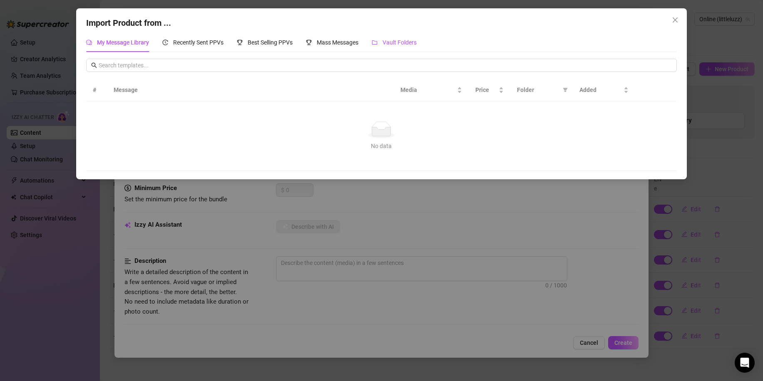
click at [388, 43] on span "Vault Folders" at bounding box center [400, 42] width 34 height 7
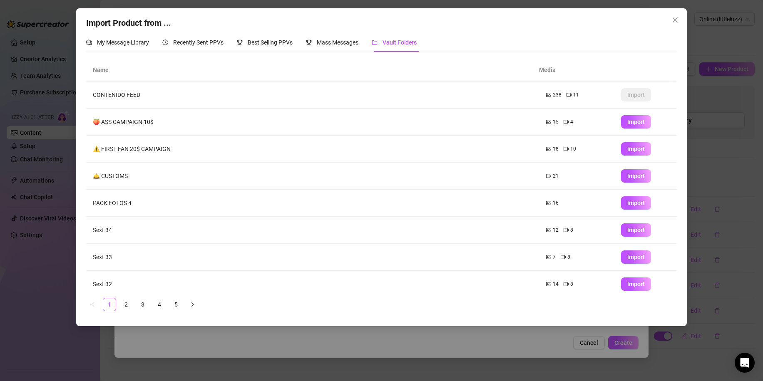
click at [372, 336] on div "Import Product from ... My Message Library Recently Sent PPVs Best Selling PPVs…" at bounding box center [381, 190] width 763 height 381
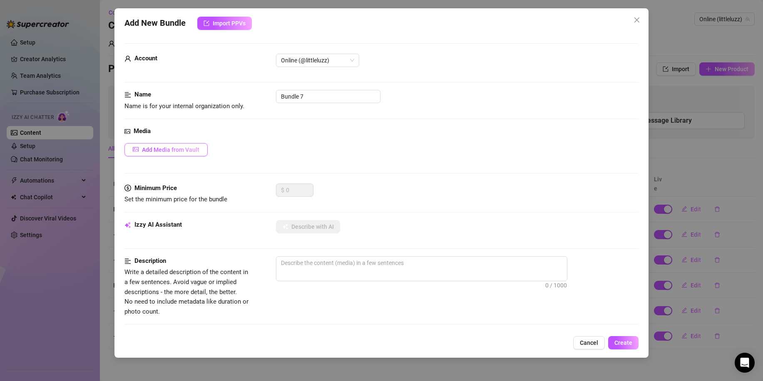
click at [193, 147] on span "Add Media from Vault" at bounding box center [170, 150] width 57 height 7
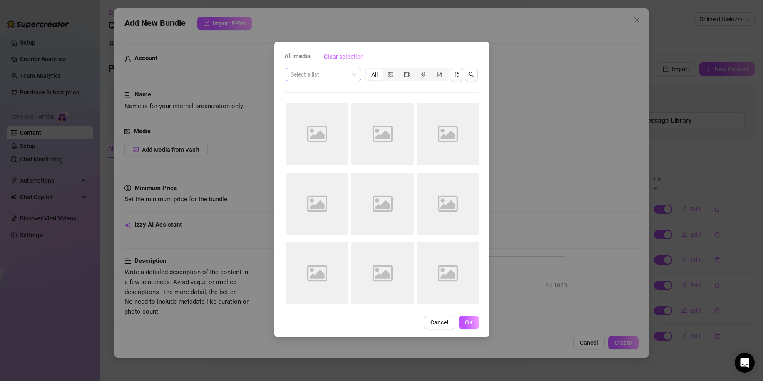
click at [319, 76] on input "search" at bounding box center [320, 74] width 58 height 12
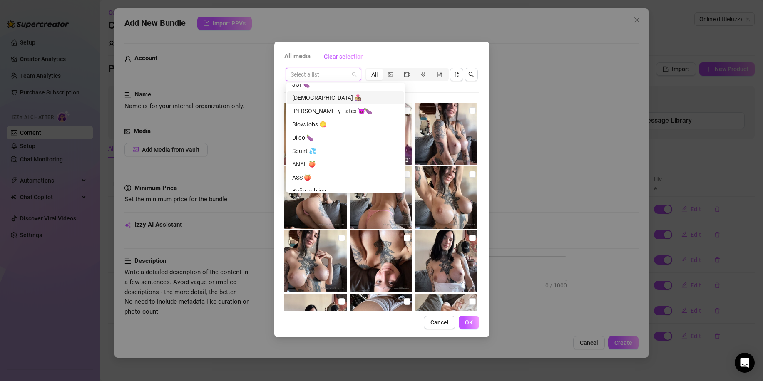
scroll to position [543, 0]
click at [320, 158] on div "ANAL 🍑" at bounding box center [345, 161] width 107 height 9
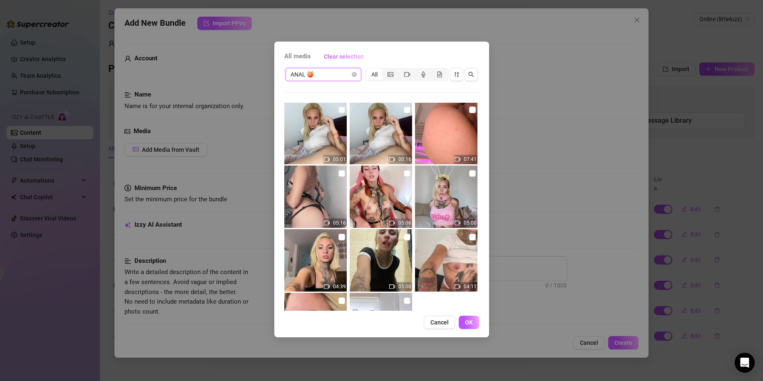
scroll to position [0, 0]
click at [404, 111] on input "checkbox" at bounding box center [407, 110] width 7 height 7
checkbox input "true"
click at [340, 112] on input "checkbox" at bounding box center [341, 110] width 7 height 7
checkbox input "true"
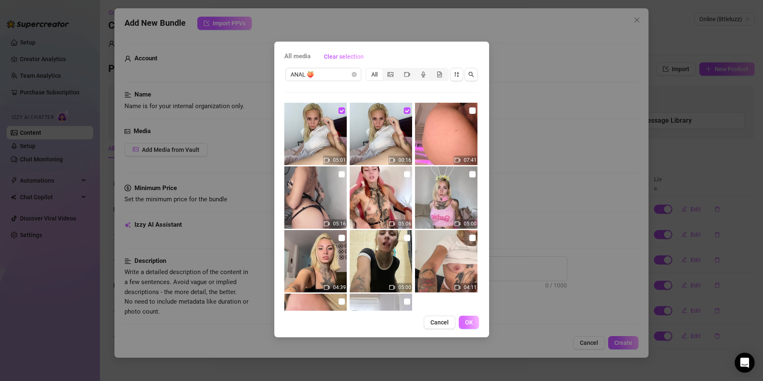
click at [473, 322] on span "OK" at bounding box center [469, 322] width 8 height 7
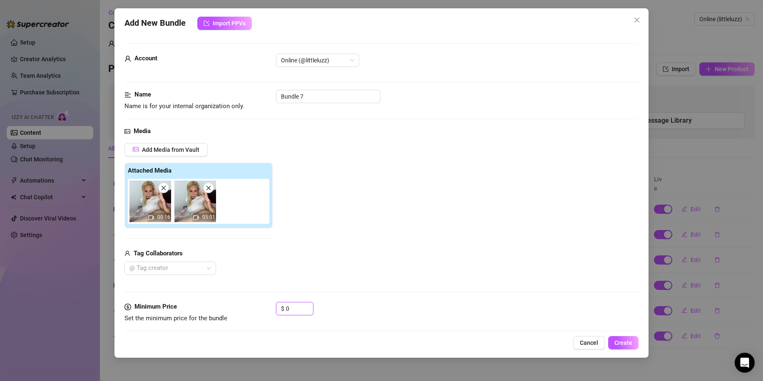
drag, startPoint x: 291, startPoint y: 310, endPoint x: 241, endPoint y: 309, distance: 50.0
click at [252, 309] on div "Minimum Price Set the minimum price for the bundle $ 0" at bounding box center [381, 312] width 514 height 21
drag, startPoint x: 291, startPoint y: 311, endPoint x: 246, endPoint y: 307, distance: 46.0
click at [249, 307] on div "Minimum Price Set the minimum price for the bundle $ 0" at bounding box center [381, 312] width 514 height 21
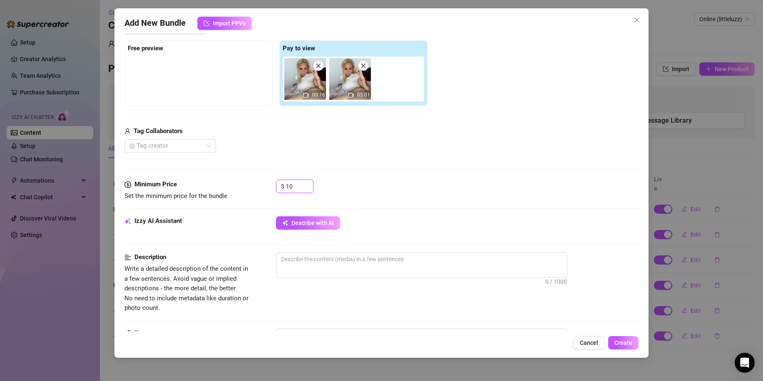
scroll to position [208, 0]
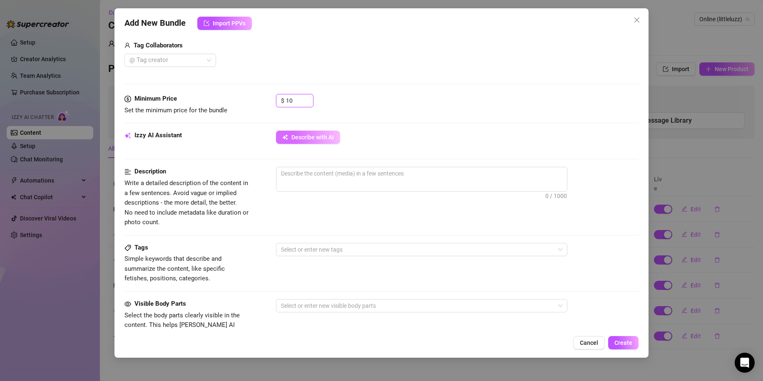
type input "10"
click at [316, 139] on span "Describe with AI" at bounding box center [312, 137] width 42 height 7
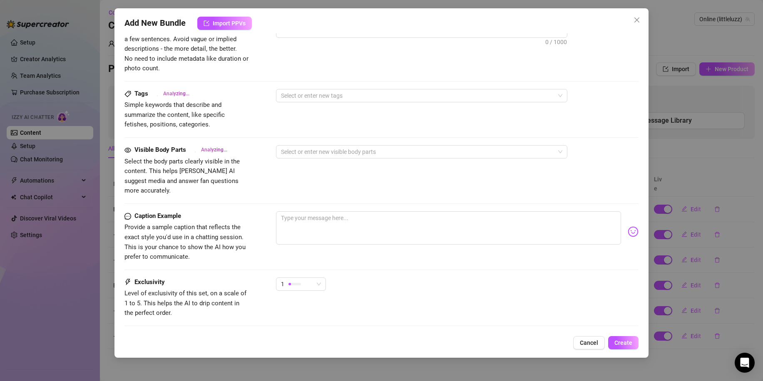
scroll to position [375, 0]
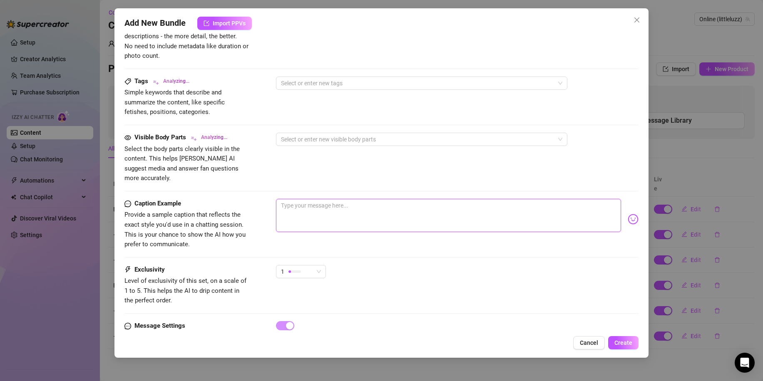
click at [330, 207] on textarea at bounding box center [448, 215] width 345 height 33
paste textarea "Im so tight so i wasnt sure if this was even possible hahaha but damn that it f…"
type textarea "Im so tight so i wasnt sure if this was even possible hahaha but damn that it f…"
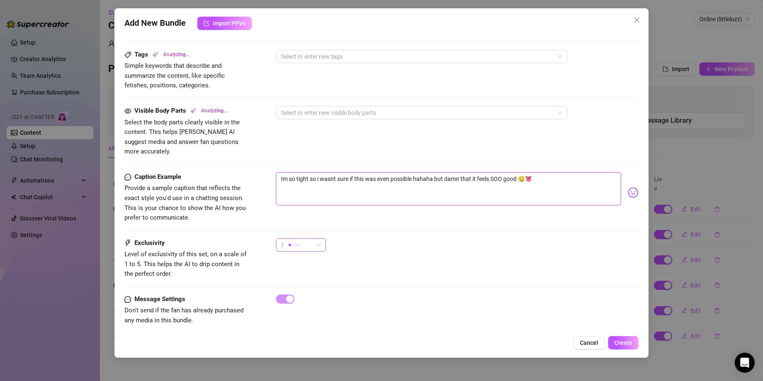
click at [307, 239] on div "1" at bounding box center [297, 245] width 32 height 12
type textarea "Im so tight so i wasnt sure if this was even possible hahaha but damn that it f…"
click at [306, 267] on span "2" at bounding box center [310, 265] width 54 height 9
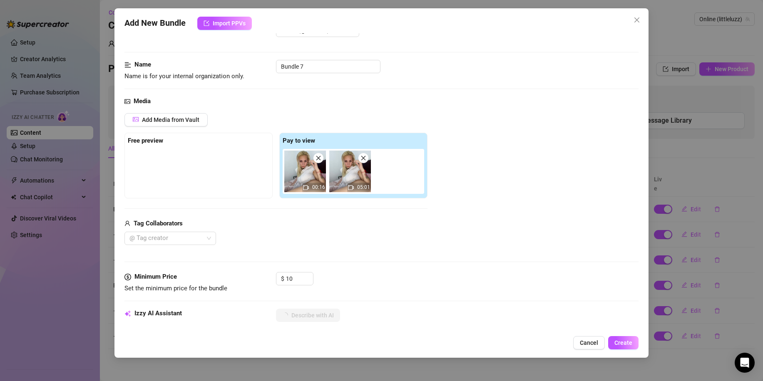
scroll to position [27, 0]
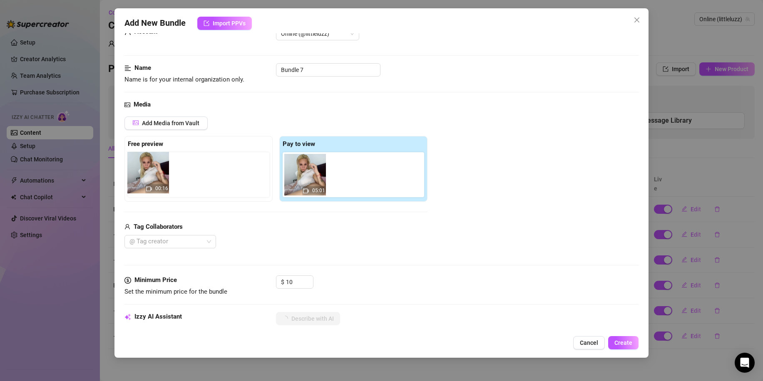
drag, startPoint x: 299, startPoint y: 177, endPoint x: 138, endPoint y: 177, distance: 160.7
click at [138, 177] on div "Free preview Pay to view 00:16 05:01" at bounding box center [275, 169] width 303 height 66
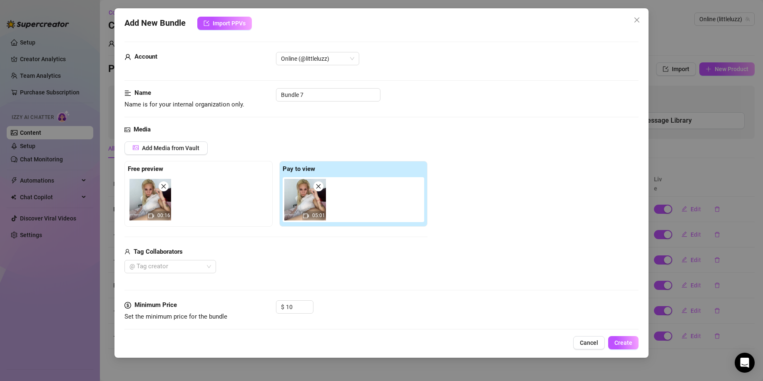
scroll to position [0, 0]
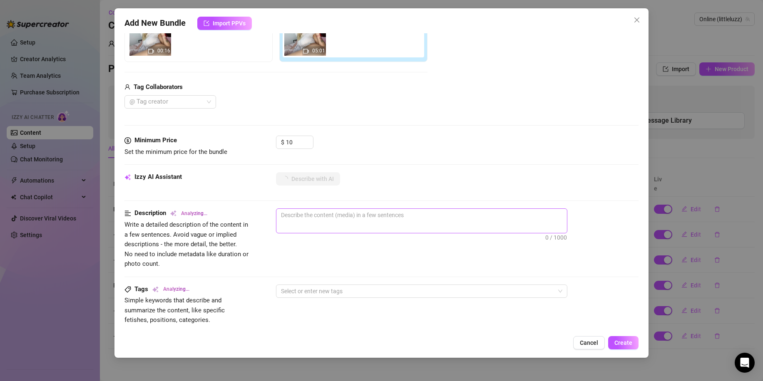
type textarea "[PERSON_NAME]"
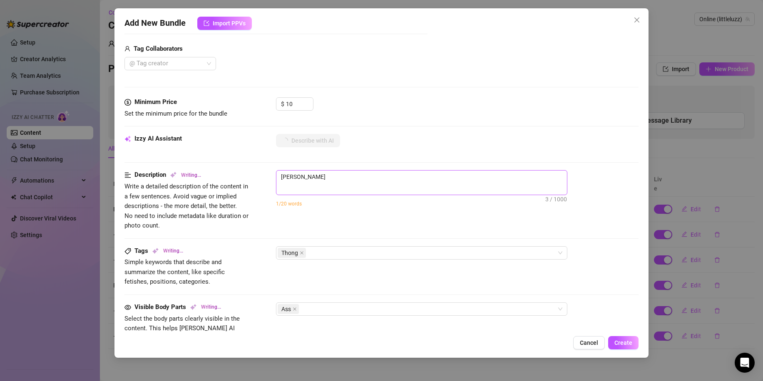
type textarea "[PERSON_NAME] is"
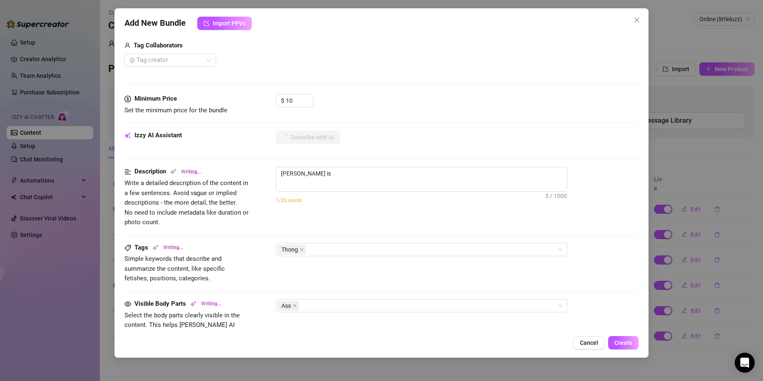
type textarea "Luz is on"
type textarea "Luz is on a"
type textarea "Luz is on a bed"
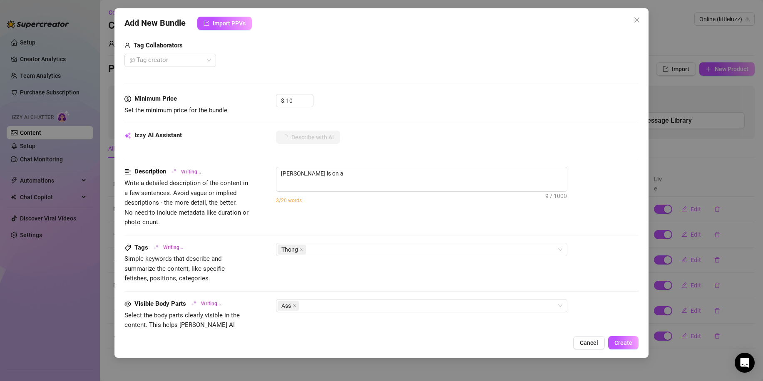
type textarea "Luz is on a bed"
type textarea "Luz is on a bed in"
type textarea "Luz is on a bed in a"
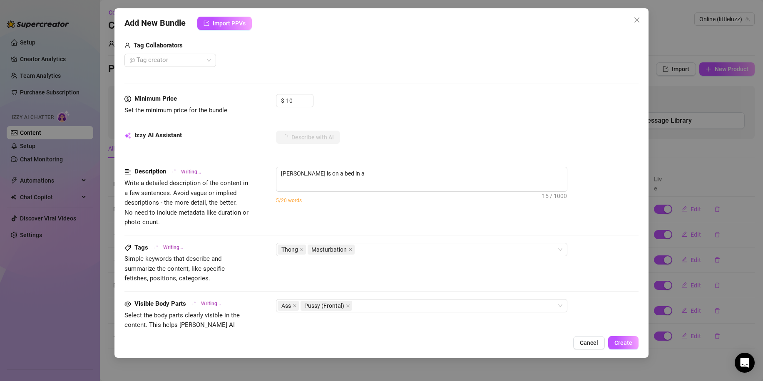
type textarea "Luz is on a bed in a tight"
type textarea "Luz is on a bed in a tight white"
type textarea "Luz is on a bed in a tight white crop"
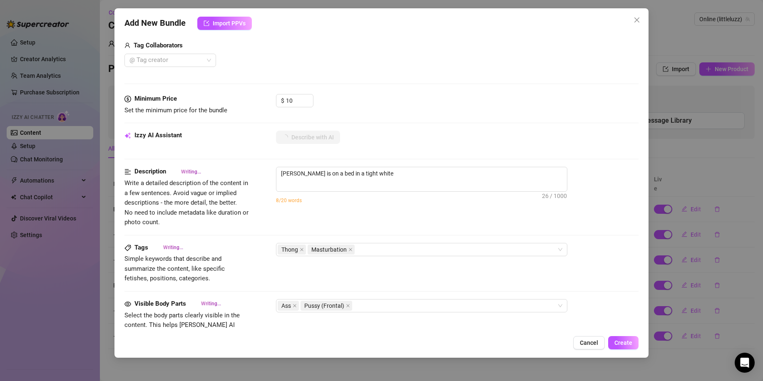
type textarea "Luz is on a bed in a tight white crop"
type textarea "Luz is on a bed in a tight white crop top"
type textarea "Luz is on a bed in a tight white crop top and"
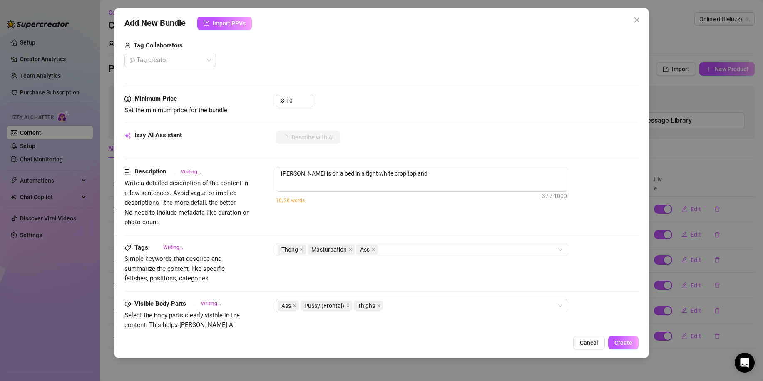
type textarea "Luz is on a bed in a tight white crop top and tiny"
type textarea "Luz is on a bed in a tight white crop top and tiny black"
type textarea "Luz is on a bed in a tight white crop top and tiny black thong,"
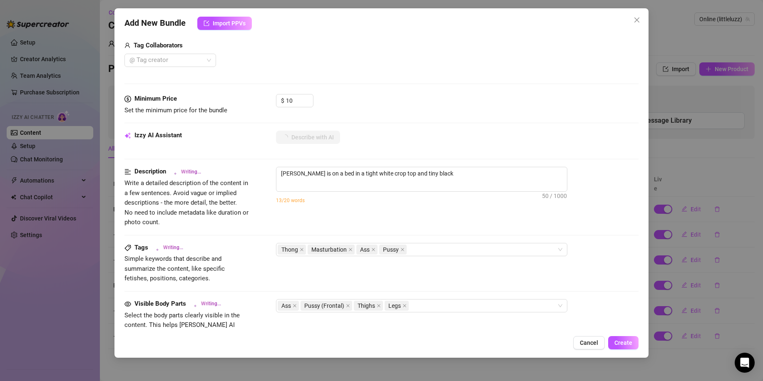
type textarea "Luz is on a bed in a tight white crop top and tiny black thong,"
type textarea "Luz is on a bed in a tight white crop top and tiny black thong, showing"
type textarea "Luz is on a bed in a tight white crop top and tiny black thong, showing off"
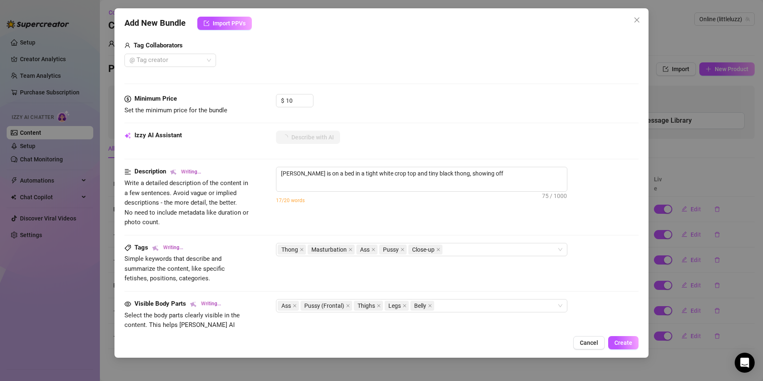
type textarea "Luz is on a bed in a tight white crop top and tiny black thong, showing off her"
type textarea "Luz is on a bed in a tight white crop top and tiny black thong, showing off her…"
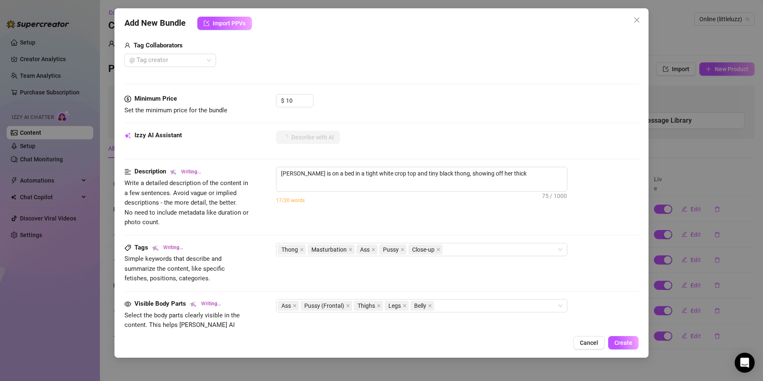
type textarea "Luz is on a bed in a tight white crop top and tiny black thong, showing off her…"
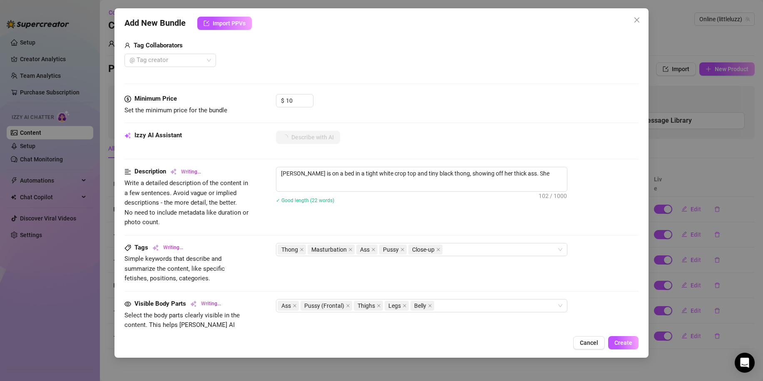
type textarea "Luz is on a bed in a tight white crop top and tiny black thong, showing off her…"
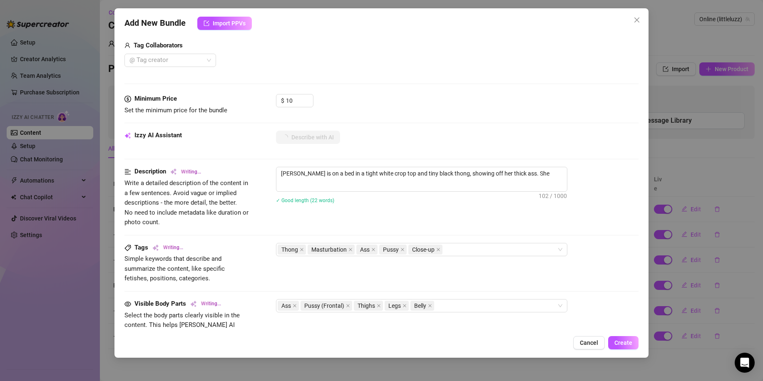
type textarea "Luz is on a bed in a tight white crop top and tiny black thong, showing off her…"
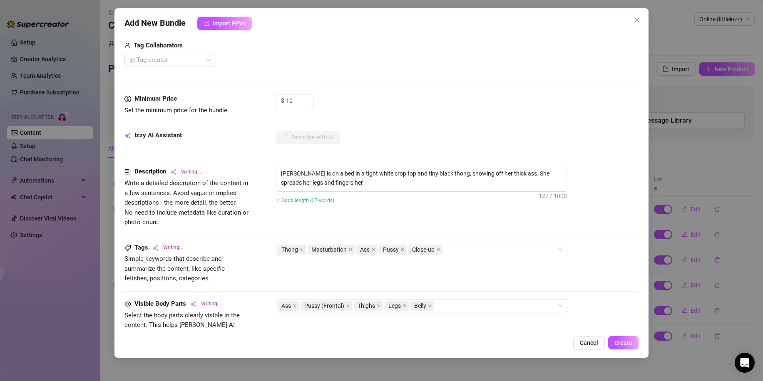
type textarea "Luz is on a bed in a tight white crop top and tiny black thong, showing off her…"
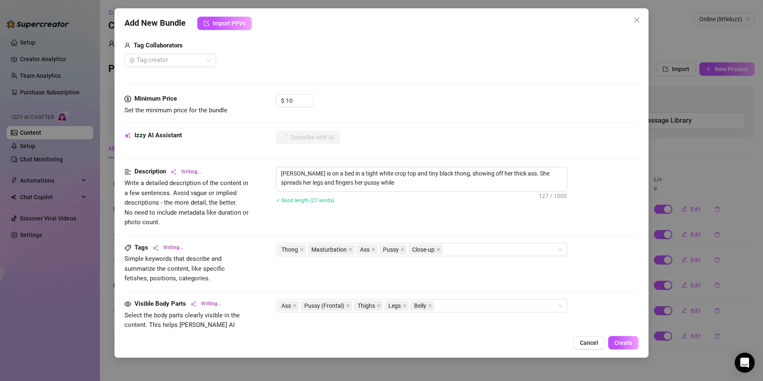
type textarea "Luz is on a bed in a tight white crop top and tiny black thong, showing off her…"
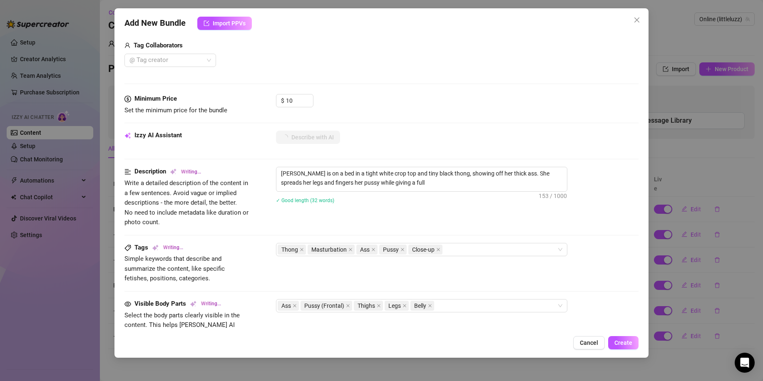
type textarea "Luz is on a bed in a tight white crop top and tiny black thong, showing off her…"
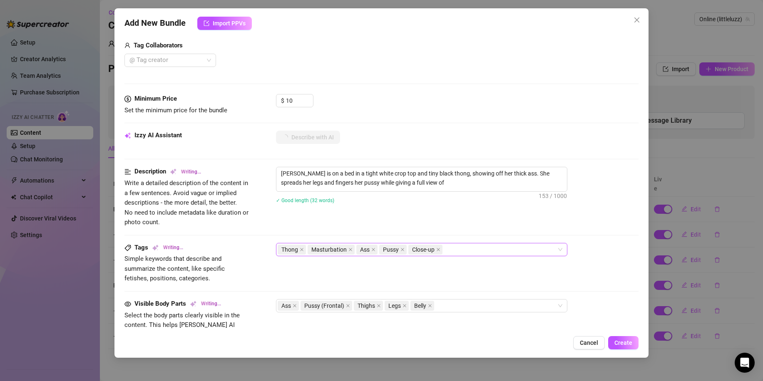
type textarea "Luz is on a bed in a tight white crop top and tiny black thong, showing off her…"
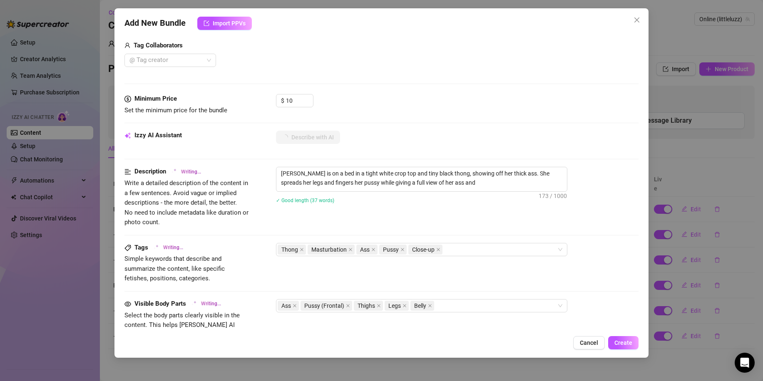
type textarea "Luz is on a bed in a tight white crop top and tiny black thong, showing off her…"
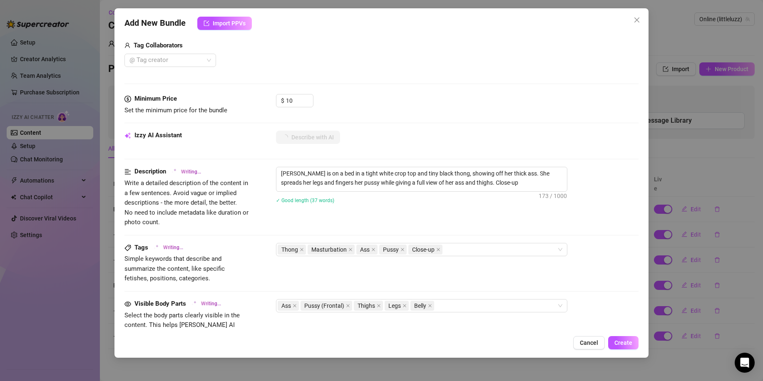
type textarea "Luz is on a bed in a tight white crop top and tiny black thong, showing off her…"
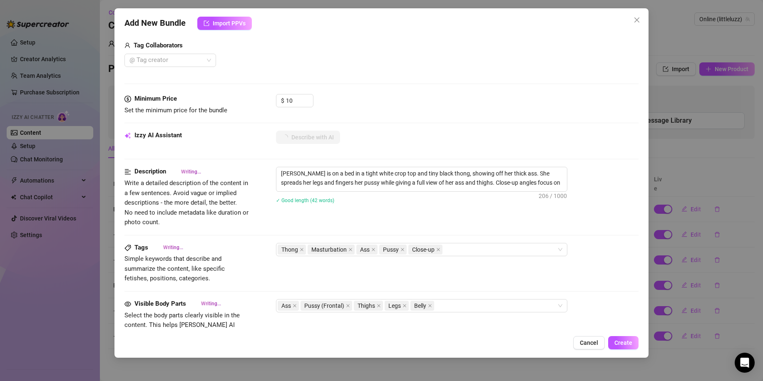
type textarea "Luz is on a bed in a tight white crop top and tiny black thong, showing off her…"
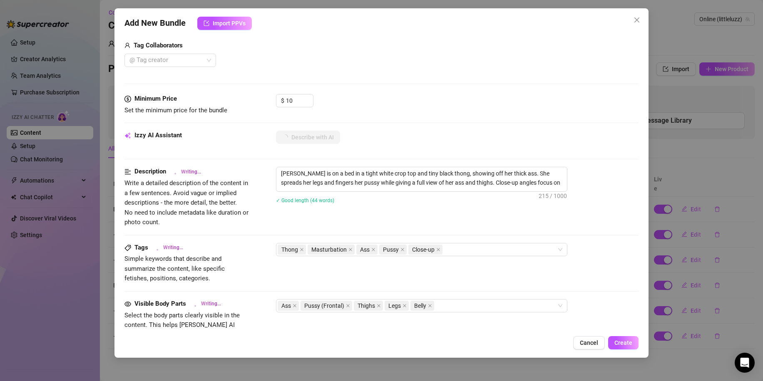
type textarea "Luz is on a bed in a tight white crop top and tiny black thong, showing off her…"
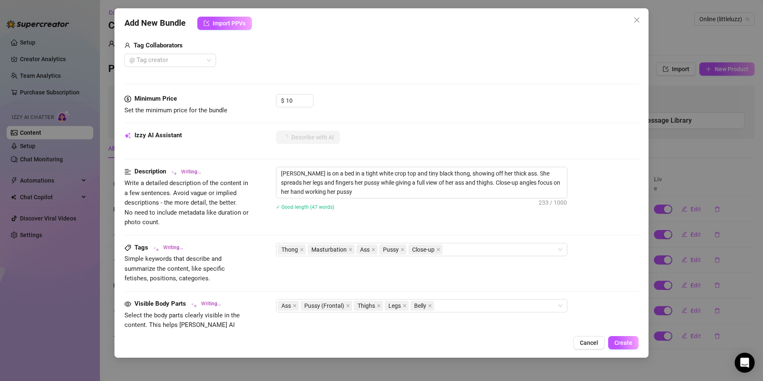
type textarea "Luz is on a bed in a tight white crop top and tiny black thong, showing off her…"
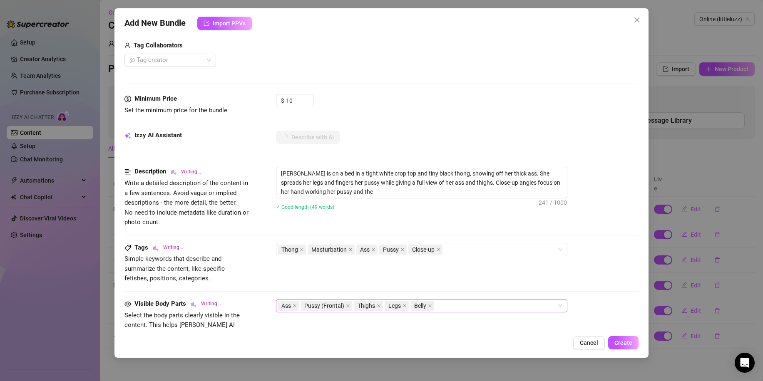
type textarea "Luz is on a bed in a tight white crop top and tiny black thong, showing off her…"
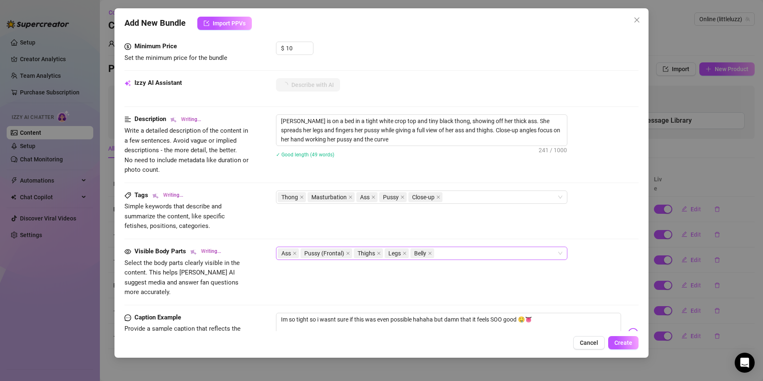
type textarea "Luz is on a bed in a tight white crop top and tiny black thong, showing off her…"
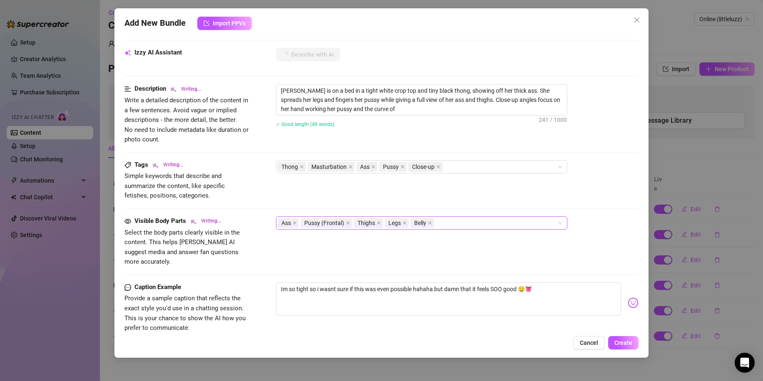
type textarea "Luz is on a bed in a tight white crop top and tiny black thong, showing off her…"
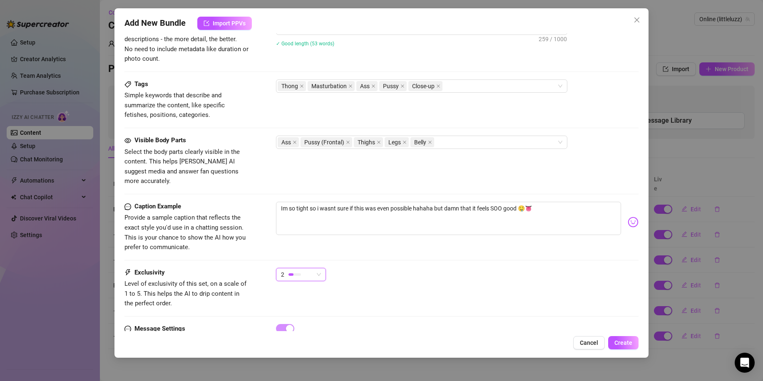
scroll to position [375, 0]
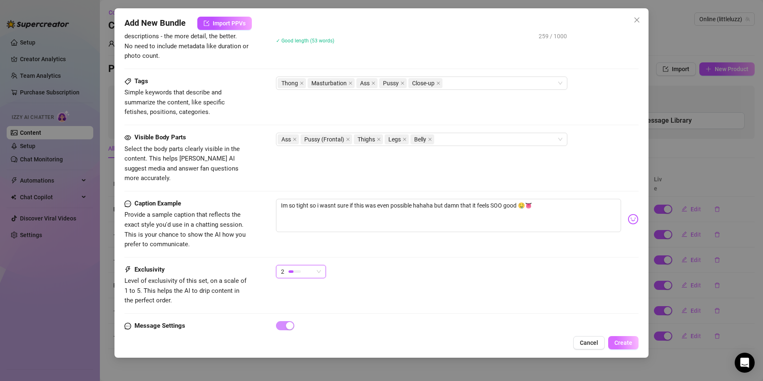
click at [630, 345] on span "Create" at bounding box center [624, 343] width 18 height 7
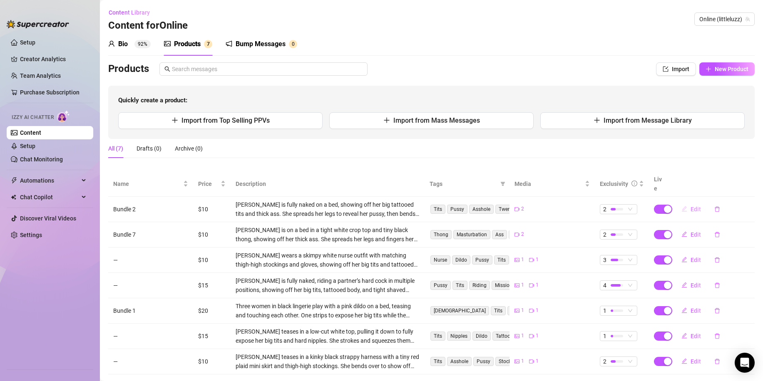
click at [691, 206] on span "Edit" at bounding box center [696, 209] width 10 height 7
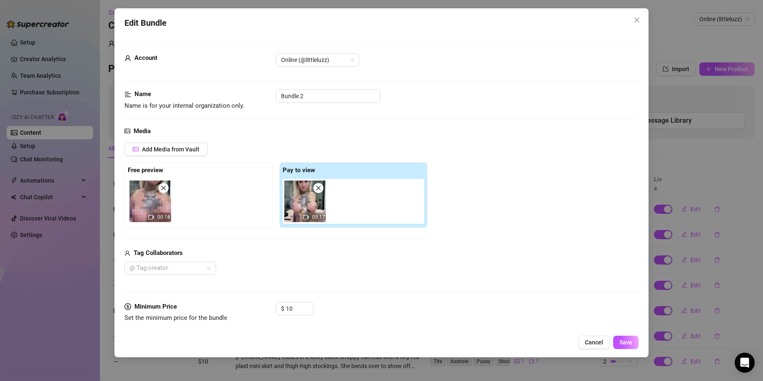
click at [683, 196] on div "Edit Bundle Account Online (@littleluzz) Name Name is for your internal organiz…" at bounding box center [381, 190] width 763 height 381
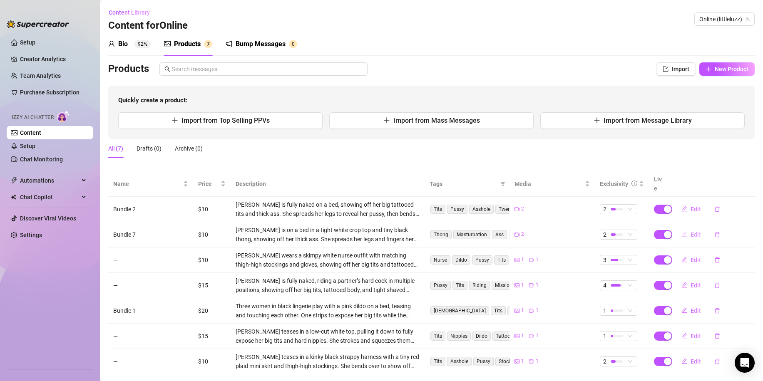
click at [691, 231] on span "Edit" at bounding box center [696, 234] width 10 height 7
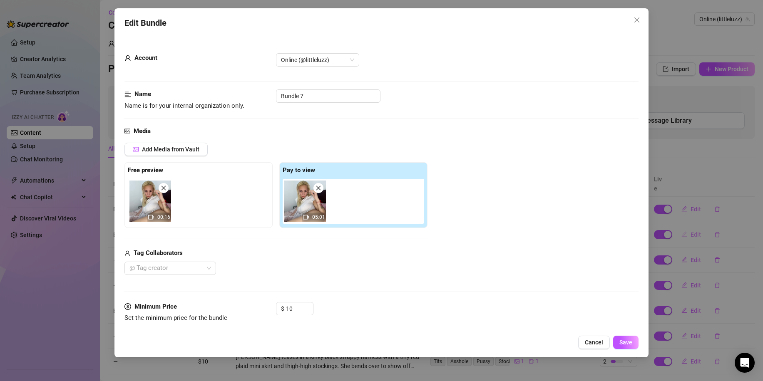
click at [687, 223] on div "Edit Bundle Account Online (@littleluzz) Name Name is for your internal organiz…" at bounding box center [381, 190] width 763 height 381
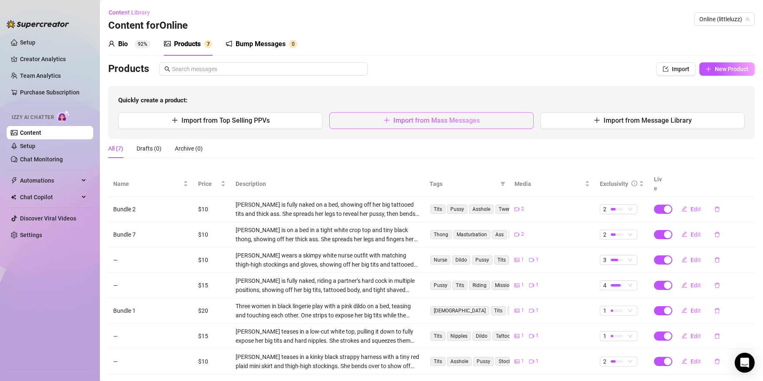
click at [365, 125] on button "Import from Mass Messages" at bounding box center [431, 120] width 204 height 17
type textarea "Type your message here..."
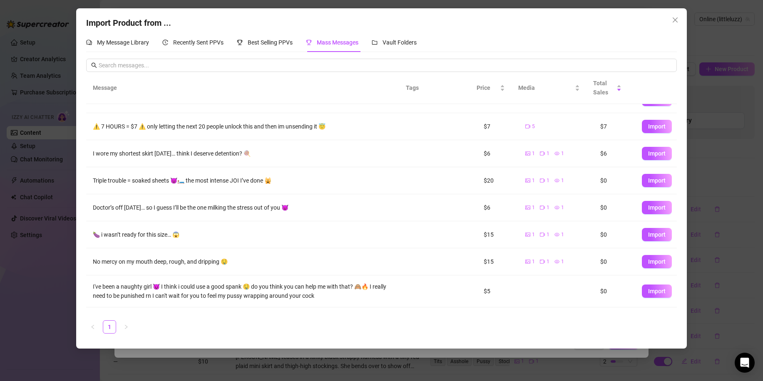
scroll to position [85, 0]
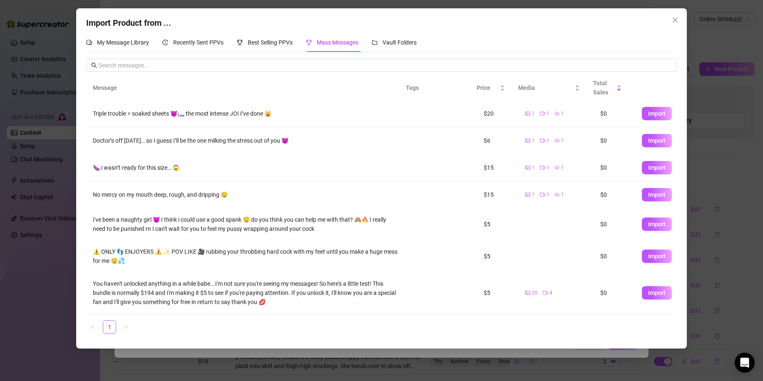
drag, startPoint x: 281, startPoint y: 352, endPoint x: 311, endPoint y: 318, distance: 45.7
click at [311, 318] on div "Import Product from ... My Message Library Recently Sent PPVs Best Selling PPVs…" at bounding box center [381, 190] width 763 height 381
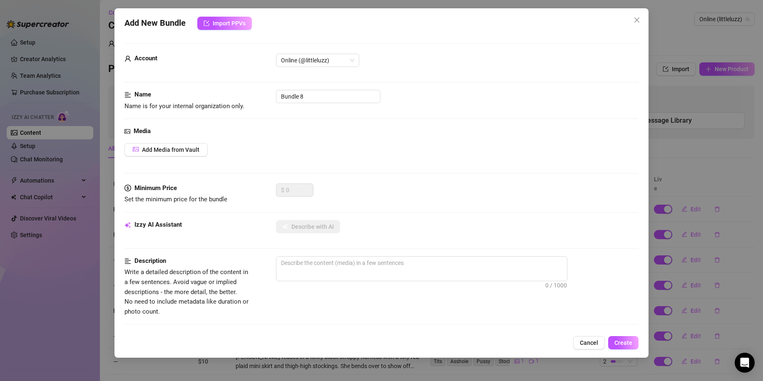
drag, startPoint x: 331, startPoint y: 290, endPoint x: 330, endPoint y: 286, distance: 4.3
click at [331, 289] on div at bounding box center [457, 289] width 363 height 13
click at [175, 150] on span "Add Media from Vault" at bounding box center [170, 150] width 57 height 7
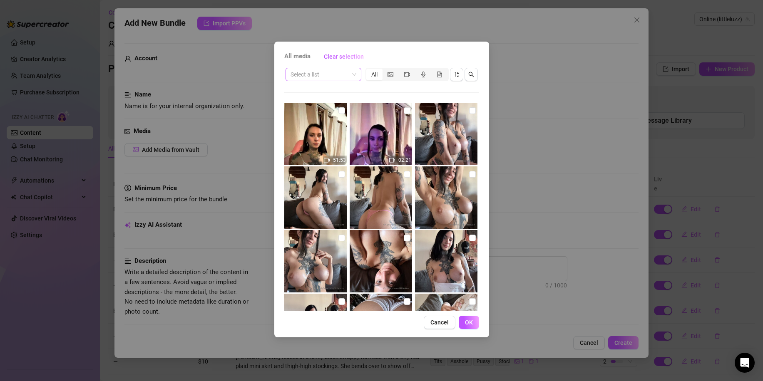
click at [346, 77] on input "search" at bounding box center [320, 74] width 58 height 12
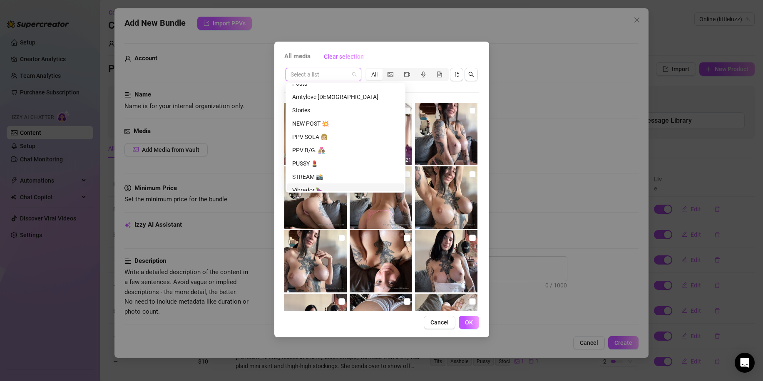
scroll to position [416, 0]
click at [321, 142] on div "PPV SOLA 👩🏼" at bounding box center [345, 141] width 107 height 9
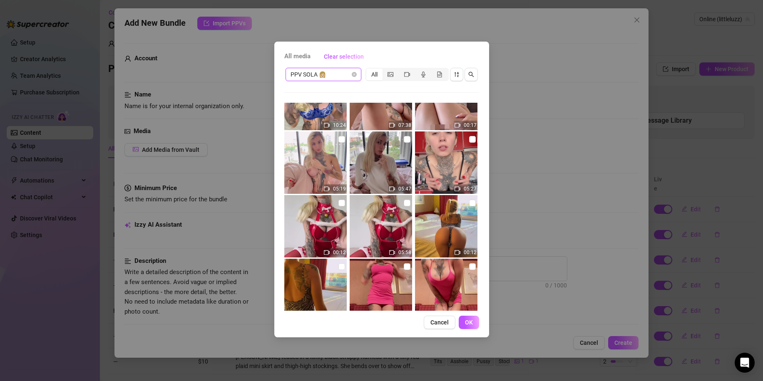
scroll to position [865, 0]
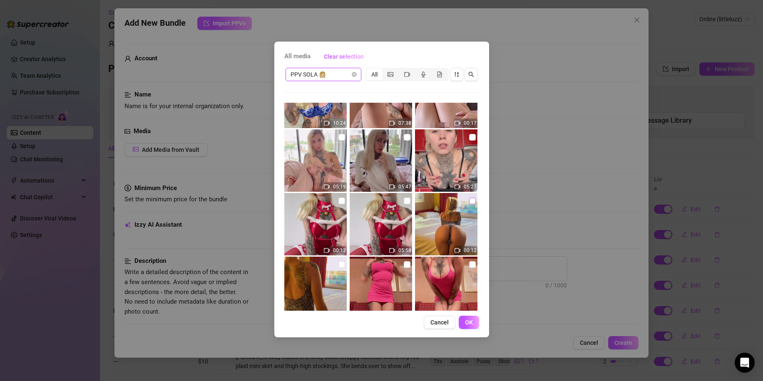
click at [469, 202] on input "checkbox" at bounding box center [472, 201] width 7 height 7
checkbox input "true"
click at [340, 265] on input "checkbox" at bounding box center [341, 264] width 7 height 7
checkbox input "true"
click at [475, 324] on button "OK" at bounding box center [469, 322] width 20 height 13
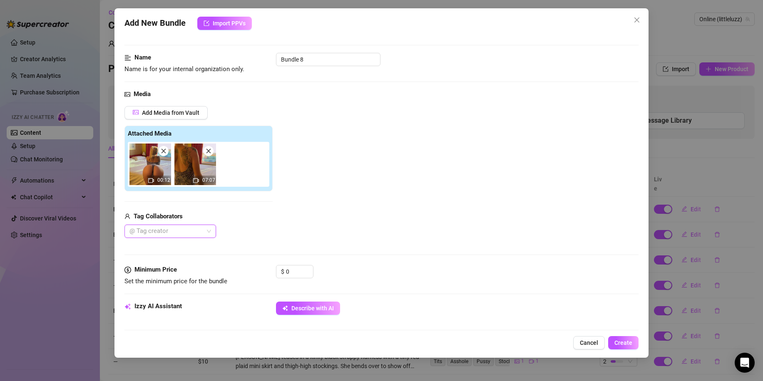
scroll to position [42, 0]
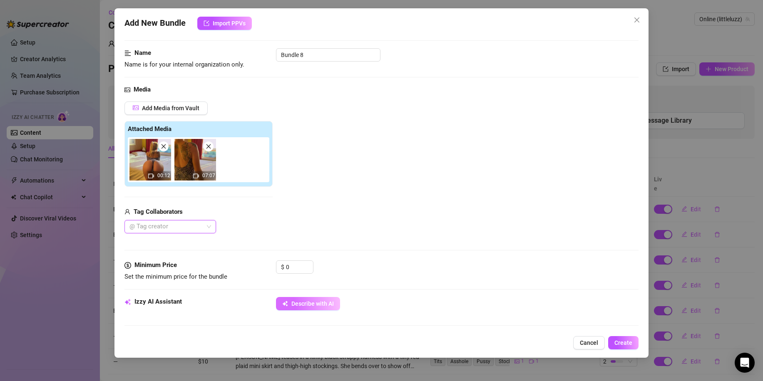
click at [318, 304] on span "Describe with AI" at bounding box center [312, 304] width 42 height 7
drag, startPoint x: 296, startPoint y: 266, endPoint x: 236, endPoint y: 260, distance: 61.1
click at [240, 259] on form "Account Online (@littleluzz) Name Name is for your internal organization only. …" at bounding box center [381, 351] width 514 height 699
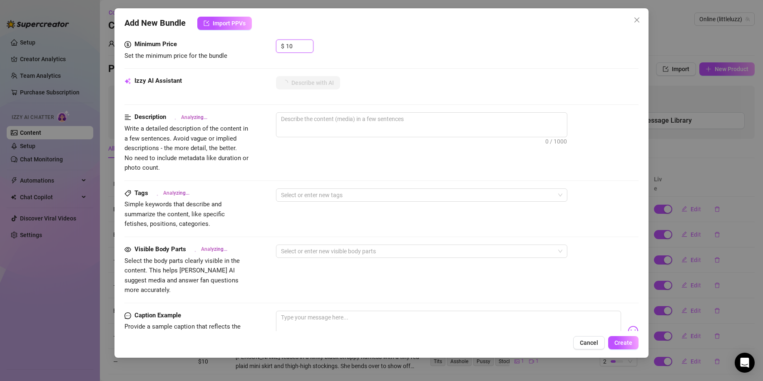
scroll to position [291, 0]
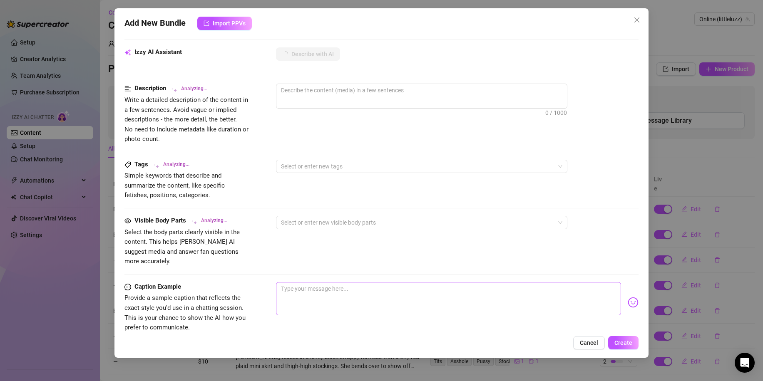
type input "10"
click at [334, 284] on textarea at bounding box center [448, 298] width 345 height 33
paste textarea "Slipping into my tightest dress, teasing you all the way... until I can’t hold …"
type textarea "Slipping into my tightest dress, teasing you all the way... until I can’t hold …"
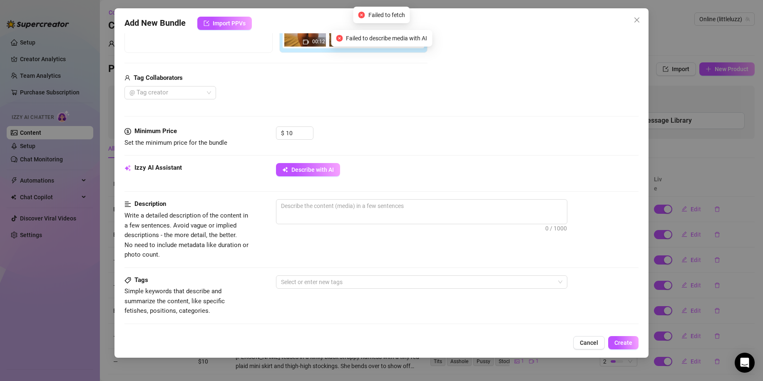
scroll to position [125, 0]
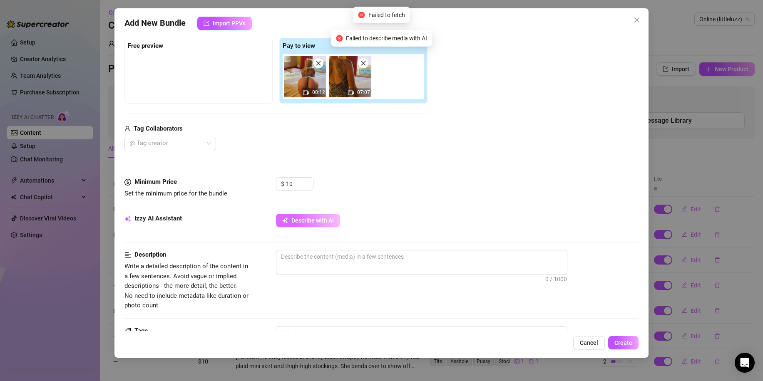
type textarea "Slipping into my tightest dress, teasing you all the way... until I can’t hold …"
click at [316, 221] on span "Describe with AI" at bounding box center [312, 220] width 42 height 7
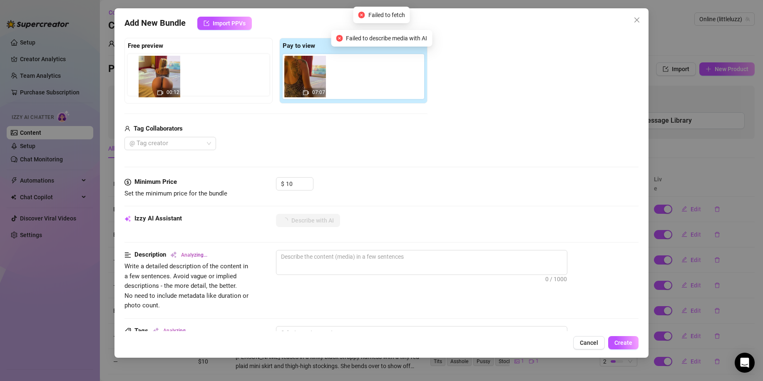
drag, startPoint x: 242, startPoint y: 90, endPoint x: 159, endPoint y: 91, distance: 83.7
click at [159, 91] on div "Free preview Pay to view 00:12 07:07" at bounding box center [275, 71] width 303 height 66
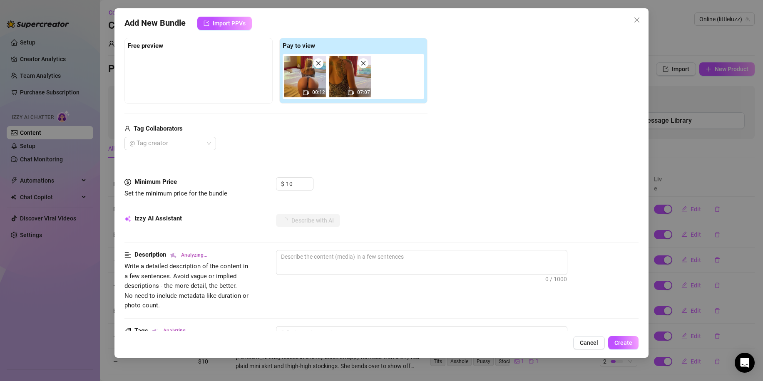
type textarea "[PERSON_NAME]"
type textarea "Luz starts"
type textarea "Luz starts in"
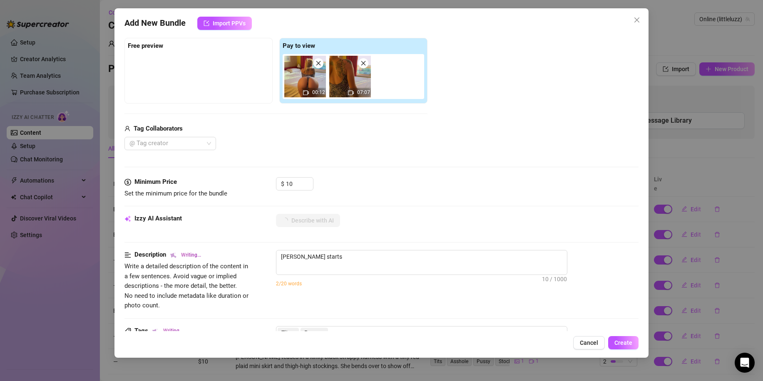
type textarea "Luz starts in"
type textarea "Luz starts in a"
type textarea "Luz starts in a skimpy"
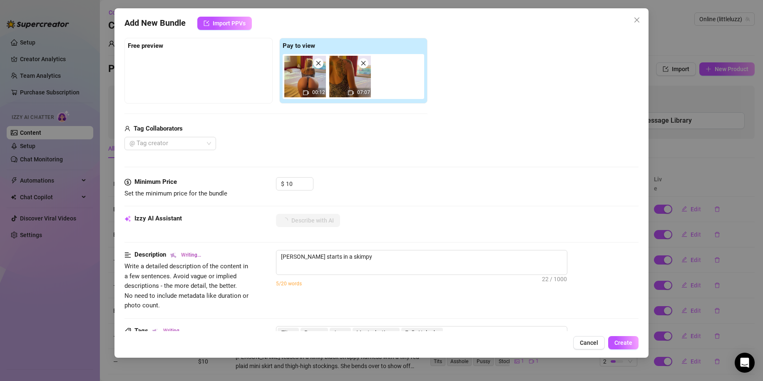
type textarea "Luz starts in a skimpy zebra-print"
type textarea "Luz starts in a skimpy zebra-print thong,"
type textarea "Luz starts in a skimpy zebra-print thong, showing"
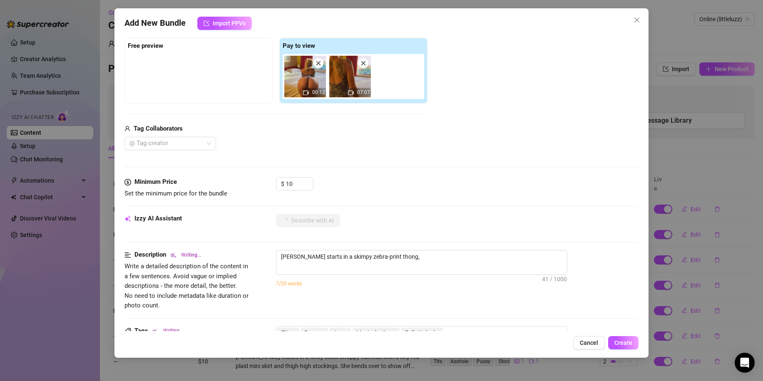
type textarea "Luz starts in a skimpy zebra-print thong, showing"
type textarea "Luz starts in a skimpy zebra-print thong, showing off"
type textarea "Luz starts in a skimpy zebra-print thong, showing off her"
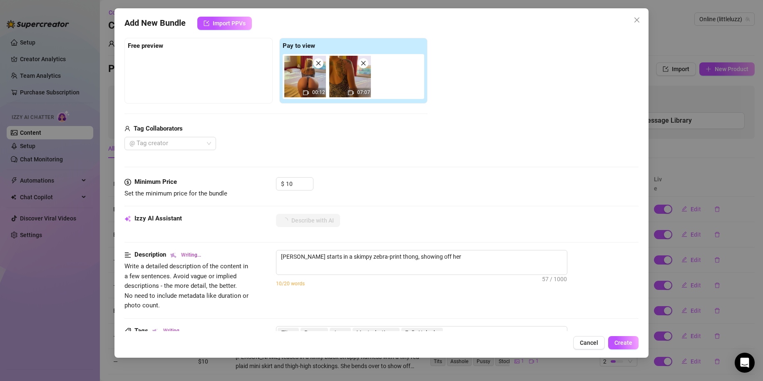
type textarea "Luz starts in a skimpy zebra-print thong, showing off her thick"
type textarea "Luz starts in a skimpy zebra-print thong, showing off her thick ass"
type textarea "Luz starts in a skimpy zebra-print thong, showing off her thick ass and"
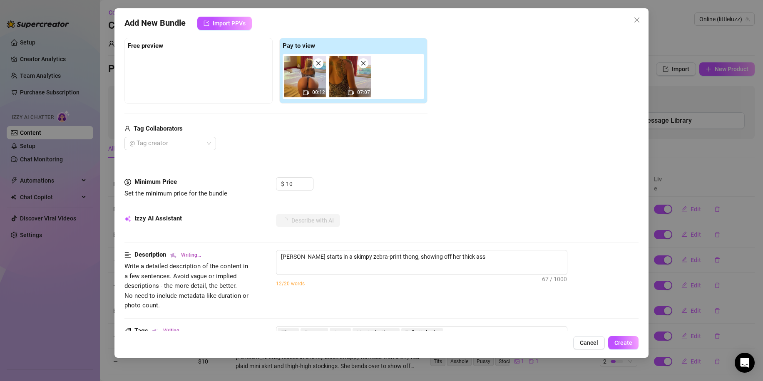
type textarea "Luz starts in a skimpy zebra-print thong, showing off her thick ass and"
type textarea "Luz starts in a skimpy zebra-print thong, showing off her thick ass and long"
type textarea "Luz starts in a skimpy zebra-print thong, showing off her thick ass and long le…"
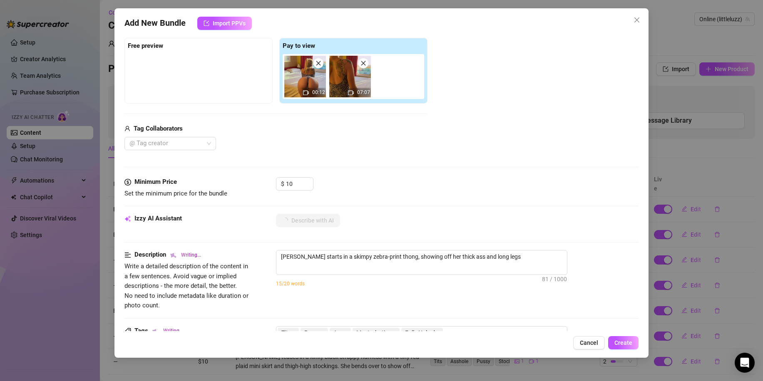
type textarea "Luz starts in a skimpy zebra-print thong, showing off her thick ass and long le…"
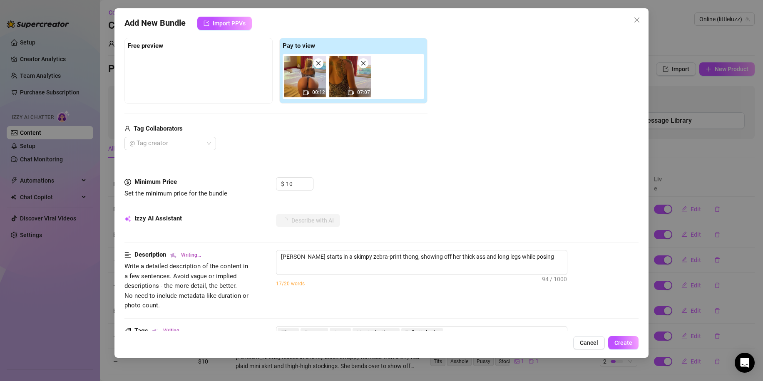
type textarea "Luz starts in a skimpy zebra-print thong, showing off her thick ass and long le…"
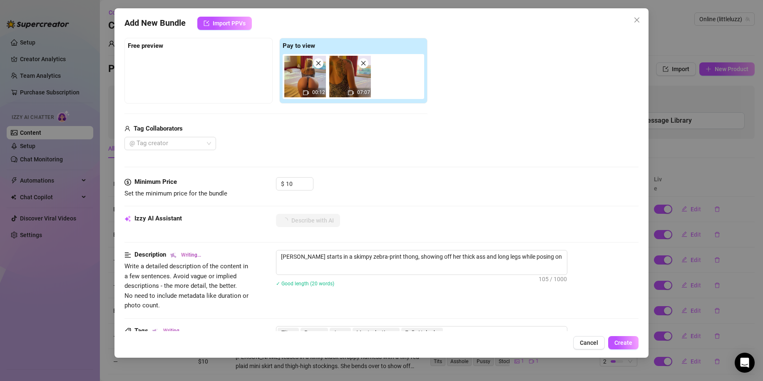
type textarea "Luz starts in a skimpy zebra-print thong, showing off her thick ass and long le…"
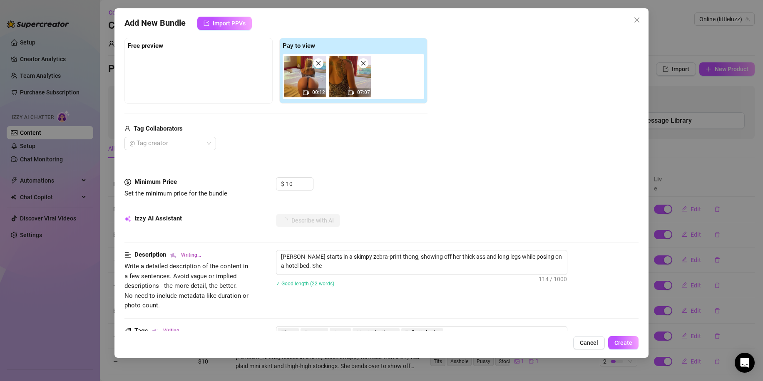
type textarea "Luz starts in a skimpy zebra-print thong, showing off her thick ass and long le…"
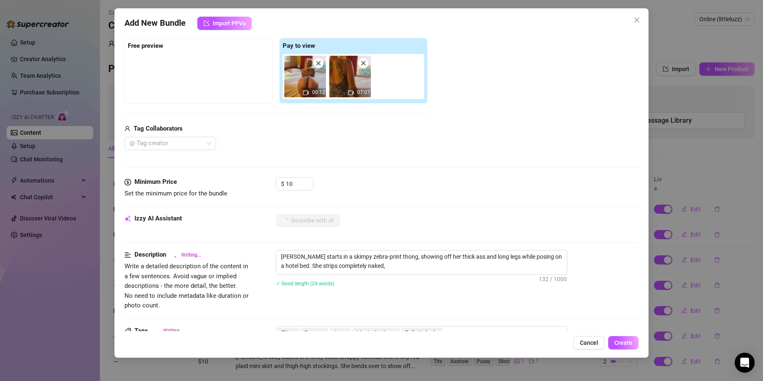
type textarea "Luz starts in a skimpy zebra-print thong, showing off her thick ass and long le…"
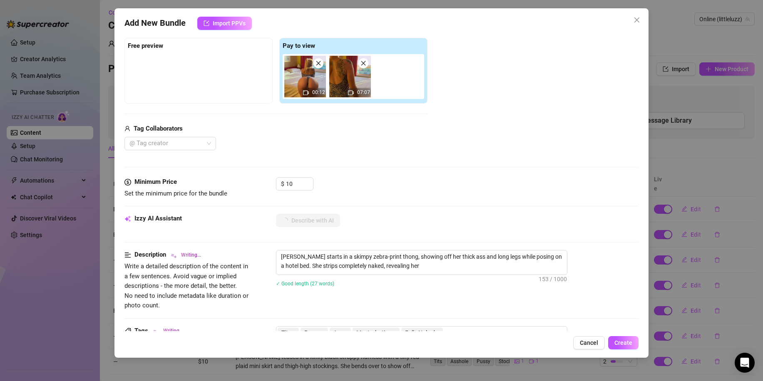
type textarea "Luz starts in a skimpy zebra-print thong, showing off her thick ass and long le…"
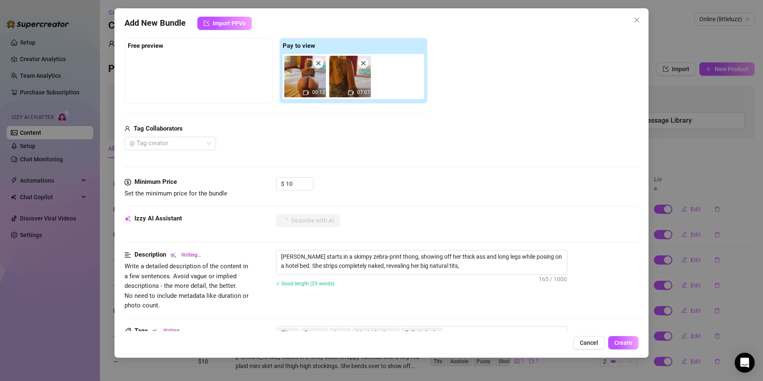
type textarea "Luz starts in a skimpy zebra-print thong, showing off her thick ass and long le…"
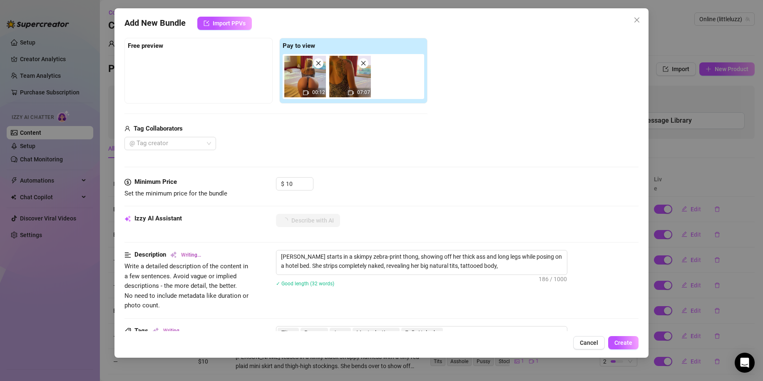
type textarea "Luz starts in a skimpy zebra-print thong, showing off her thick ass and long le…"
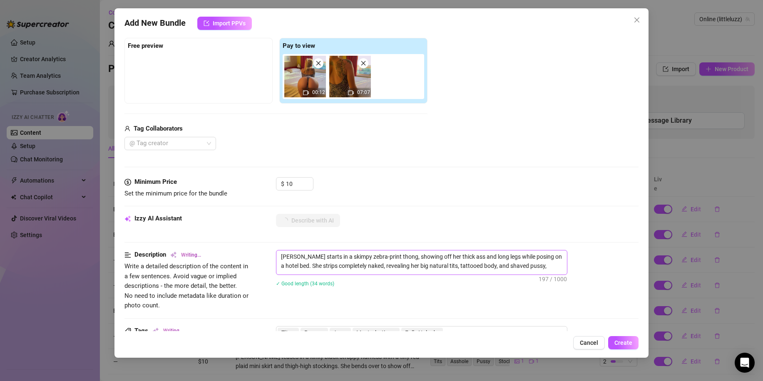
type textarea "Luz starts in a skimpy zebra-print thong, showing off her thick ass and long le…"
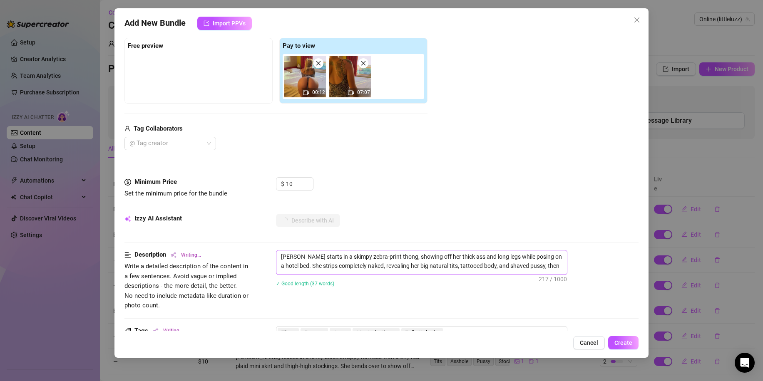
type textarea "Luz starts in a skimpy zebra-print thong, showing off her thick ass and long le…"
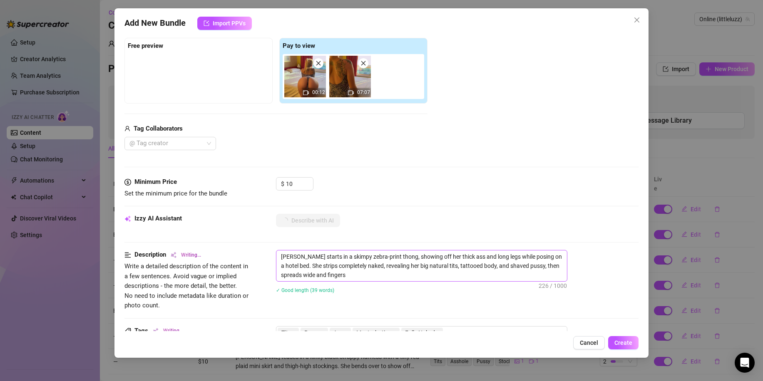
type textarea "Luz starts in a skimpy zebra-print thong, showing off her thick ass and long le…"
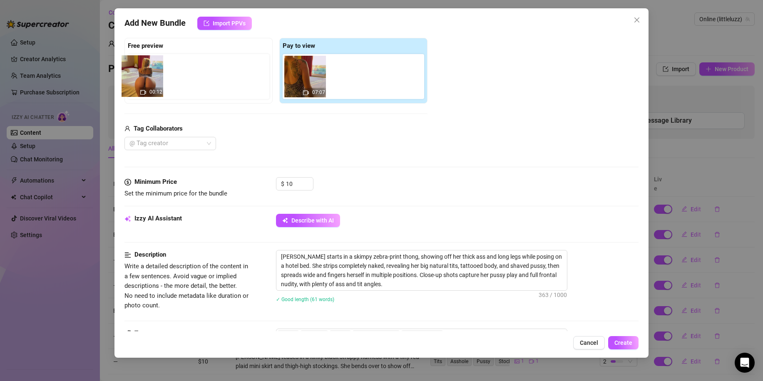
drag, startPoint x: 301, startPoint y: 83, endPoint x: 146, endPoint y: 77, distance: 154.6
click at [146, 77] on div "Free preview Pay to view 00:12 07:07" at bounding box center [275, 71] width 303 height 66
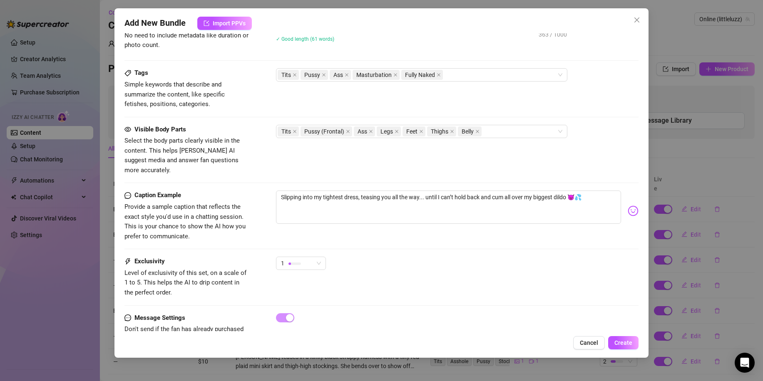
scroll to position [404, 0]
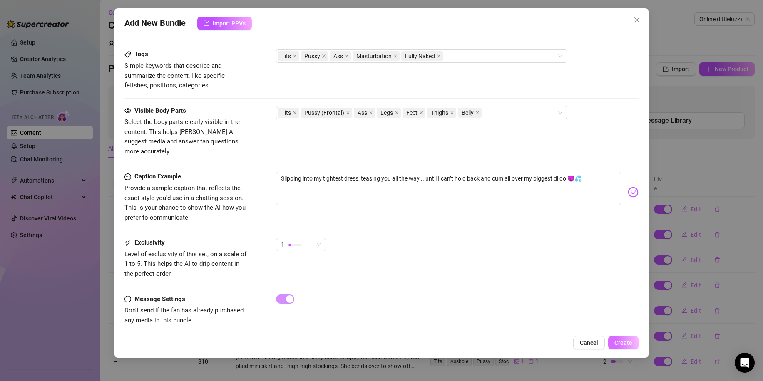
click at [614, 343] on button "Create" at bounding box center [623, 342] width 30 height 13
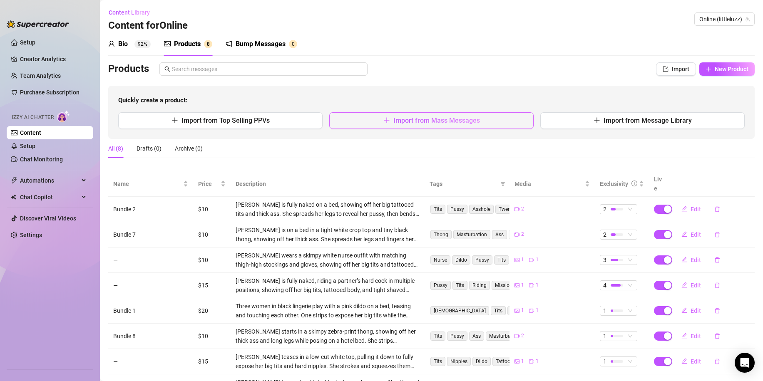
click at [365, 119] on button "Import from Mass Messages" at bounding box center [431, 120] width 204 height 17
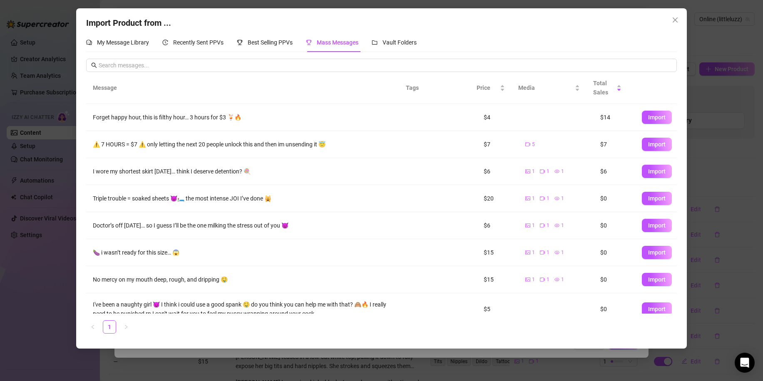
click at [346, 355] on div "Import Product from ... My Message Library Recently Sent PPVs Best Selling PPVs…" at bounding box center [381, 190] width 763 height 381
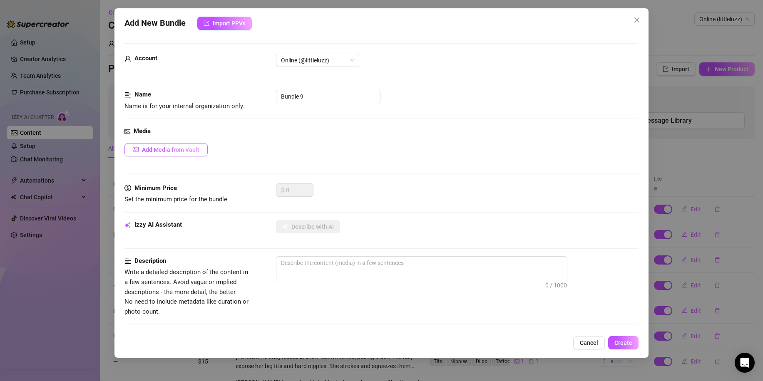
click at [190, 149] on span "Add Media from Vault" at bounding box center [170, 150] width 57 height 7
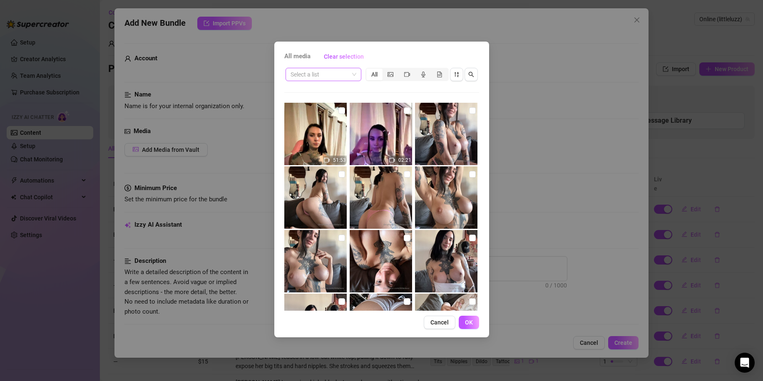
click at [344, 72] on input "search" at bounding box center [320, 74] width 58 height 12
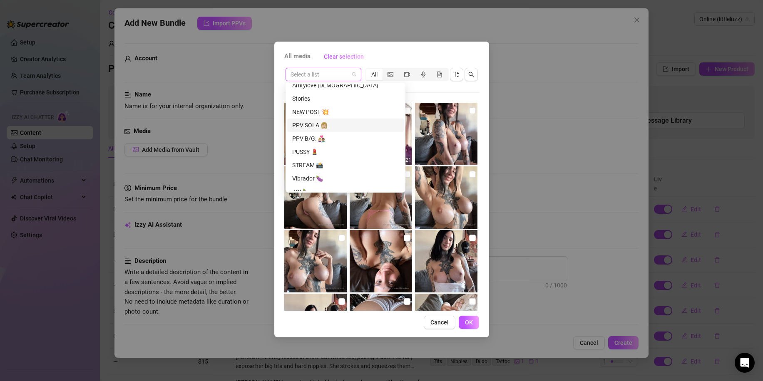
scroll to position [458, 0]
click at [316, 99] on div "PPV SOLA 👩🏼" at bounding box center [345, 99] width 107 height 9
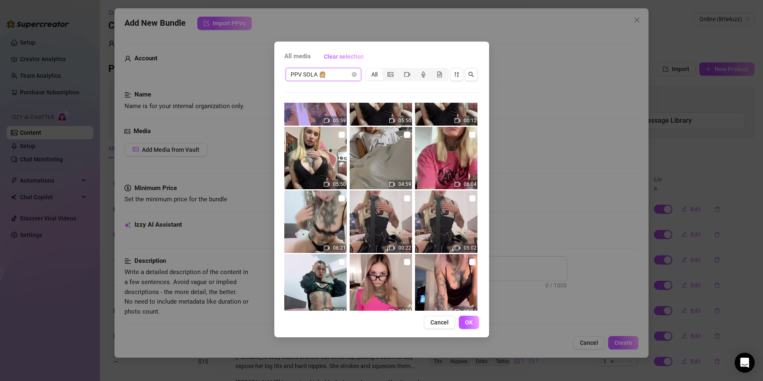
scroll to position [1207, 0]
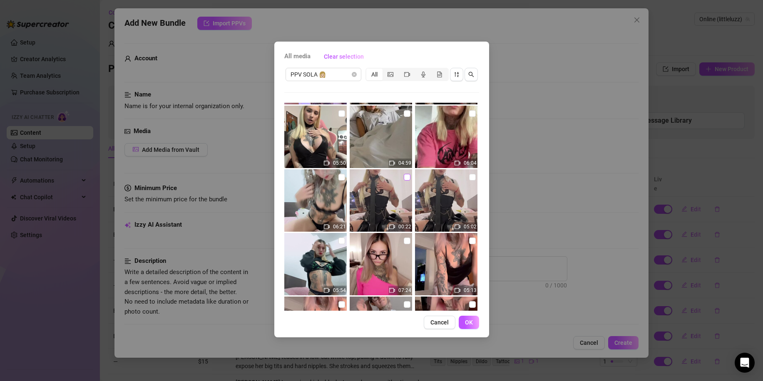
click at [404, 179] on input "checkbox" at bounding box center [407, 177] width 7 height 7
click at [469, 179] on input "checkbox" at bounding box center [472, 177] width 7 height 7
click at [471, 324] on span "OK" at bounding box center [469, 322] width 8 height 7
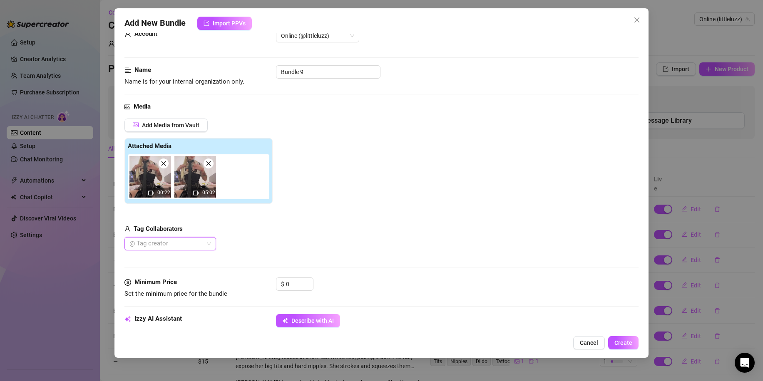
scroll to position [167, 0]
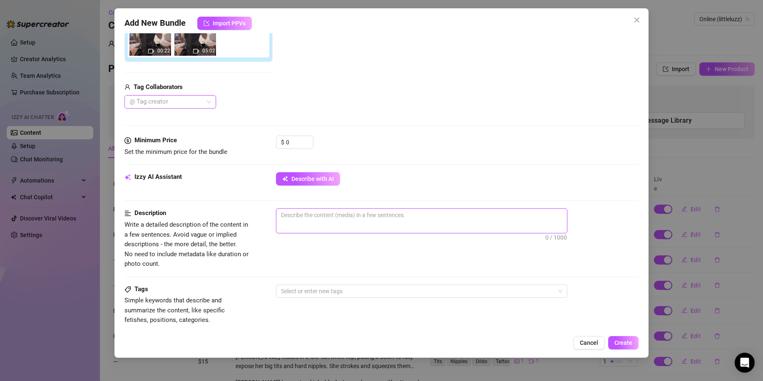
click at [333, 221] on textarea at bounding box center [421, 215] width 291 height 12
paste textarea "Get on your knees and watch me 😈 I’ll touch myself slowly, teasing you until I …"
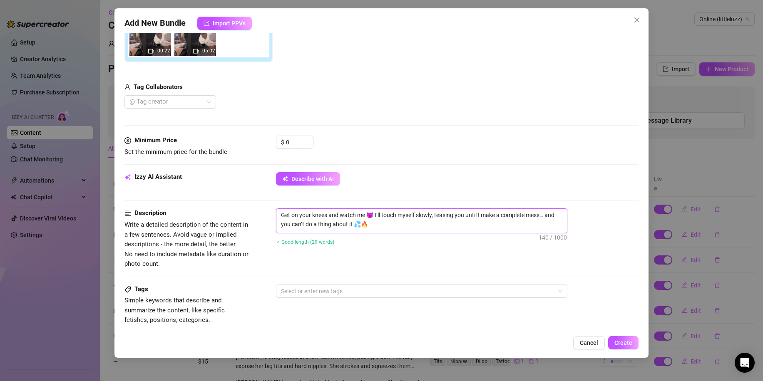
scroll to position [0, 0]
click at [322, 183] on button "Describe with AI" at bounding box center [308, 178] width 64 height 13
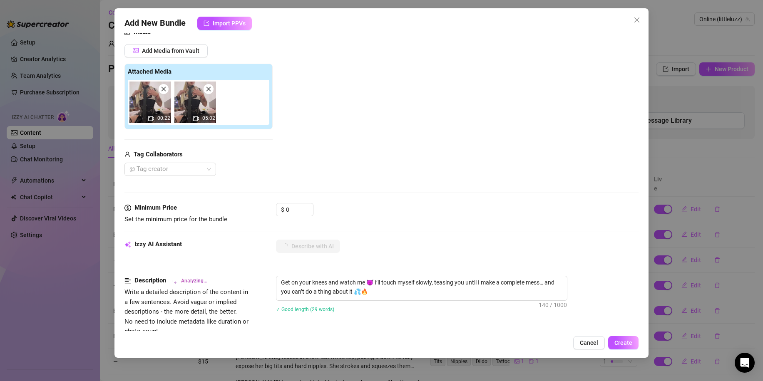
scroll to position [83, 0]
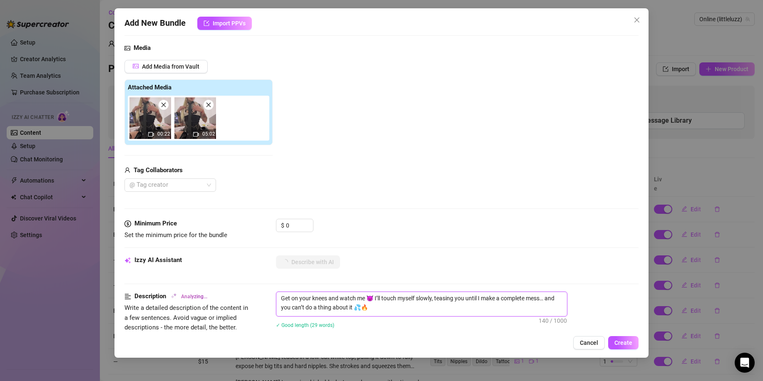
click at [353, 309] on textarea "Get on your knees and watch me 😈 I’ll touch myself slowly, teasing you until I …" at bounding box center [421, 303] width 291 height 22
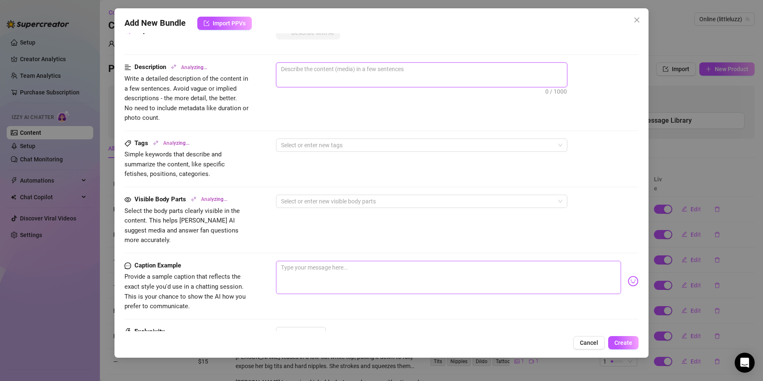
scroll to position [333, 0]
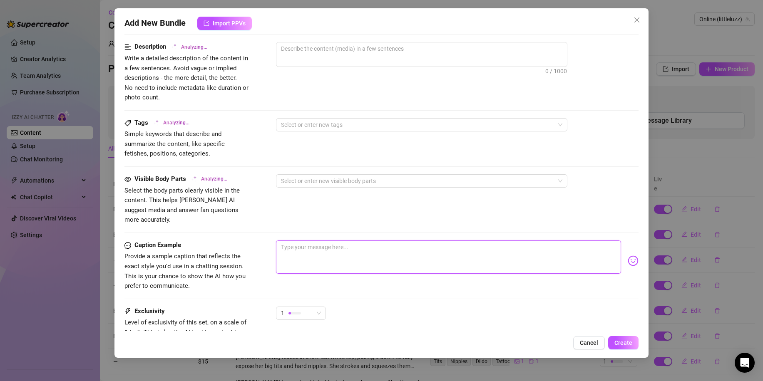
click at [326, 253] on textarea at bounding box center [448, 257] width 345 height 33
paste textarea "Get on your knees and watch me 😈 I’ll touch myself slowly, teasing you until I …"
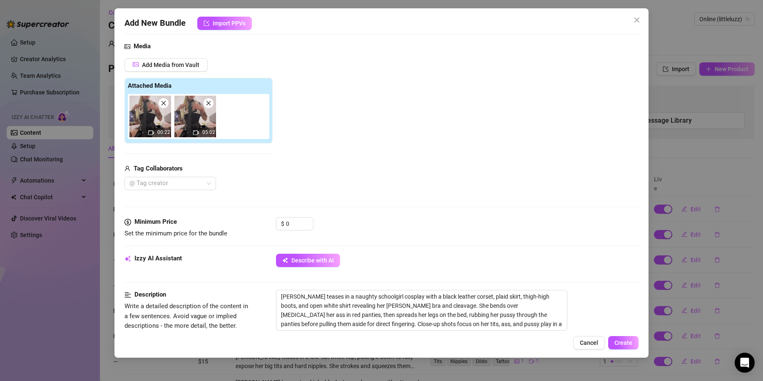
scroll to position [83, 0]
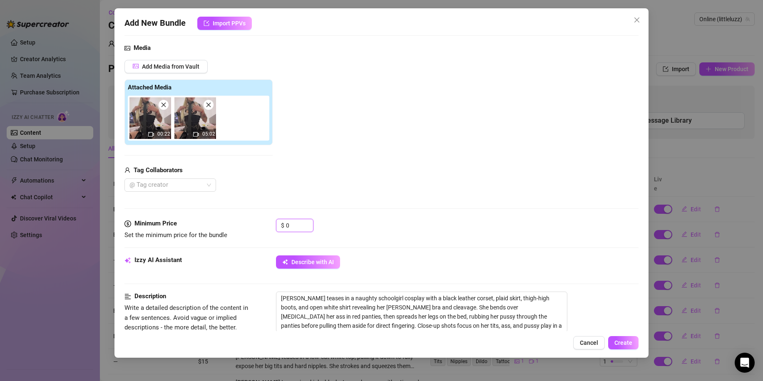
drag, startPoint x: 292, startPoint y: 226, endPoint x: 267, endPoint y: 222, distance: 25.2
click at [267, 223] on div "Minimum Price Set the minimum price for the bundle $ 0" at bounding box center [381, 229] width 514 height 21
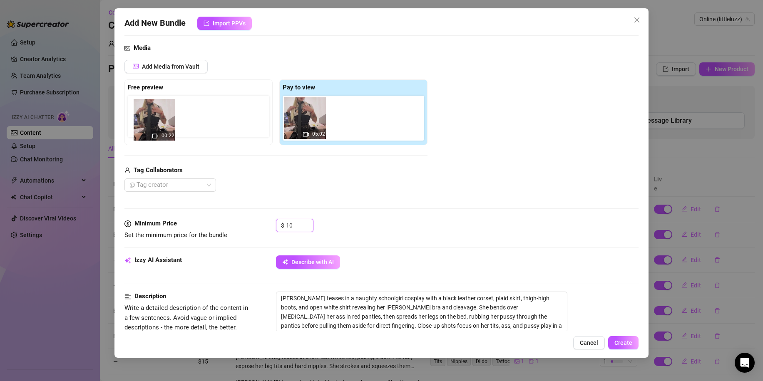
drag, startPoint x: 303, startPoint y: 124, endPoint x: 150, endPoint y: 126, distance: 152.8
click at [150, 126] on div "Free preview Pay to view 00:22 05:02" at bounding box center [275, 113] width 303 height 66
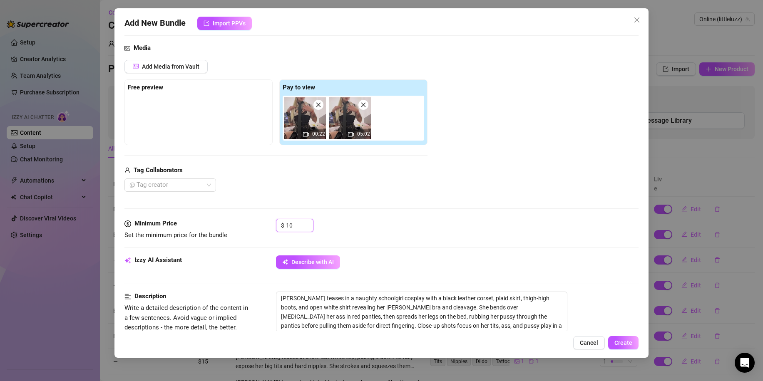
drag, startPoint x: 300, startPoint y: 120, endPoint x: 181, endPoint y: 123, distance: 119.1
click at [202, 122] on div "Free preview Pay to view 00:22 05:02" at bounding box center [275, 113] width 303 height 66
drag, startPoint x: 300, startPoint y: 120, endPoint x: 136, endPoint y: 117, distance: 163.7
click at [149, 117] on div "Free preview Pay to view 00:22 05:02" at bounding box center [275, 113] width 303 height 66
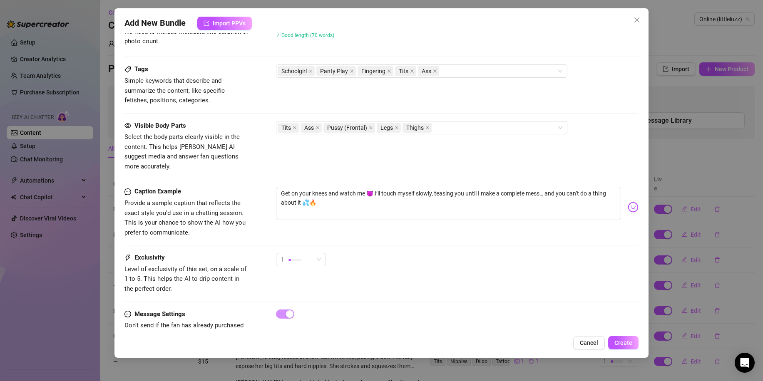
scroll to position [404, 0]
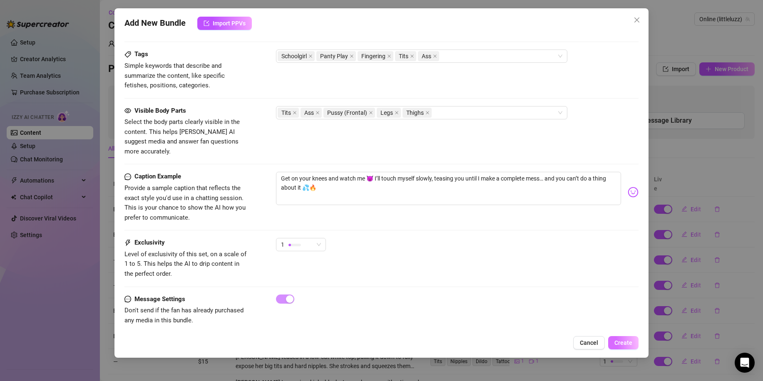
click at [621, 340] on span "Create" at bounding box center [624, 343] width 18 height 7
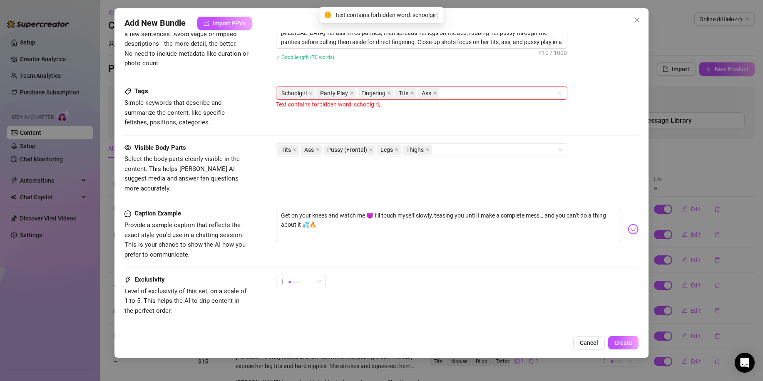
scroll to position [363, 0]
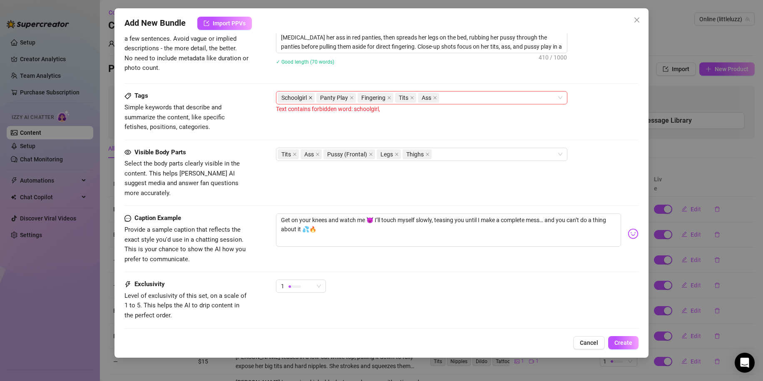
click at [311, 97] on icon "close" at bounding box center [311, 98] width 4 height 4
click at [619, 337] on button "Create" at bounding box center [623, 342] width 30 height 13
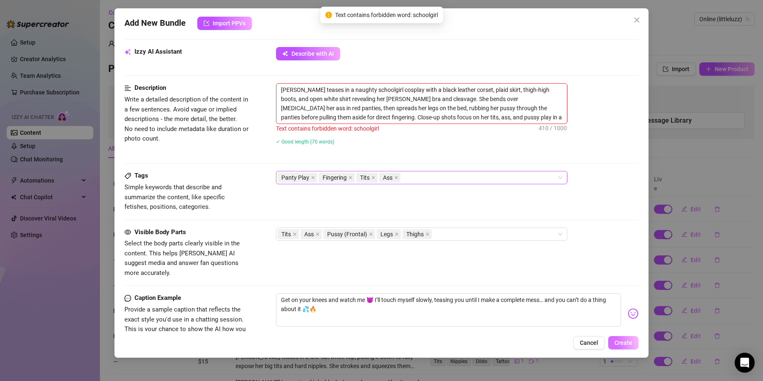
scroll to position [213, 0]
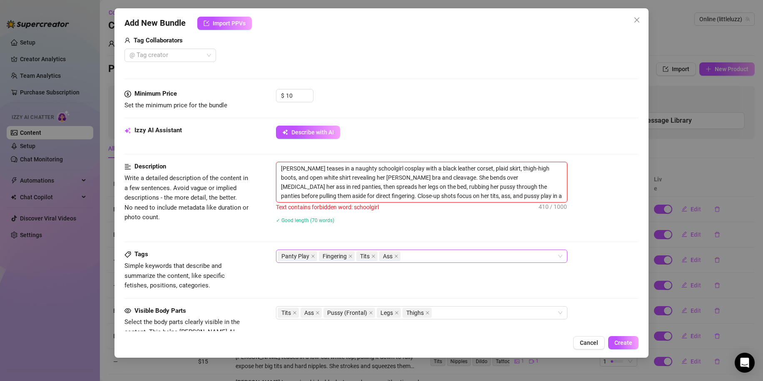
drag, startPoint x: 345, startPoint y: 169, endPoint x: 368, endPoint y: 165, distance: 23.7
click at [368, 165] on textarea "Luz teases in a naughty schoolgirl cosplay with a black leather corset, plaid s…" at bounding box center [421, 182] width 291 height 40
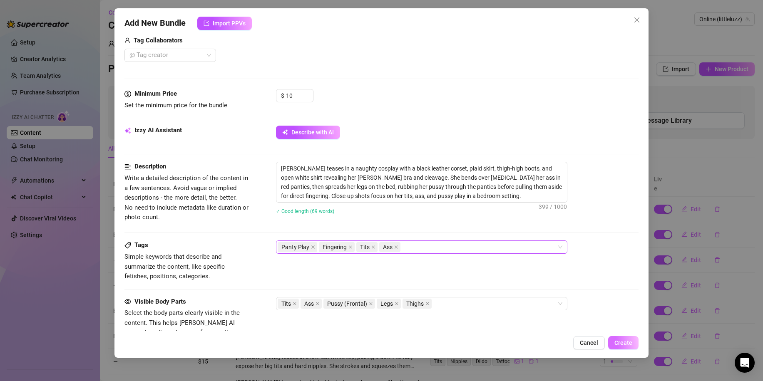
click at [622, 344] on span "Create" at bounding box center [624, 343] width 18 height 7
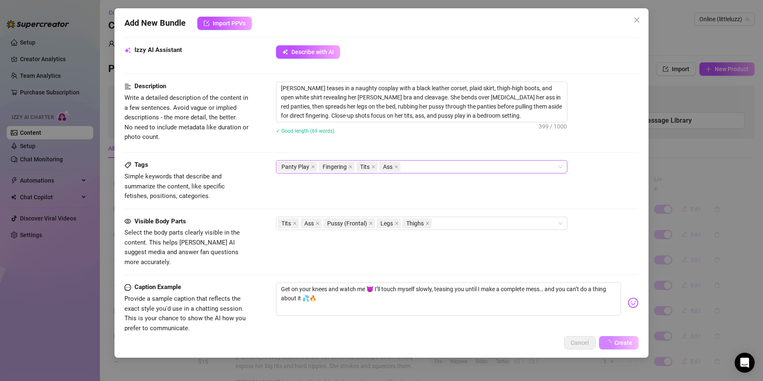
scroll to position [296, 0]
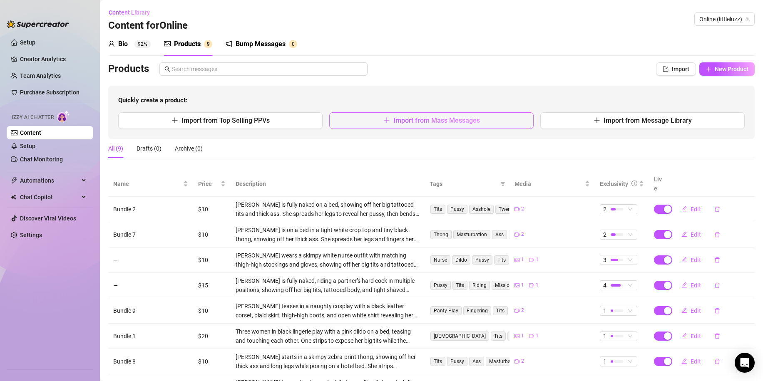
click at [410, 121] on span "Import from Mass Messages" at bounding box center [436, 121] width 87 height 8
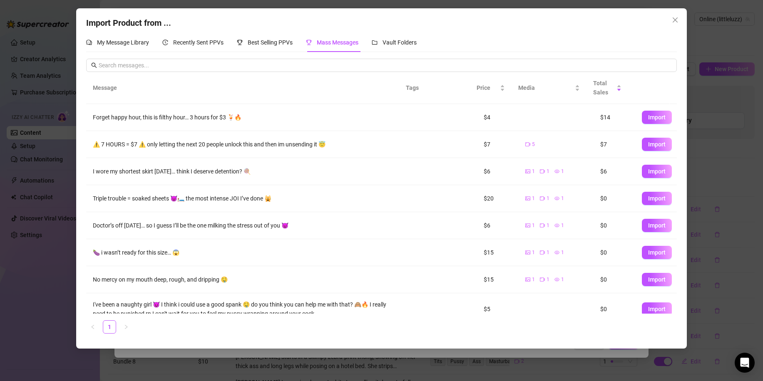
drag, startPoint x: 672, startPoint y: 21, endPoint x: 659, endPoint y: 27, distance: 14.2
click at [672, 21] on icon "close" at bounding box center [675, 20] width 7 height 7
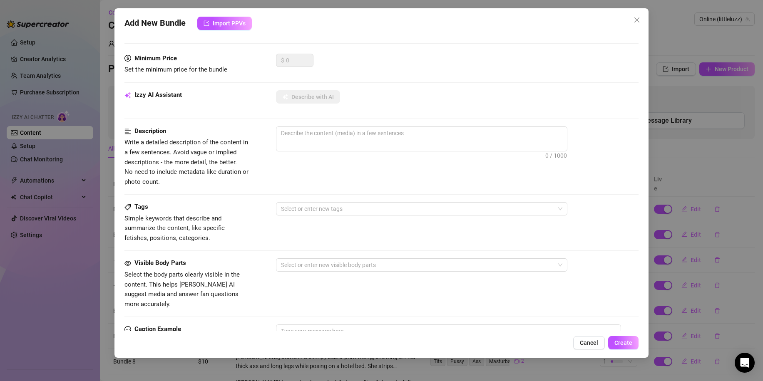
scroll to position [0, 0]
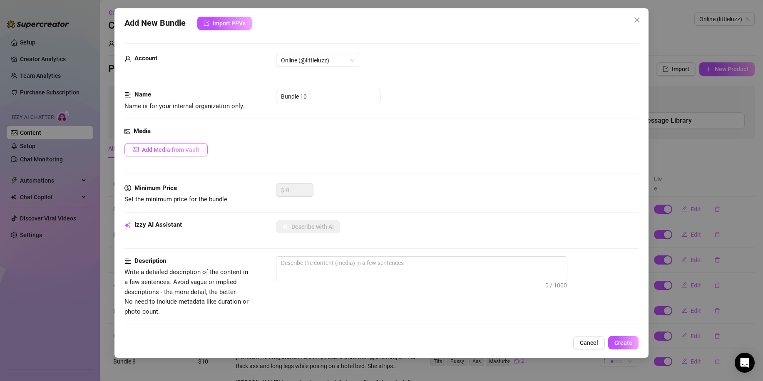
click at [179, 149] on span "Add Media from Vault" at bounding box center [170, 150] width 57 height 7
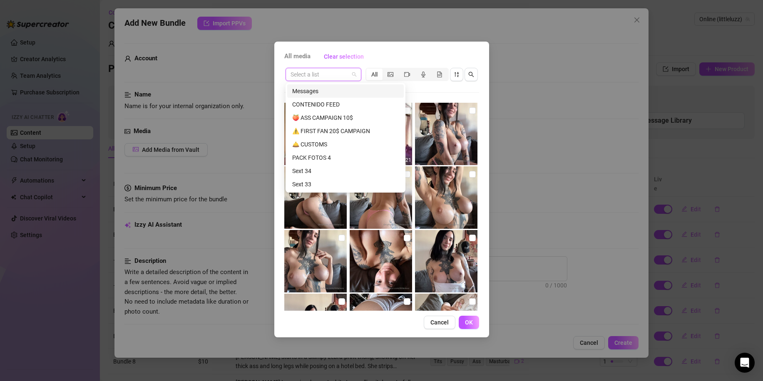
click at [335, 76] on input "search" at bounding box center [320, 74] width 58 height 12
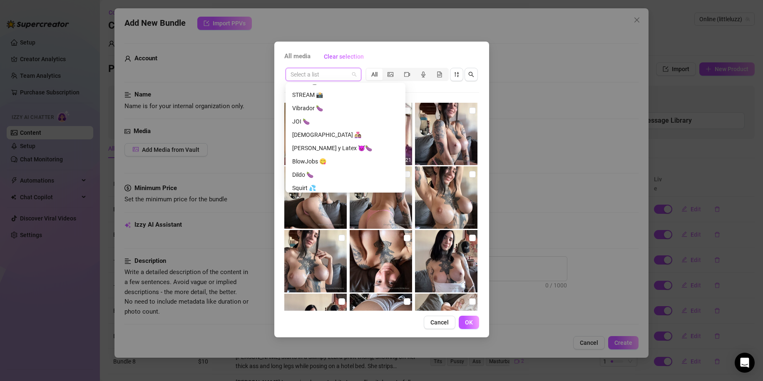
scroll to position [541, 0]
click at [328, 149] on div "Squirt 💦" at bounding box center [345, 149] width 107 height 9
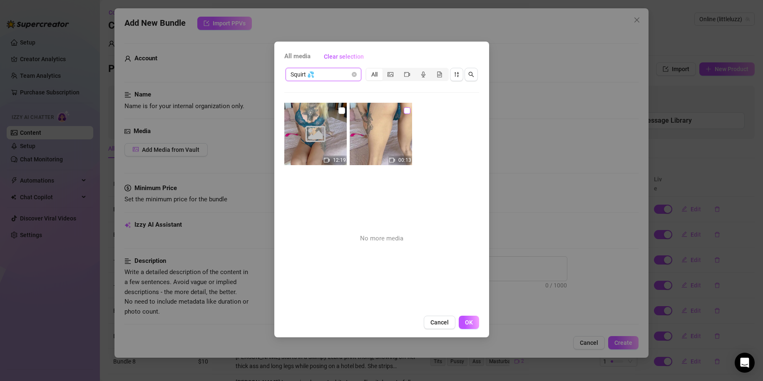
drag, startPoint x: 404, startPoint y: 111, endPoint x: 388, endPoint y: 112, distance: 15.8
click at [404, 111] on input "checkbox" at bounding box center [407, 110] width 7 height 7
click at [338, 110] on input "checkbox" at bounding box center [341, 110] width 7 height 7
click at [470, 321] on span "OK" at bounding box center [469, 322] width 8 height 7
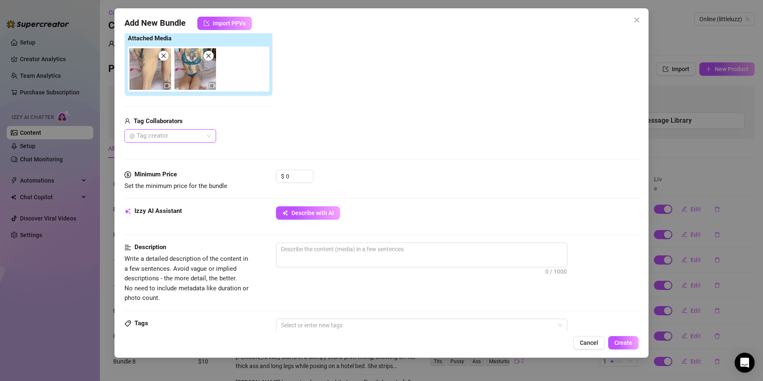
scroll to position [167, 0]
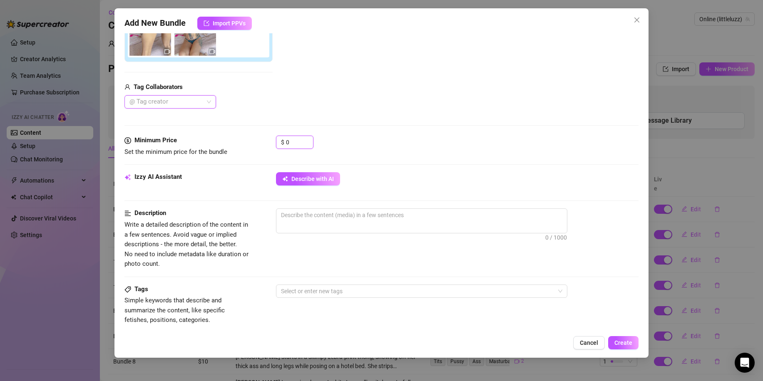
drag, startPoint x: 278, startPoint y: 145, endPoint x: 261, endPoint y: 147, distance: 17.2
click at [262, 146] on div "Minimum Price Set the minimum price for the bundle $ 0" at bounding box center [381, 146] width 514 height 21
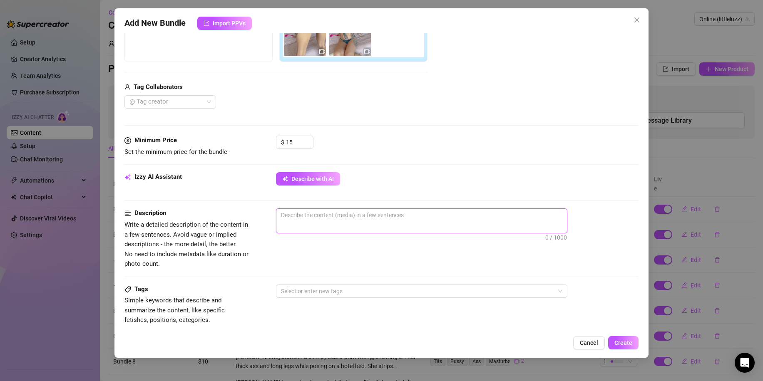
click at [351, 217] on textarea at bounding box center [421, 215] width 291 height 12
paste textarea "⚠️SQUIRT ALERT⚠️ I tease myself with both hands, going deeper and rougher... un…"
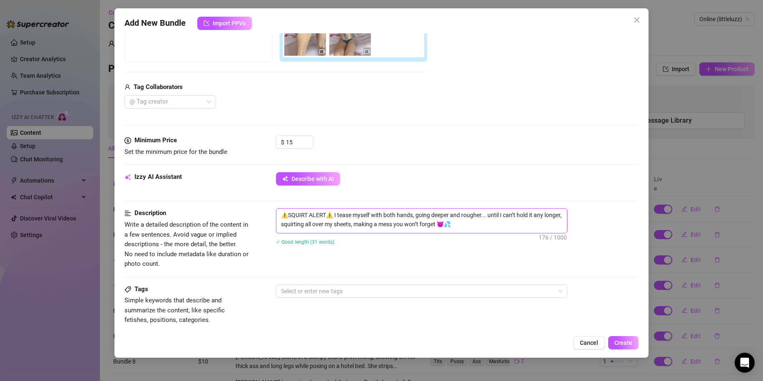
scroll to position [0, 0]
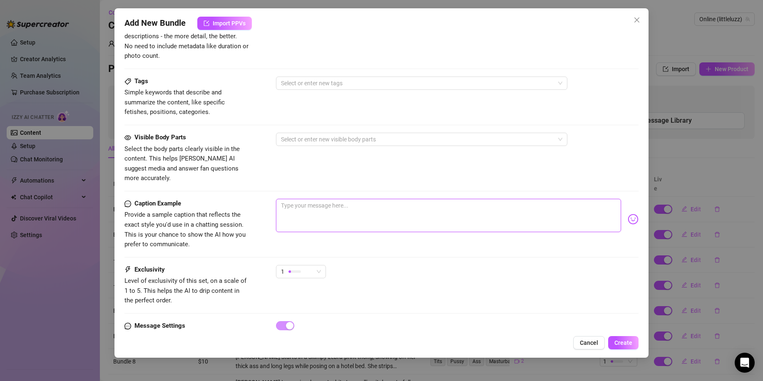
click at [341, 209] on textarea at bounding box center [448, 215] width 345 height 33
paste textarea "⚠️SQUIRT ALERT⚠️ I tease myself with both hands, going deeper and rougher... un…"
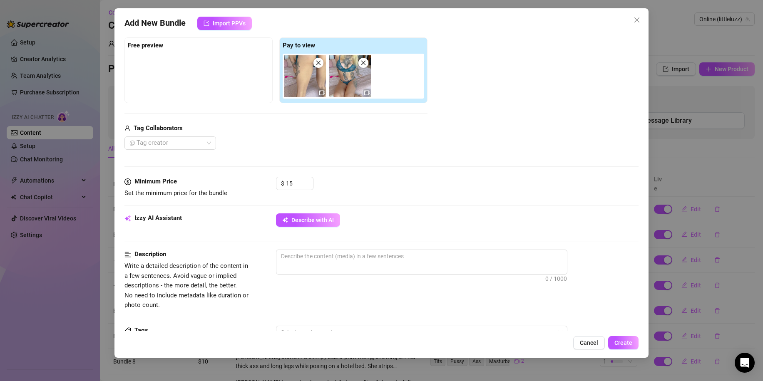
scroll to position [125, 0]
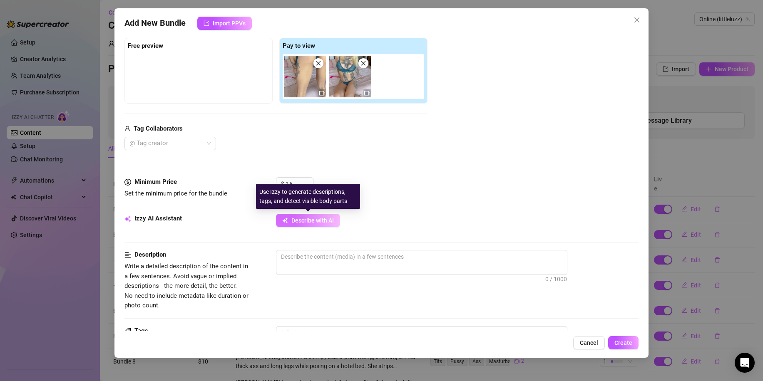
click at [302, 225] on button "Describe with AI" at bounding box center [308, 220] width 64 height 13
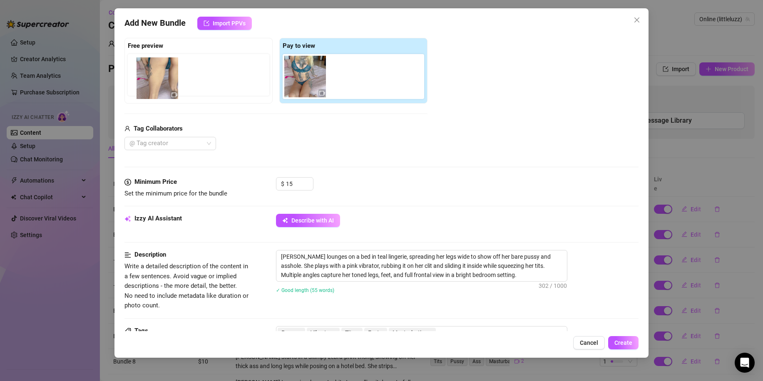
drag, startPoint x: 307, startPoint y: 85, endPoint x: 158, endPoint y: 87, distance: 149.5
click at [158, 87] on div "Free preview Pay to view" at bounding box center [275, 71] width 303 height 66
drag, startPoint x: 252, startPoint y: 87, endPoint x: 152, endPoint y: 84, distance: 99.5
click at [154, 83] on div "Free preview Pay to view" at bounding box center [275, 71] width 303 height 66
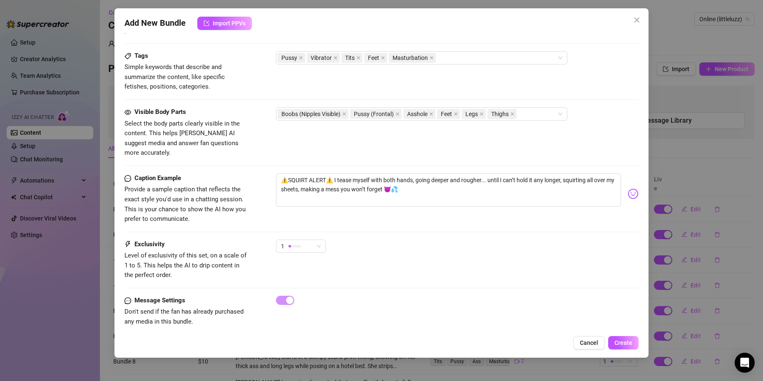
scroll to position [401, 0]
click at [625, 341] on span "Create" at bounding box center [624, 343] width 18 height 7
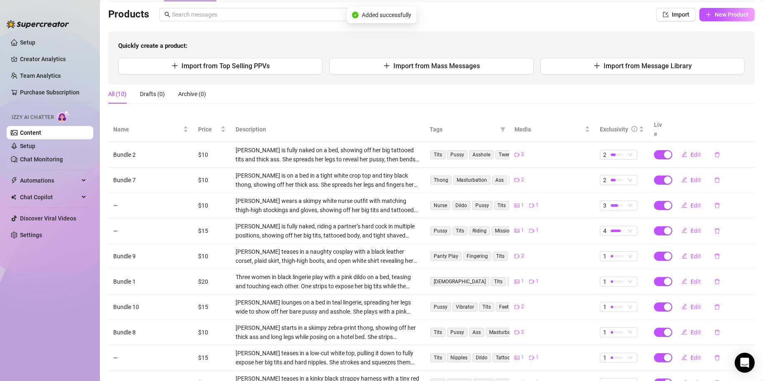
scroll to position [85, 0]
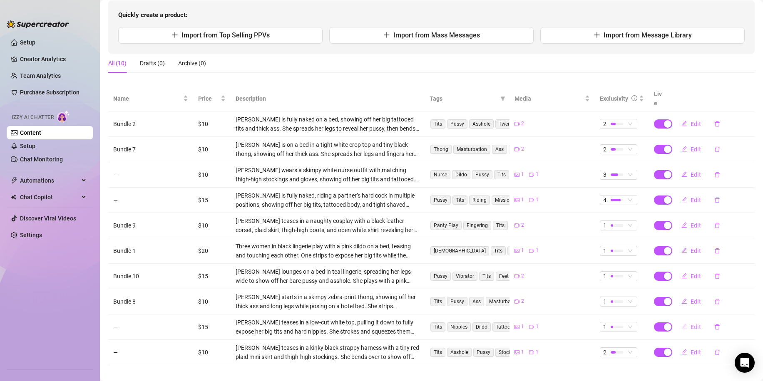
click at [691, 324] on span "Edit" at bounding box center [696, 327] width 10 height 7
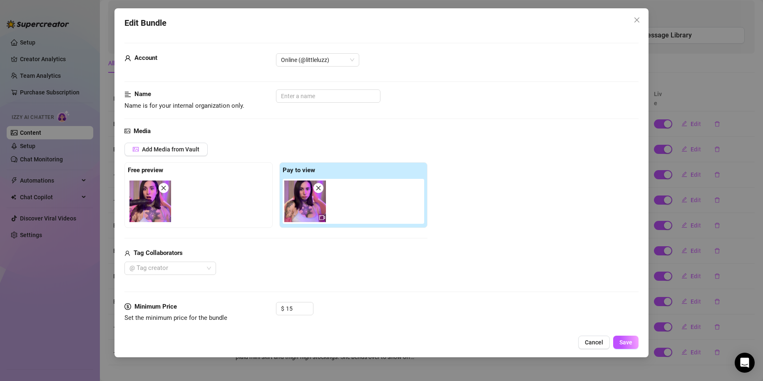
click at [689, 320] on div "Edit Bundle Account Online (@littleluzz) Name Name is for your internal organiz…" at bounding box center [381, 190] width 763 height 381
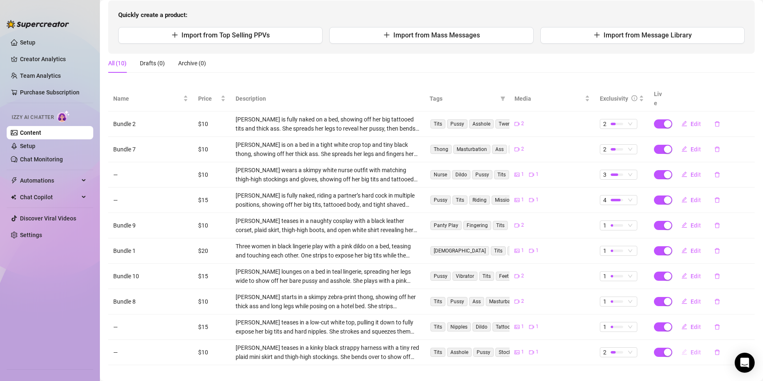
click at [691, 349] on span "Edit" at bounding box center [696, 352] width 10 height 7
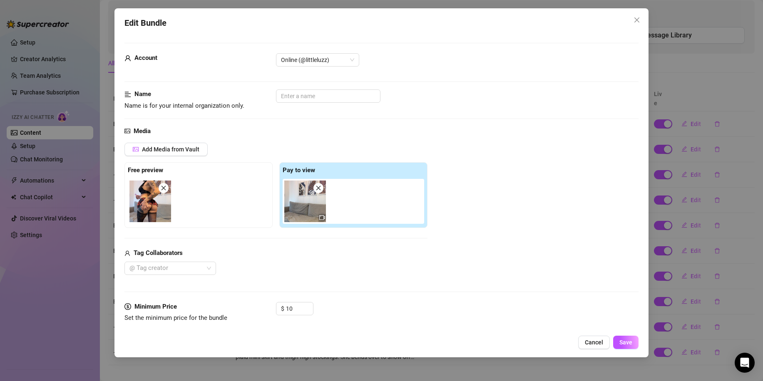
click at [700, 299] on div "Edit Bundle Account Online (@littleluzz) Name Name is for your internal organiz…" at bounding box center [381, 190] width 763 height 381
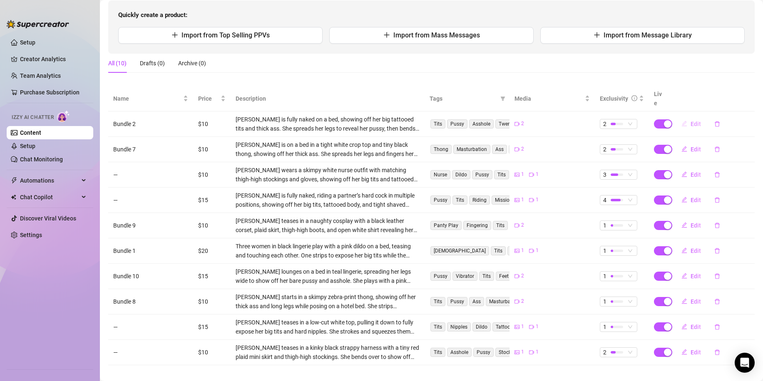
click at [691, 121] on span "Edit" at bounding box center [696, 124] width 10 height 7
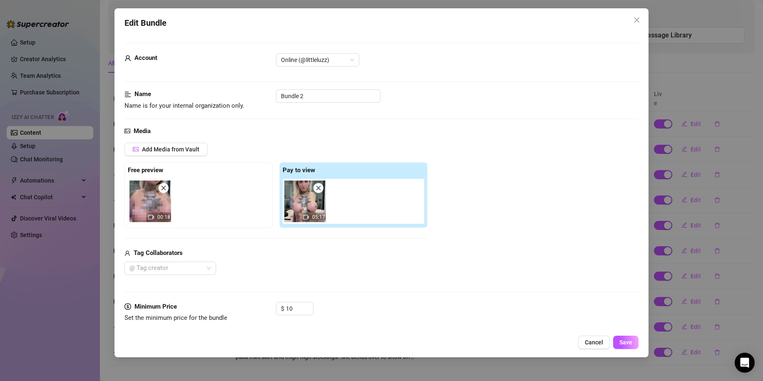
click at [690, 111] on div "Edit Bundle Account Online (@littleluzz) Name Name is for your internal organiz…" at bounding box center [381, 190] width 763 height 381
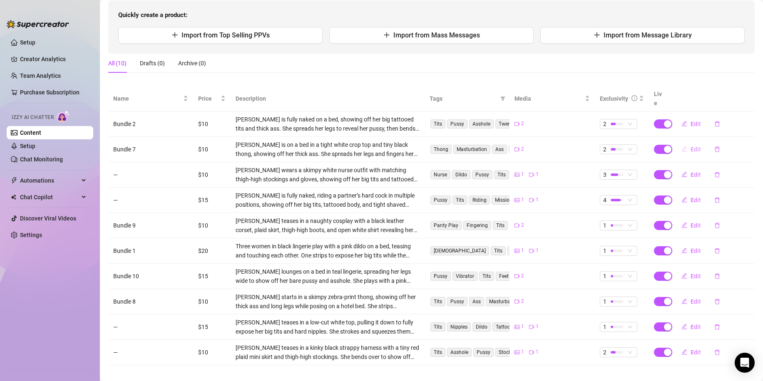
click at [689, 143] on button "Edit" at bounding box center [691, 149] width 33 height 13
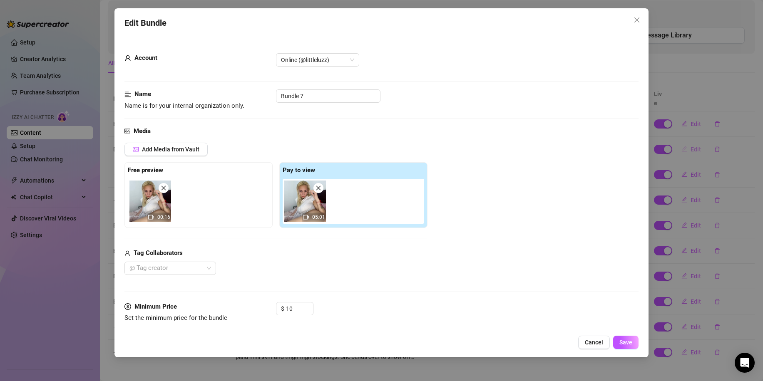
click at [689, 136] on div "Edit Bundle Account Online (@littleluzz) Name Name is for your internal organiz…" at bounding box center [381, 190] width 763 height 381
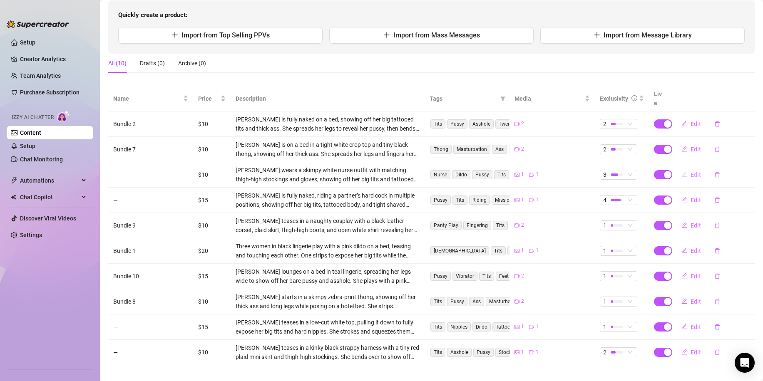
click at [687, 168] on button "Edit" at bounding box center [691, 174] width 33 height 13
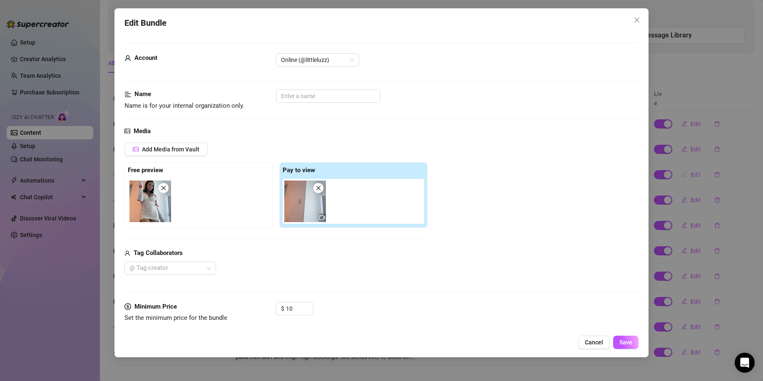
click at [687, 161] on div "Edit Bundle Account Online (@littleluzz) Name Name is for your internal organiz…" at bounding box center [381, 190] width 763 height 381
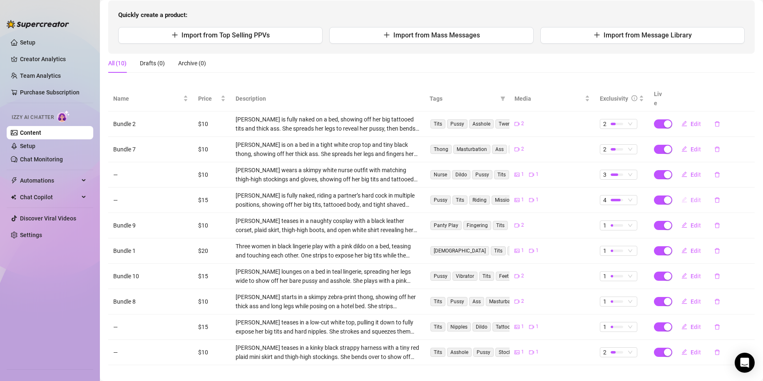
click at [691, 197] on span "Edit" at bounding box center [696, 200] width 10 height 7
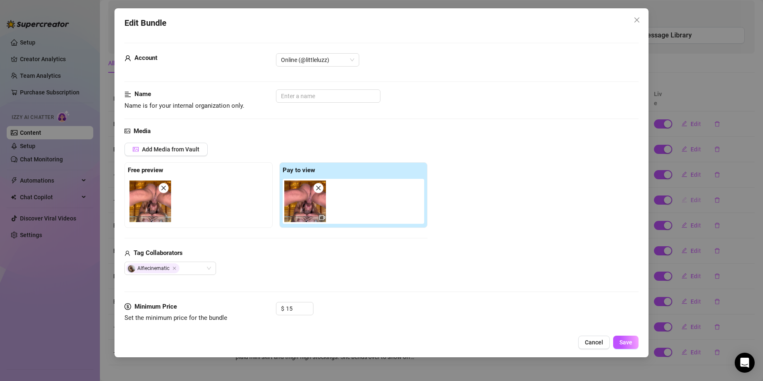
click at [685, 192] on div "Edit Bundle Account Online (@littleluzz) Name Name is for your internal organiz…" at bounding box center [381, 190] width 763 height 381
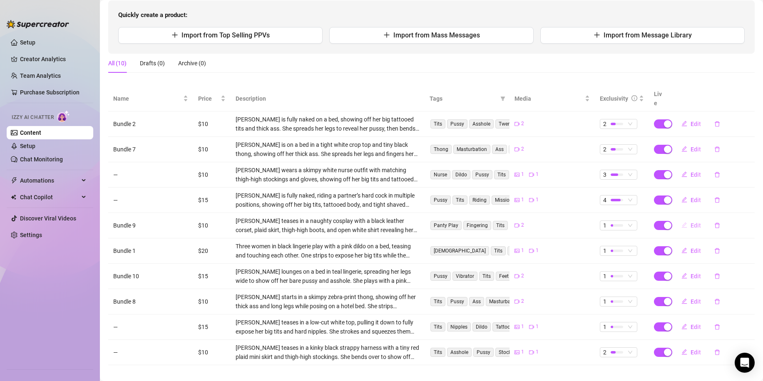
click at [691, 222] on span "Edit" at bounding box center [696, 225] width 10 height 7
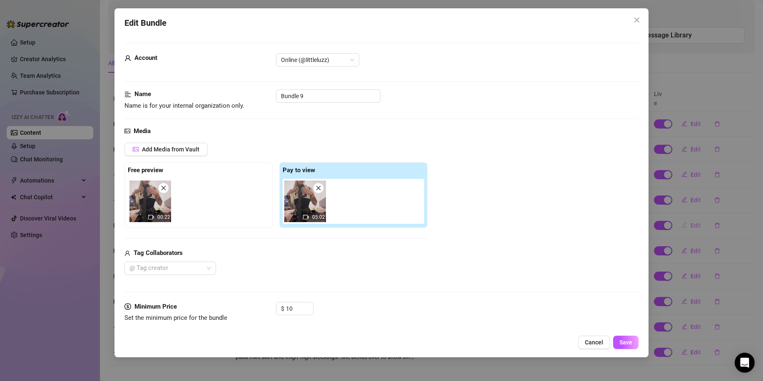
click at [687, 214] on div "Edit Bundle Account Online (@littleluzz) Name Name is for your internal organiz…" at bounding box center [381, 190] width 763 height 381
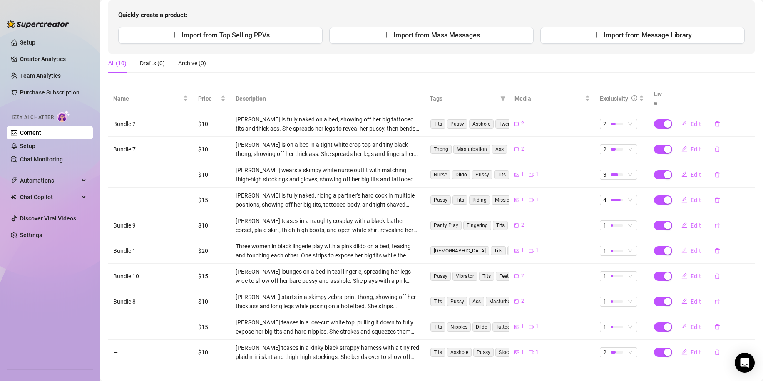
click at [691, 248] on span "Edit" at bounding box center [696, 251] width 10 height 7
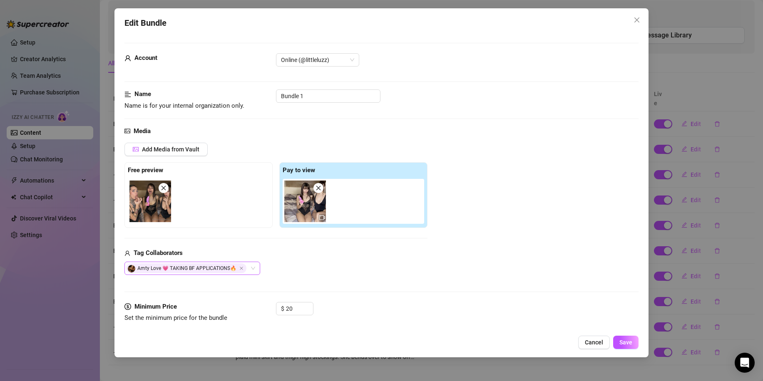
click at [255, 270] on div "Amty Love 💗 TAKING BF APPLICATIONS🔥" at bounding box center [192, 268] width 136 height 13
click at [689, 253] on div "Edit Bundle Account Online (@littleluzz) Name Name is for your internal organiz…" at bounding box center [381, 190] width 763 height 381
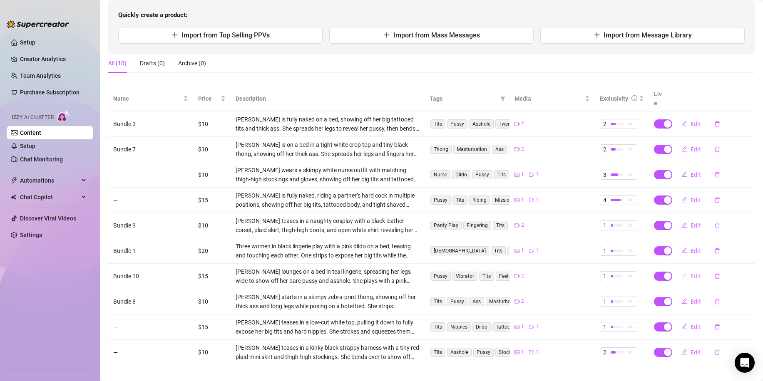
click at [691, 273] on span "Edit" at bounding box center [696, 276] width 10 height 7
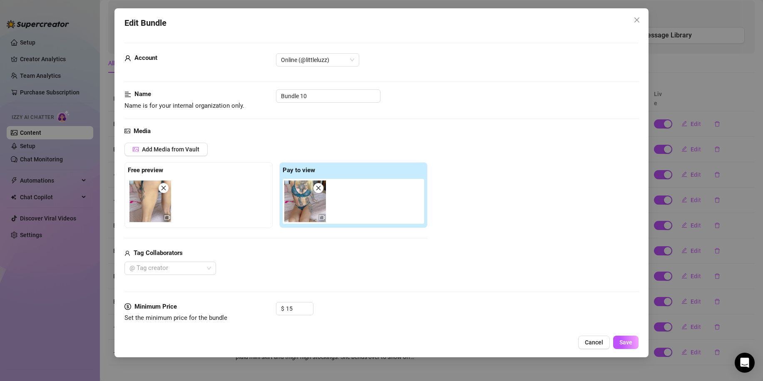
click at [167, 223] on div at bounding box center [200, 201] width 145 height 45
click at [168, 220] on icon "video-camera" at bounding box center [167, 218] width 6 height 6
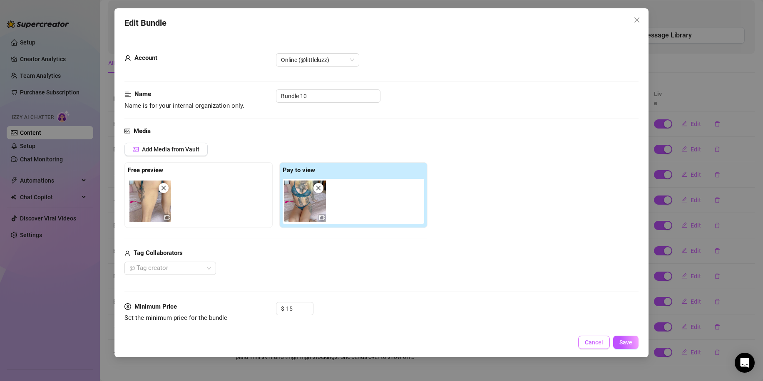
click at [594, 339] on span "Cancel" at bounding box center [594, 342] width 18 height 7
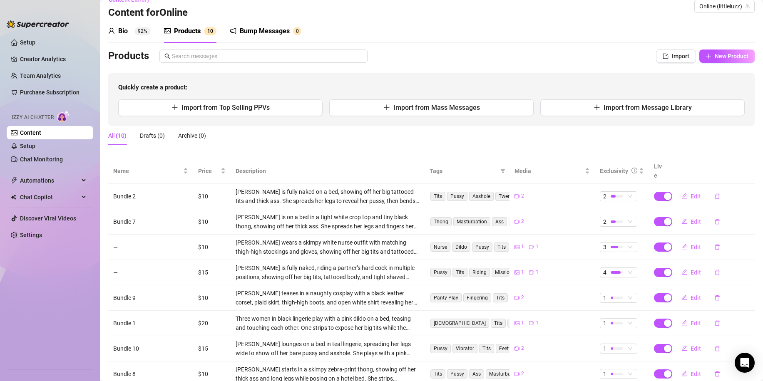
scroll to position [0, 0]
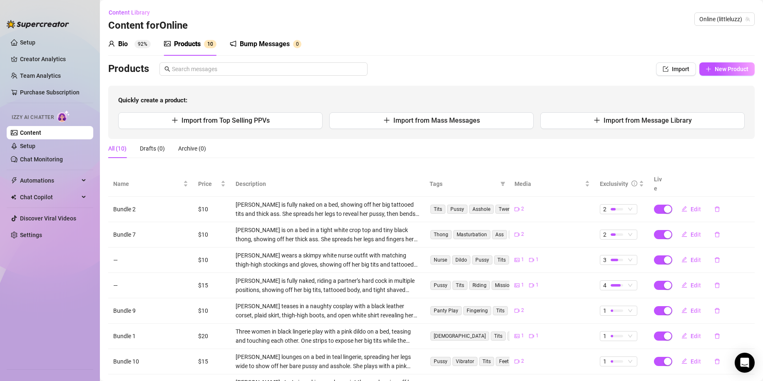
click at [479, 106] on div "Quickly create a product: Import from Top Selling PPVs Import from Mass Message…" at bounding box center [431, 112] width 647 height 53
click at [475, 118] on button "Import from Mass Messages" at bounding box center [431, 120] width 204 height 17
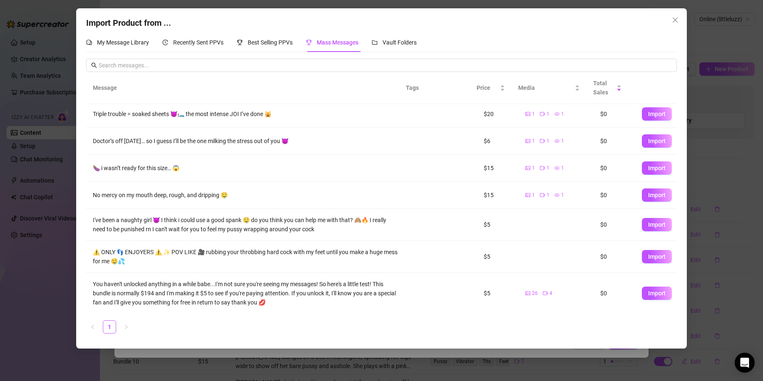
scroll to position [85, 0]
click at [464, 355] on div "Import Product from ... My Message Library Recently Sent PPVs Best Selling PPVs…" at bounding box center [381, 190] width 763 height 381
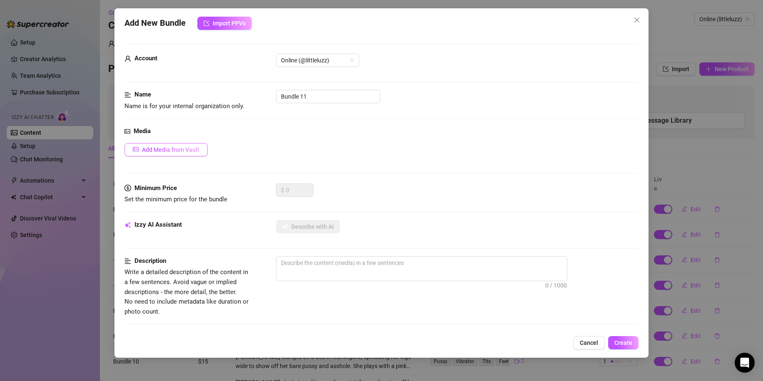
click at [174, 151] on span "Add Media from Vault" at bounding box center [170, 150] width 57 height 7
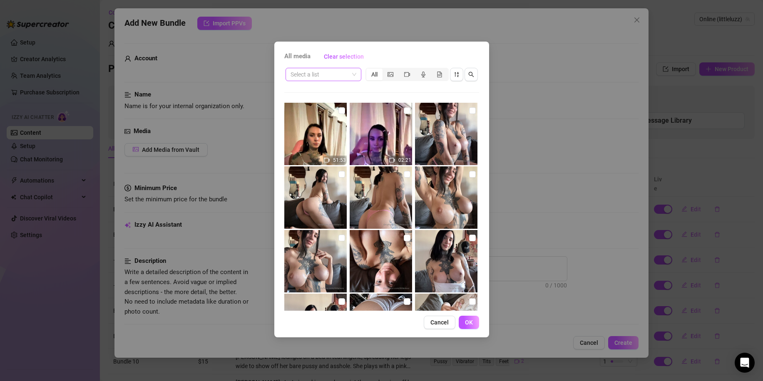
click at [337, 81] on div "Select a list" at bounding box center [324, 74] width 76 height 13
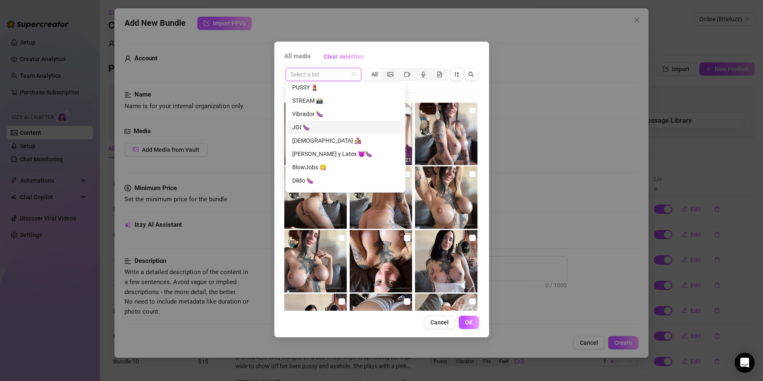
scroll to position [500, 0]
click at [319, 139] on div "LESBIAN 👩🏼‍❤️‍👩🏽" at bounding box center [345, 137] width 107 height 9
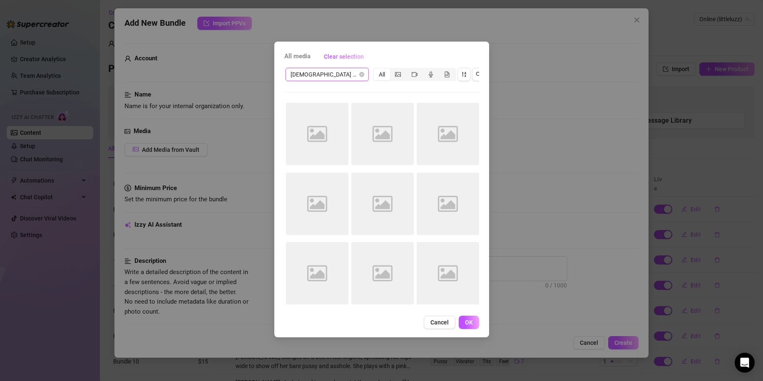
click at [333, 75] on span "LESBIAN 👩🏼‍❤️‍👩🏽" at bounding box center [327, 74] width 73 height 12
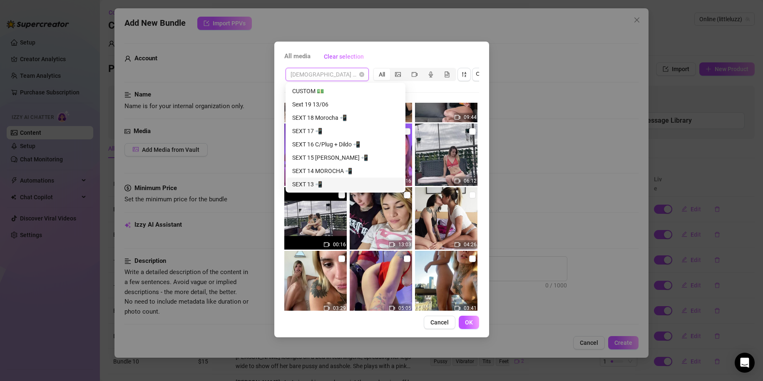
scroll to position [0, 0]
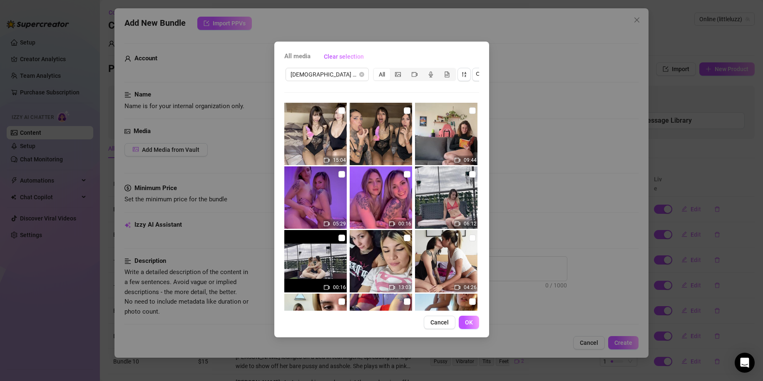
click at [391, 60] on div "All media Clear selection" at bounding box center [381, 56] width 195 height 13
click at [344, 77] on span "LESBIAN 👩🏼‍❤️‍👩🏽" at bounding box center [327, 74] width 73 height 12
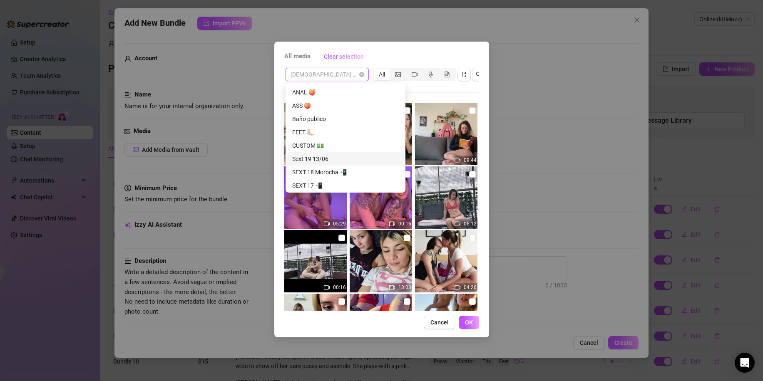
scroll to position [546, 0]
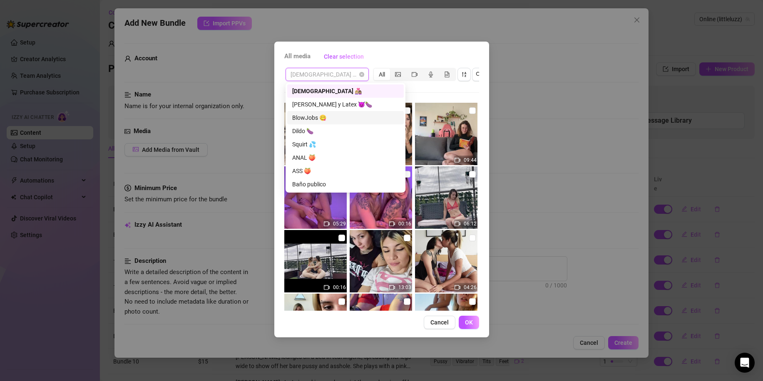
click at [324, 108] on div "Arneses y Latex 😈🍆" at bounding box center [345, 104] width 107 height 9
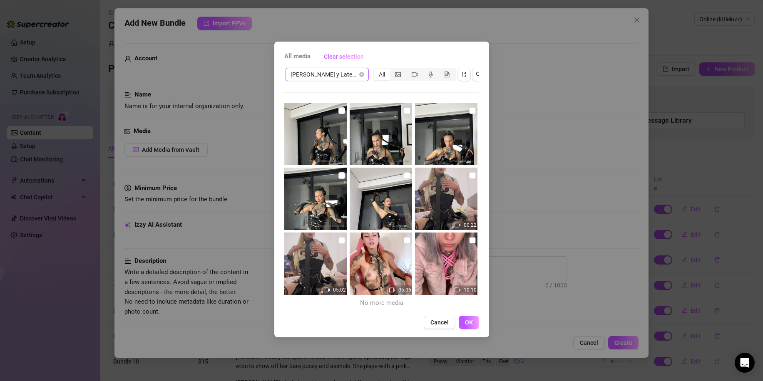
click at [469, 241] on input "checkbox" at bounding box center [472, 240] width 7 height 7
click at [473, 324] on button "OK" at bounding box center [469, 322] width 20 height 13
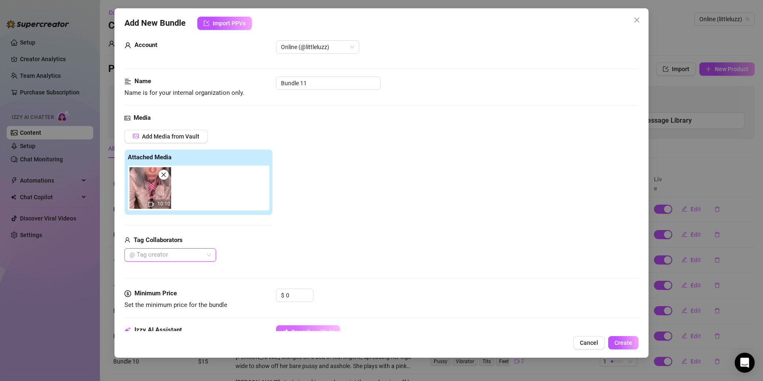
scroll to position [83, 0]
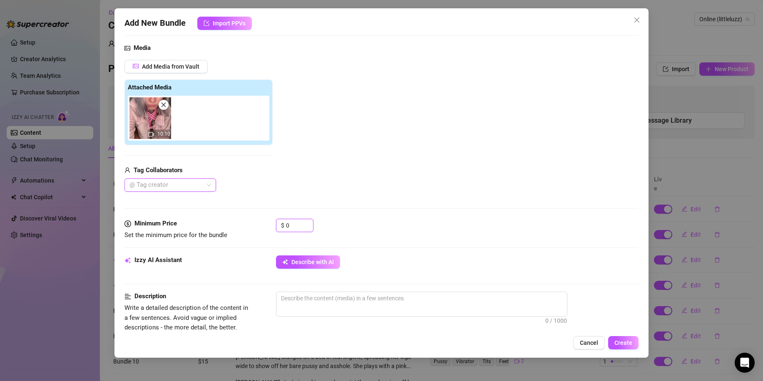
drag, startPoint x: 298, startPoint y: 224, endPoint x: 257, endPoint y: 225, distance: 40.8
click at [258, 225] on div "Minimum Price Set the minimum price for the bundle $ 0" at bounding box center [381, 229] width 514 height 21
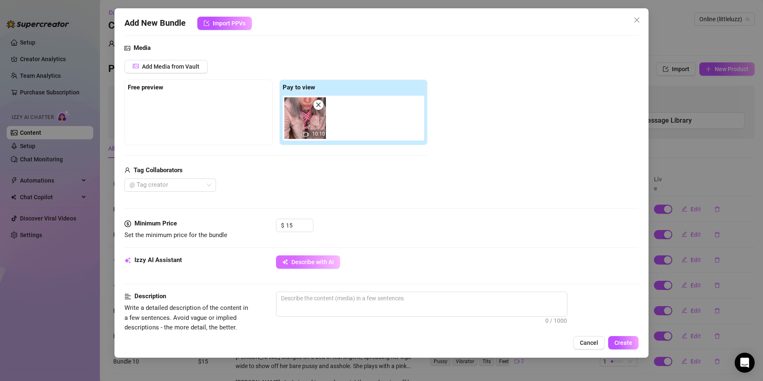
click at [333, 262] on span "Describe with AI" at bounding box center [312, 262] width 42 height 7
click at [321, 111] on img at bounding box center [305, 118] width 42 height 42
click at [319, 107] on icon "close" at bounding box center [319, 105] width 6 height 6
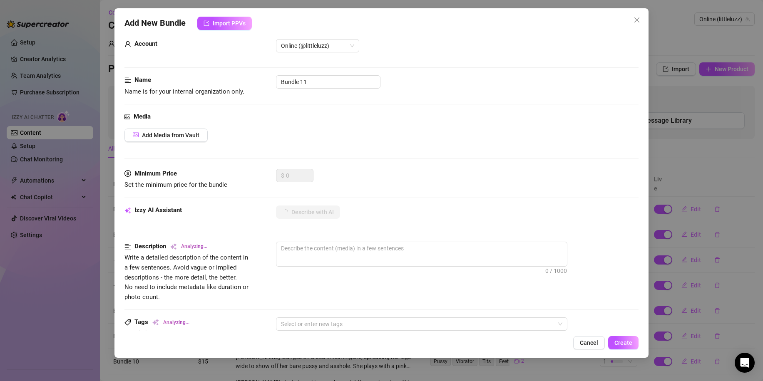
scroll to position [0, 0]
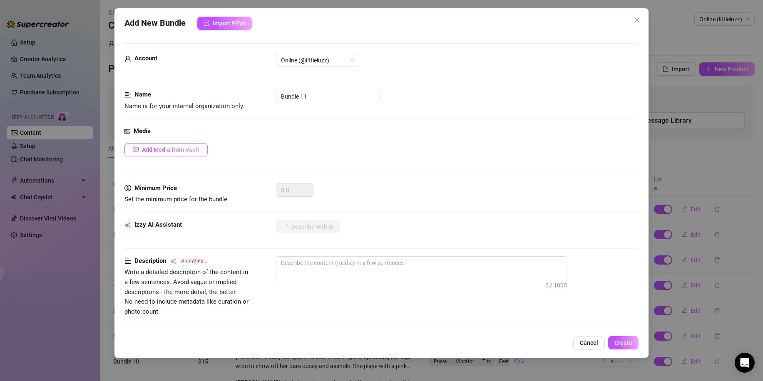
click at [169, 144] on button "Add Media from Vault" at bounding box center [165, 149] width 83 height 13
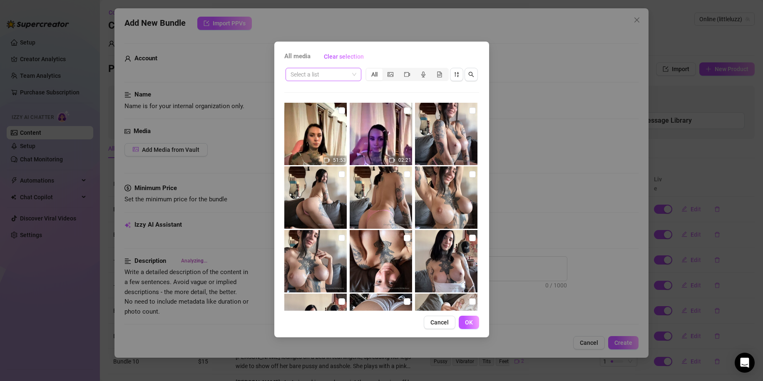
click at [310, 75] on input "search" at bounding box center [320, 74] width 58 height 12
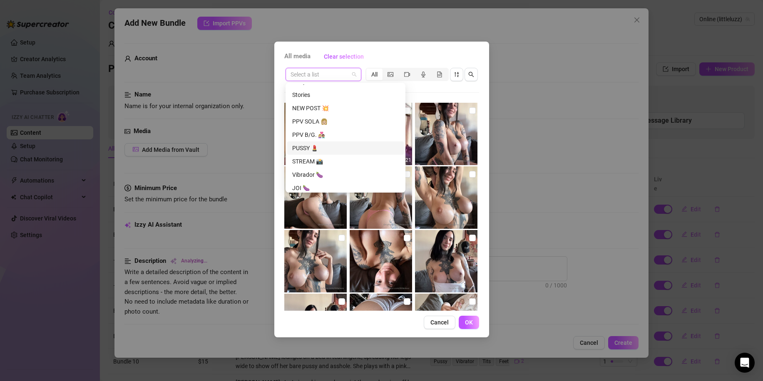
scroll to position [458, 0]
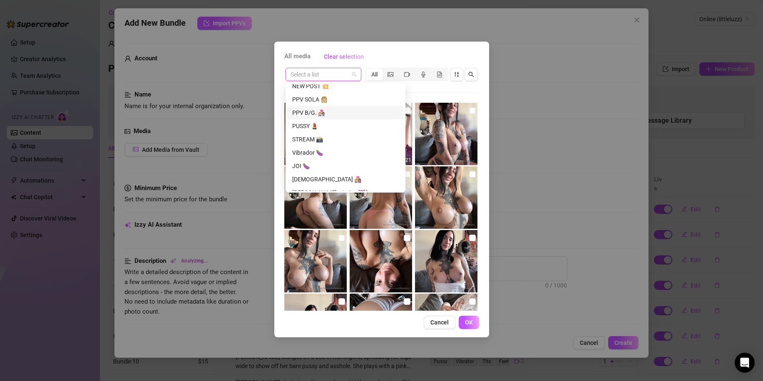
click at [327, 115] on div "PPV B/G. 👩🏼‍❤️‍👨🏽" at bounding box center [345, 112] width 107 height 9
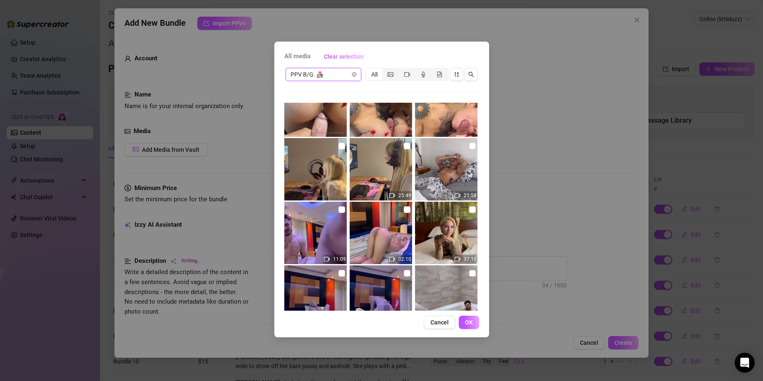
scroll to position [277, 0]
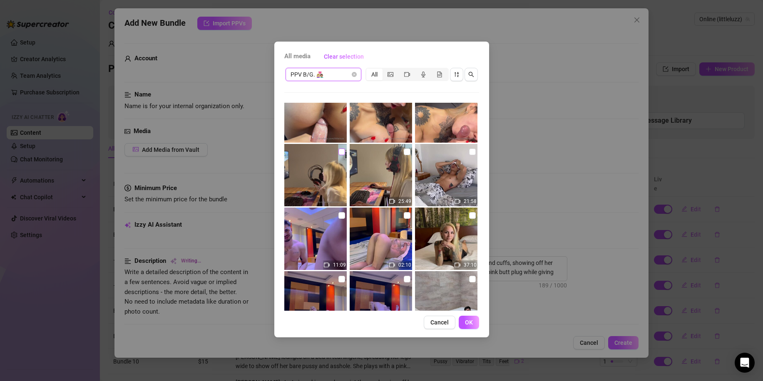
click at [340, 152] on input "checkbox" at bounding box center [341, 152] width 7 height 7
click at [404, 152] on input "checkbox" at bounding box center [407, 152] width 7 height 7
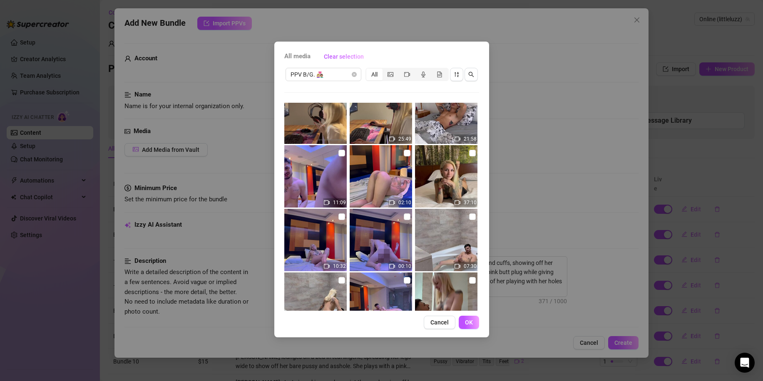
scroll to position [569, 0]
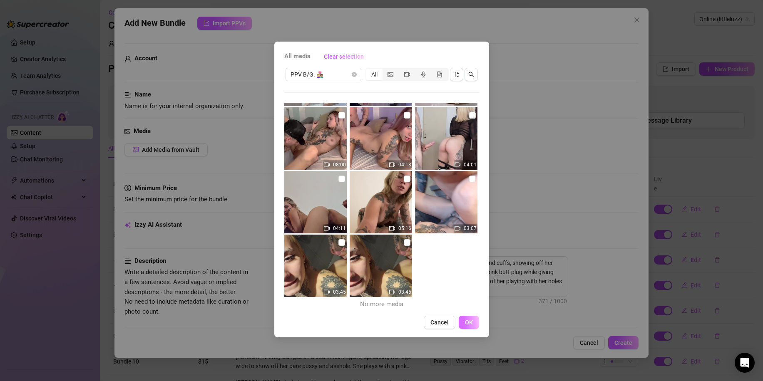
click at [474, 321] on button "OK" at bounding box center [469, 322] width 20 height 13
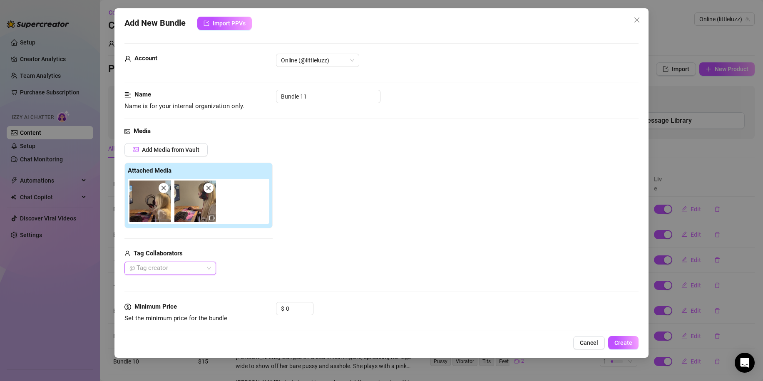
click at [186, 268] on div at bounding box center [166, 269] width 80 height 12
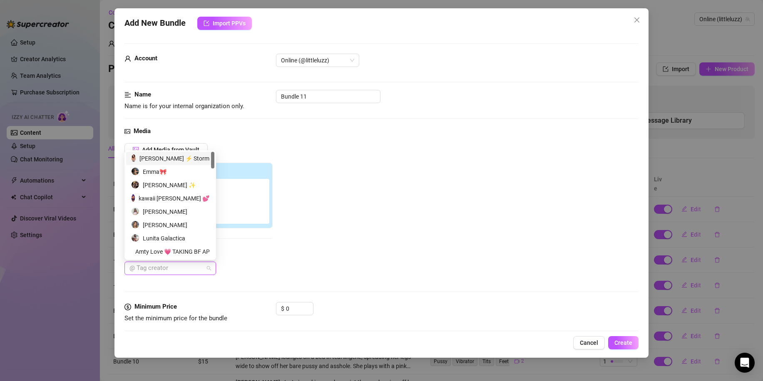
click at [270, 269] on div "@ Tag creator" at bounding box center [198, 268] width 148 height 13
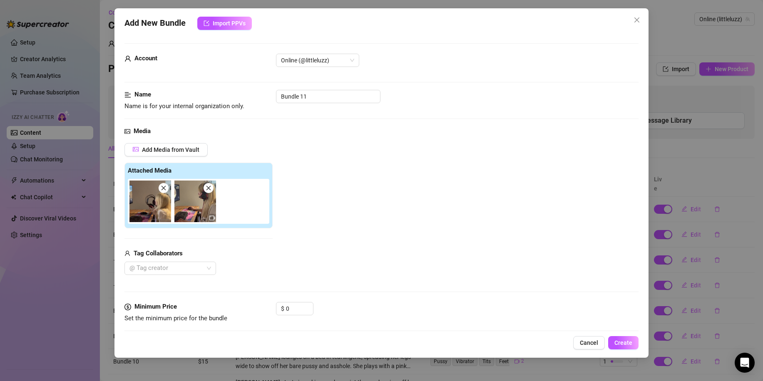
click at [167, 192] on span at bounding box center [164, 188] width 10 height 10
click at [164, 191] on icon "close" at bounding box center [164, 188] width 6 height 6
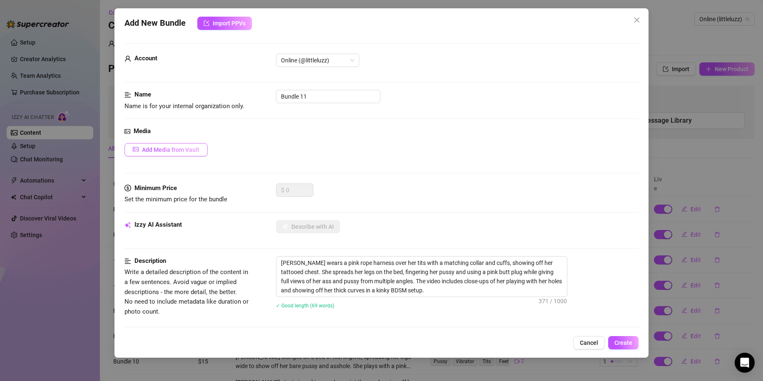
click at [174, 147] on span "Add Media from Vault" at bounding box center [170, 150] width 57 height 7
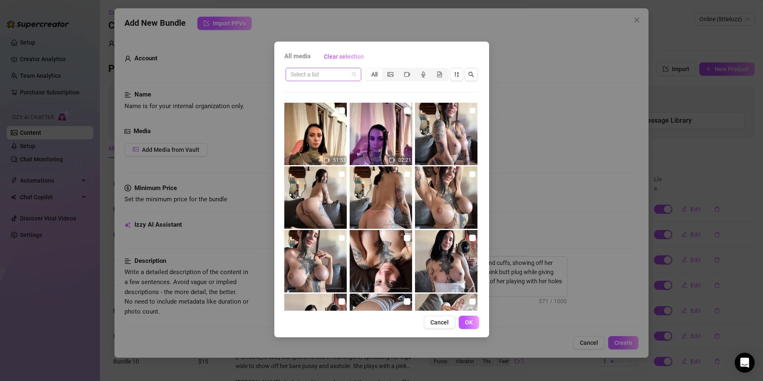
click at [341, 73] on input "search" at bounding box center [320, 74] width 58 height 12
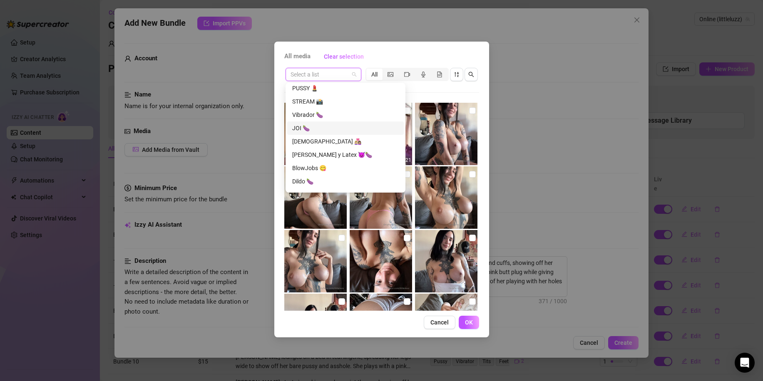
scroll to position [500, 0]
click at [316, 137] on div "LESBIAN 👩🏼‍❤️‍👩🏽" at bounding box center [345, 137] width 107 height 9
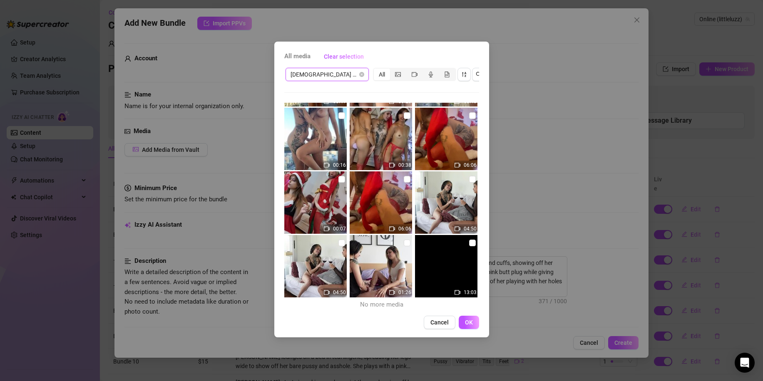
scroll to position [760, 0]
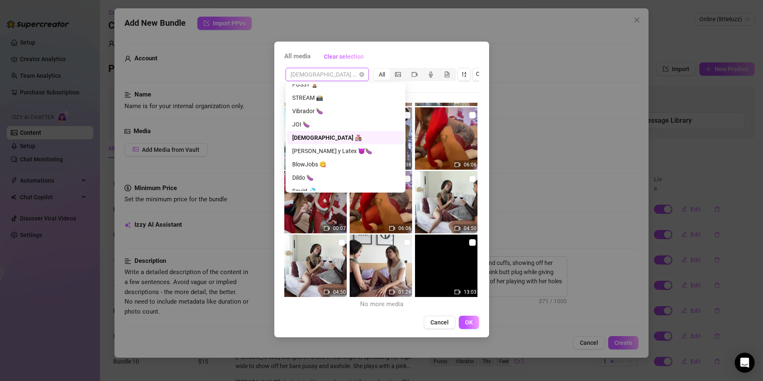
click at [331, 74] on span "LESBIAN 👩🏼‍❤️‍👩🏽" at bounding box center [327, 74] width 73 height 12
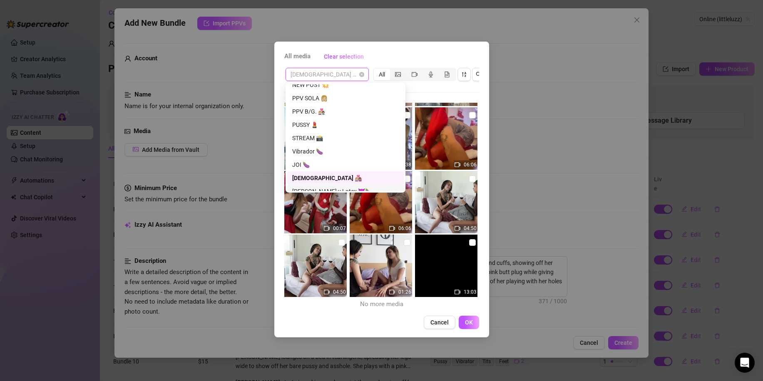
scroll to position [458, 0]
click at [323, 151] on div "Vibrador 🍆" at bounding box center [345, 152] width 107 height 9
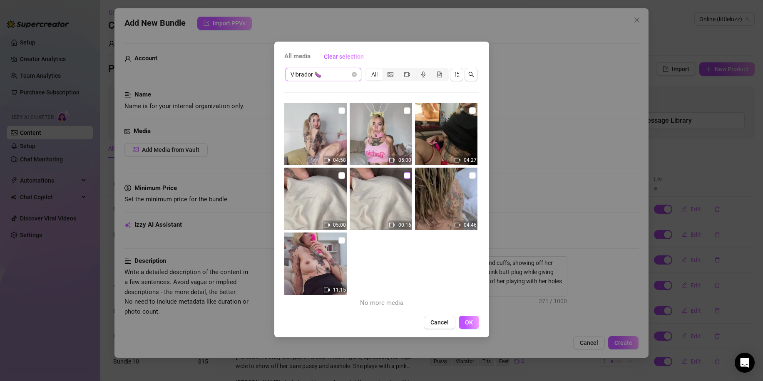
click at [400, 175] on div "00:16" at bounding box center [382, 200] width 64 height 64
drag, startPoint x: 403, startPoint y: 175, endPoint x: 395, endPoint y: 175, distance: 8.8
click at [404, 175] on input "checkbox" at bounding box center [407, 175] width 7 height 7
click at [339, 176] on input "checkbox" at bounding box center [341, 175] width 7 height 7
drag, startPoint x: 470, startPoint y: 324, endPoint x: 468, endPoint y: 319, distance: 5.3
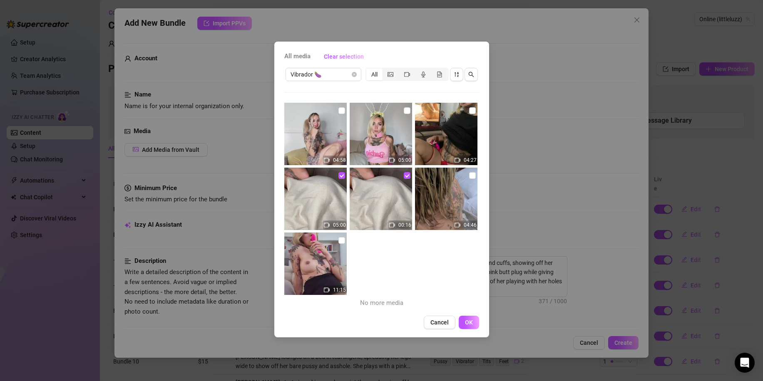
click at [470, 324] on span "OK" at bounding box center [469, 322] width 8 height 7
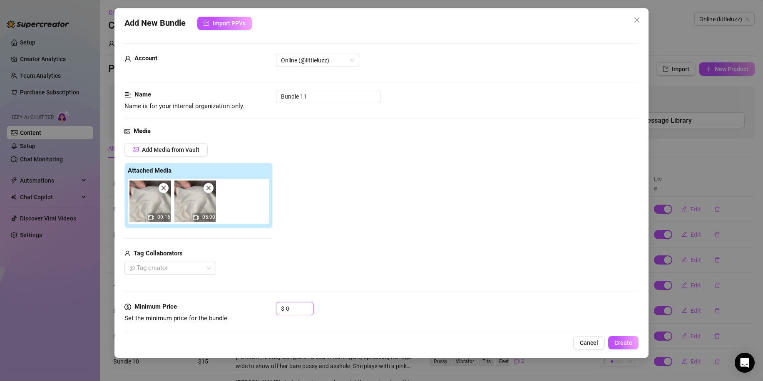
drag, startPoint x: 294, startPoint y: 309, endPoint x: 256, endPoint y: 307, distance: 37.9
click at [271, 308] on div "Minimum Price Set the minimum price for the bundle $ 0" at bounding box center [381, 312] width 514 height 21
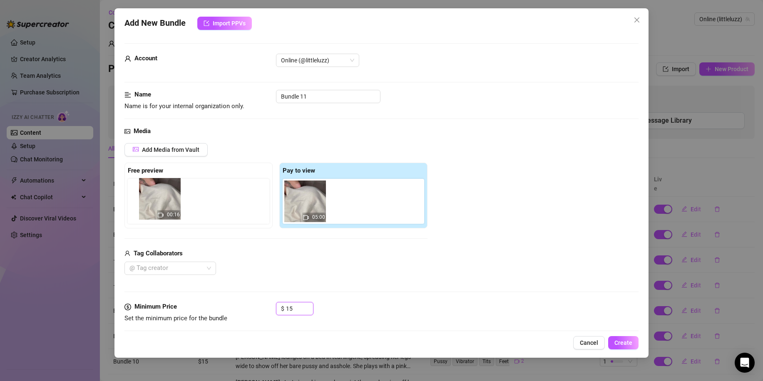
drag, startPoint x: 265, startPoint y: 210, endPoint x: 150, endPoint y: 208, distance: 114.9
click at [148, 207] on div "Free preview Pay to view 00:16 05:00" at bounding box center [275, 196] width 303 height 66
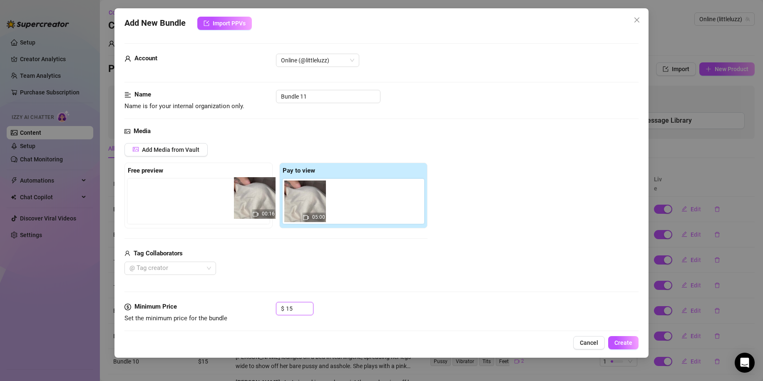
drag, startPoint x: 251, startPoint y: 204, endPoint x: 164, endPoint y: 199, distance: 87.2
click at [163, 202] on div "Free preview Pay to view 00:16 05:00" at bounding box center [275, 196] width 303 height 66
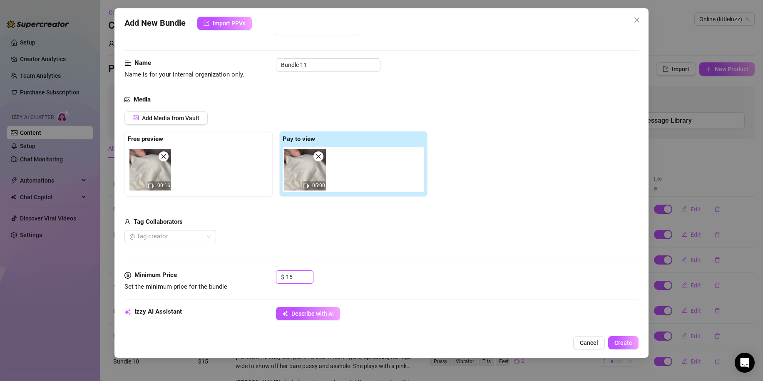
scroll to position [250, 0]
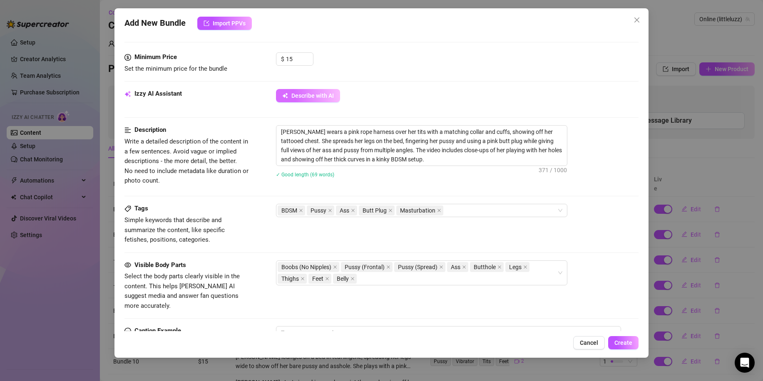
click at [318, 91] on button "Describe with AI" at bounding box center [308, 95] width 64 height 13
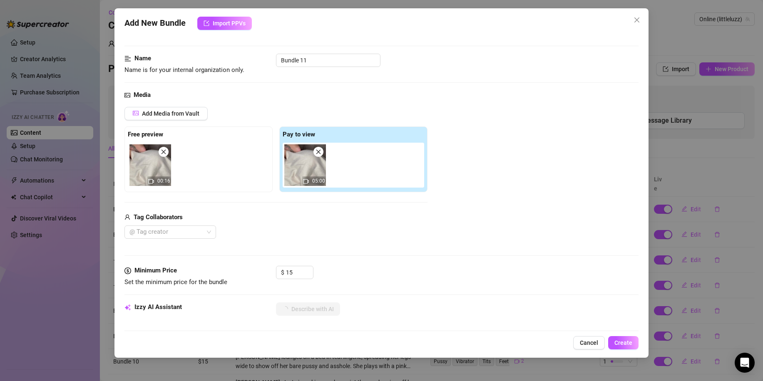
scroll to position [0, 0]
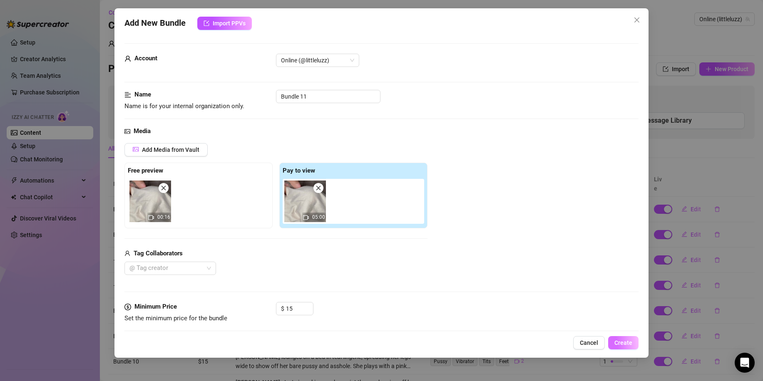
click at [620, 342] on span "Create" at bounding box center [624, 343] width 18 height 7
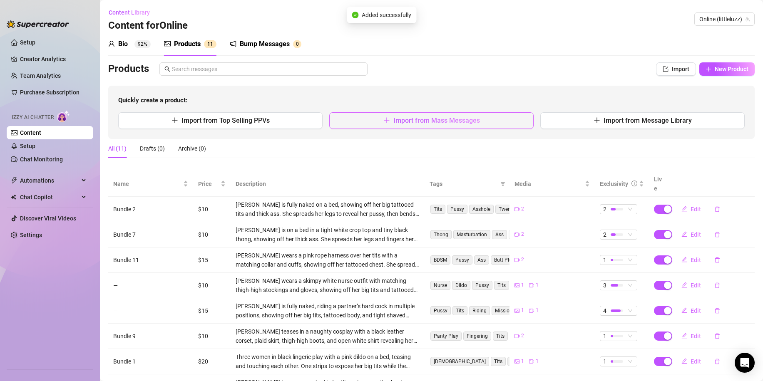
click at [396, 125] on button "Import from Mass Messages" at bounding box center [431, 120] width 204 height 17
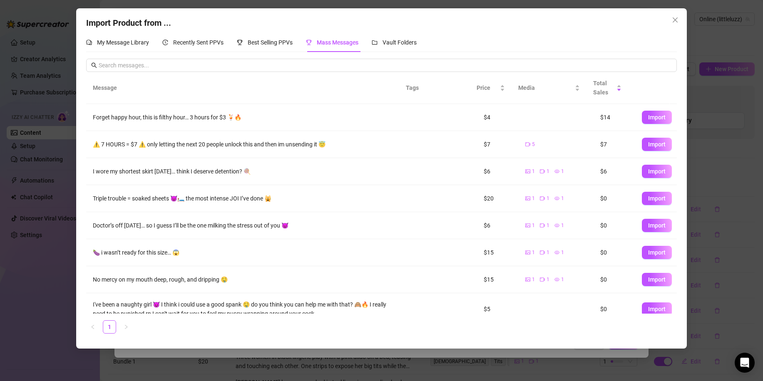
click at [306, 353] on div "Import Product from ... My Message Library Recently Sent PPVs Best Selling PPVs…" at bounding box center [381, 190] width 763 height 381
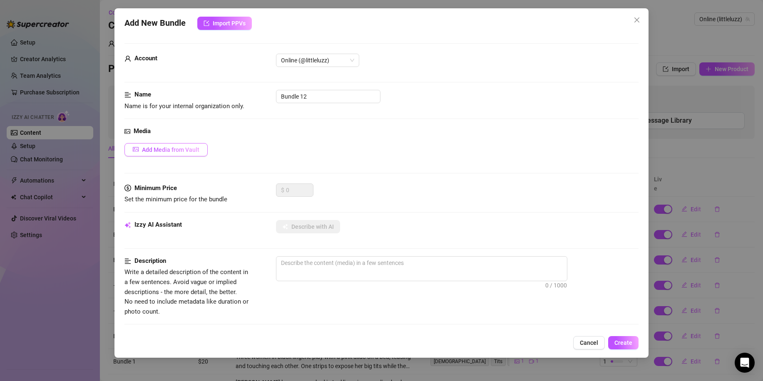
click at [187, 150] on span "Add Media from Vault" at bounding box center [170, 150] width 57 height 7
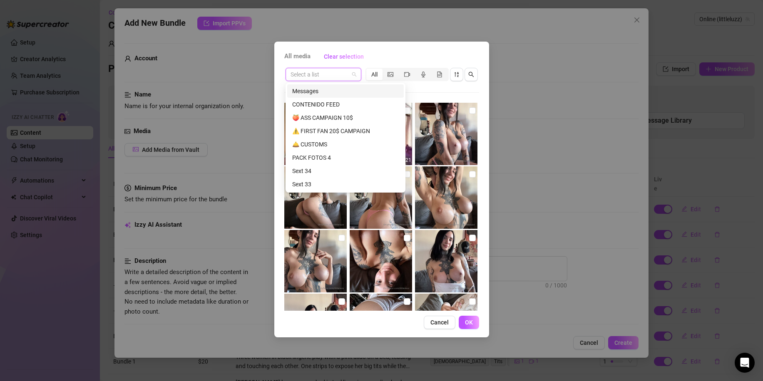
click at [331, 78] on input "search" at bounding box center [320, 74] width 58 height 12
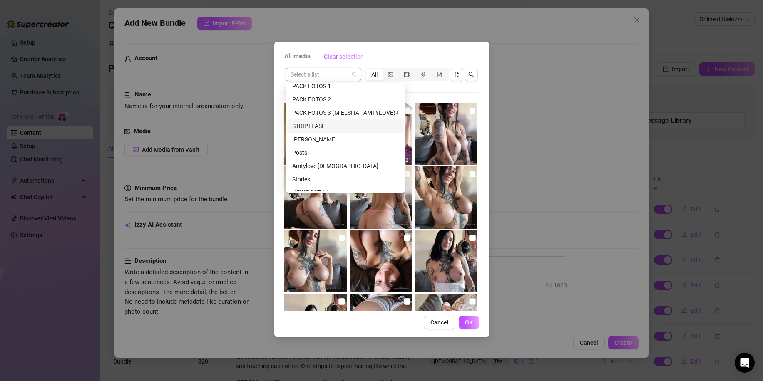
scroll to position [333, 0]
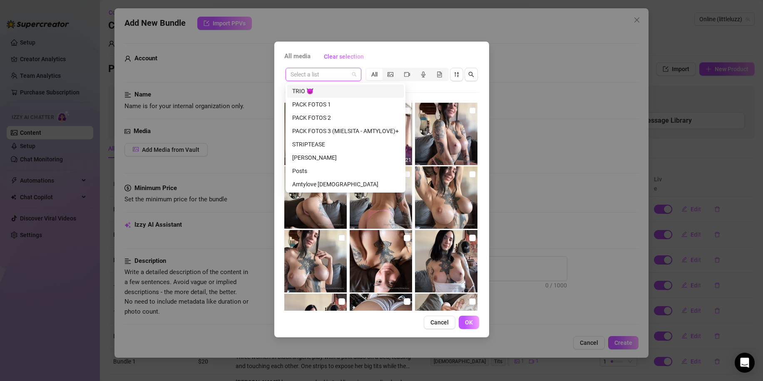
click at [311, 92] on div "TRIO 😈" at bounding box center [345, 91] width 107 height 9
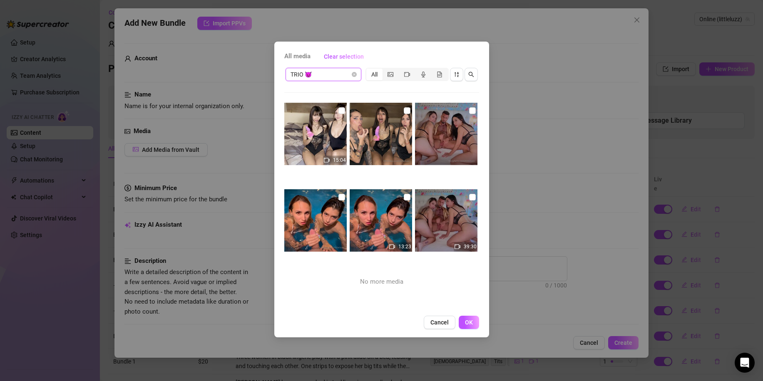
click at [336, 73] on span "TRIO 😈" at bounding box center [324, 74] width 66 height 12
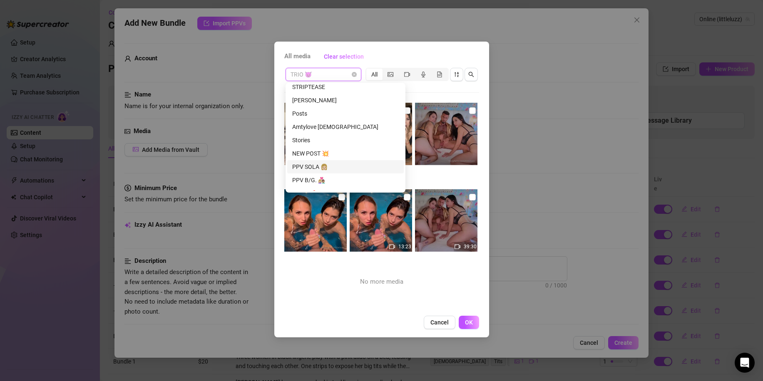
scroll to position [416, 0]
click at [326, 166] on div "PUSSY 💄" at bounding box center [345, 167] width 107 height 9
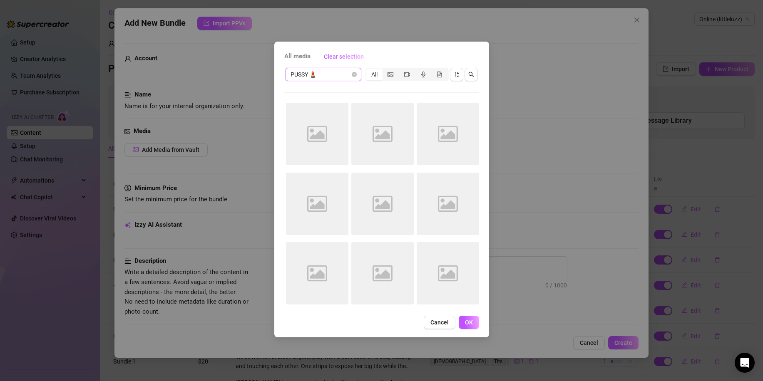
click at [321, 74] on span "PUSSY 💄" at bounding box center [324, 74] width 66 height 12
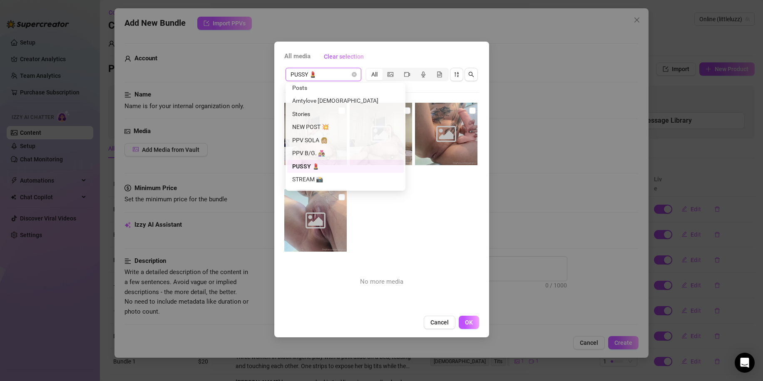
click at [323, 73] on span "PUSSY 💄" at bounding box center [324, 74] width 66 height 12
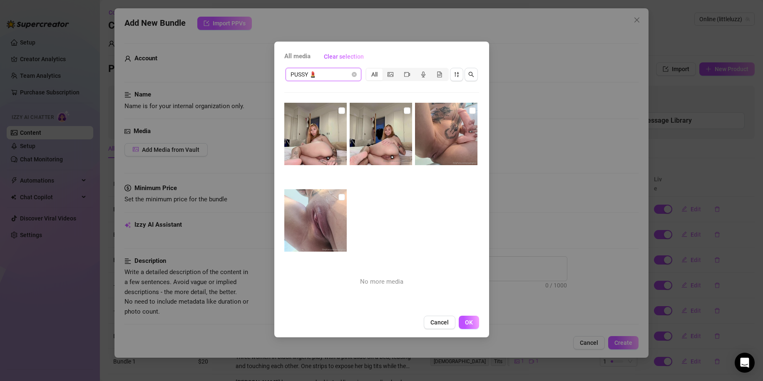
click at [323, 73] on span "PUSSY 💄" at bounding box center [324, 74] width 66 height 12
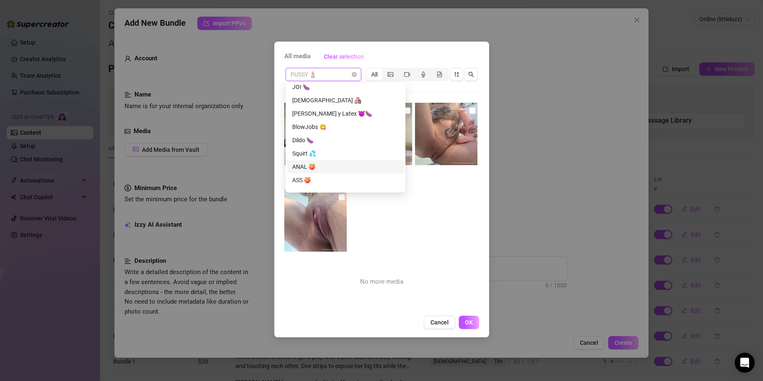
scroll to position [541, 0]
click at [319, 137] on div "Dildo 🍆" at bounding box center [345, 136] width 107 height 9
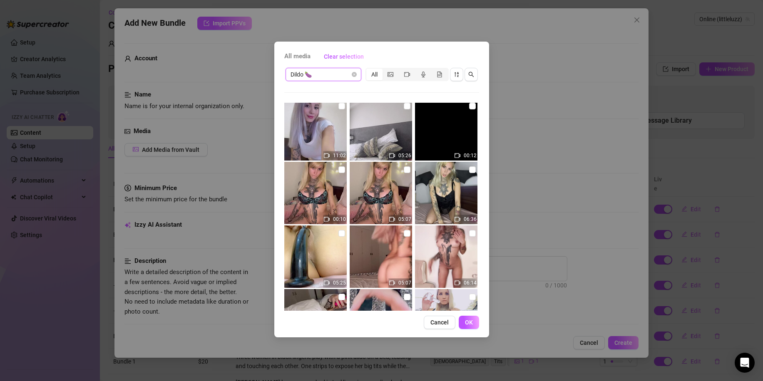
scroll to position [0, 0]
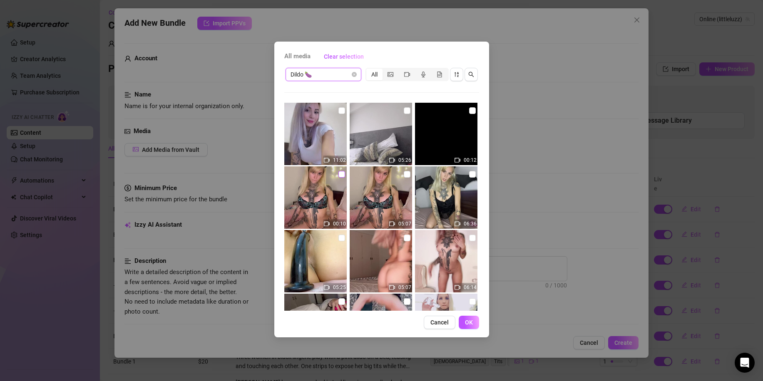
click at [341, 174] on input "checkbox" at bounding box center [341, 174] width 7 height 7
click at [404, 175] on input "checkbox" at bounding box center [407, 174] width 7 height 7
click at [464, 324] on button "OK" at bounding box center [469, 322] width 20 height 13
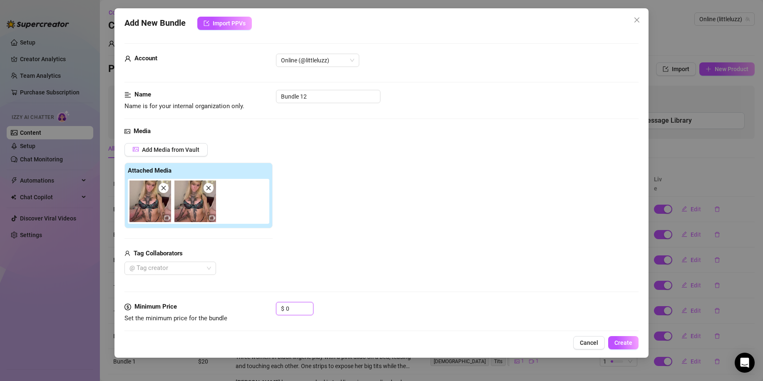
drag, startPoint x: 279, startPoint y: 307, endPoint x: 264, endPoint y: 303, distance: 15.9
click at [276, 307] on div "$ 0" at bounding box center [294, 308] width 37 height 13
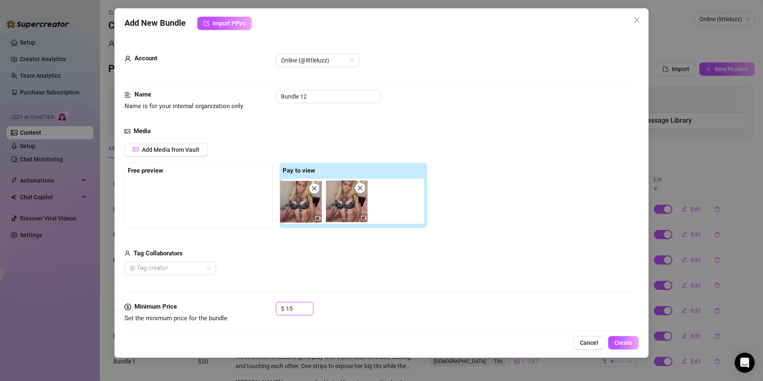
drag, startPoint x: 302, startPoint y: 211, endPoint x: 185, endPoint y: 202, distance: 117.3
click at [185, 202] on div "Free preview Pay to view" at bounding box center [275, 196] width 303 height 66
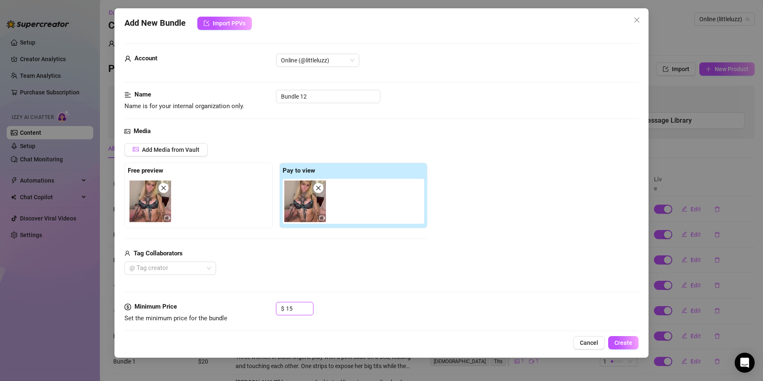
click at [162, 190] on icon "close" at bounding box center [164, 188] width 5 height 5
drag, startPoint x: 319, startPoint y: 192, endPoint x: 293, endPoint y: 176, distance: 30.4
click at [319, 191] on span at bounding box center [319, 188] width 10 height 10
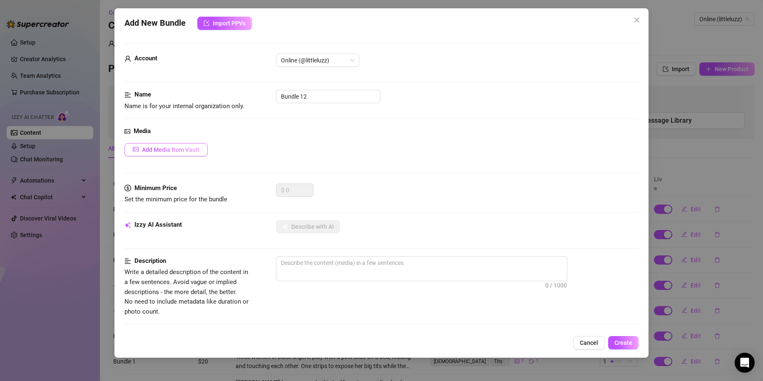
click at [188, 148] on span "Add Media from Vault" at bounding box center [170, 150] width 57 height 7
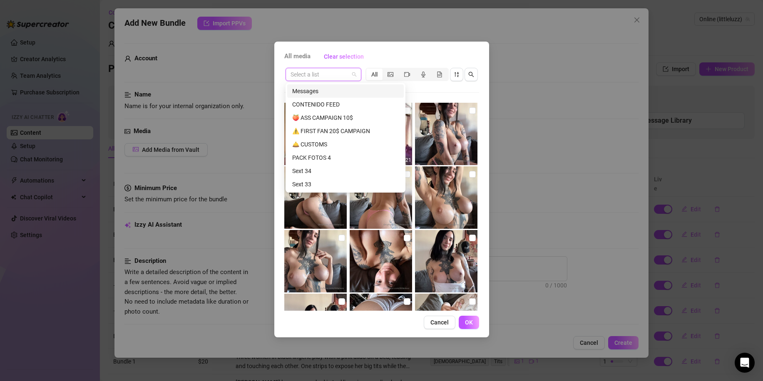
click at [339, 78] on input "search" at bounding box center [320, 74] width 58 height 12
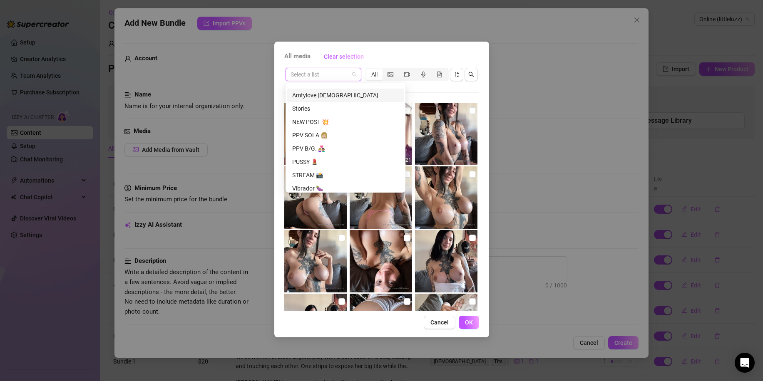
scroll to position [458, 0]
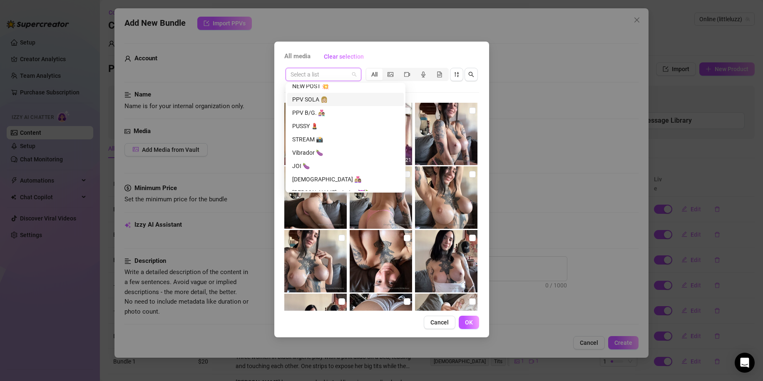
click at [321, 99] on div "PPV SOLA 👩🏼" at bounding box center [345, 99] width 107 height 9
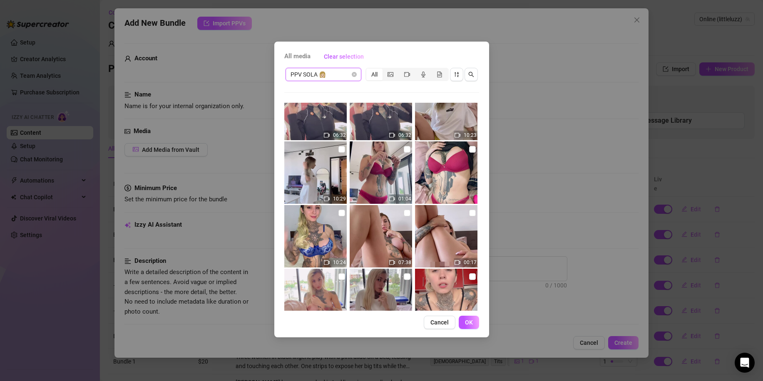
scroll to position [730, 0]
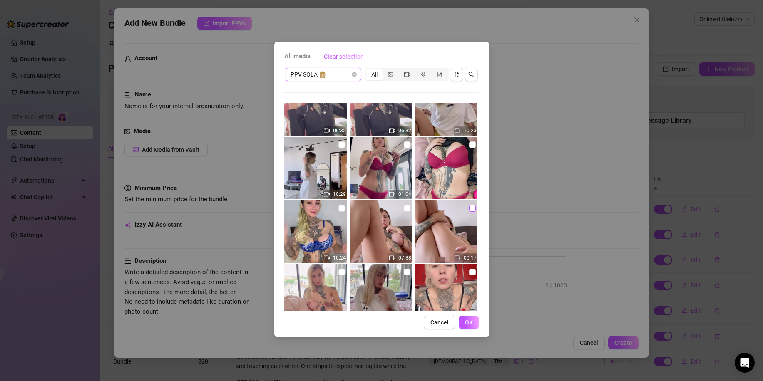
click at [469, 208] on input "checkbox" at bounding box center [472, 208] width 7 height 7
click at [404, 211] on input "checkbox" at bounding box center [407, 208] width 7 height 7
click at [470, 326] on button "OK" at bounding box center [469, 322] width 20 height 13
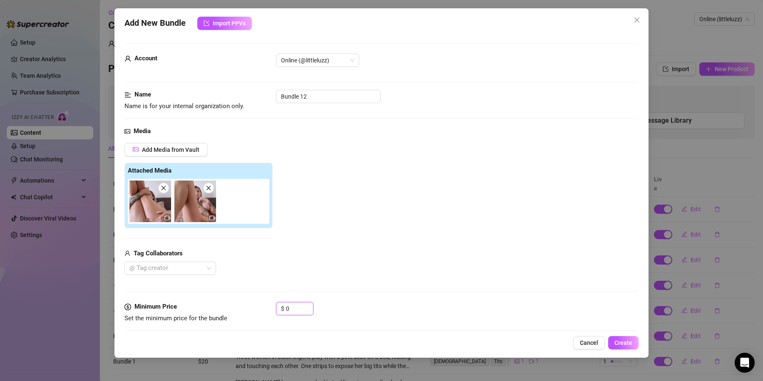
drag, startPoint x: 294, startPoint y: 309, endPoint x: 255, endPoint y: 306, distance: 38.9
click at [266, 307] on div "Minimum Price Set the minimum price for the bundle $ 0" at bounding box center [381, 312] width 514 height 21
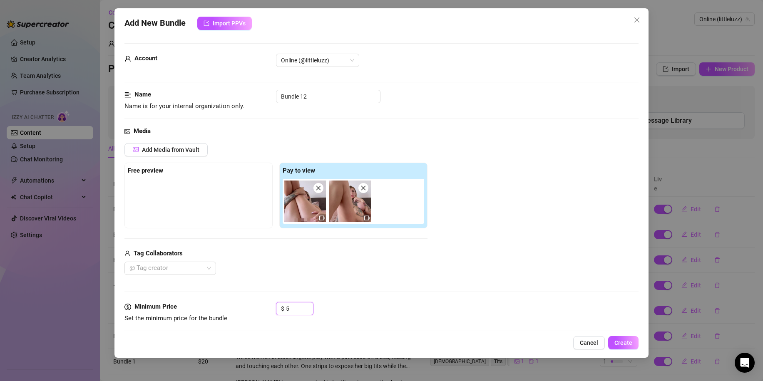
drag, startPoint x: 296, startPoint y: 314, endPoint x: 256, endPoint y: 308, distance: 40.3
click at [258, 309] on div "Minimum Price Set the minimum price for the bundle $ 5" at bounding box center [381, 312] width 514 height 21
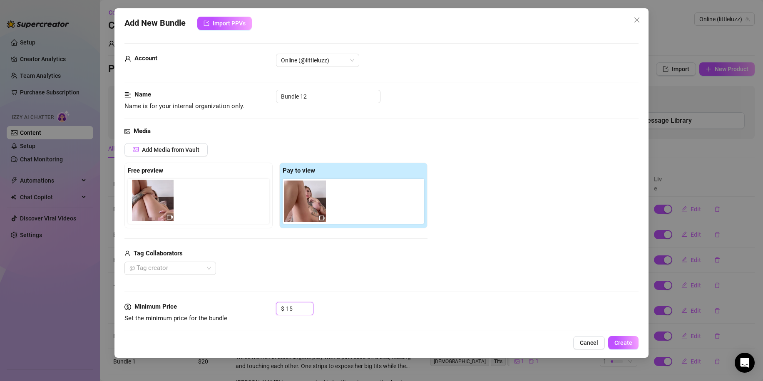
drag, startPoint x: 286, startPoint y: 212, endPoint x: 148, endPoint y: 213, distance: 138.2
click at [148, 213] on div "Free preview Pay to view" at bounding box center [275, 196] width 303 height 66
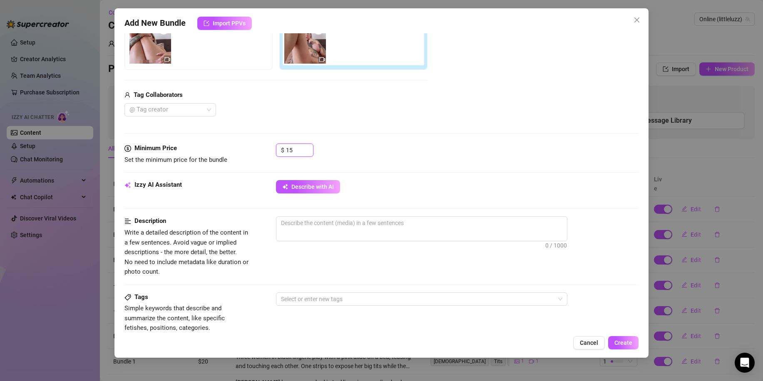
scroll to position [167, 0]
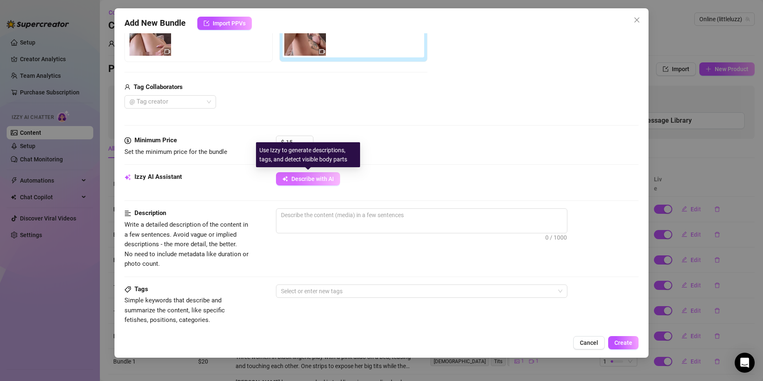
click at [309, 179] on span "Describe with AI" at bounding box center [312, 179] width 42 height 7
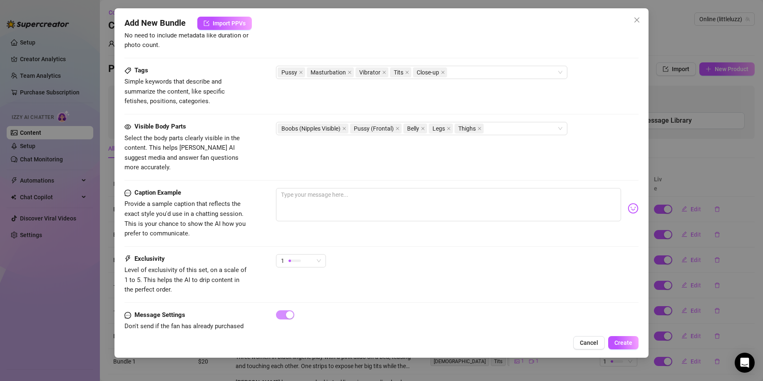
scroll to position [401, 0]
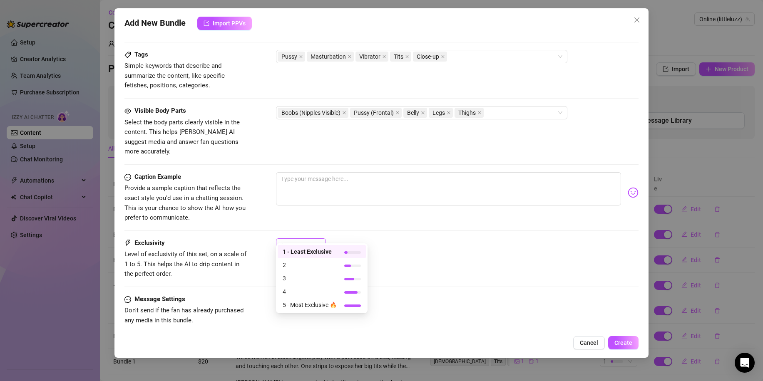
click at [312, 239] on div "1" at bounding box center [297, 245] width 32 height 12
click at [309, 261] on span "2" at bounding box center [310, 265] width 54 height 9
click at [304, 239] on div "2" at bounding box center [297, 245] width 32 height 12
click at [296, 286] on div "4" at bounding box center [322, 291] width 88 height 13
click at [628, 342] on span "Create" at bounding box center [624, 343] width 18 height 7
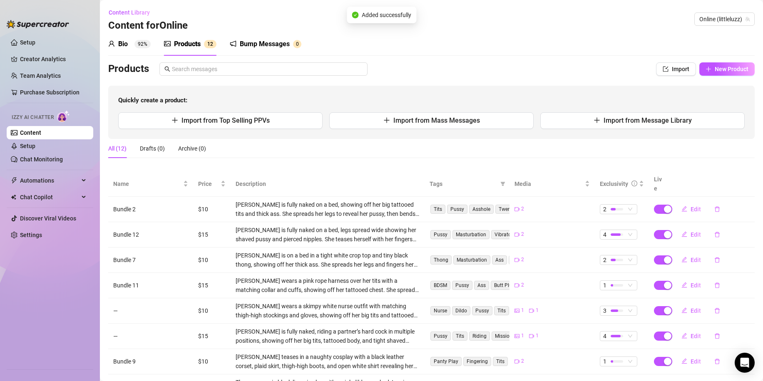
click at [134, 47] on div "Bio 92%" at bounding box center [129, 44] width 42 height 10
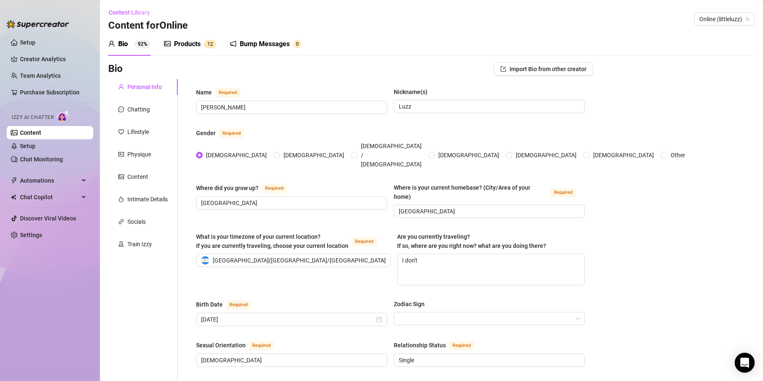
click at [261, 49] on div "Bump Messages" at bounding box center [265, 44] width 50 height 10
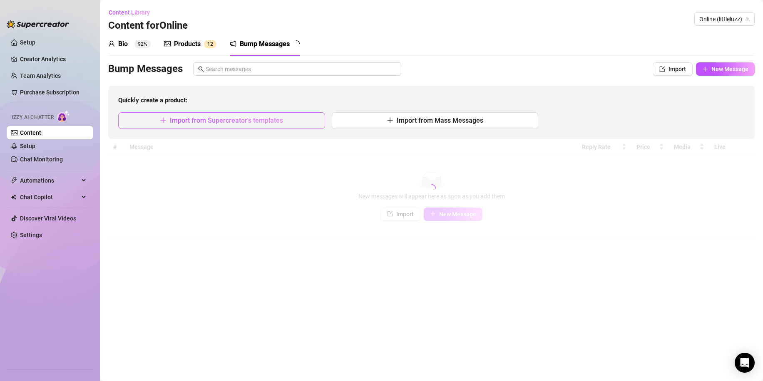
click at [293, 122] on button "Import from Supercreator's templates" at bounding box center [221, 120] width 207 height 17
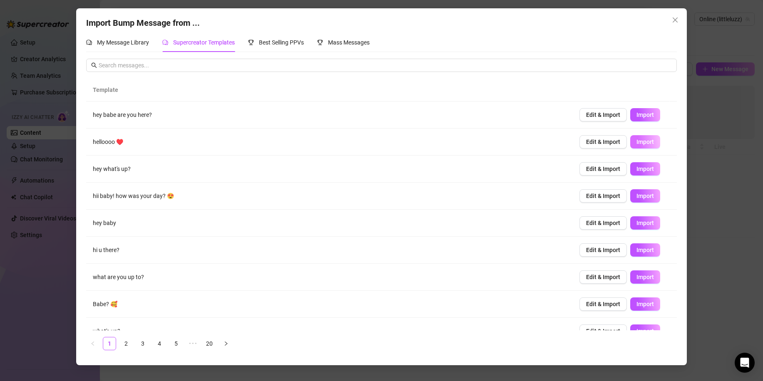
click at [645, 143] on span "Import" at bounding box center [645, 142] width 17 height 7
click at [639, 117] on span "Import" at bounding box center [645, 115] width 17 height 7
click at [701, 213] on div "Import Bump Message from ... My Message Library Supercreator Templates Best Sel…" at bounding box center [381, 190] width 763 height 381
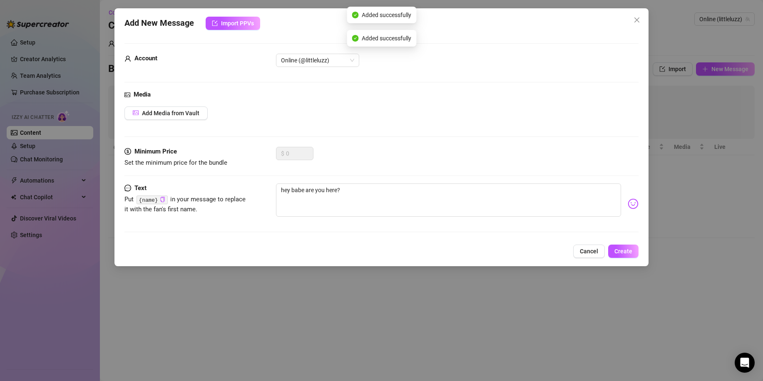
drag, startPoint x: 632, startPoint y: 249, endPoint x: 677, endPoint y: 247, distance: 45.0
click at [677, 247] on div "Add New Message Import PPVs Account Online (@littleluzz) Media Add Media from V…" at bounding box center [381, 190] width 763 height 381
click at [661, 244] on div "Add New Message Import PPVs Account Online (@littleluzz) Media Add Media from V…" at bounding box center [381, 190] width 763 height 381
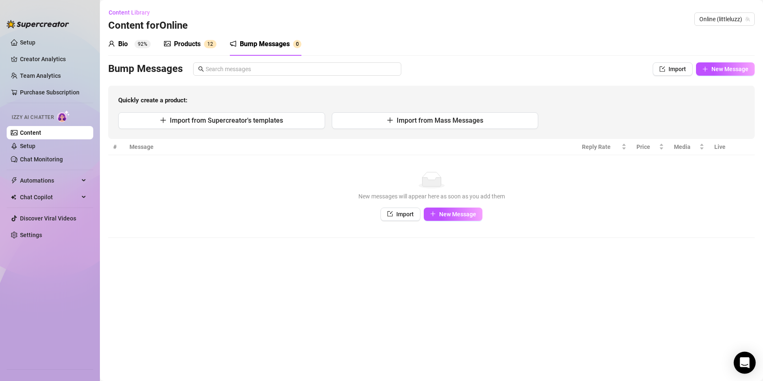
click at [752, 364] on div "Open Intercom Messenger" at bounding box center [745, 363] width 22 height 22
click at [748, 363] on icon "Open Intercom Messenger" at bounding box center [745, 363] width 10 height 11
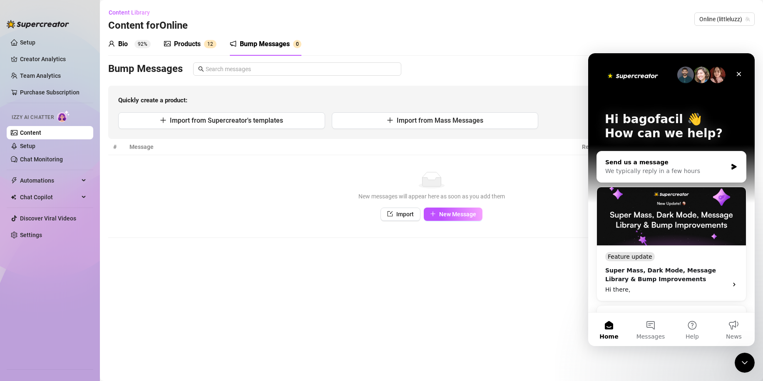
click at [667, 169] on div "We typically reply in a few hours" at bounding box center [666, 171] width 122 height 9
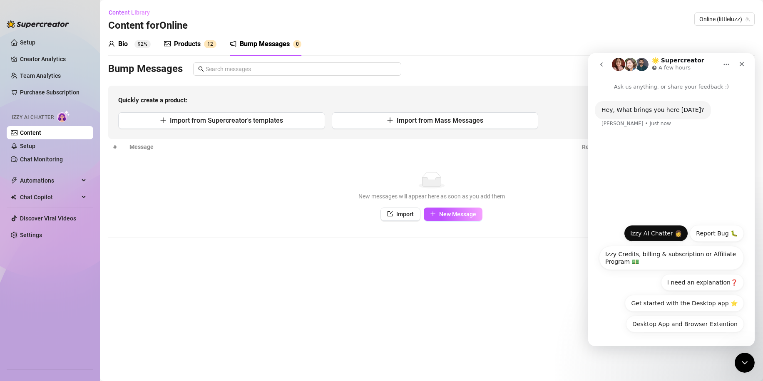
click at [659, 232] on button "Izzy AI Chatter 👩" at bounding box center [656, 233] width 64 height 17
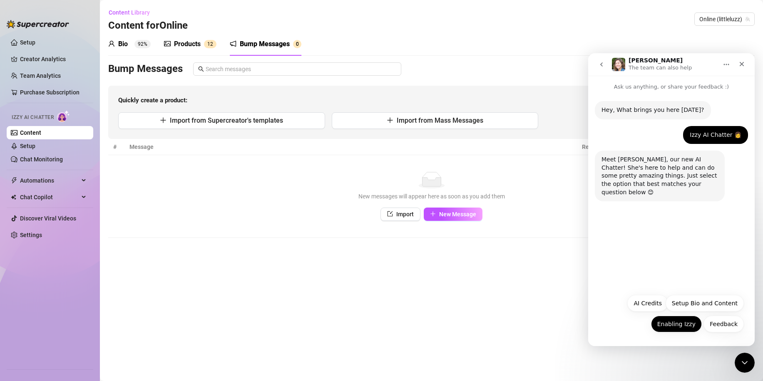
click at [689, 324] on button "Enabling Izzy" at bounding box center [676, 324] width 51 height 17
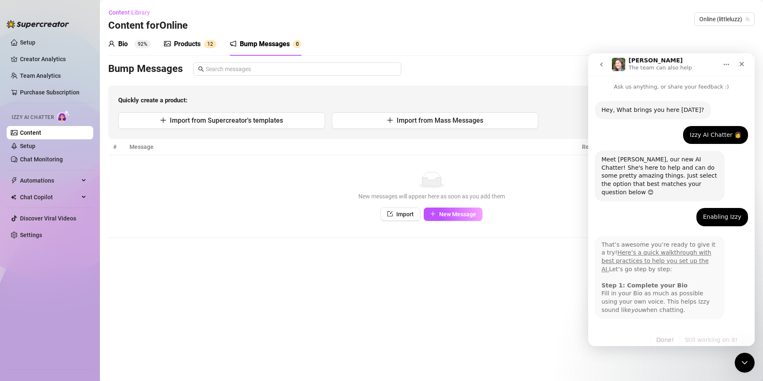
scroll to position [9, 0]
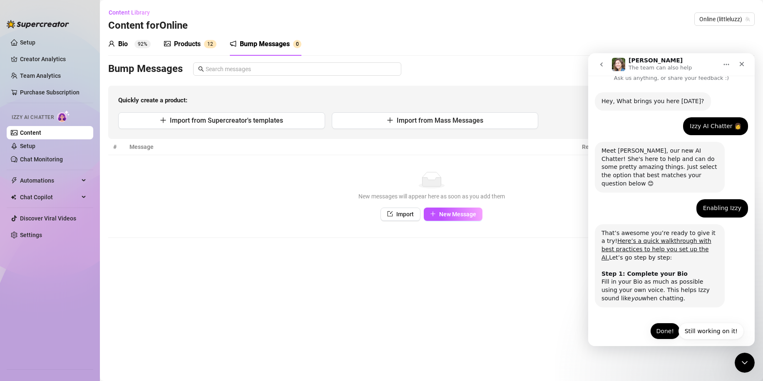
click at [668, 326] on button "Done!" at bounding box center [665, 331] width 30 height 17
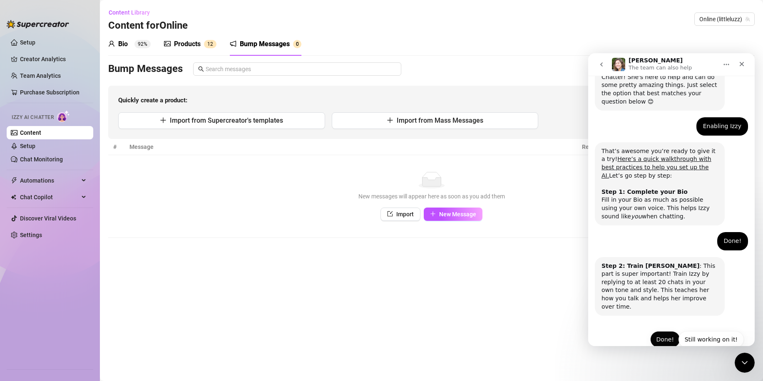
click at [668, 331] on button "Done!" at bounding box center [665, 339] width 30 height 17
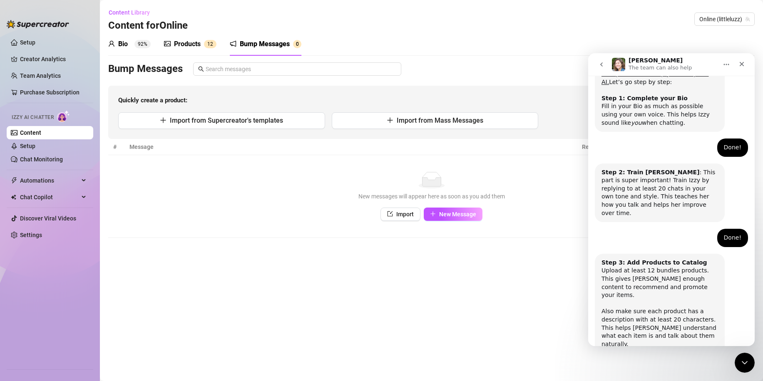
scroll to position [206, 0]
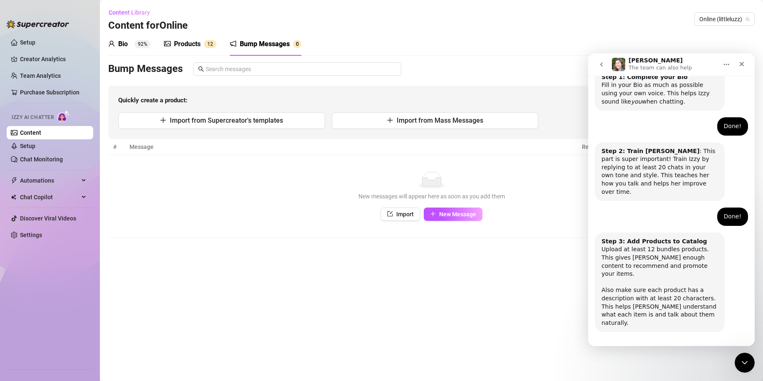
click at [664, 348] on button "Done!" at bounding box center [665, 356] width 30 height 17
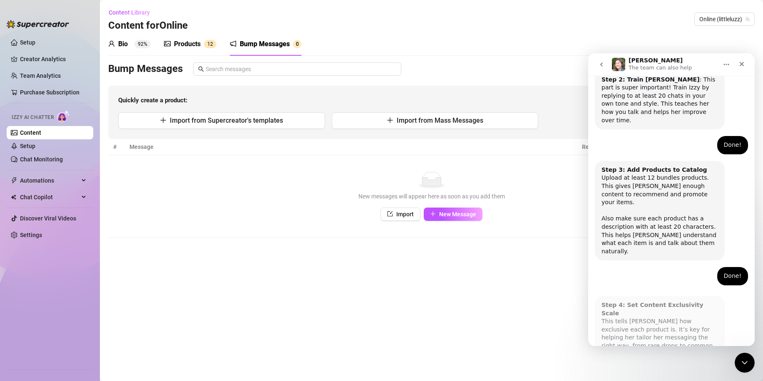
scroll to position [288, 0]
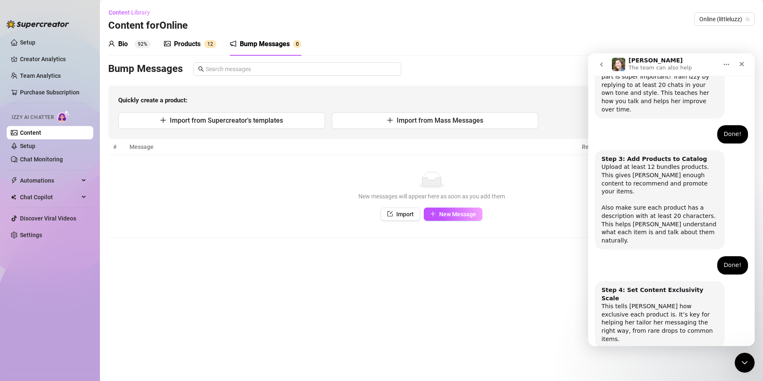
click at [664, 364] on button "Done!" at bounding box center [665, 372] width 30 height 17
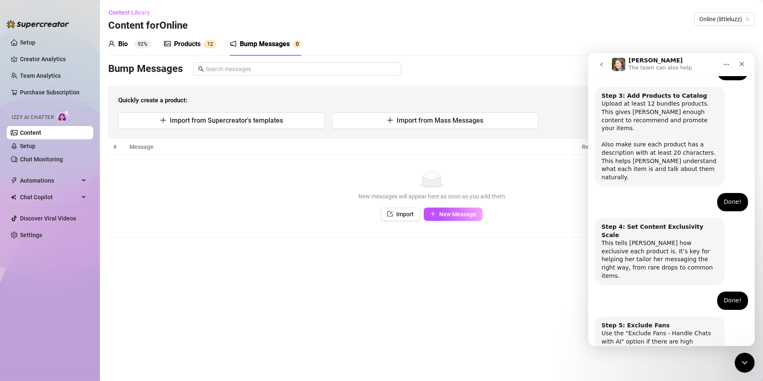
scroll to position [362, 0]
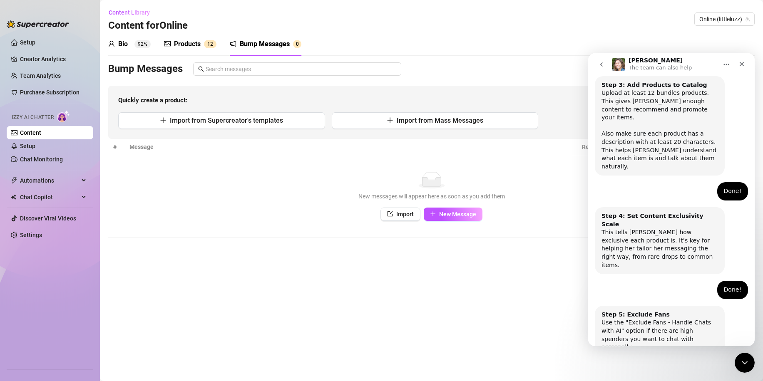
click at [128, 44] on div "Bio 92%" at bounding box center [129, 44] width 42 height 10
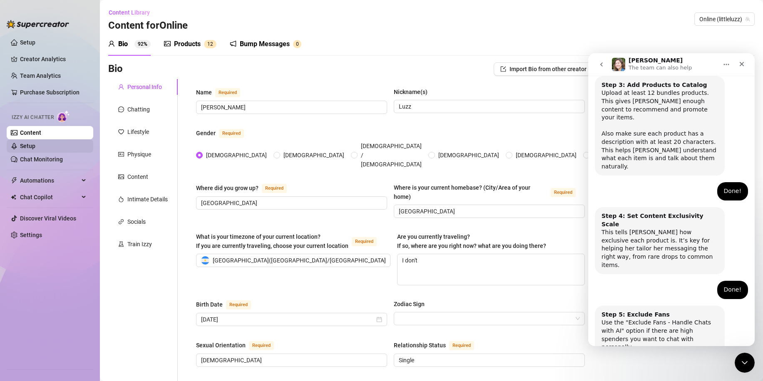
click at [35, 143] on link "Setup" at bounding box center [27, 146] width 15 height 7
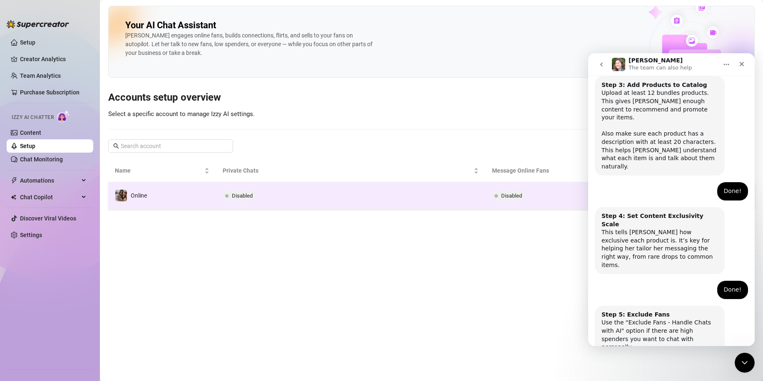
click at [207, 201] on td "Online" at bounding box center [162, 195] width 108 height 27
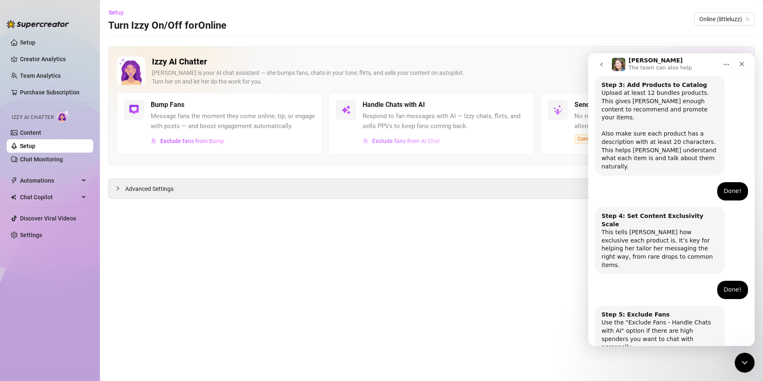
click at [399, 144] on span "Exclude fans from AI Chat" at bounding box center [406, 141] width 68 height 7
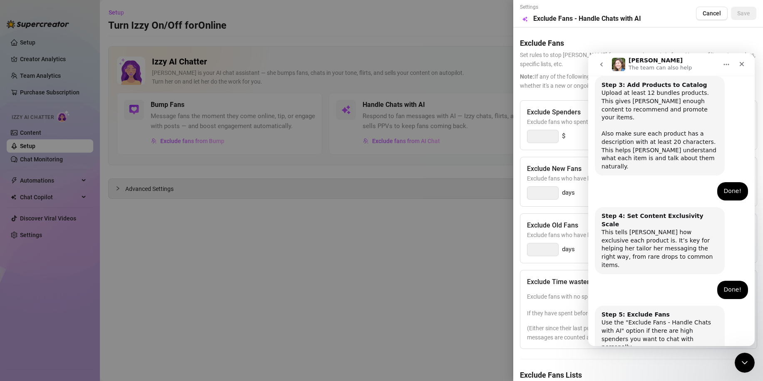
click at [673, 42] on h5 "Exclude Fans" at bounding box center [638, 42] width 236 height 11
click at [746, 364] on icon "Close Intercom Messenger" at bounding box center [744, 362] width 10 height 10
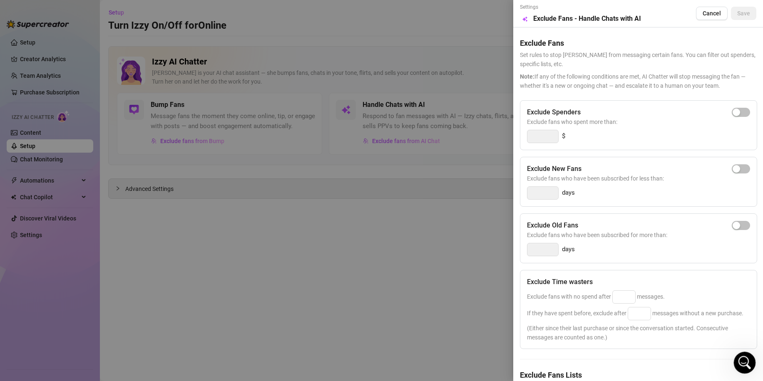
scroll to position [362, 0]
click at [737, 101] on div "Exclude Spenders Exclude fans who spent more than: $" at bounding box center [638, 125] width 237 height 50
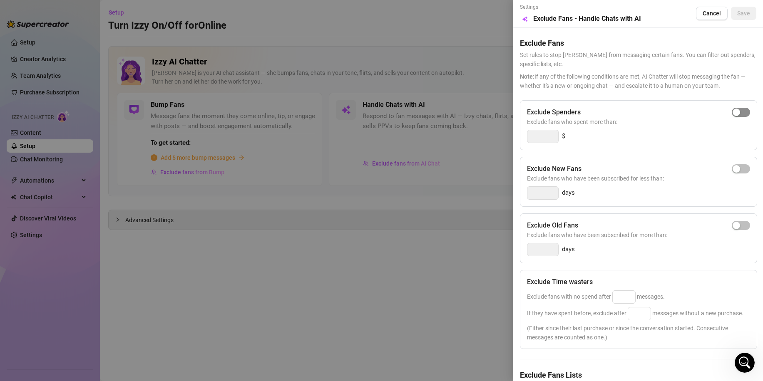
click at [738, 109] on span "button" at bounding box center [741, 112] width 18 height 9
type input "300"
drag, startPoint x: 545, startPoint y: 139, endPoint x: 523, endPoint y: 139, distance: 21.7
click at [523, 139] on div "Exclude Spenders Exclude fans who spent more than: 300 $" at bounding box center [638, 125] width 237 height 50
click at [644, 138] on div "300 $" at bounding box center [638, 136] width 223 height 13
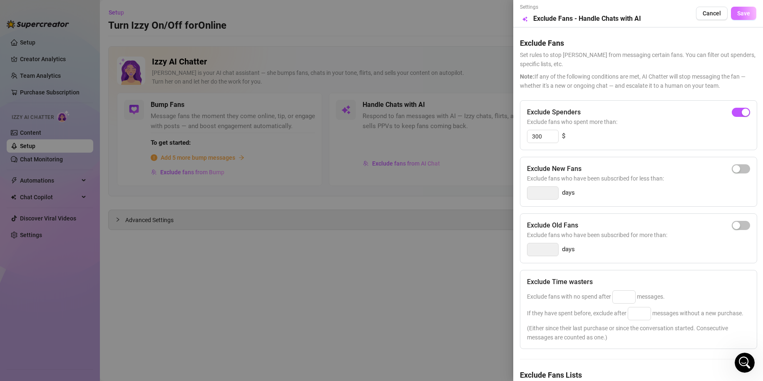
click at [740, 14] on span "Save" at bounding box center [743, 13] width 13 height 7
click at [744, 171] on div "Exclude New Fans Exclude fans who have been subscribed for less than: days" at bounding box center [638, 182] width 237 height 50
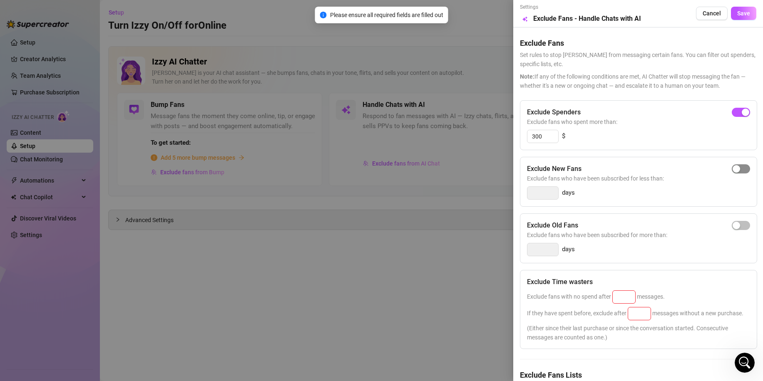
click at [741, 169] on span "button" at bounding box center [741, 168] width 18 height 9
type input "3"
click at [742, 172] on div "button" at bounding box center [745, 168] width 7 height 7
click at [632, 295] on input at bounding box center [624, 297] width 22 height 12
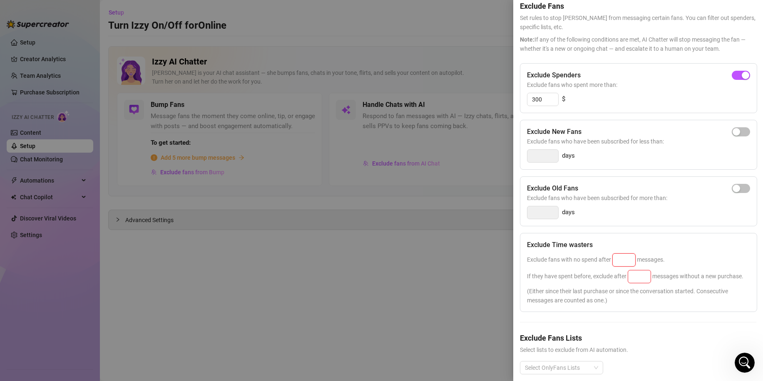
scroll to position [42, 0]
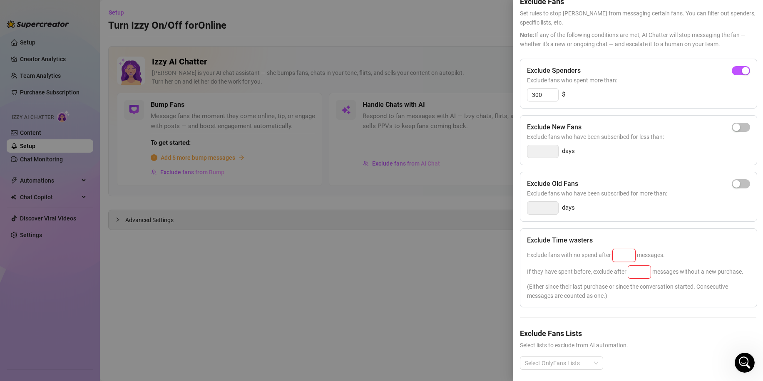
click at [626, 256] on input at bounding box center [624, 255] width 22 height 12
type input "25"
click at [640, 279] on div "If they have spent before, exclude after messages without a new purchase." at bounding box center [638, 272] width 223 height 13
click at [640, 273] on input at bounding box center [639, 272] width 22 height 12
type input "25"
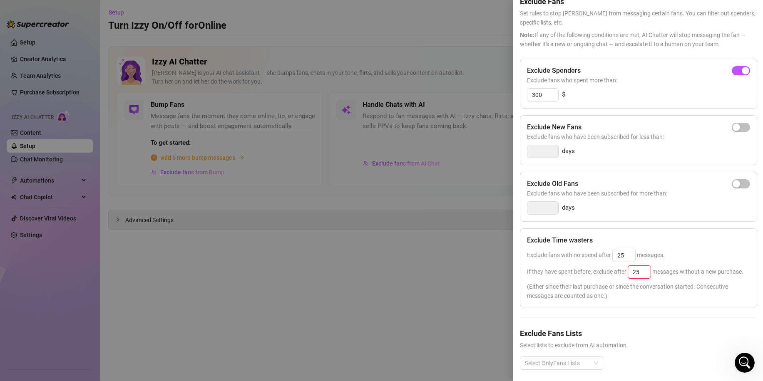
click at [677, 279] on div "If they have spent before, exclude after 25 messages without a new purchase." at bounding box center [638, 272] width 223 height 13
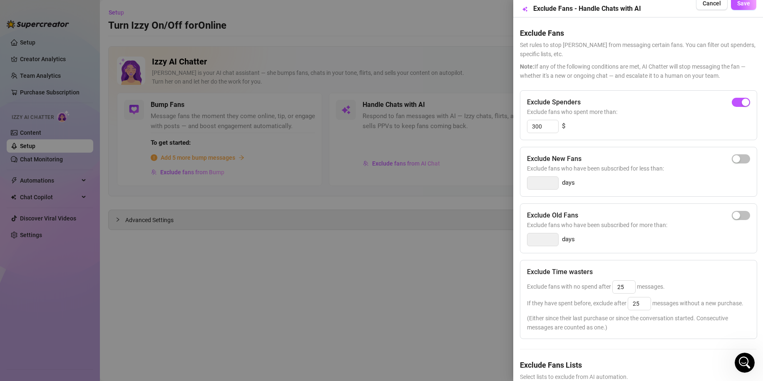
scroll to position [0, 0]
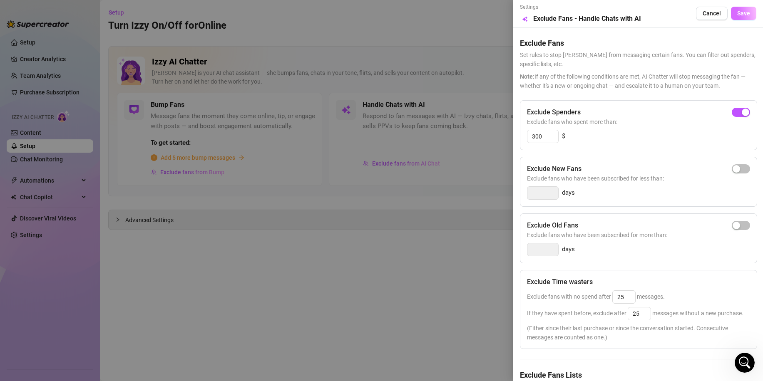
click at [741, 14] on span "Save" at bounding box center [743, 13] width 13 height 7
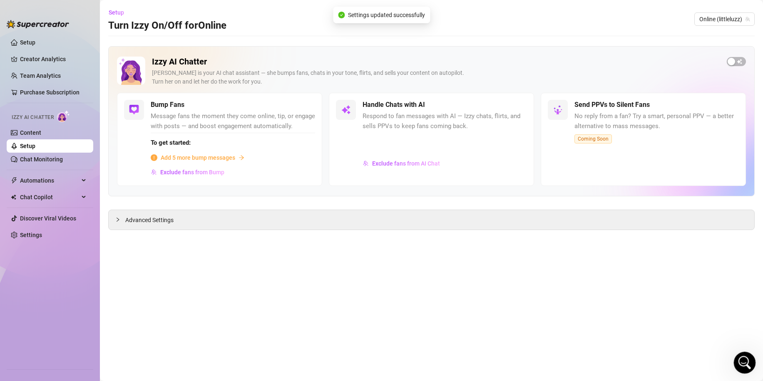
click at [740, 364] on icon "Open Intercom Messenger" at bounding box center [744, 362] width 14 height 14
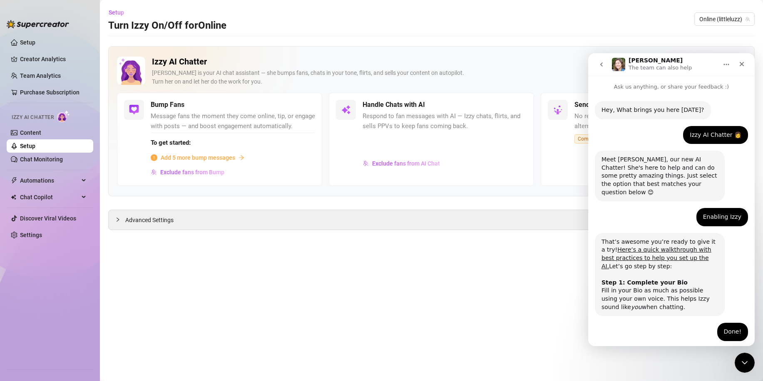
scroll to position [362, 0]
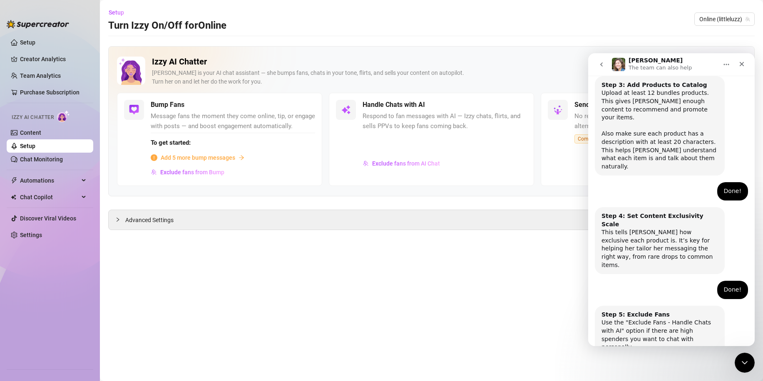
click at [666, 372] on button "Done!" at bounding box center [665, 380] width 30 height 17
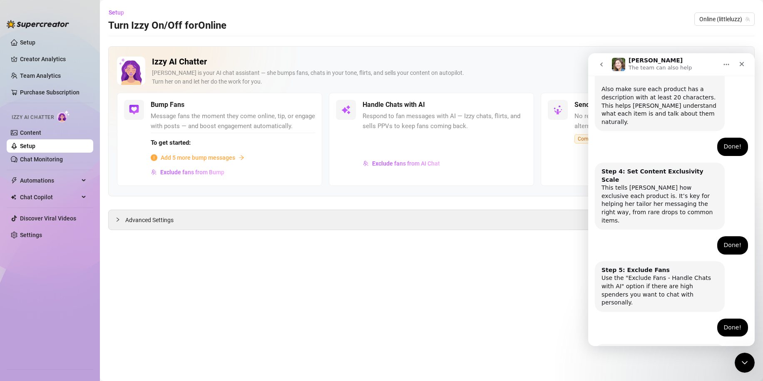
scroll to position [436, 0]
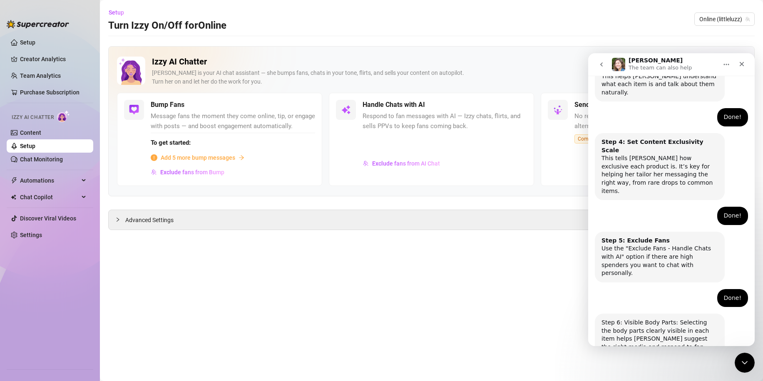
click at [661, 380] on button "Done!" at bounding box center [665, 388] width 30 height 17
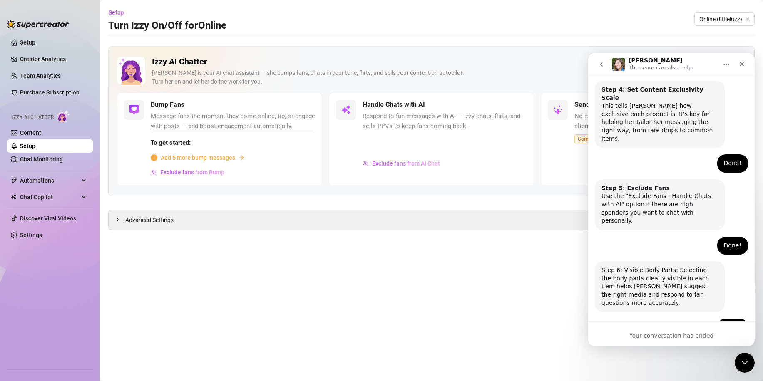
scroll to position [514, 0]
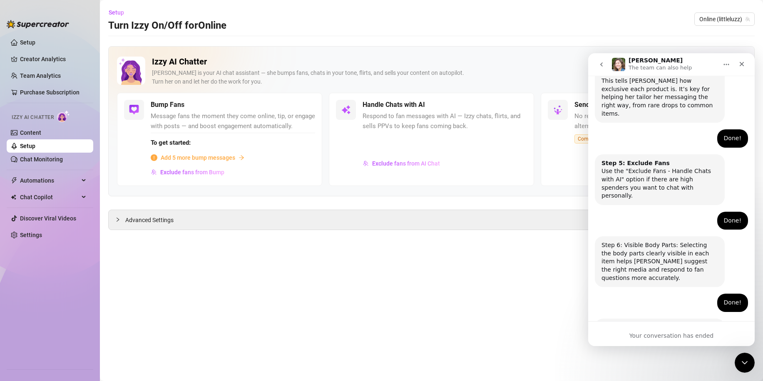
click at [45, 379] on aside "Setup Creator Analytics Team Analytics Purchase Subscription Izzy AI Chatter Co…" at bounding box center [50, 190] width 100 height 381
